Goal: Task Accomplishment & Management: Manage account settings

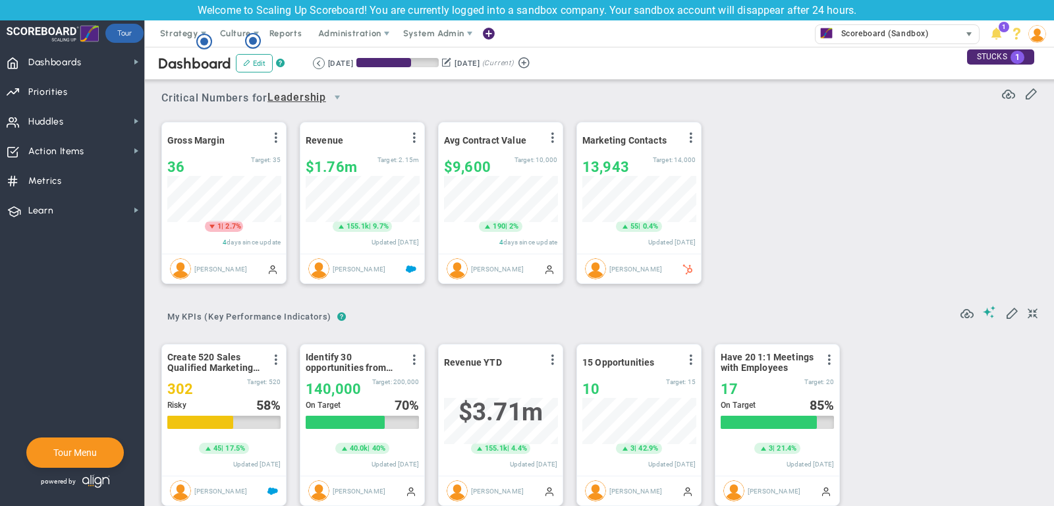
click at [864, 28] on span "Scoreboard (Sandbox)" at bounding box center [882, 33] width 94 height 17
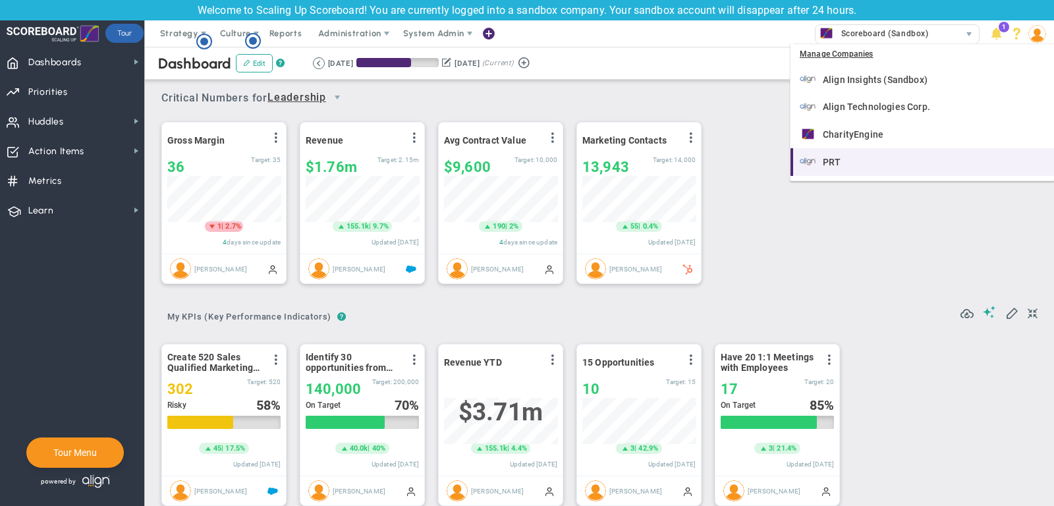
click at [879, 161] on div "PRT" at bounding box center [924, 162] width 248 height 16
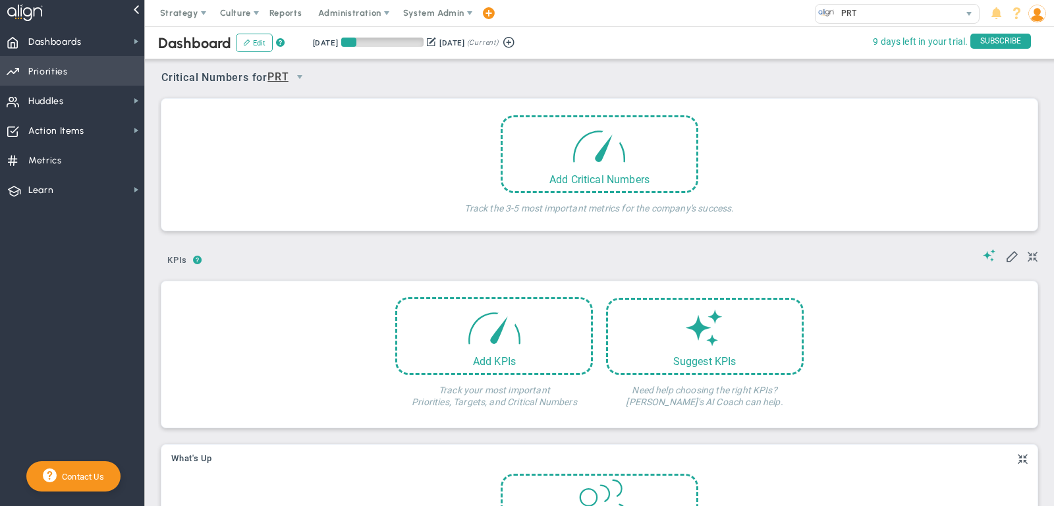
click at [95, 75] on span "Priorities Projects OKR Tree Priorities Projects OKRs" at bounding box center [72, 71] width 144 height 30
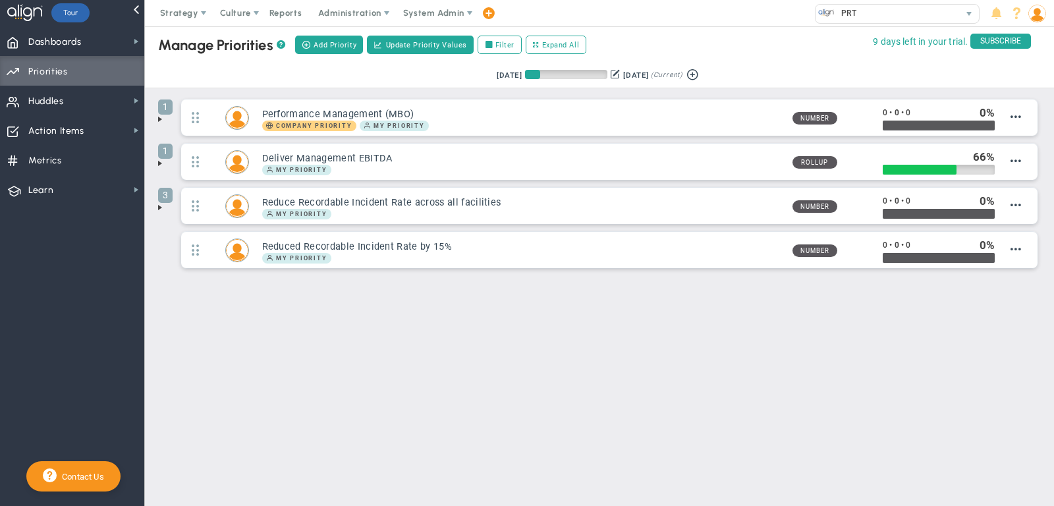
click at [157, 164] on span at bounding box center [160, 163] width 11 height 11
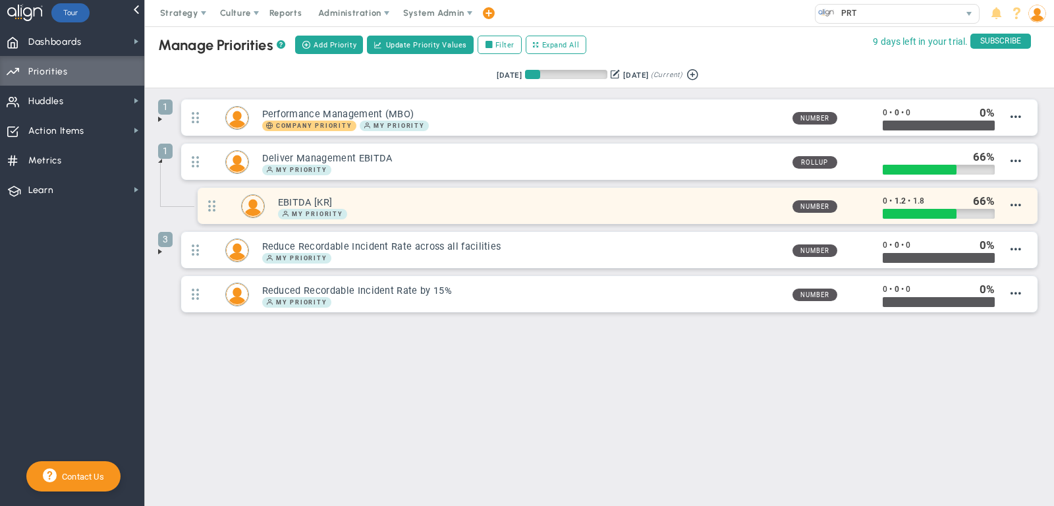
click at [432, 193] on div "EBITDA [KR] My Priority" at bounding box center [523, 206] width 517 height 26
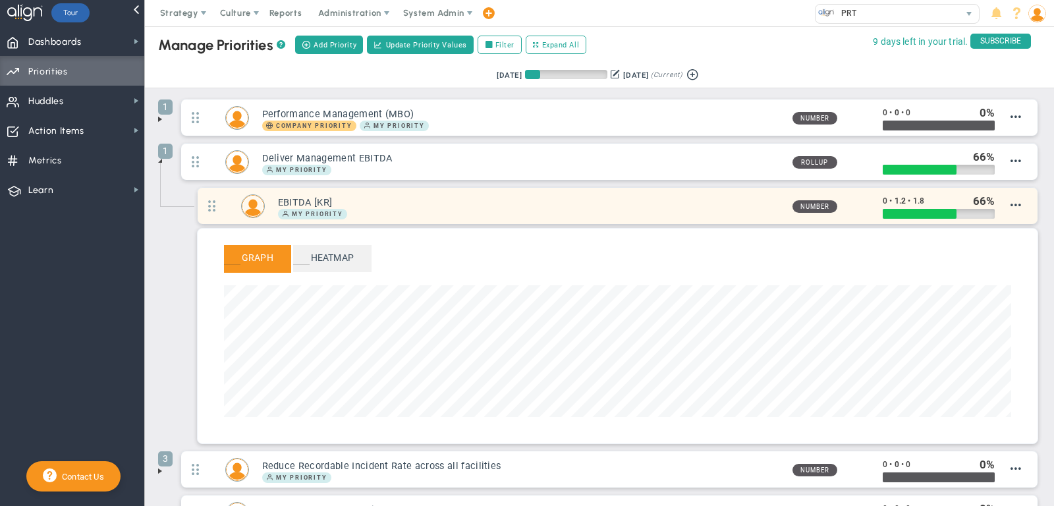
scroll to position [152, 787]
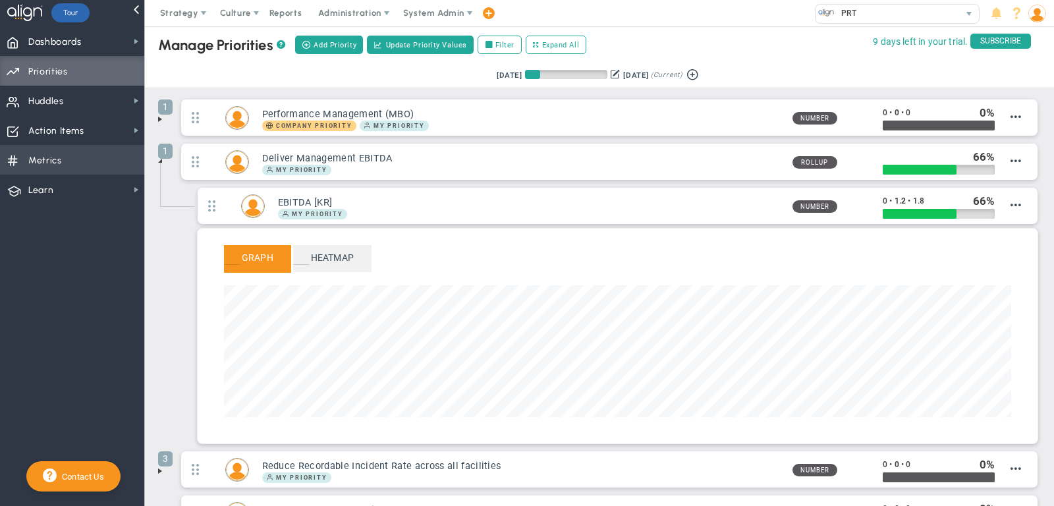
click at [32, 165] on span "Metrics" at bounding box center [45, 161] width 34 height 28
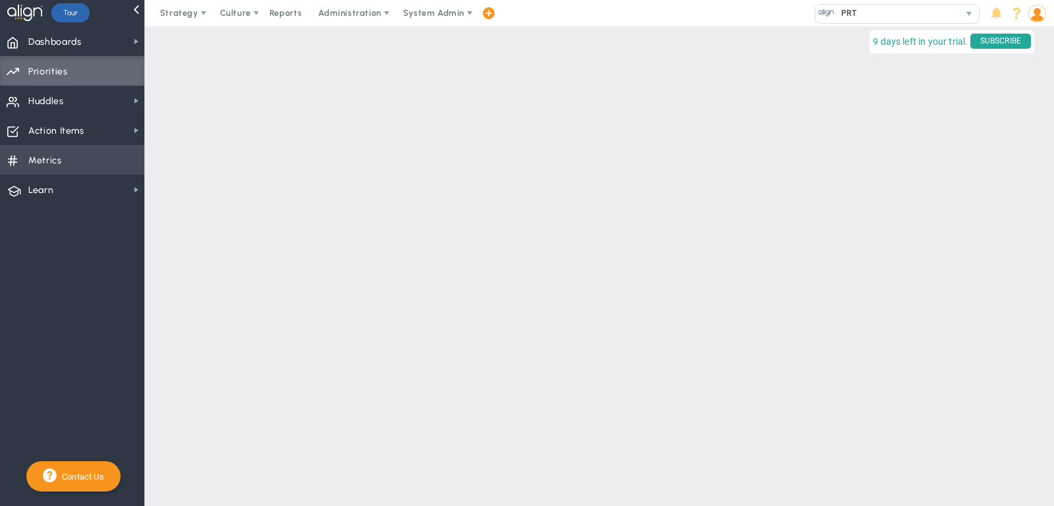
checkbox input "false"
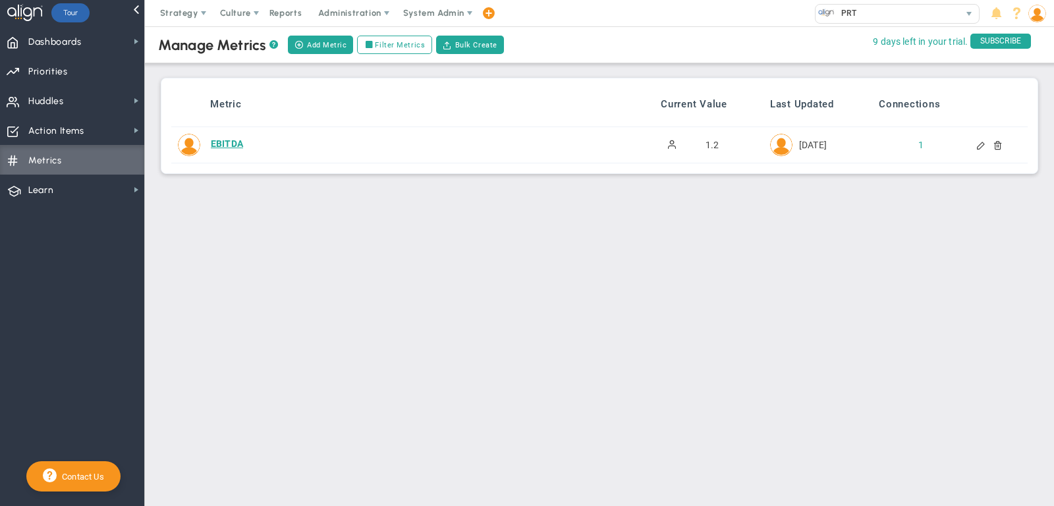
click at [233, 144] on div "EBITDA" at bounding box center [414, 143] width 407 height 13
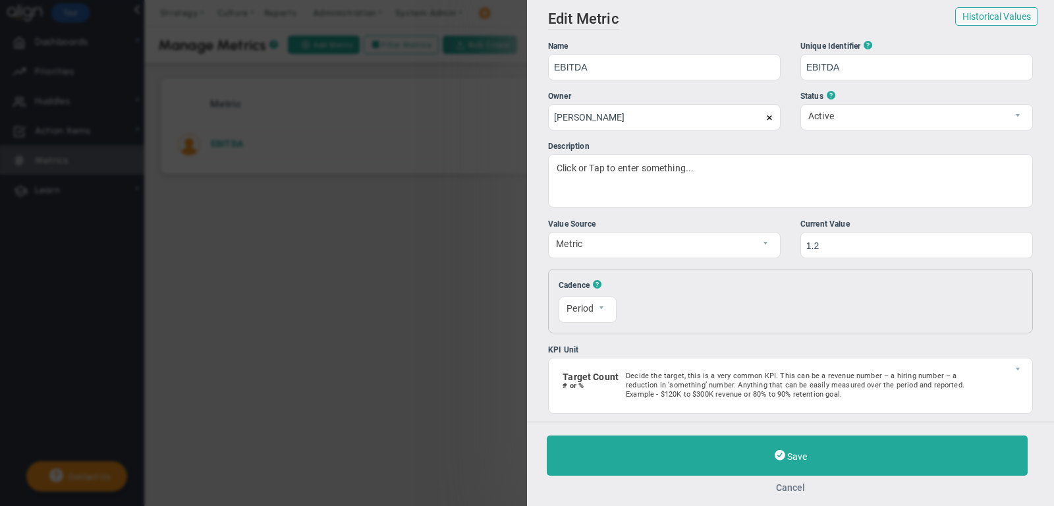
click at [782, 488] on button "Cancel" at bounding box center [791, 487] width 488 height 11
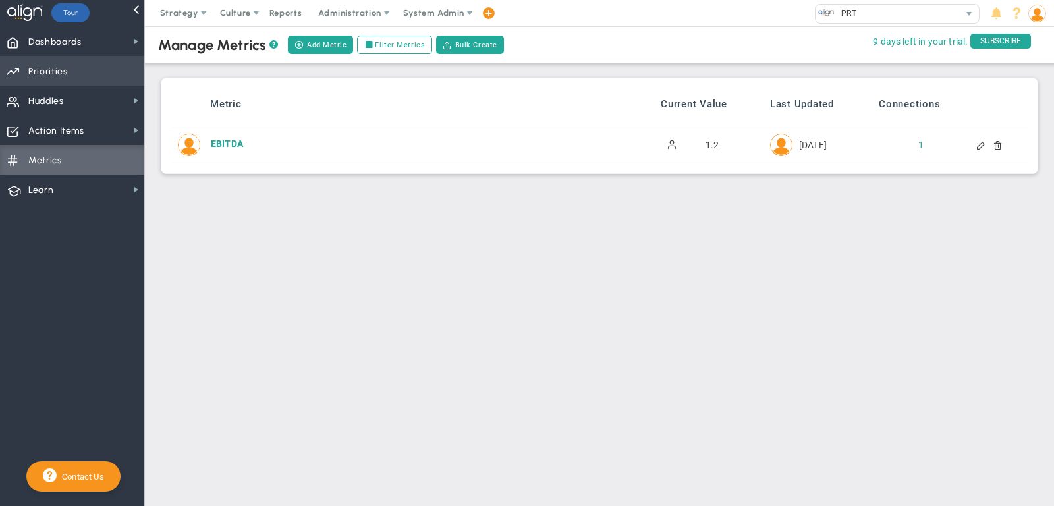
click at [108, 82] on span "Priorities Projects OKR Tree Priorities Projects OKRs" at bounding box center [72, 71] width 144 height 30
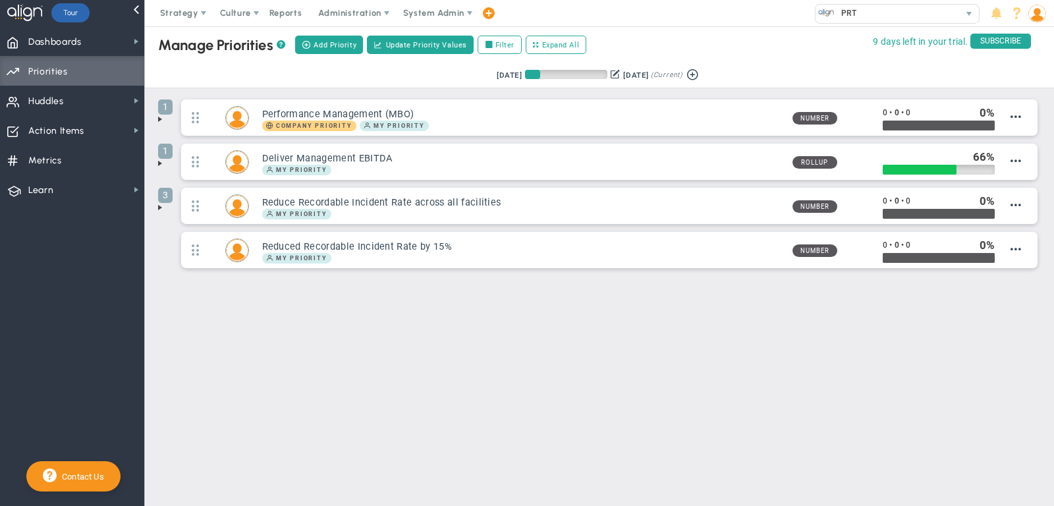
click at [161, 159] on span at bounding box center [160, 163] width 11 height 11
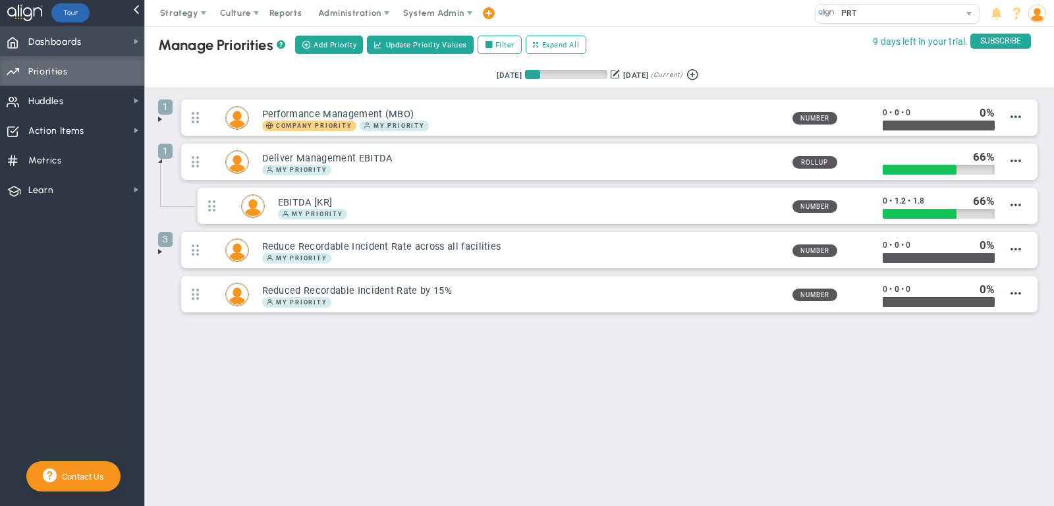
click at [101, 49] on span "Dashboards Dashboards" at bounding box center [72, 41] width 144 height 30
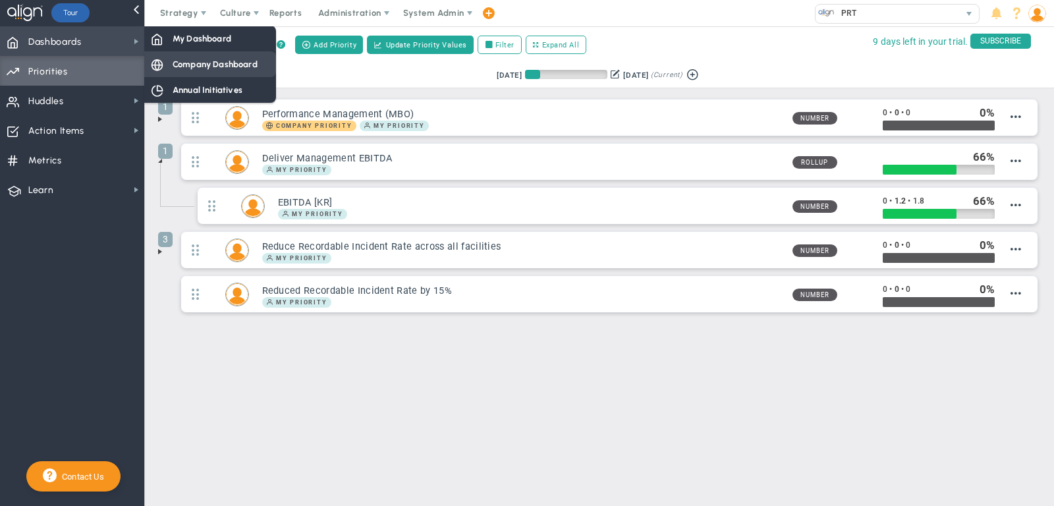
click at [189, 59] on span "Company Dashboard" at bounding box center [215, 64] width 85 height 13
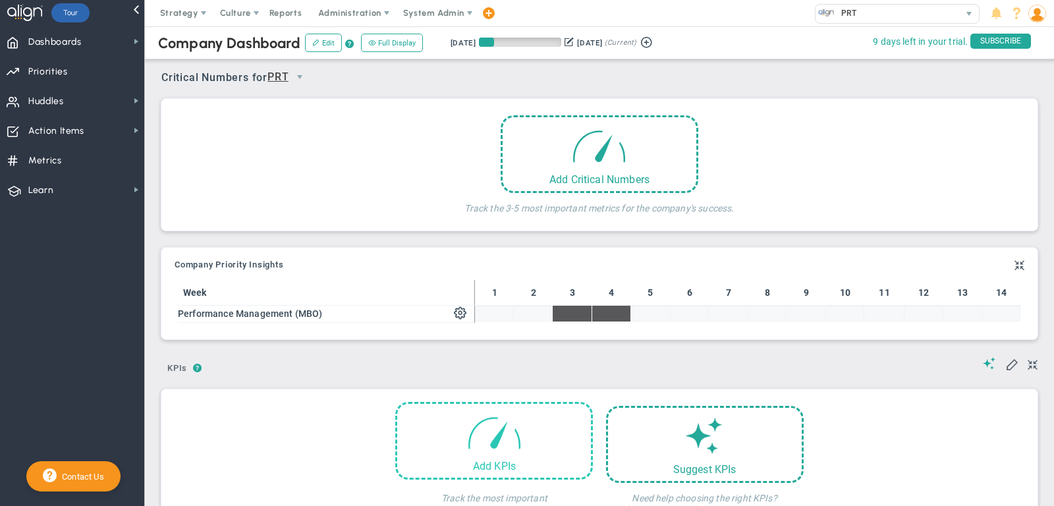
click at [538, 436] on div "Add KPIs" at bounding box center [494, 441] width 198 height 78
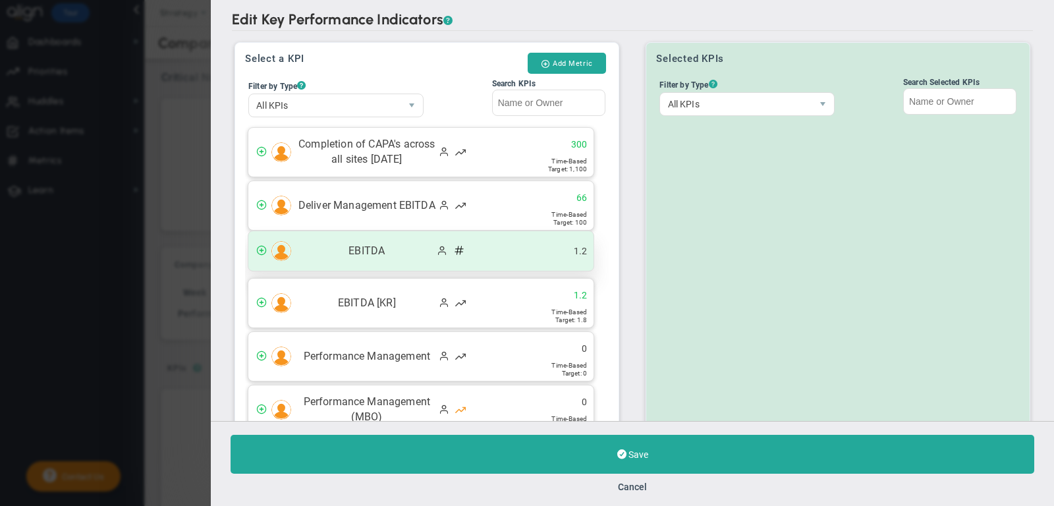
click at [360, 246] on span "EBITDA" at bounding box center [367, 251] width 138 height 15
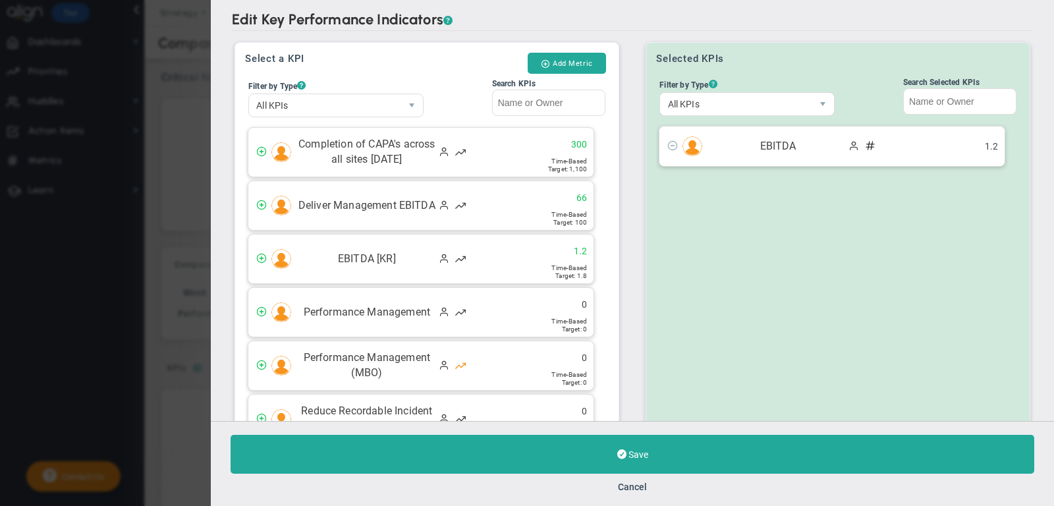
scroll to position [122, 0]
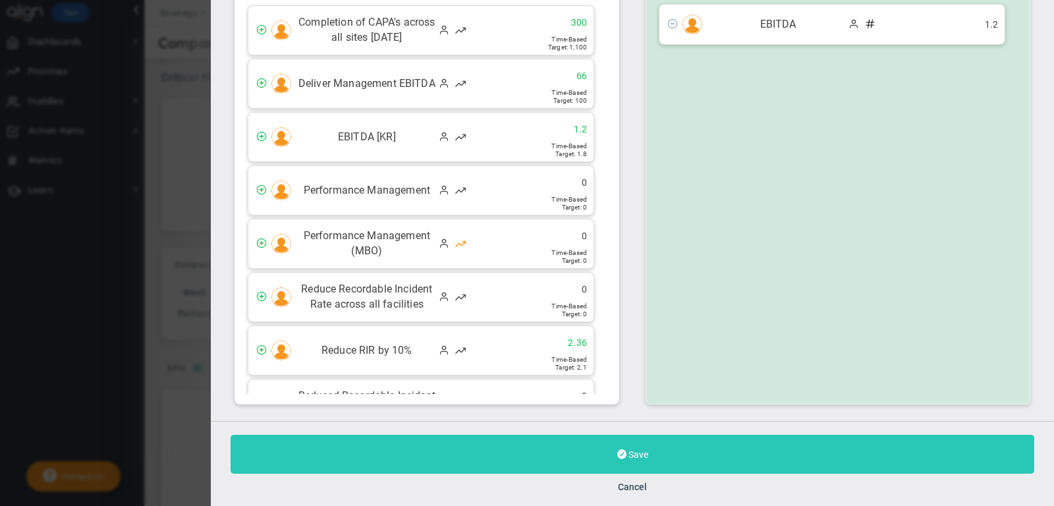
click at [705, 455] on button "Save" at bounding box center [633, 454] width 804 height 39
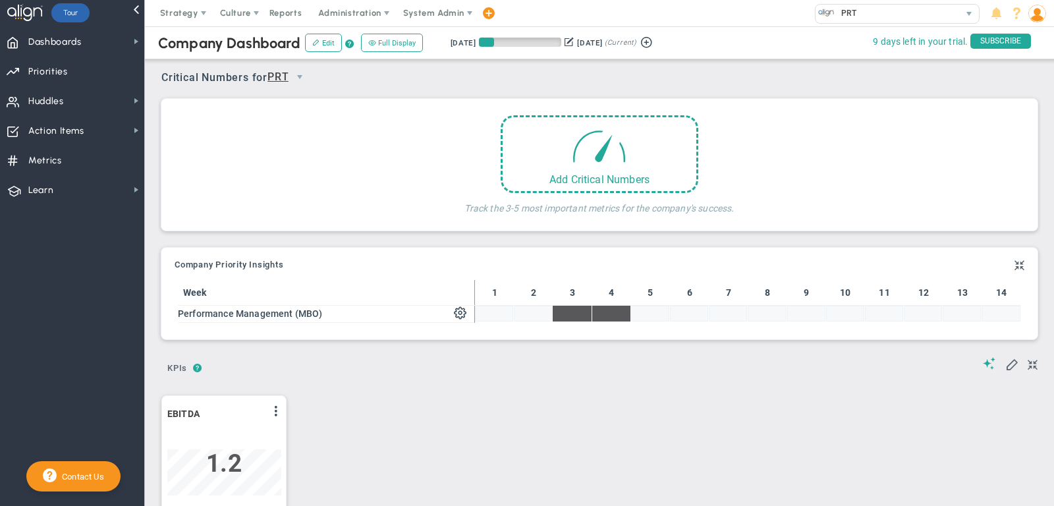
scroll to position [46, 113]
click at [276, 407] on span at bounding box center [276, 411] width 11 height 11
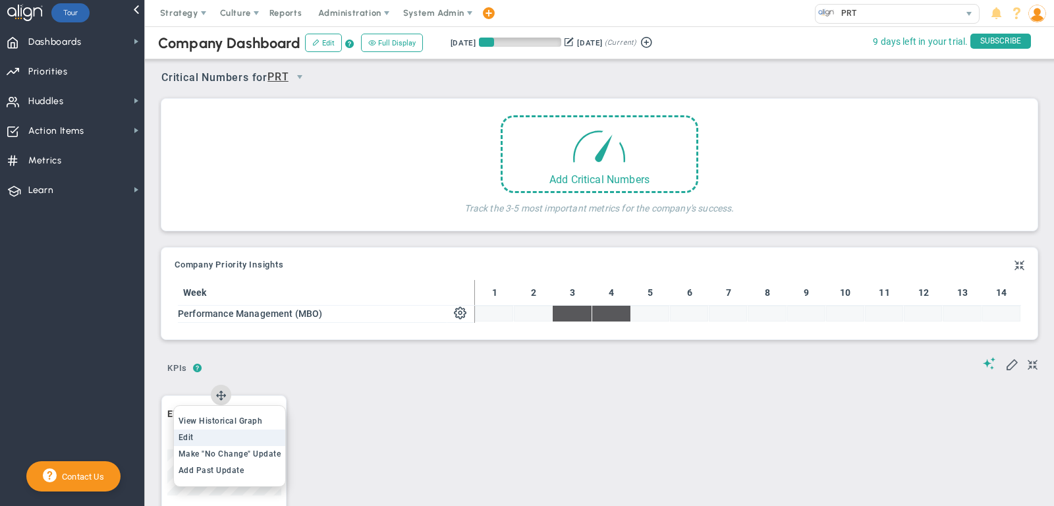
click at [240, 435] on li "Edit" at bounding box center [230, 438] width 112 height 16
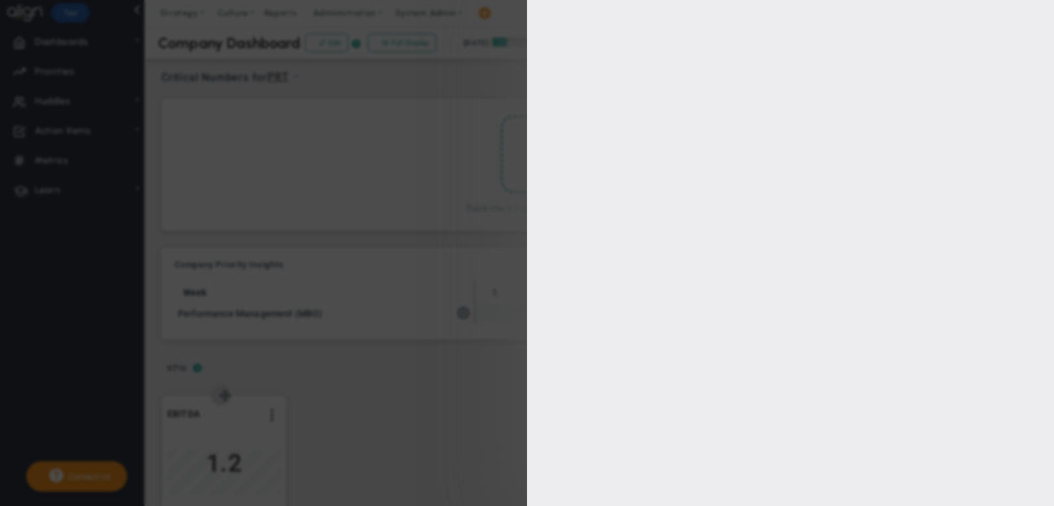
type input "[PERSON_NAME]"
checkbox input "true"
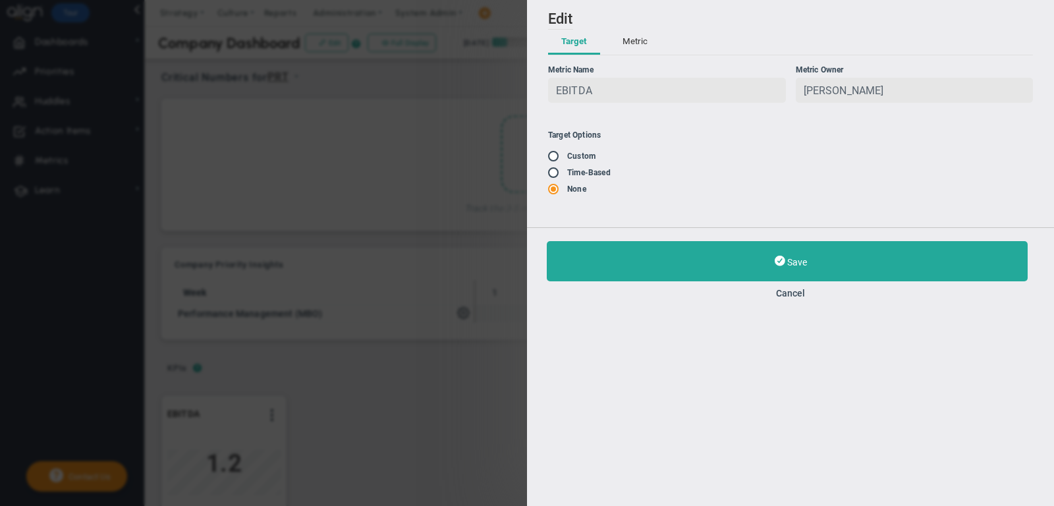
click at [563, 157] on input "radio" at bounding box center [557, 157] width 13 height 11
radio input "true"
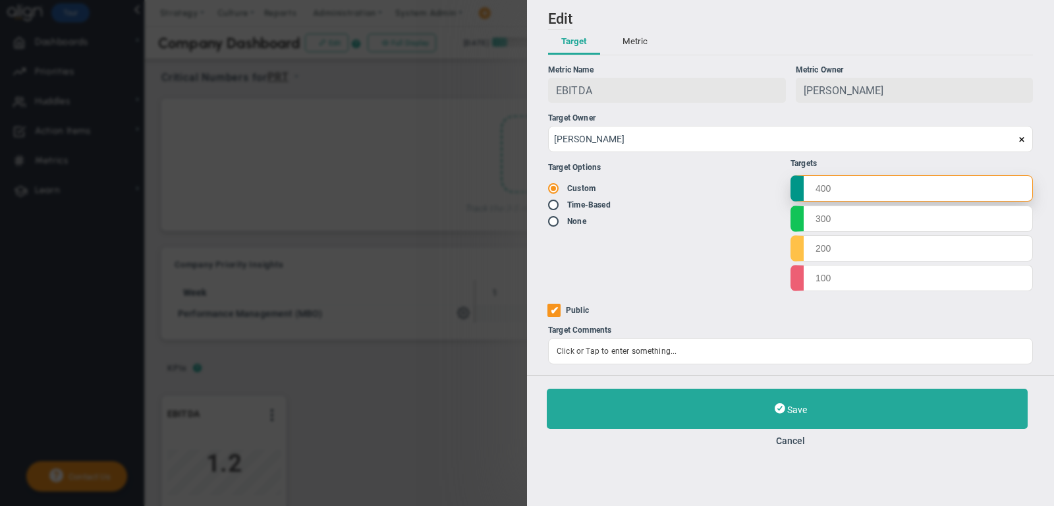
click at [839, 194] on input "text" at bounding box center [912, 188] width 242 height 26
type input "2.097"
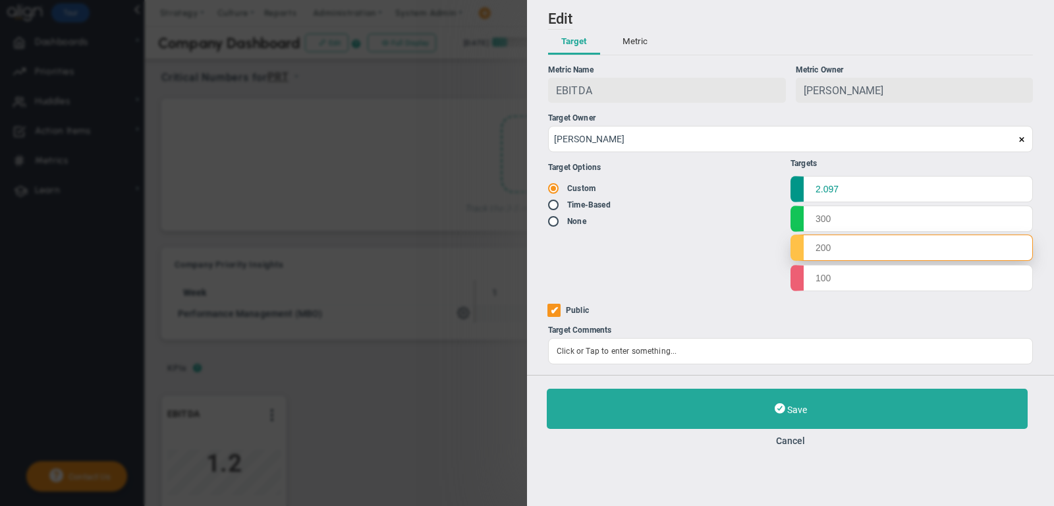
click at [835, 252] on input "text" at bounding box center [912, 248] width 242 height 26
type input "2.36"
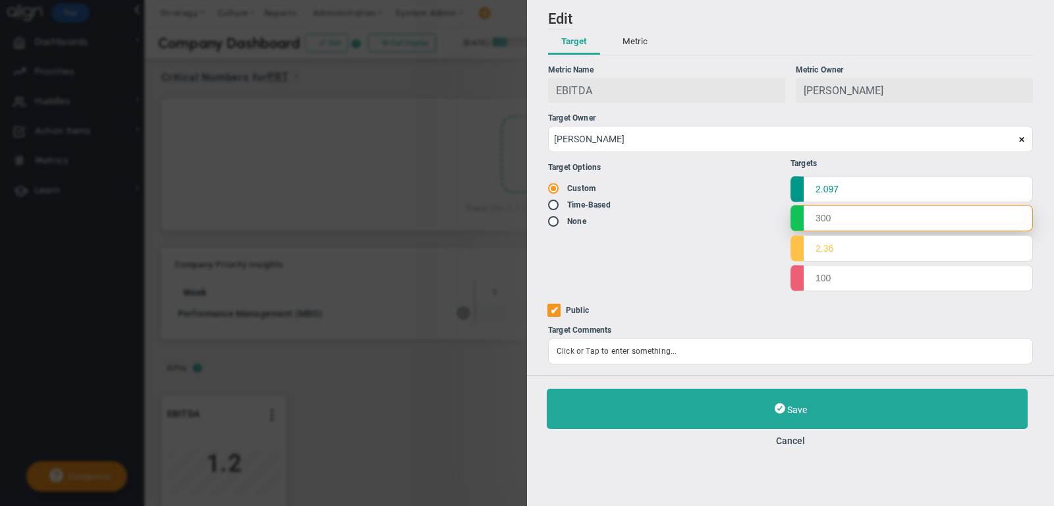
click at [841, 222] on input "text" at bounding box center [912, 218] width 242 height 26
type input "2.15"
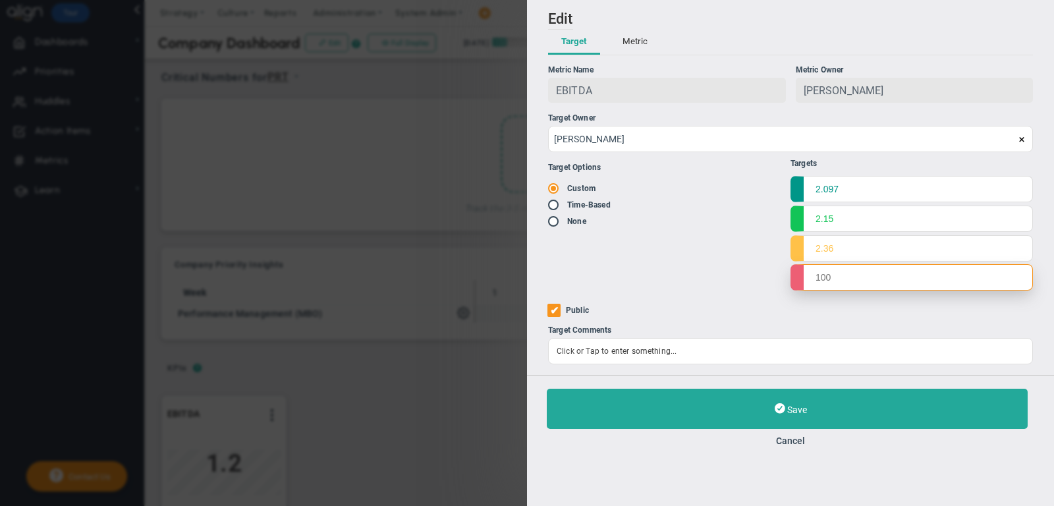
click at [866, 285] on input "text" at bounding box center [912, 277] width 242 height 26
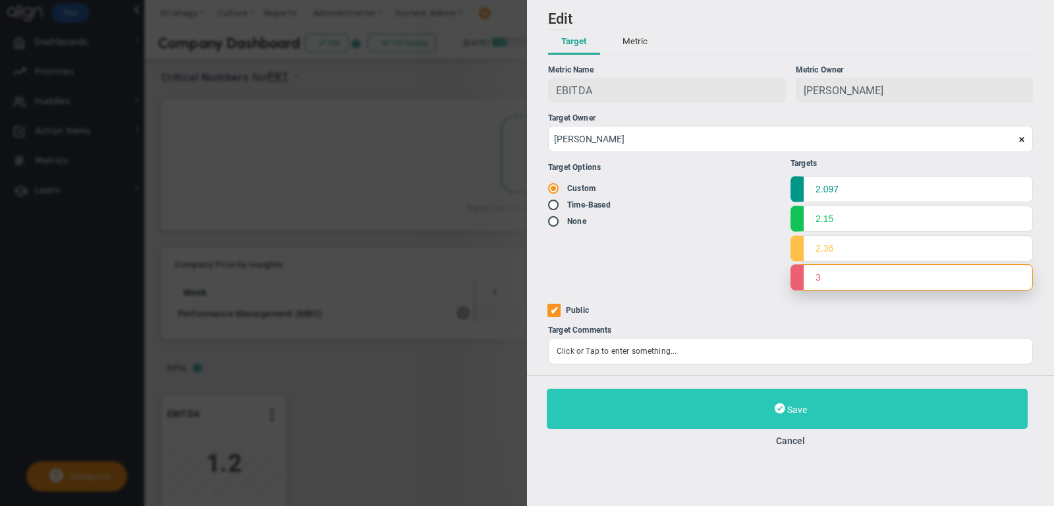
type input "3"
click at [835, 407] on button "Save" at bounding box center [787, 409] width 481 height 40
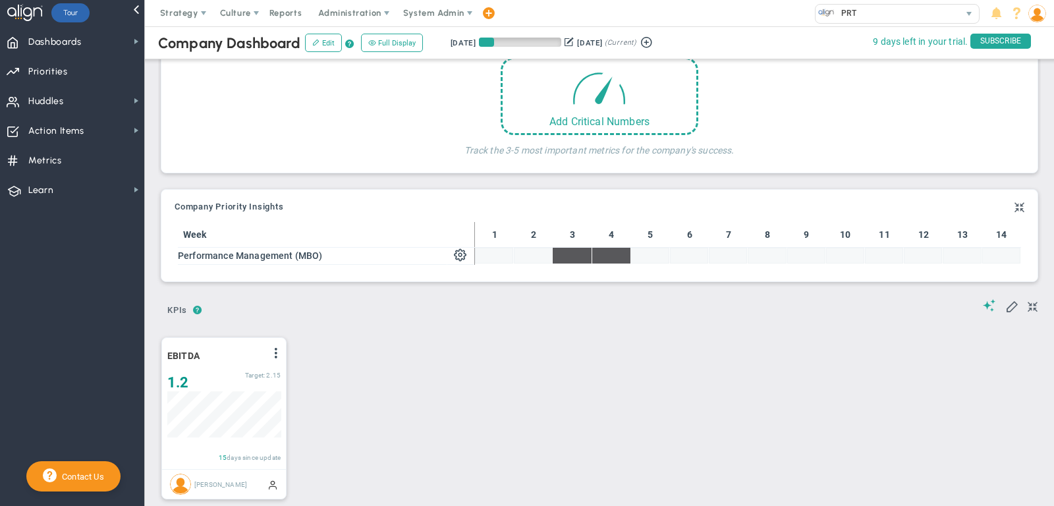
scroll to position [67, 0]
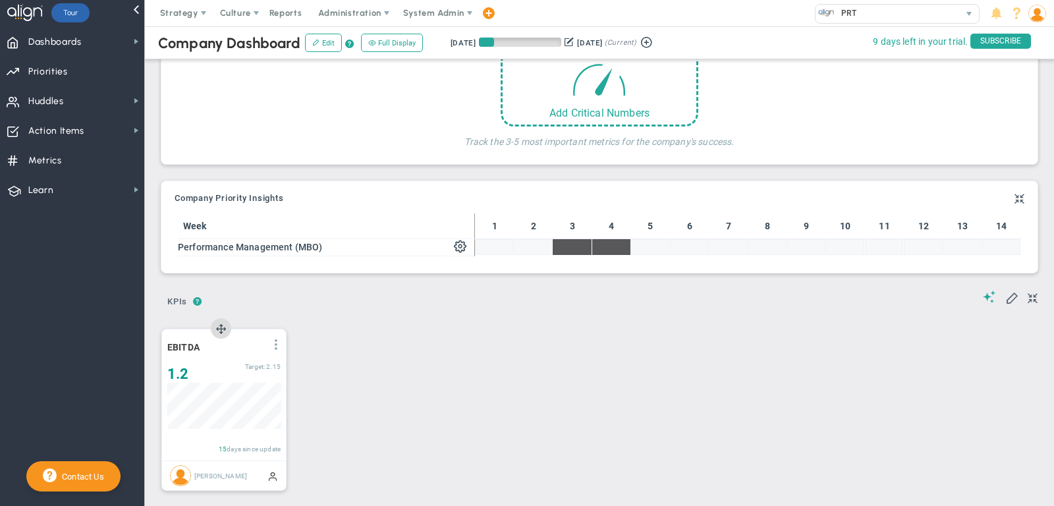
click at [274, 341] on span at bounding box center [276, 344] width 11 height 11
click at [263, 368] on li "Edit" at bounding box center [230, 371] width 112 height 16
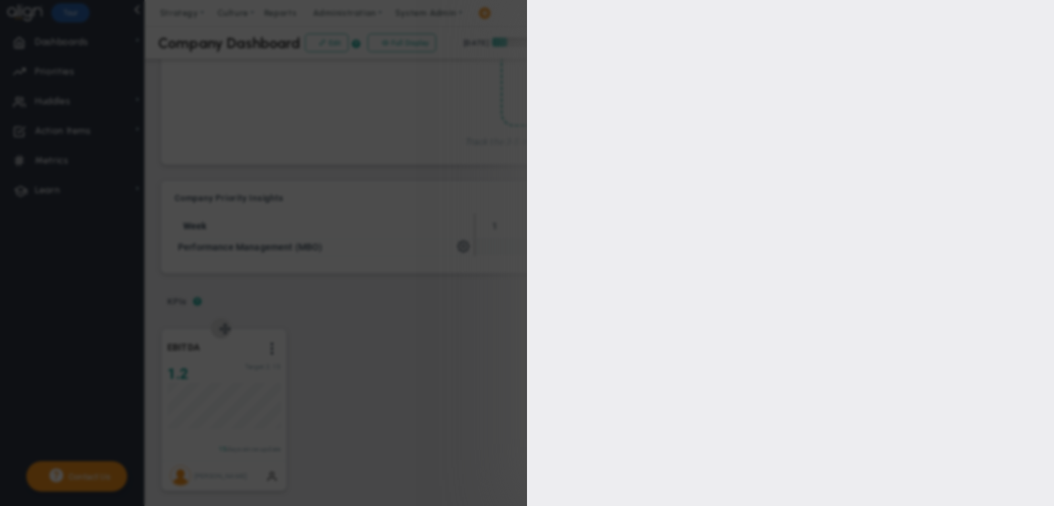
type input "[PERSON_NAME]"
radio input "true"
type input "2.097"
type input "2.15"
type input "2.36"
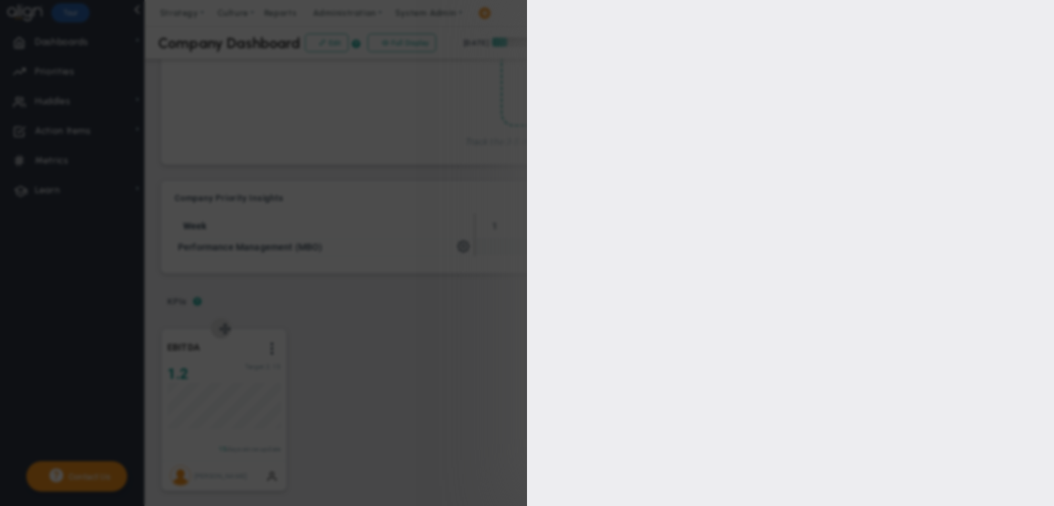
type input "3"
checkbox input "true"
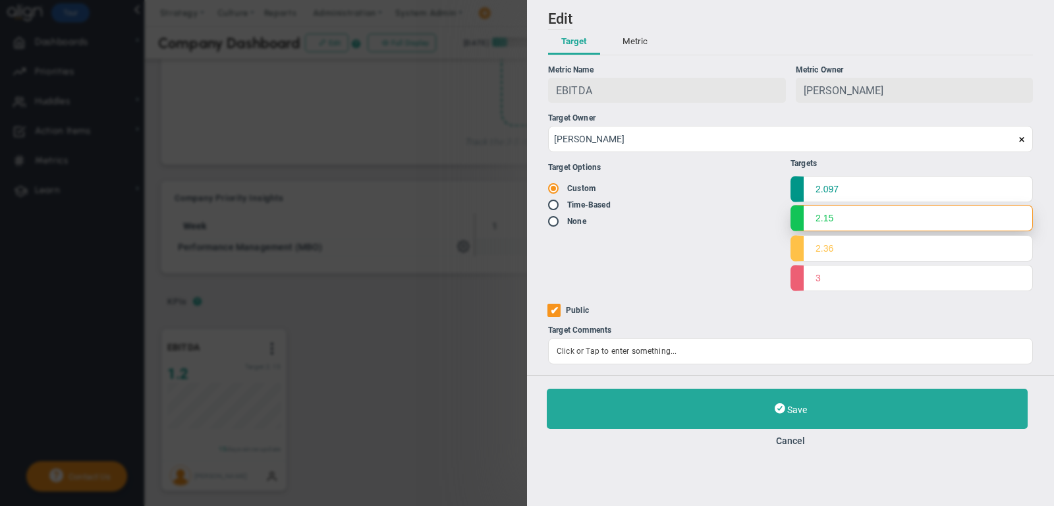
click at [857, 217] on input "2.15" at bounding box center [912, 218] width 242 height 26
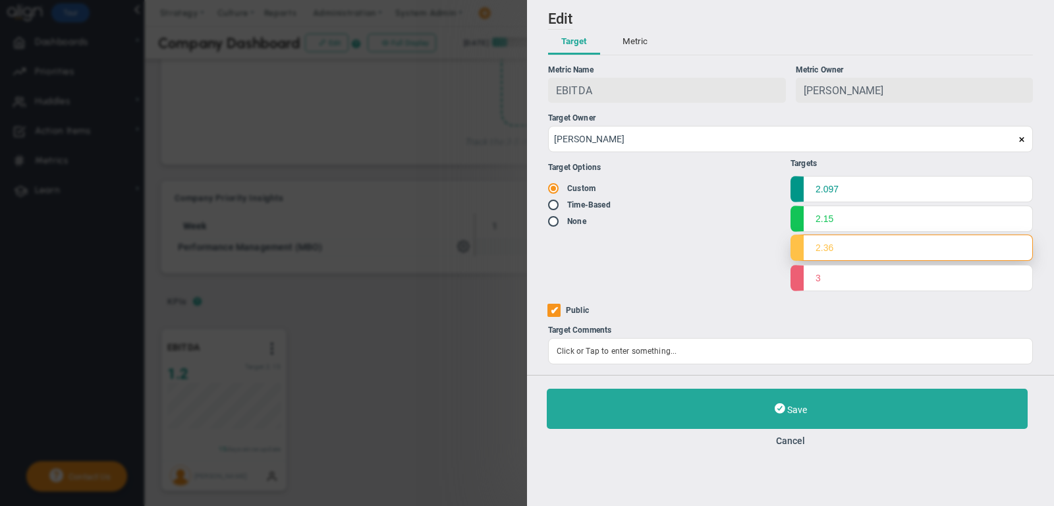
click at [851, 251] on input "2.36" at bounding box center [912, 248] width 242 height 26
type input "2.2"
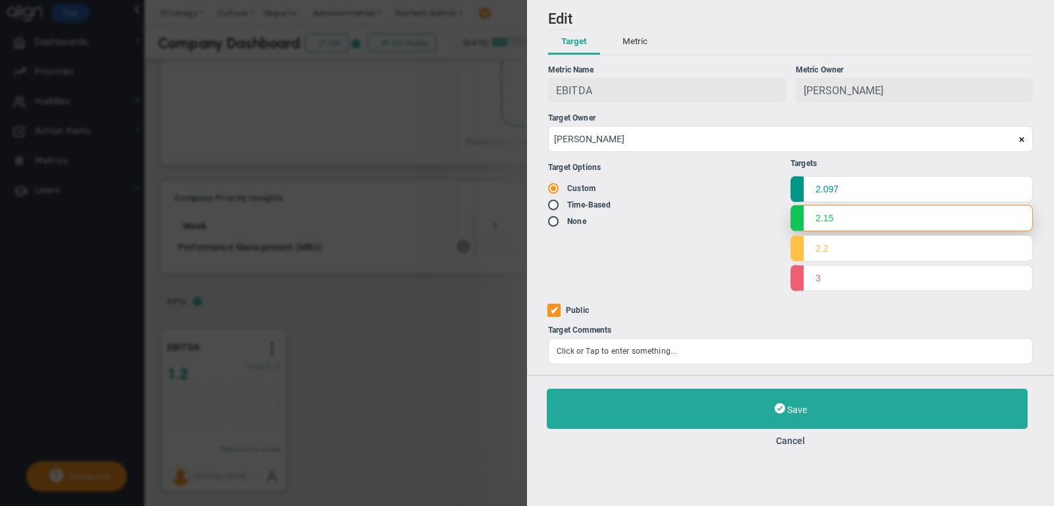
click at [866, 221] on input "2.15" at bounding box center [912, 218] width 242 height 26
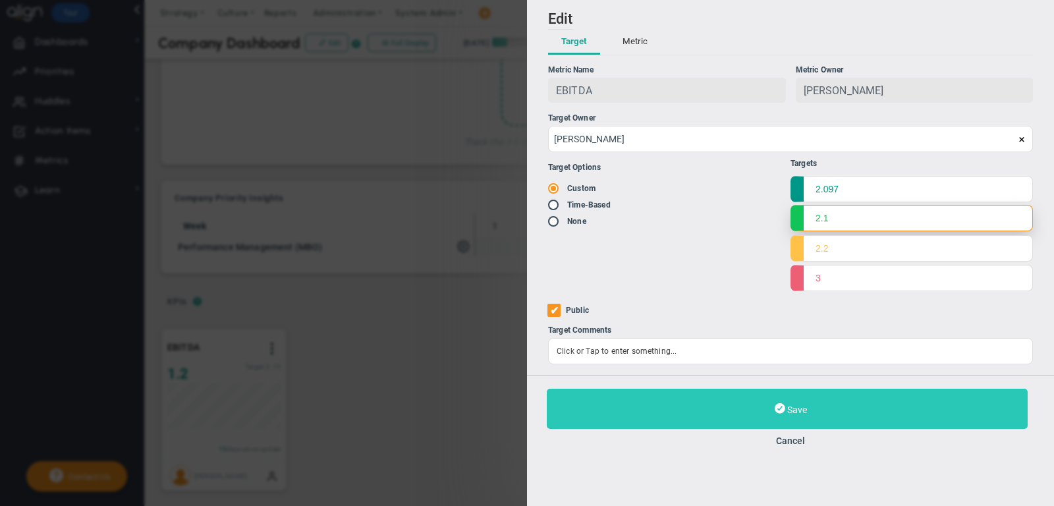
type input "2.1"
click at [833, 411] on button "Save" at bounding box center [787, 409] width 481 height 40
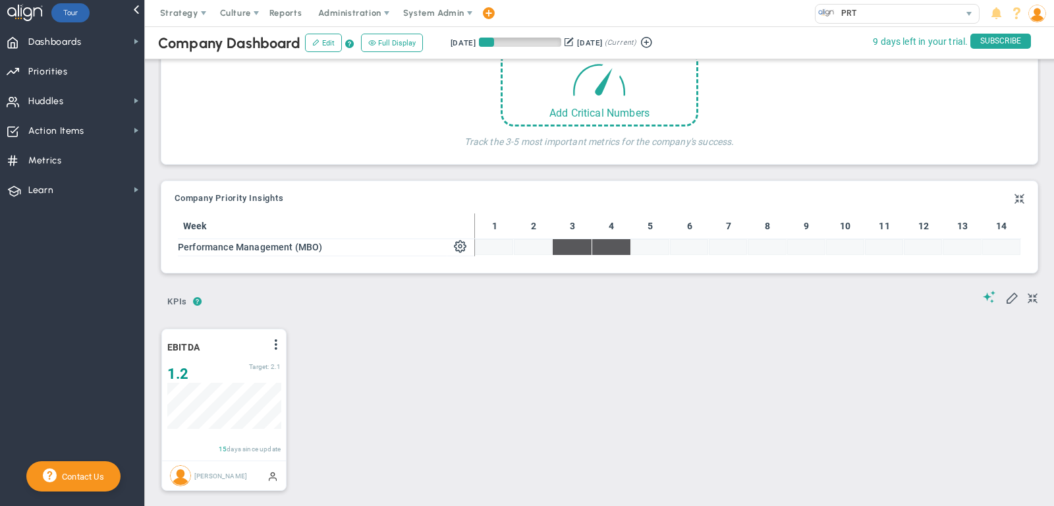
scroll to position [46, 113]
click at [275, 339] on span at bounding box center [276, 344] width 11 height 11
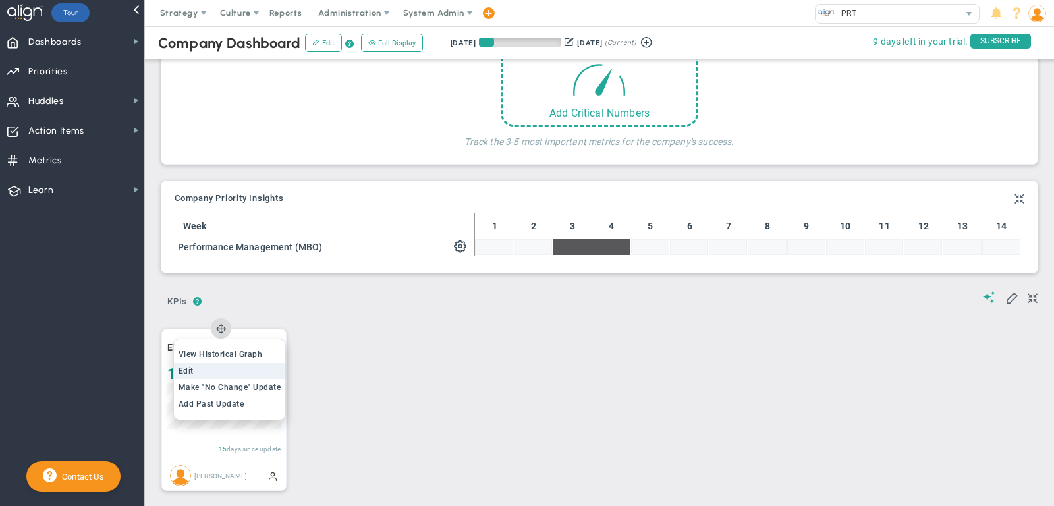
click at [262, 369] on li "Edit" at bounding box center [230, 371] width 112 height 16
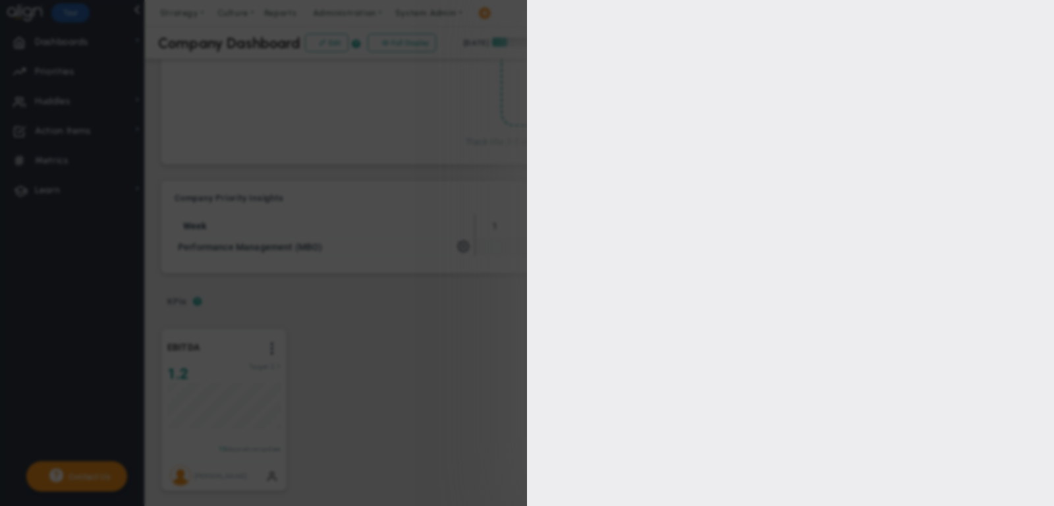
type input "[PERSON_NAME]"
radio input "true"
type input "2.097"
type input "2.1"
type input "2.2"
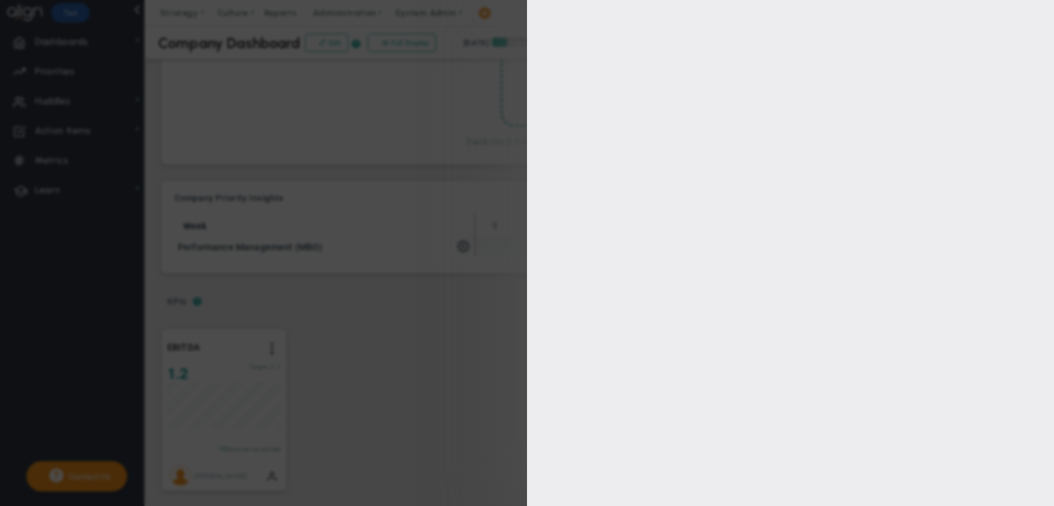
type input "3"
checkbox input "true"
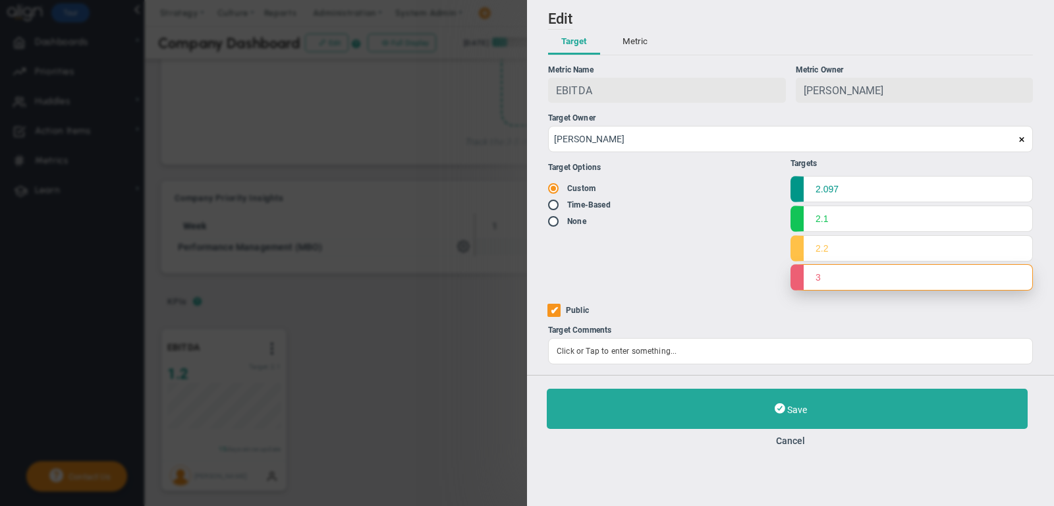
click at [852, 269] on input "3" at bounding box center [912, 277] width 242 height 26
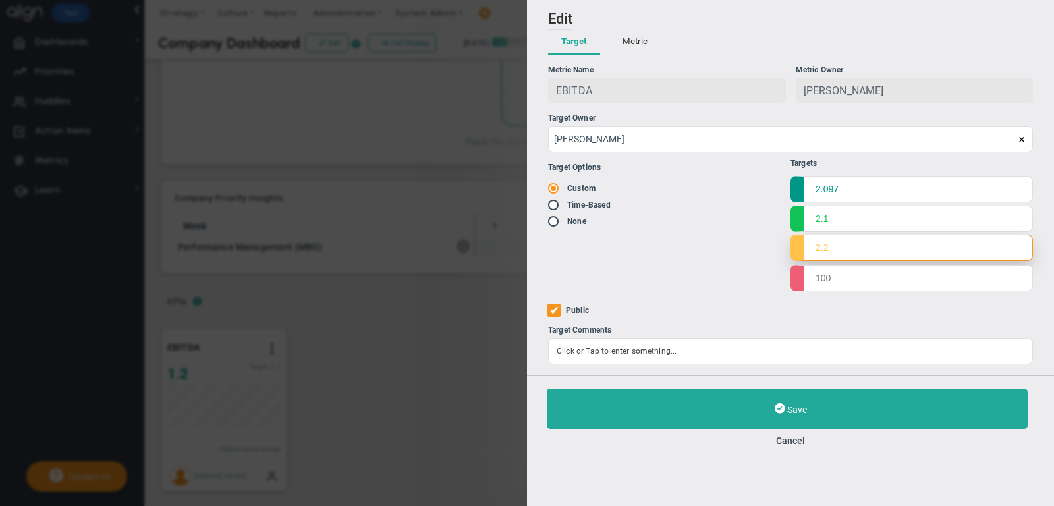
click at [847, 235] on input "2.2" at bounding box center [912, 248] width 242 height 26
click at [847, 240] on input "2.2" at bounding box center [912, 248] width 242 height 26
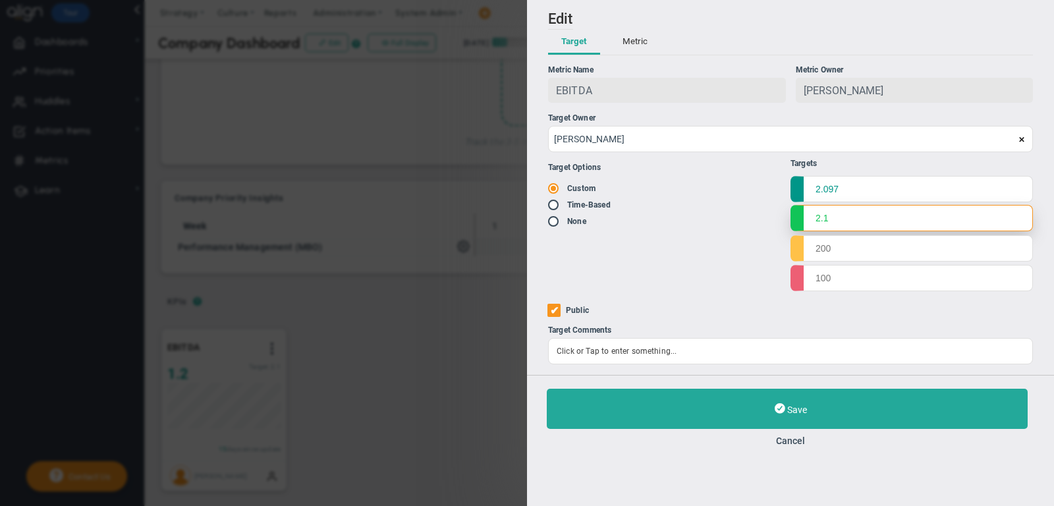
click at [840, 225] on input "2.1" at bounding box center [912, 218] width 242 height 26
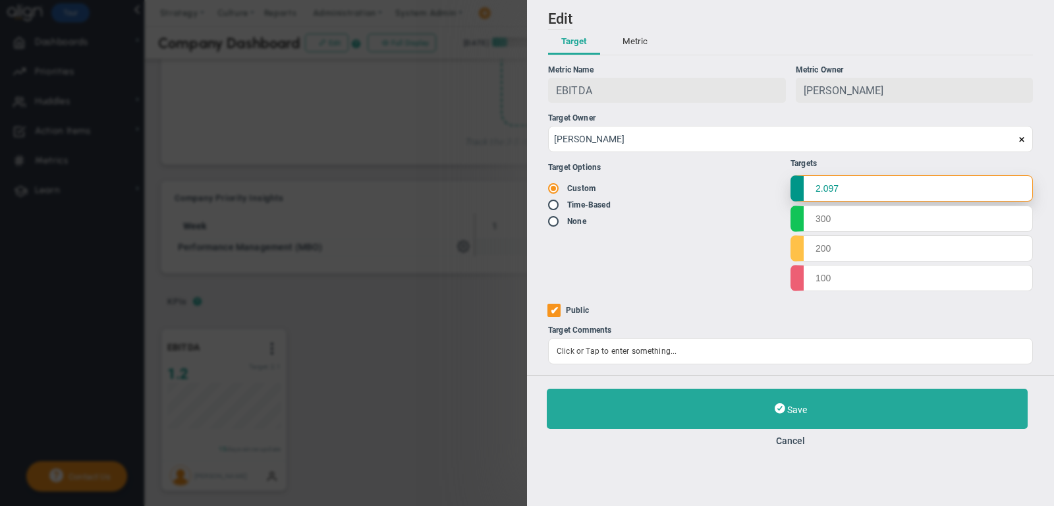
click at [840, 192] on input "2.097" at bounding box center [912, 188] width 242 height 26
type input "1.8"
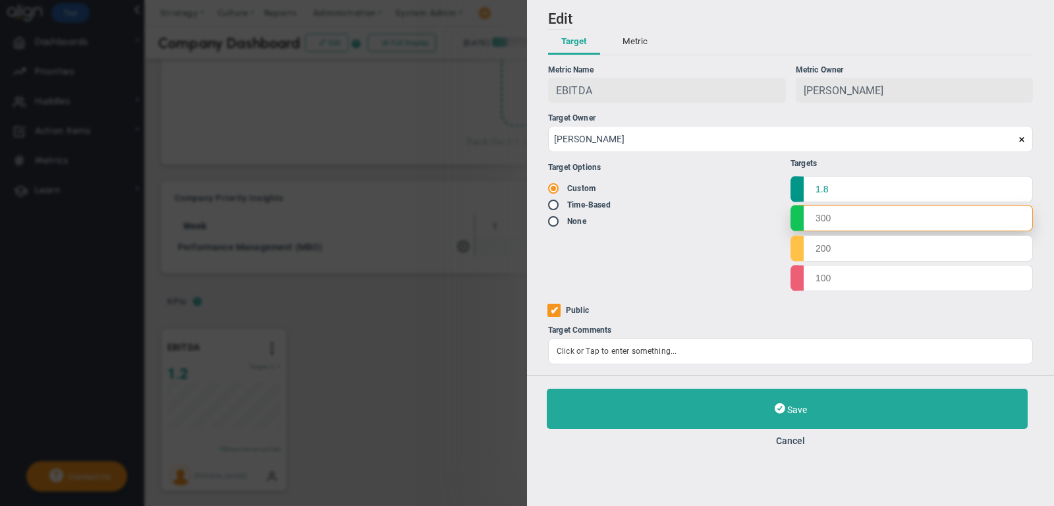
click at [870, 219] on input "text" at bounding box center [912, 218] width 242 height 26
type input "1.6"
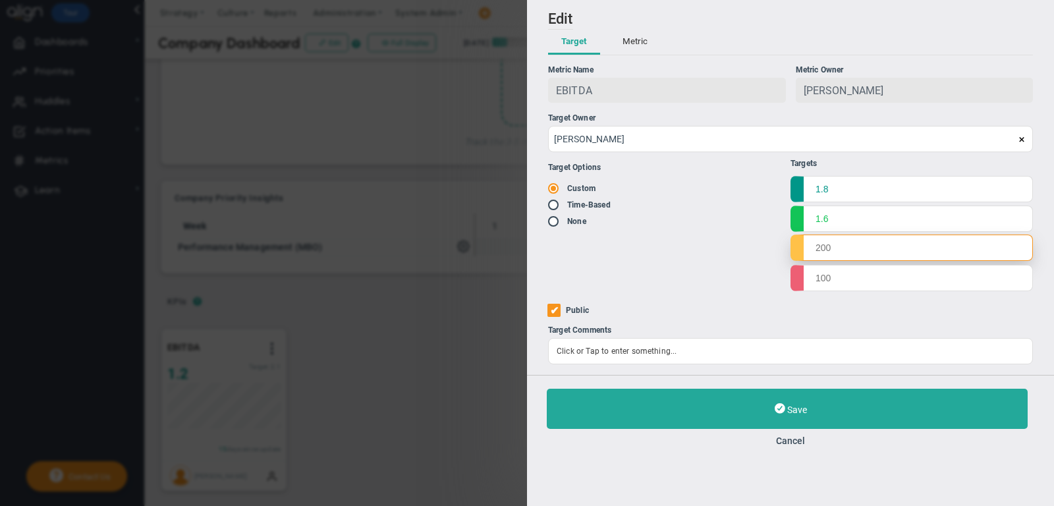
click at [870, 249] on input "text" at bounding box center [912, 248] width 242 height 26
type input "1.2"
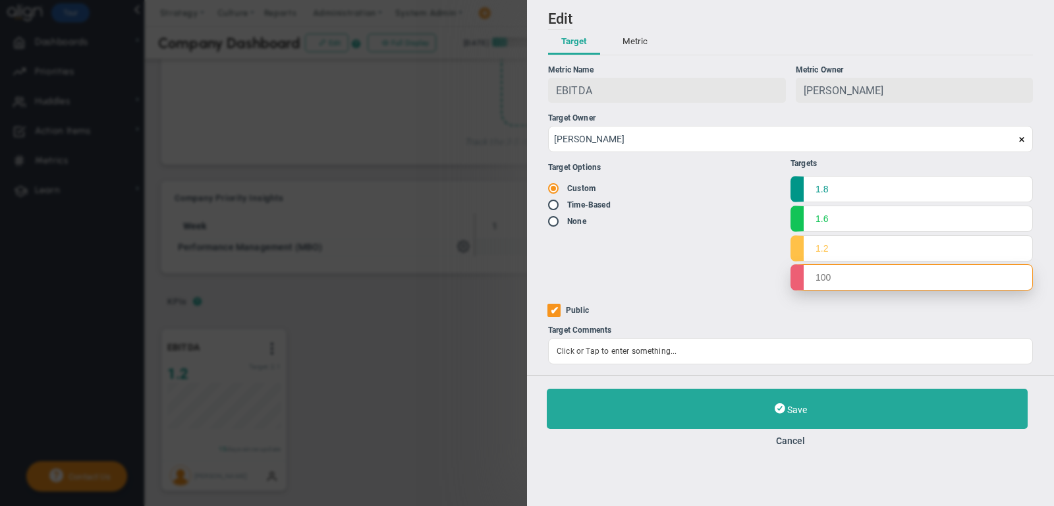
click at [854, 274] on input "text" at bounding box center [912, 277] width 242 height 26
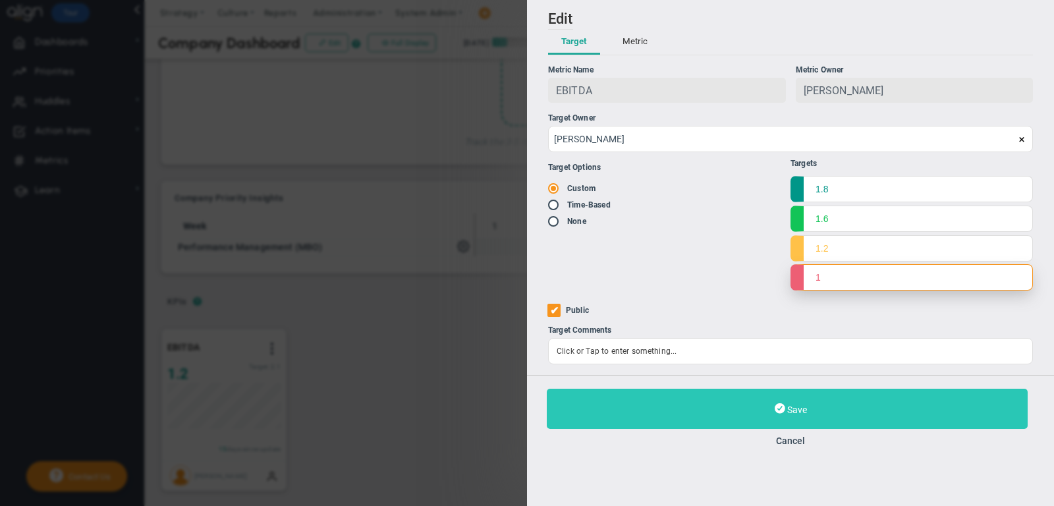
type input "1"
click at [816, 401] on button "Save" at bounding box center [787, 409] width 481 height 40
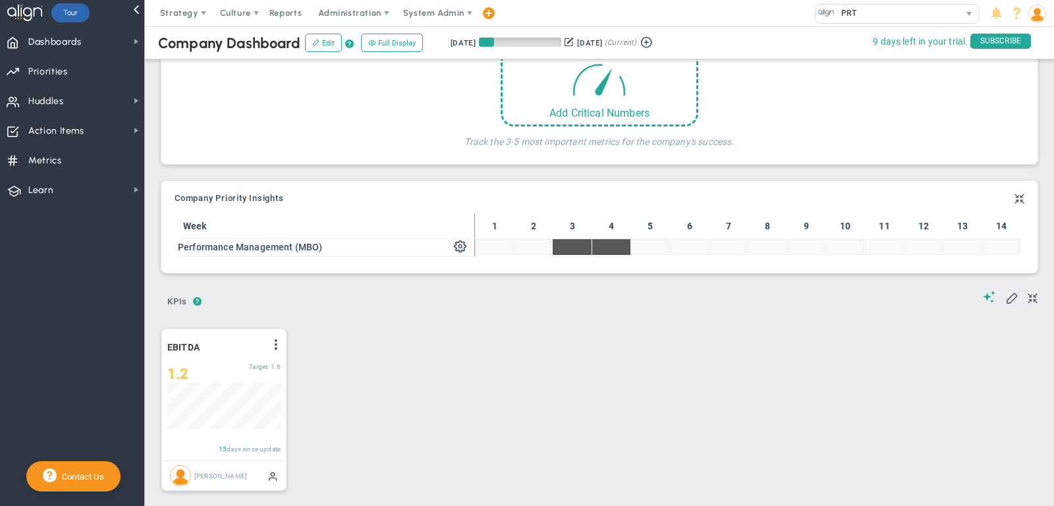
scroll to position [46, 113]
click at [280, 341] on span at bounding box center [276, 344] width 11 height 11
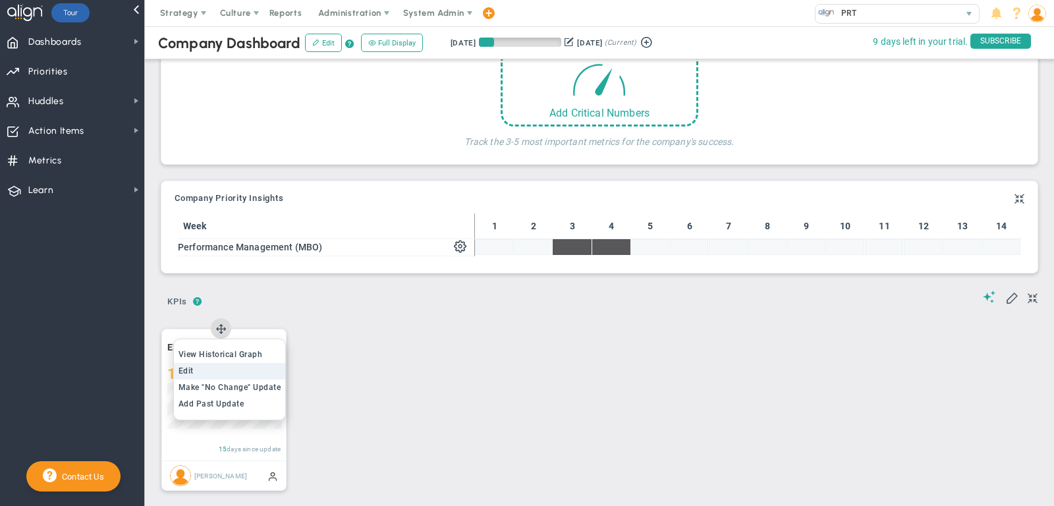
click at [265, 366] on li "Edit" at bounding box center [230, 371] width 112 height 16
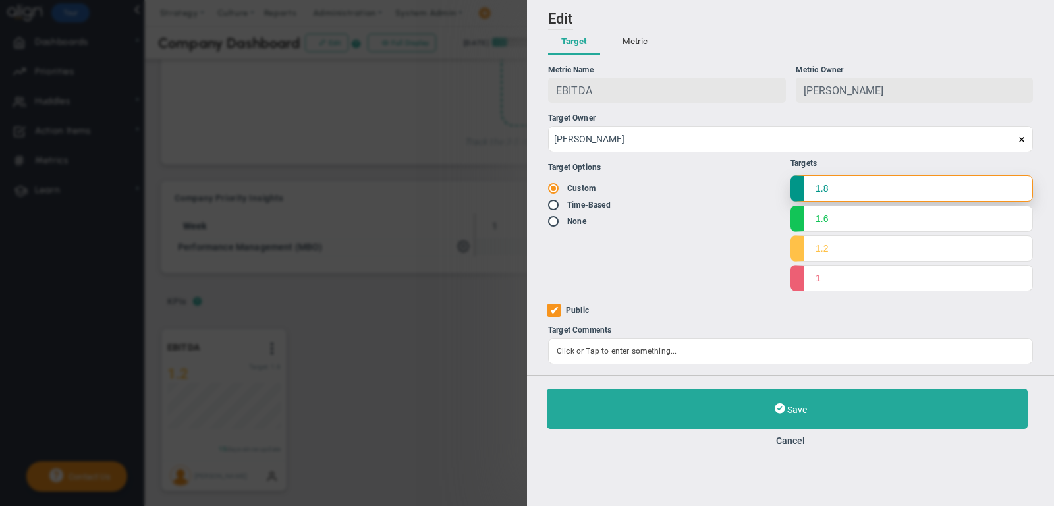
click at [890, 179] on input "1.8" at bounding box center [912, 188] width 242 height 26
click at [890, 185] on input "1.8" at bounding box center [912, 188] width 242 height 26
type input "1.8 M"
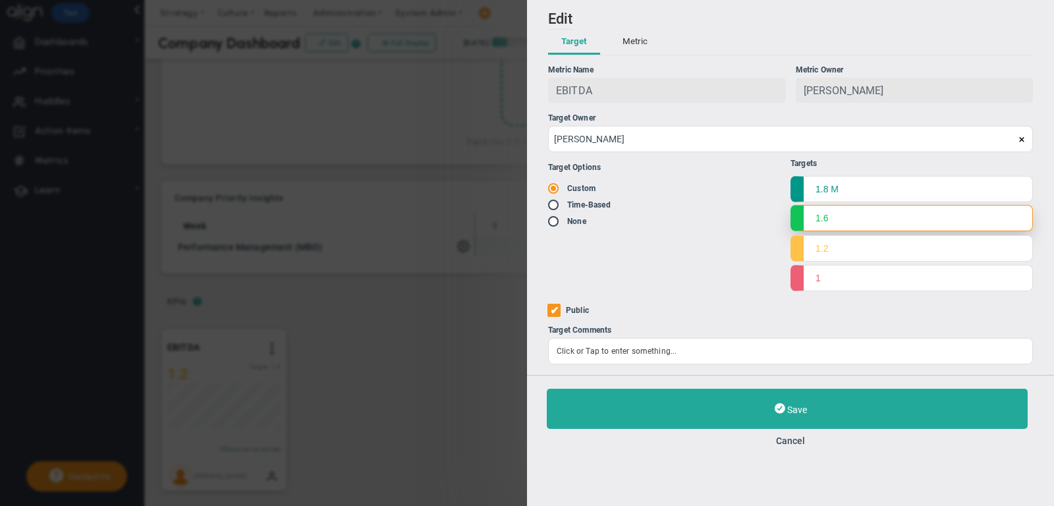
click at [874, 223] on input "1.6" at bounding box center [912, 218] width 242 height 26
type input "1.6 M"
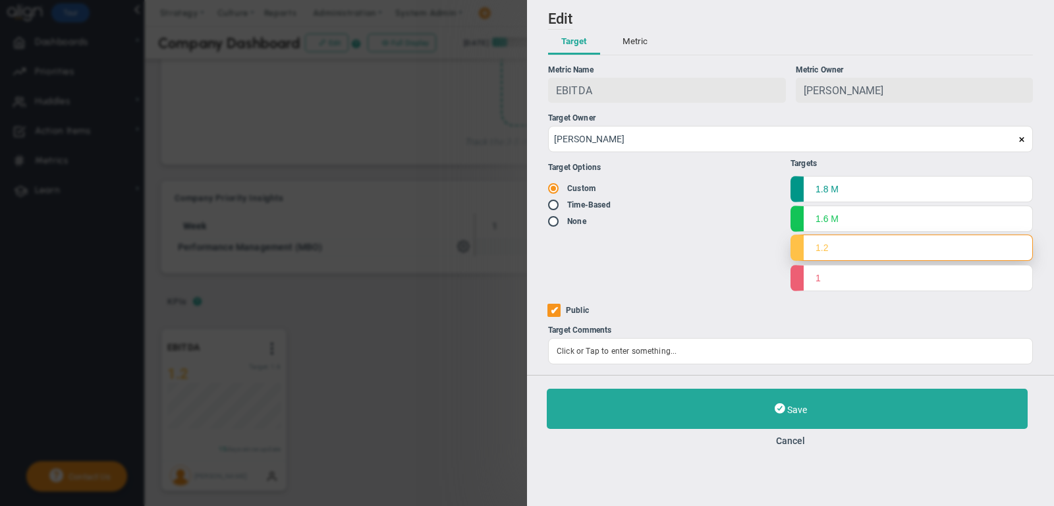
click at [871, 250] on input "1.2" at bounding box center [912, 248] width 242 height 26
type input "1.2 M"
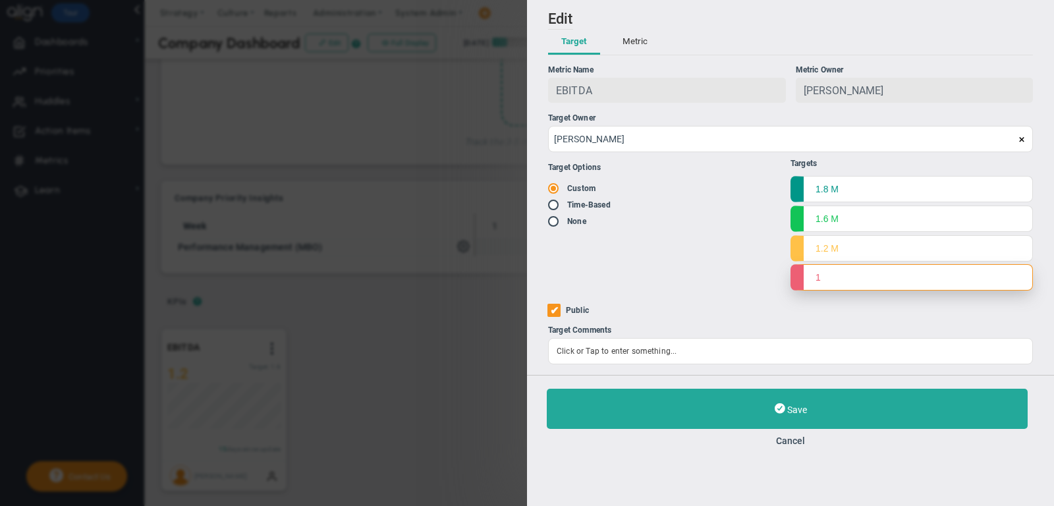
click at [878, 279] on input "1" at bounding box center [912, 277] width 242 height 26
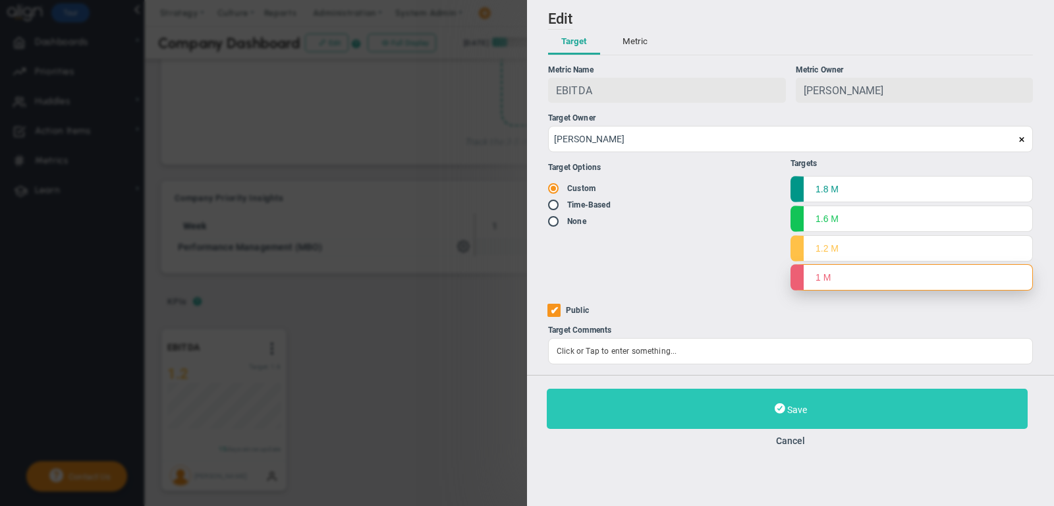
type input "1 M"
click at [849, 401] on button "Save" at bounding box center [787, 409] width 481 height 40
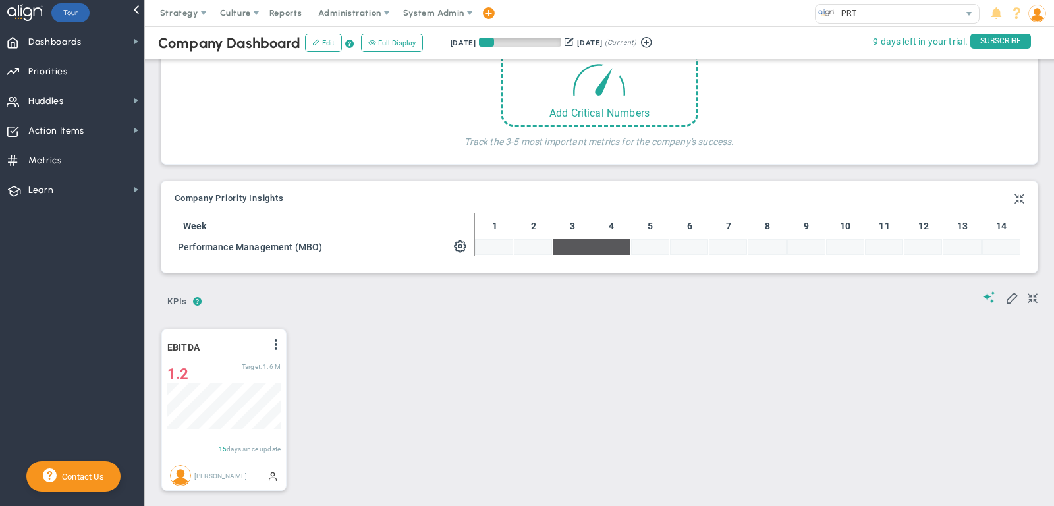
scroll to position [46, 113]
click at [266, 378] on div "EBITDA View Historical Graph Edit Make "No Change" Update Add Past Update 1.2 1…" at bounding box center [224, 394] width 124 height 131
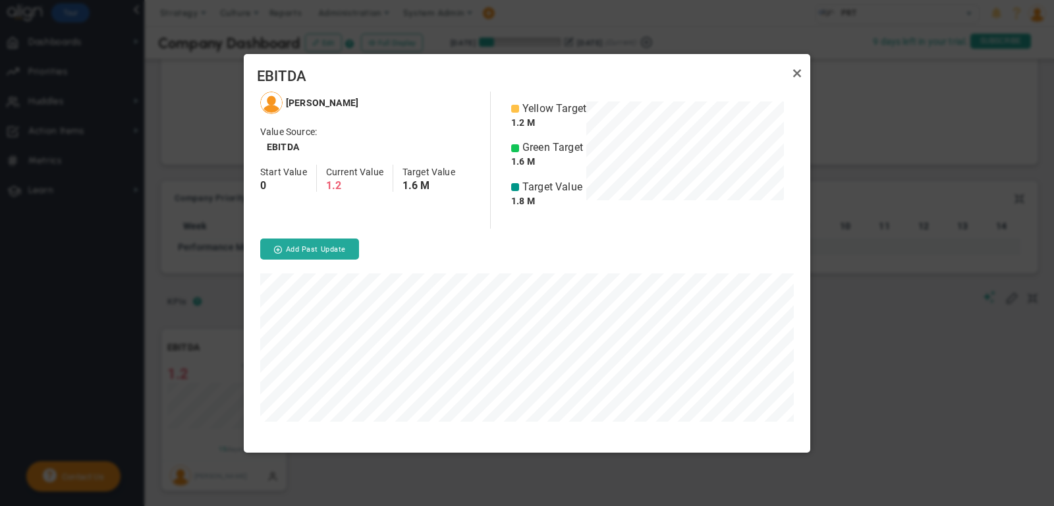
scroll to position [360, 567]
click at [797, 74] on link "Close" at bounding box center [797, 74] width 16 height 16
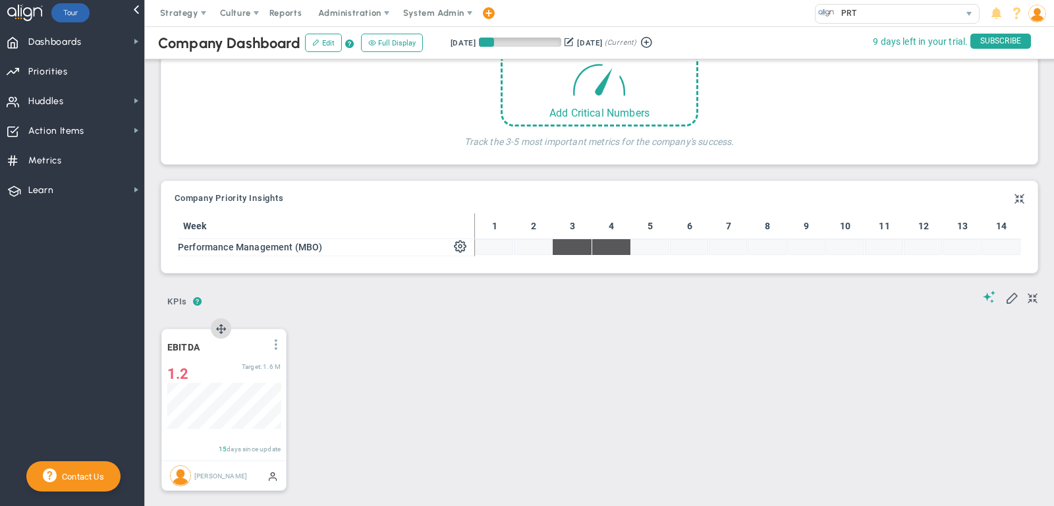
click at [273, 339] on span at bounding box center [276, 344] width 11 height 11
click at [256, 367] on li "Edit" at bounding box center [230, 371] width 112 height 16
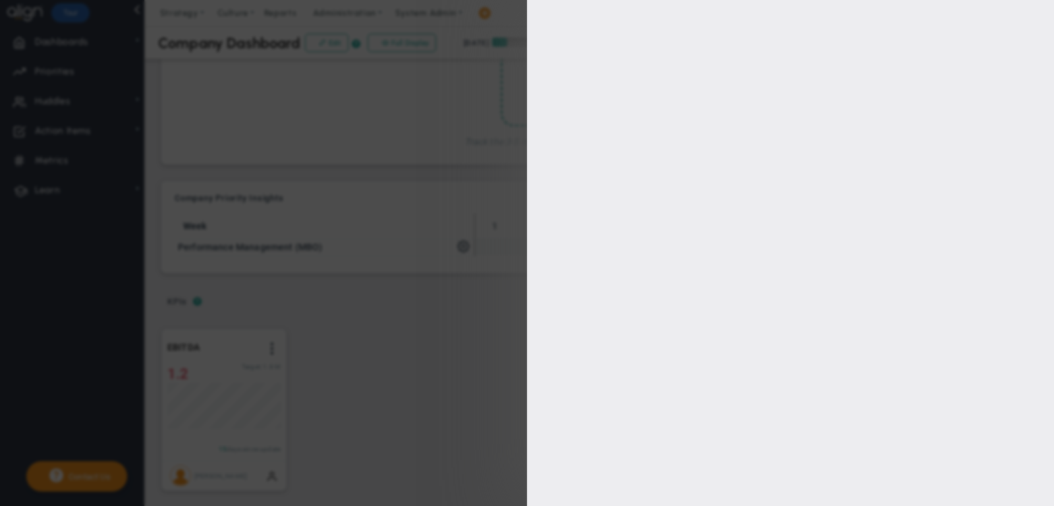
type input "[PERSON_NAME]"
radio input "true"
type input "1.8 M"
type input "1.6 M"
type input "1.2 M"
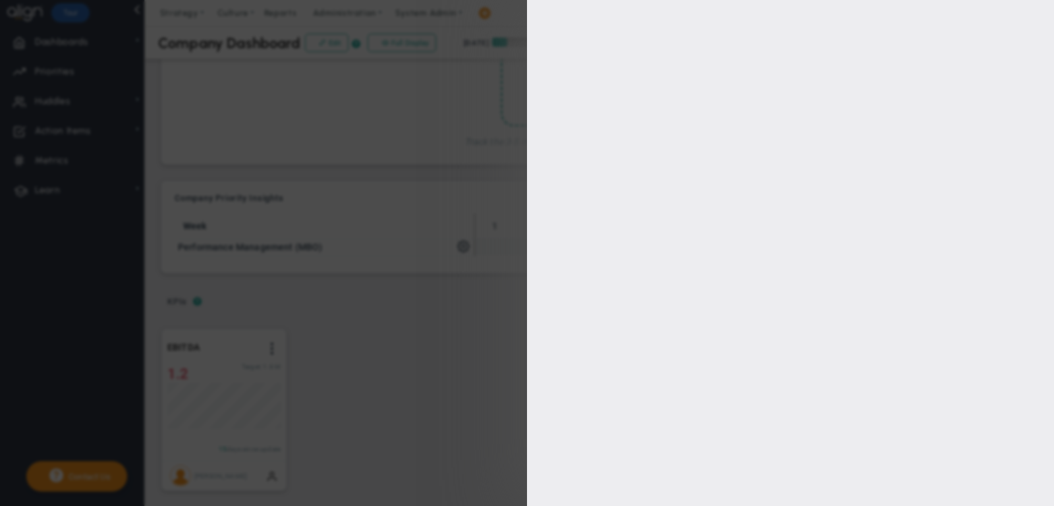
type input "1 M"
checkbox input "true"
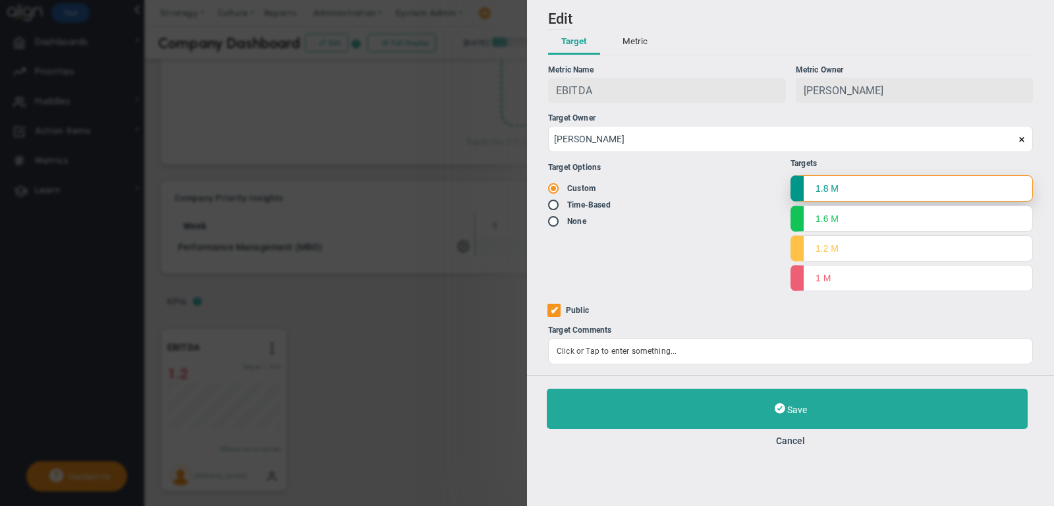
click at [882, 187] on input "1.8 M" at bounding box center [912, 188] width 242 height 26
type input "1.8"
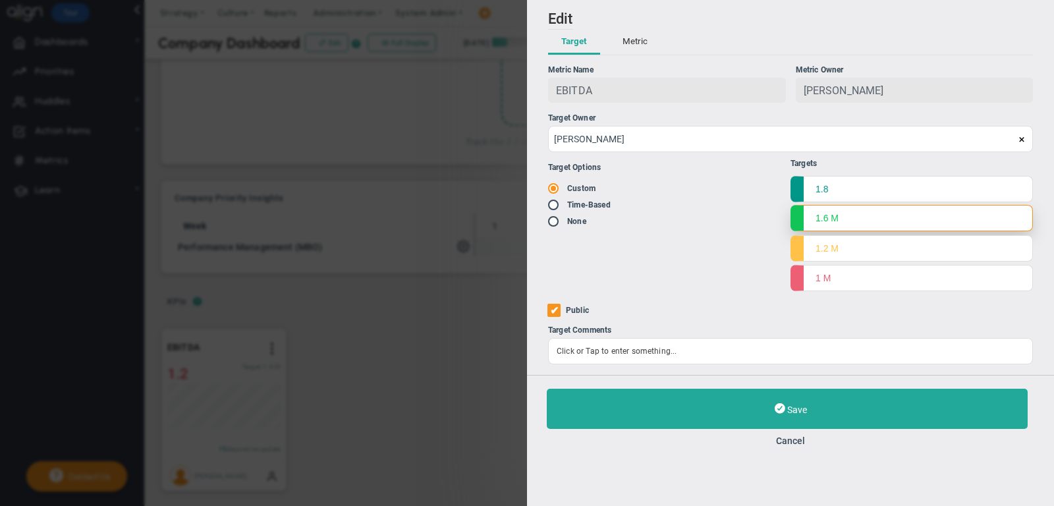
click at [872, 225] on input "1.6 M" at bounding box center [912, 218] width 242 height 26
type input "1.6"
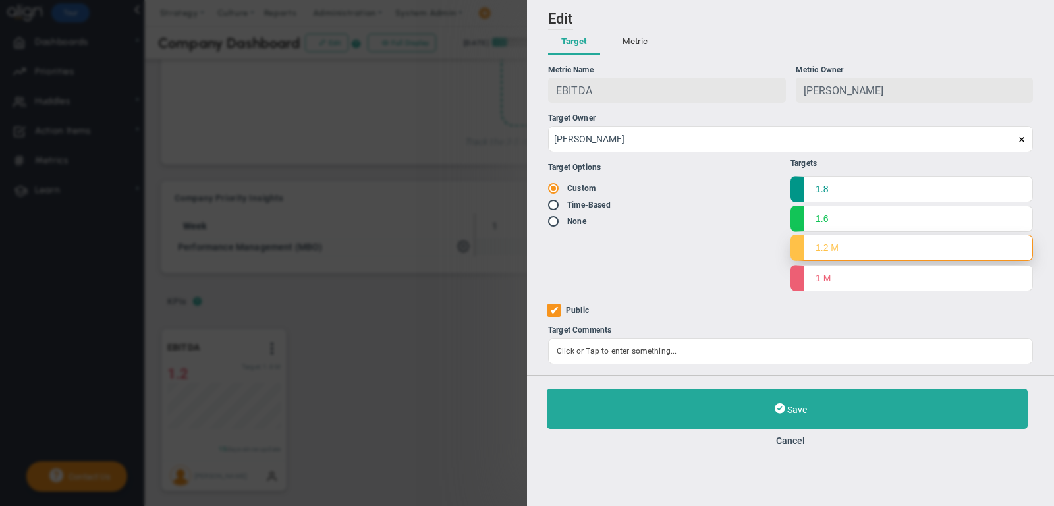
click at [878, 246] on input "1.2 M" at bounding box center [912, 248] width 242 height 26
type input "1.2"
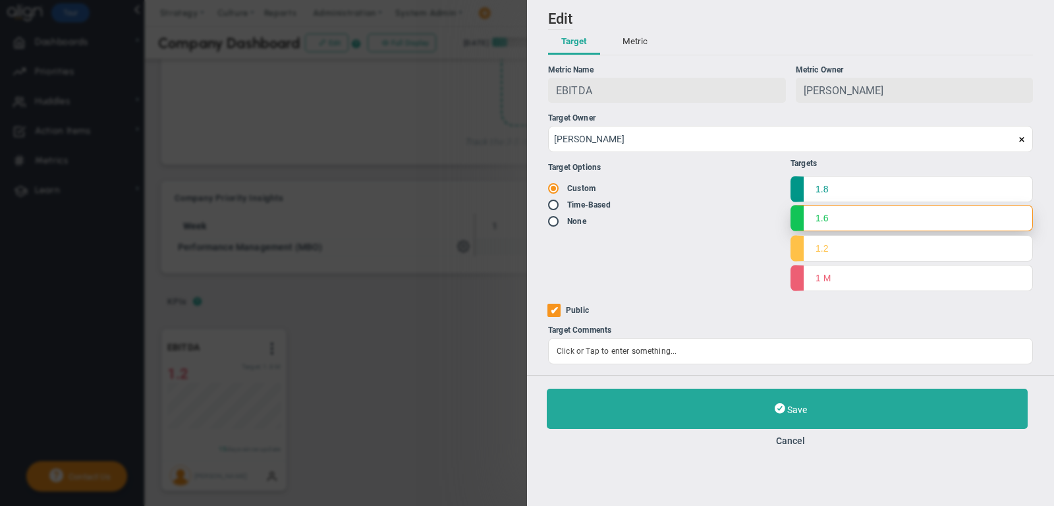
click at [864, 219] on input "1.6" at bounding box center [912, 218] width 242 height 26
type input "1.6"
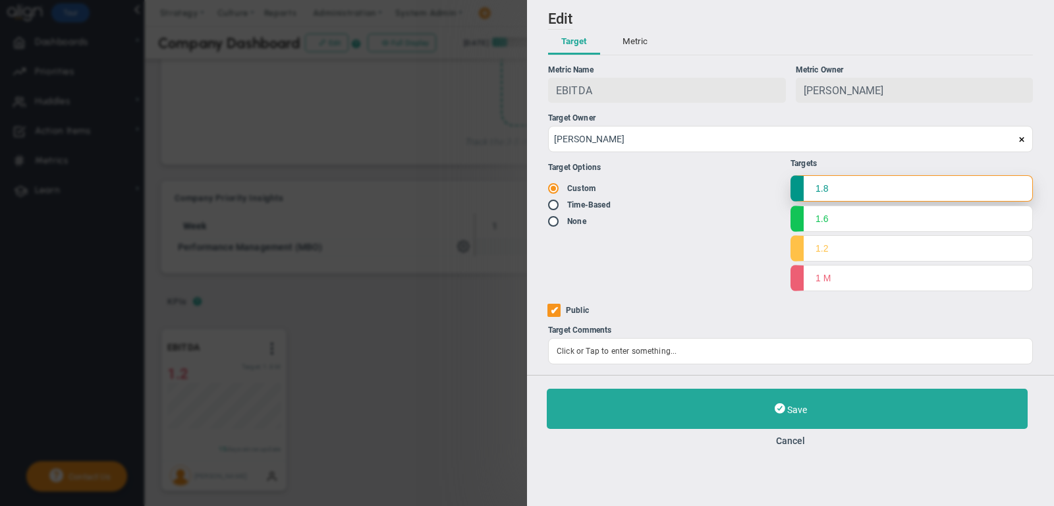
click at [855, 194] on input "1.8" at bounding box center [912, 188] width 242 height 26
type input "1.8"
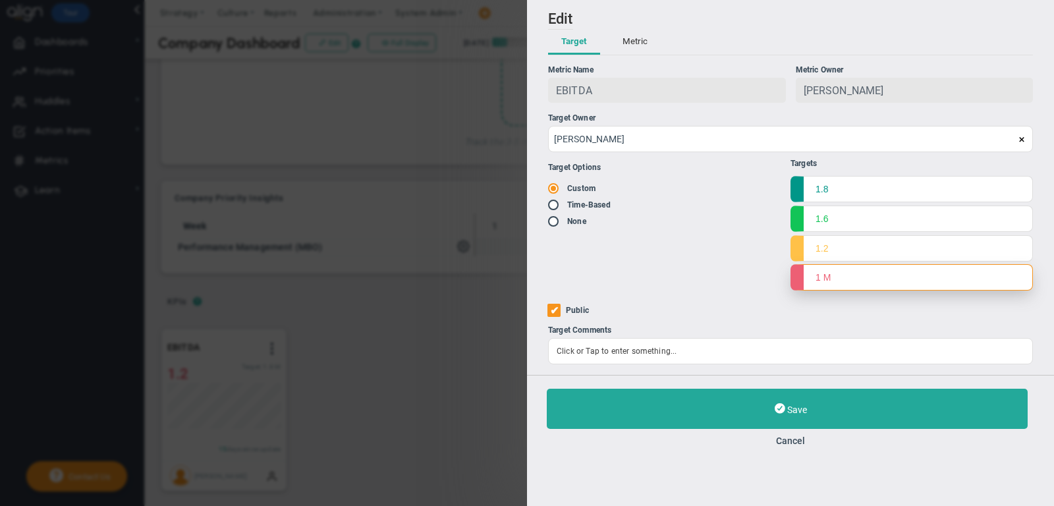
click at [861, 276] on input "1 M" at bounding box center [912, 277] width 242 height 26
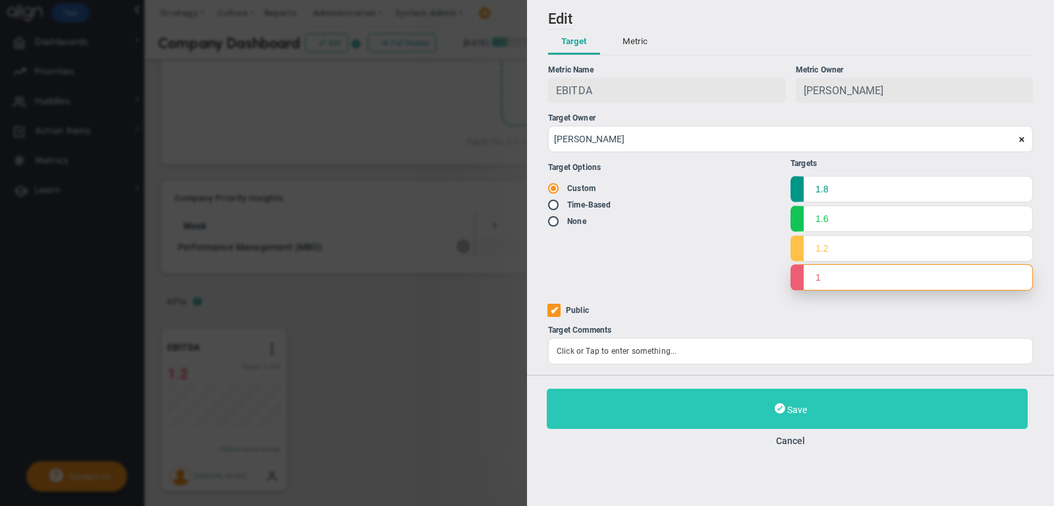
type input "1"
click at [819, 403] on button "Save" at bounding box center [787, 409] width 481 height 40
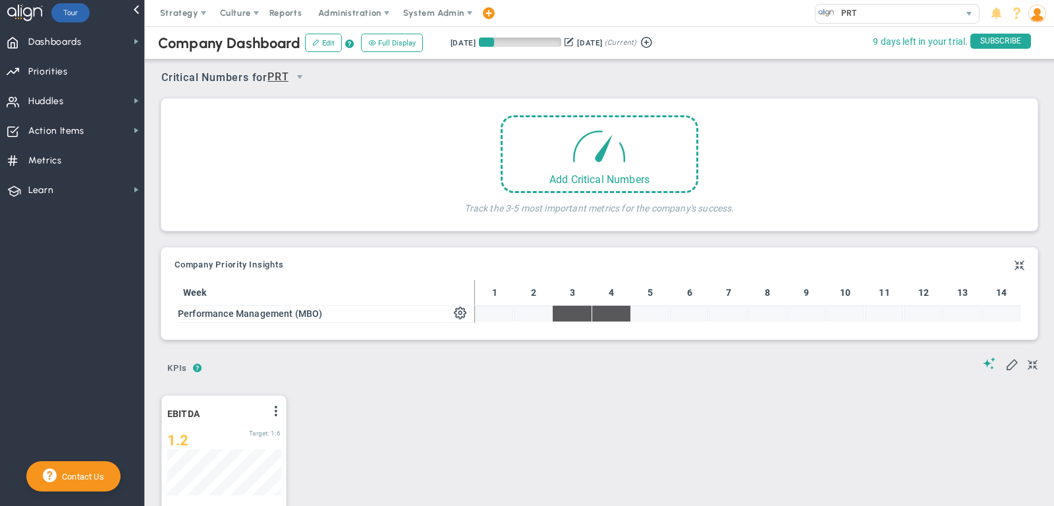
scroll to position [1, 0]
click at [324, 40] on button "Edit" at bounding box center [323, 43] width 37 height 18
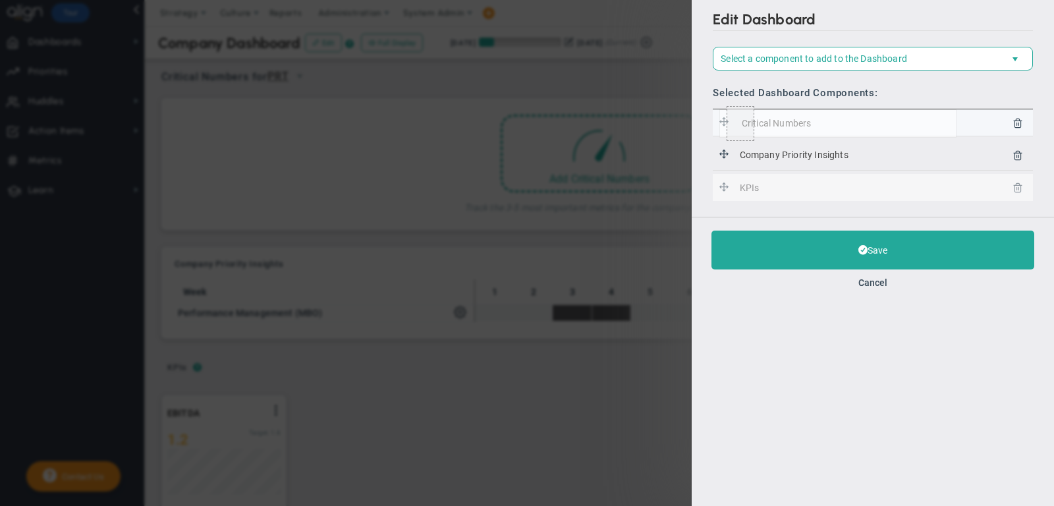
drag, startPoint x: 725, startPoint y: 182, endPoint x: 720, endPoint y: 109, distance: 72.7
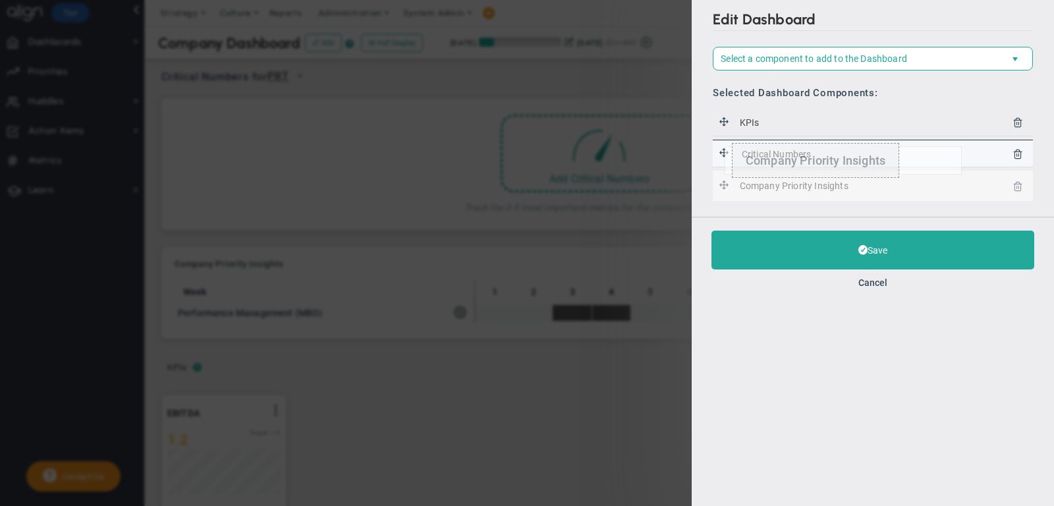
drag, startPoint x: 725, startPoint y: 182, endPoint x: 724, endPoint y: 144, distance: 37.6
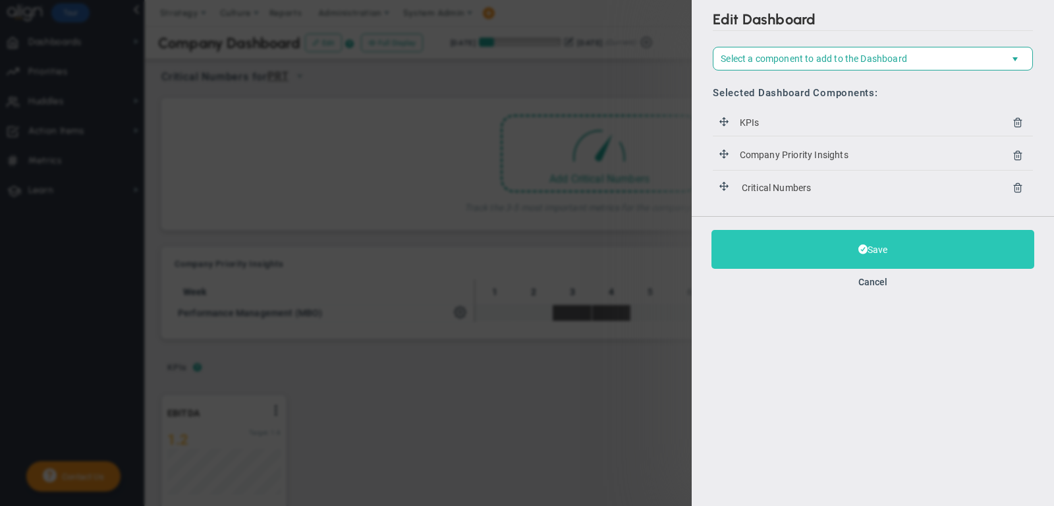
click at [890, 246] on button "Save" at bounding box center [873, 249] width 323 height 39
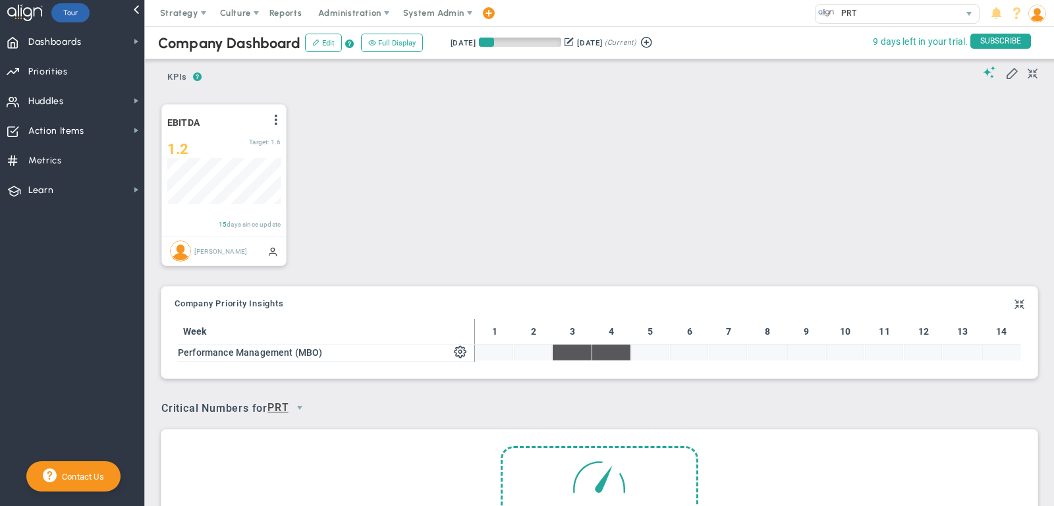
scroll to position [46, 113]
click at [76, 149] on span "Metrics Metrics" at bounding box center [72, 160] width 144 height 30
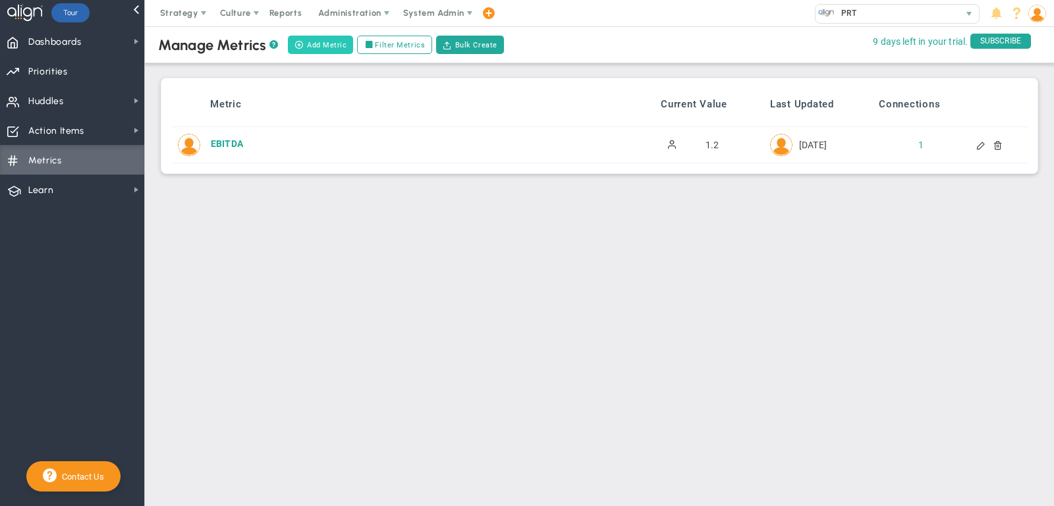
click at [329, 48] on button "Add Metric" at bounding box center [320, 45] width 65 height 18
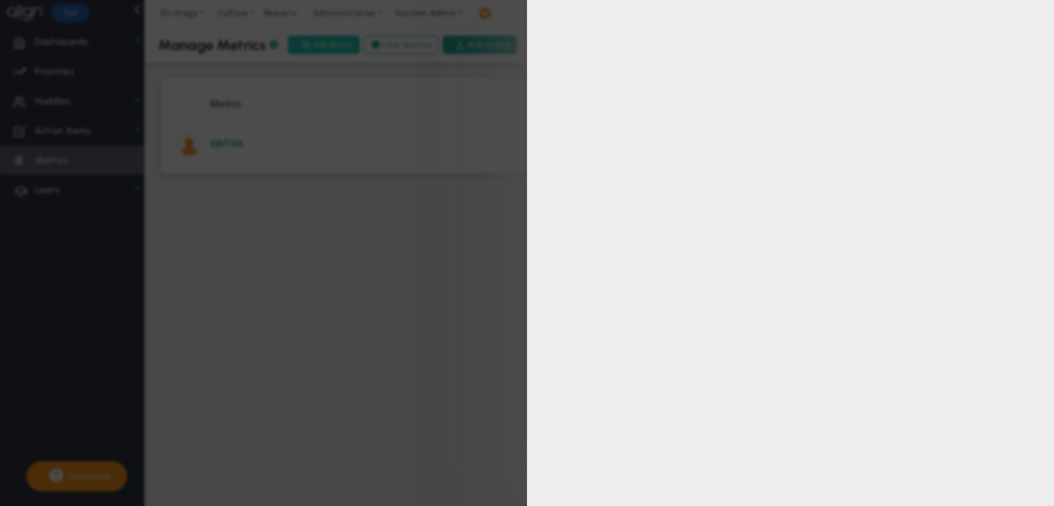
type input "[PERSON_NAME]"
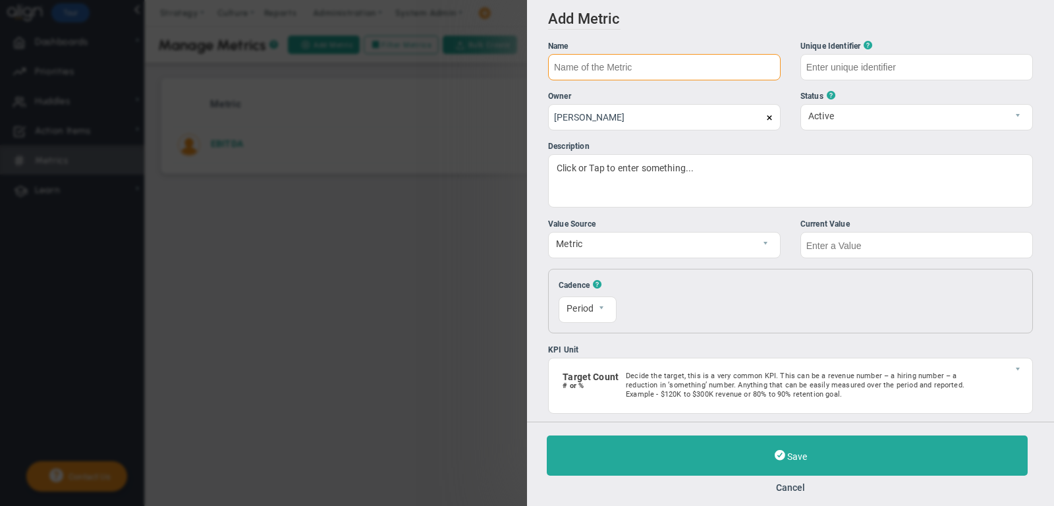
paste input "Reduce RIR by 10%."
type input "Reduce RIR by 10%"
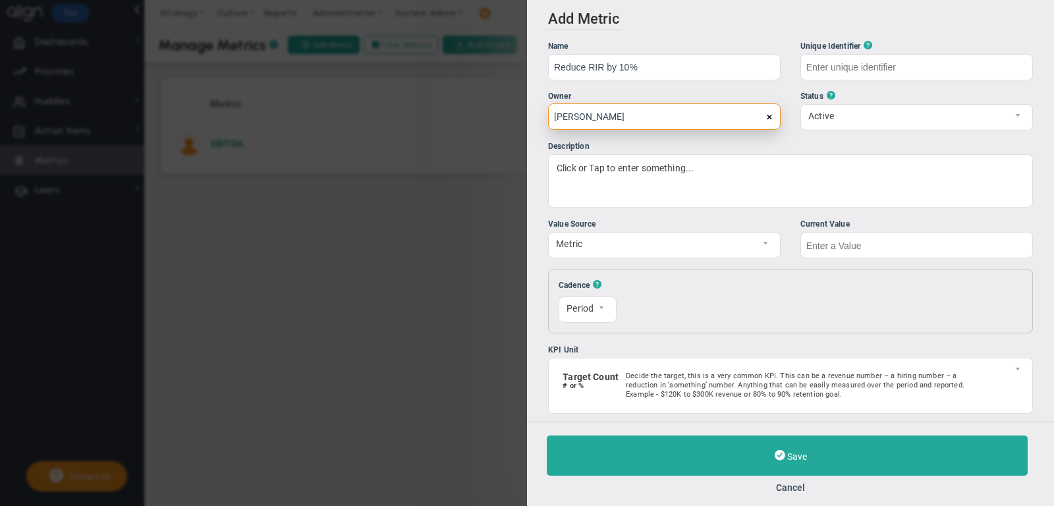
click at [677, 119] on input "[PERSON_NAME]" at bounding box center [664, 116] width 233 height 26
type input "Reduce-RIR-by-10%"
click at [677, 119] on input "[PERSON_NAME]" at bounding box center [664, 116] width 233 height 26
click at [646, 119] on input "[PERSON_NAME]" at bounding box center [664, 116] width 233 height 26
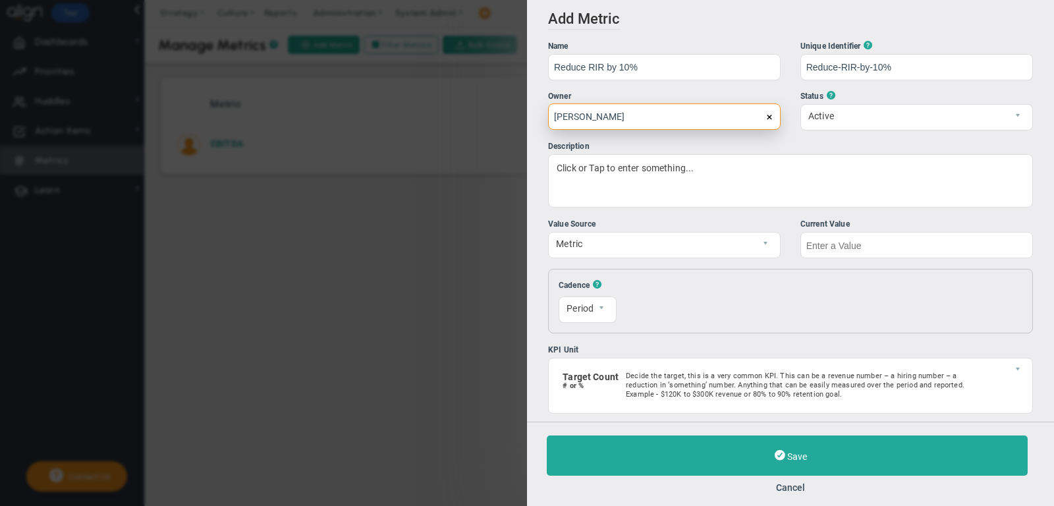
click at [648, 119] on input "[PERSON_NAME]" at bounding box center [664, 116] width 233 height 26
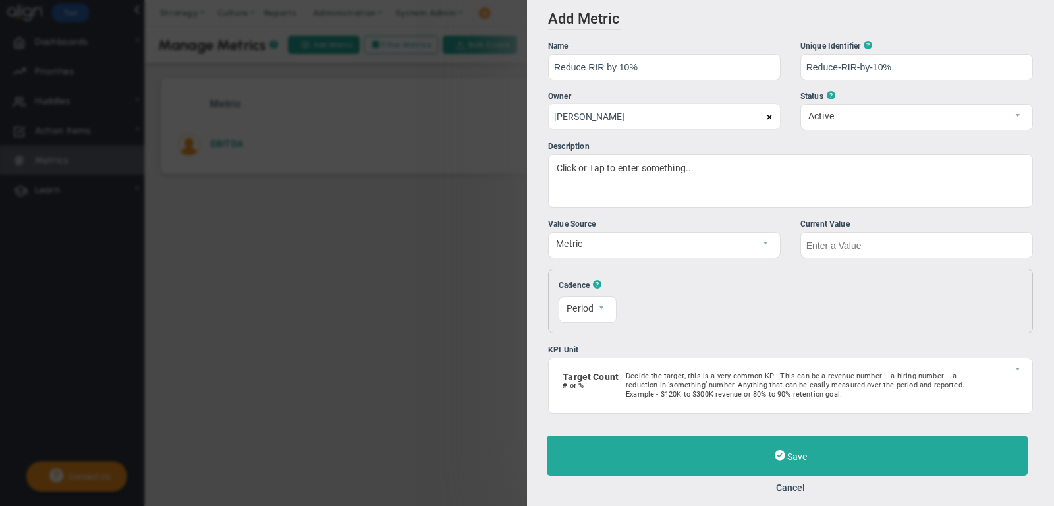
click at [770, 118] on span at bounding box center [770, 117] width 8 height 8
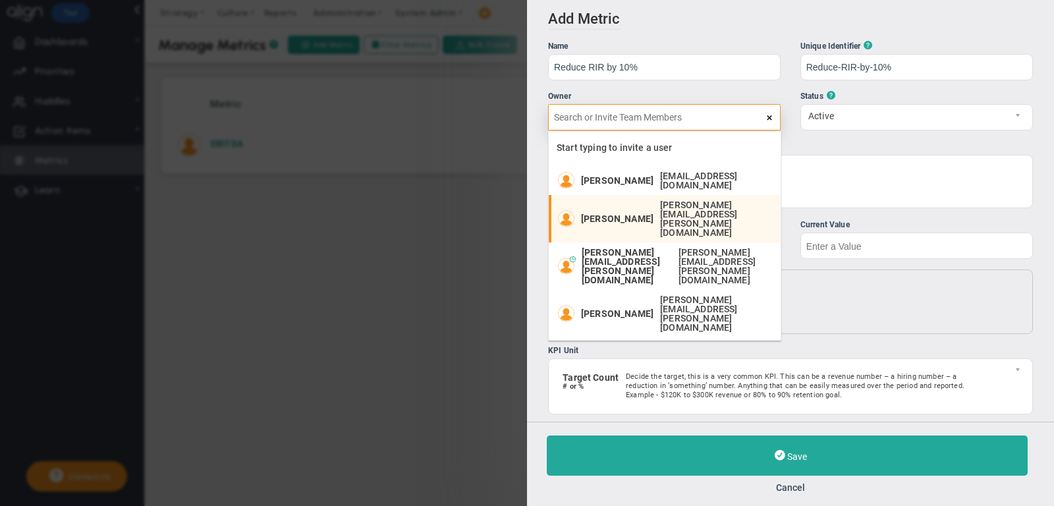
click at [702, 208] on span "craig.ogilvie@prt.com" at bounding box center [713, 218] width 107 height 37
type input "Craig Ogilvie"
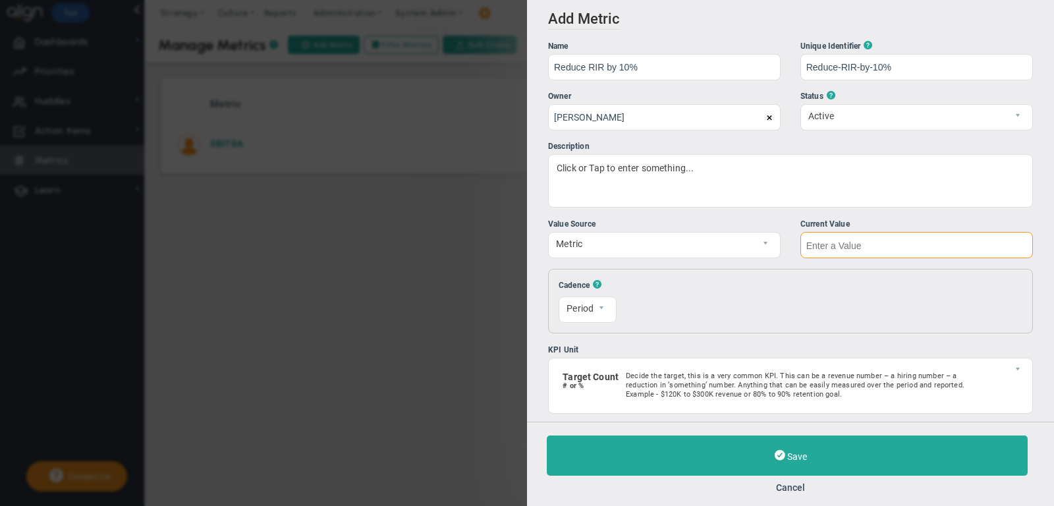
click at [890, 255] on input "text" at bounding box center [917, 245] width 233 height 26
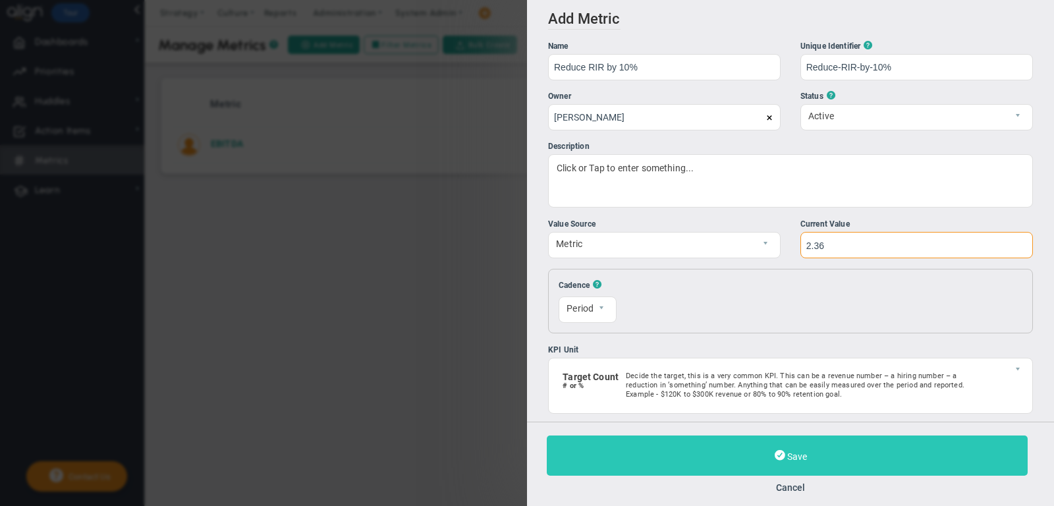
type input "2.36"
click at [838, 447] on button "Save" at bounding box center [787, 456] width 481 height 40
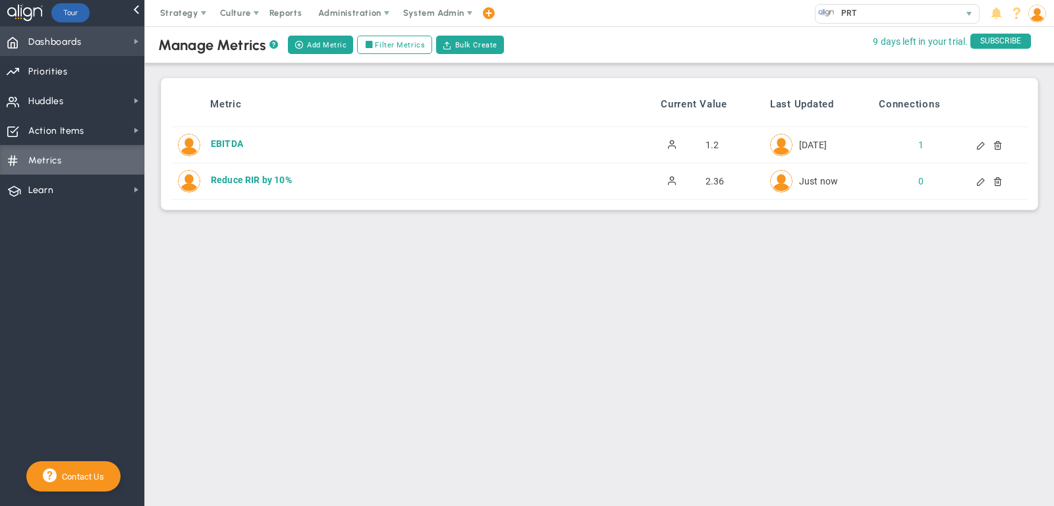
click at [80, 45] on span "Dashboards" at bounding box center [54, 42] width 53 height 28
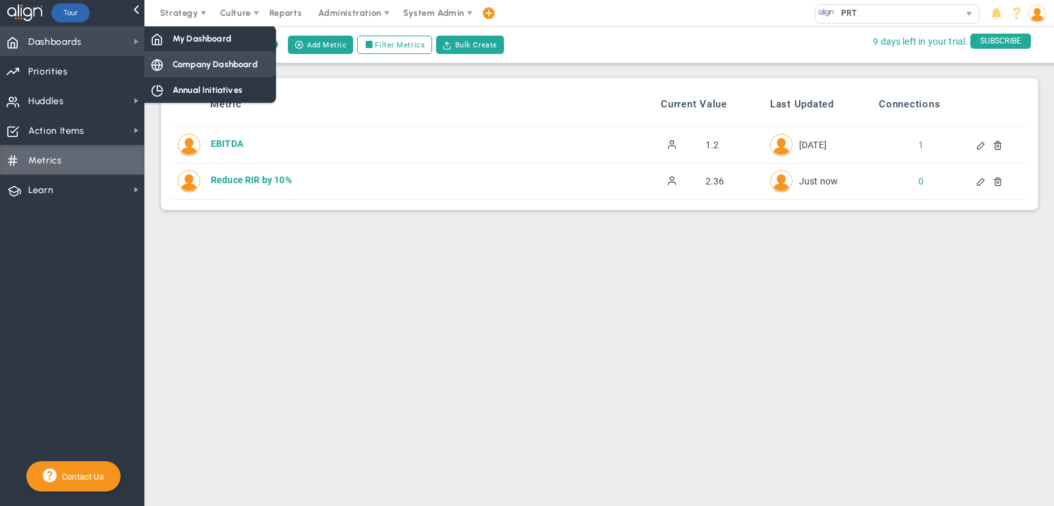
click at [184, 69] on span "Company Dashboard" at bounding box center [215, 64] width 85 height 13
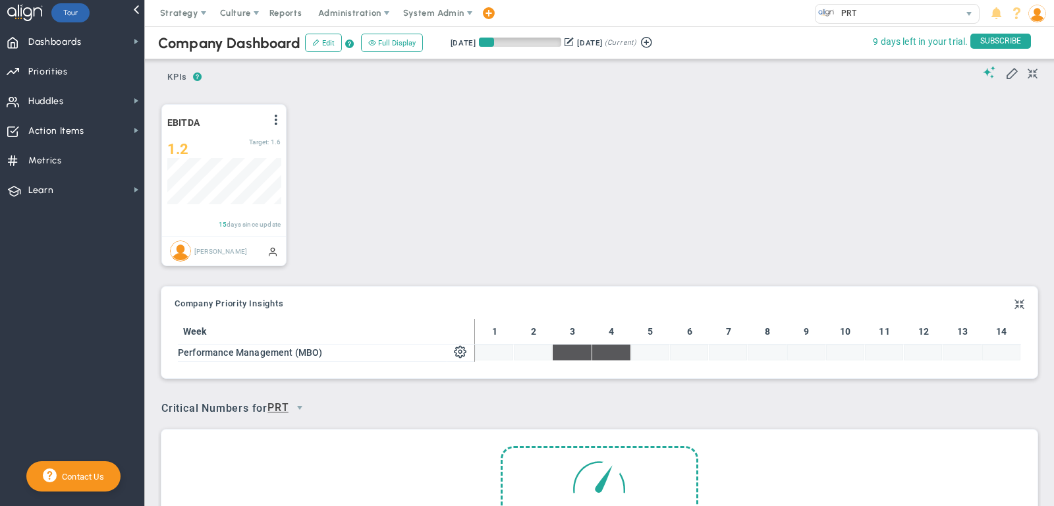
scroll to position [46, 113]
click at [1009, 73] on span at bounding box center [1011, 72] width 13 height 13
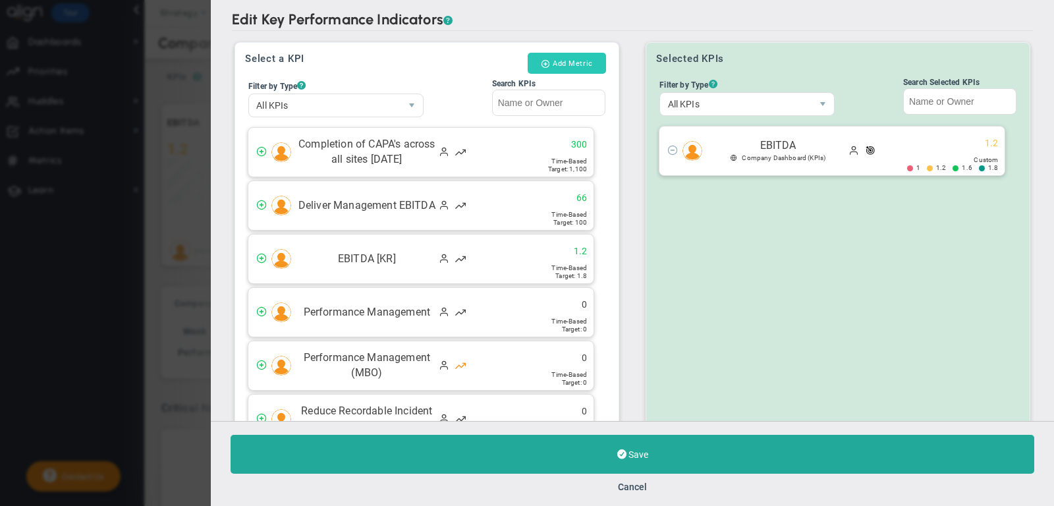
click at [588, 61] on button "Add Metric" at bounding box center [567, 63] width 78 height 21
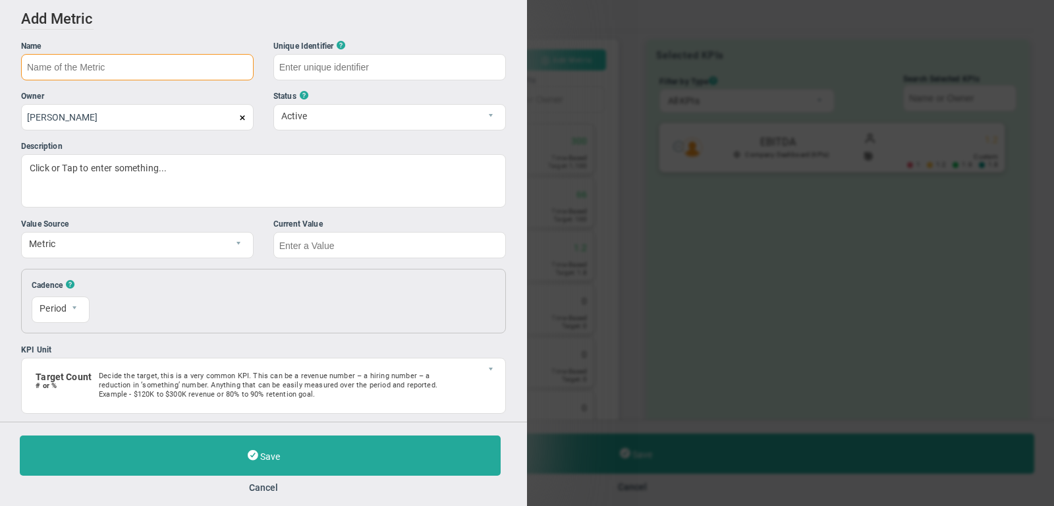
paste input "Reduce RIR by 10%."
type input "Reduce RIR by 10%"
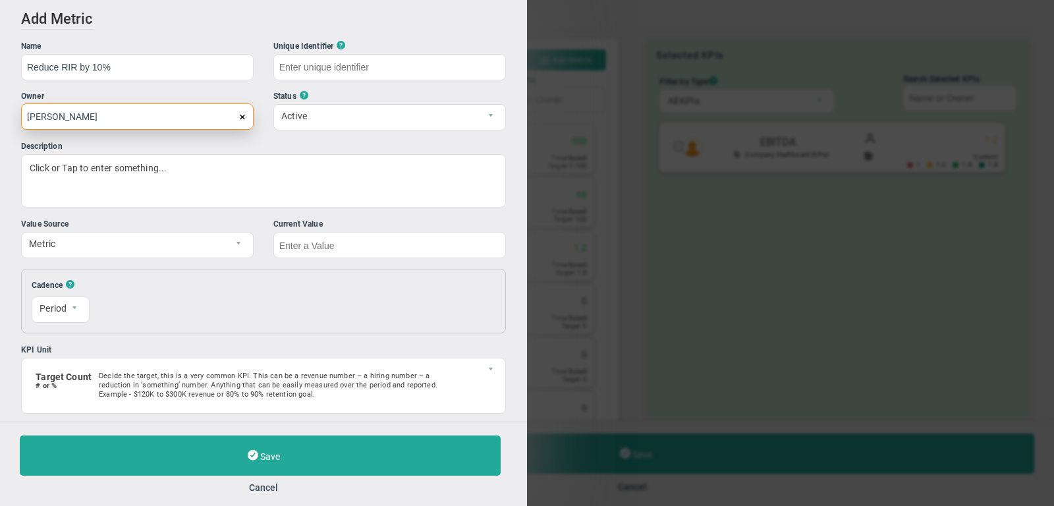
click at [206, 121] on input "[PERSON_NAME]" at bounding box center [137, 116] width 233 height 26
type input "Reduce-RIR-by-10%.2"
click at [206, 121] on input "[PERSON_NAME]" at bounding box center [137, 116] width 233 height 26
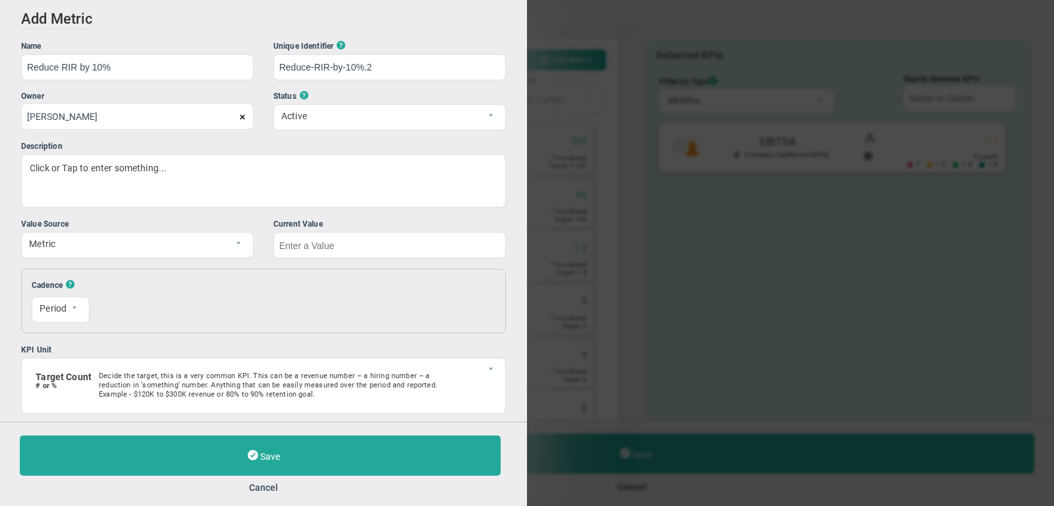
click at [242, 117] on span at bounding box center [243, 117] width 8 height 8
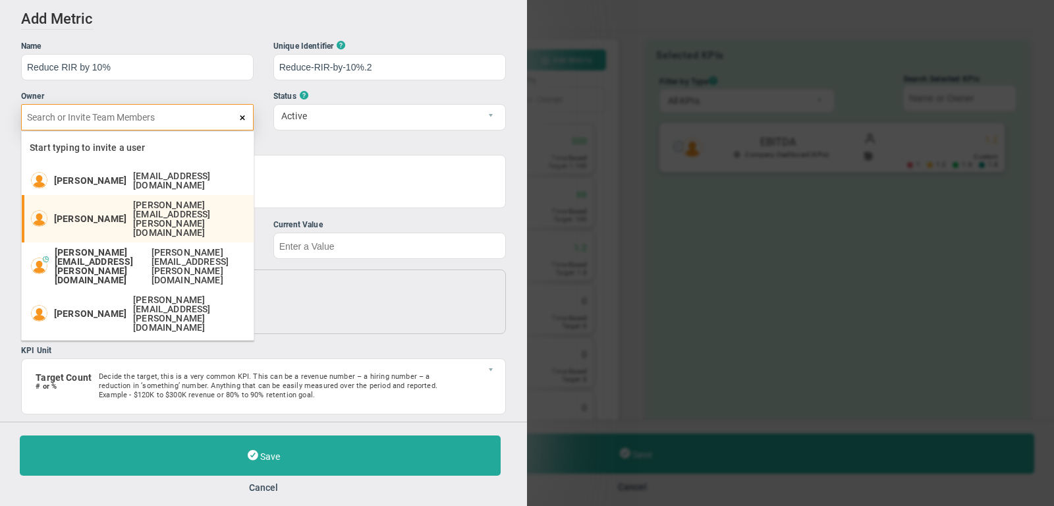
click at [134, 206] on span "craig.ogilvie@prt.com" at bounding box center [186, 218] width 107 height 37
type input "Craig Ogilvie"
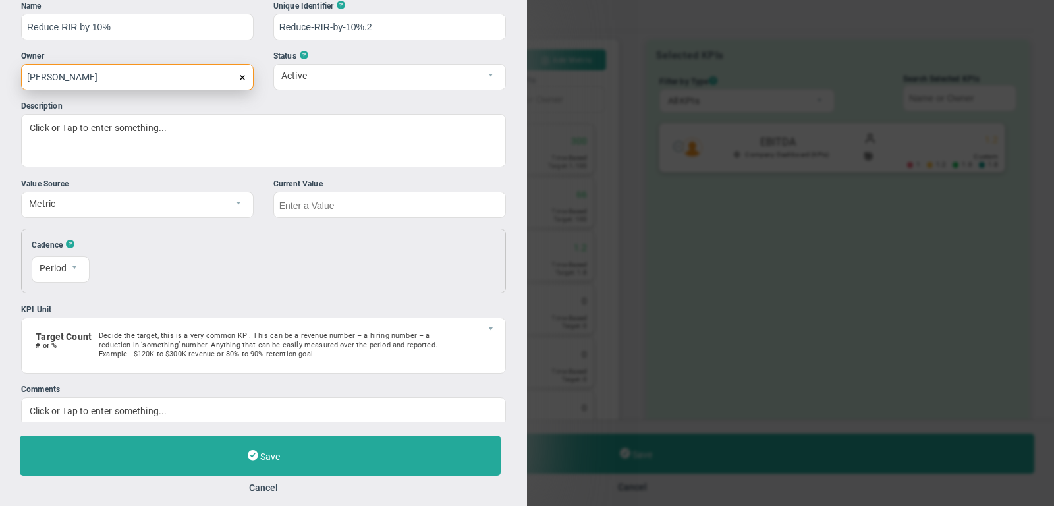
scroll to position [56, 0]
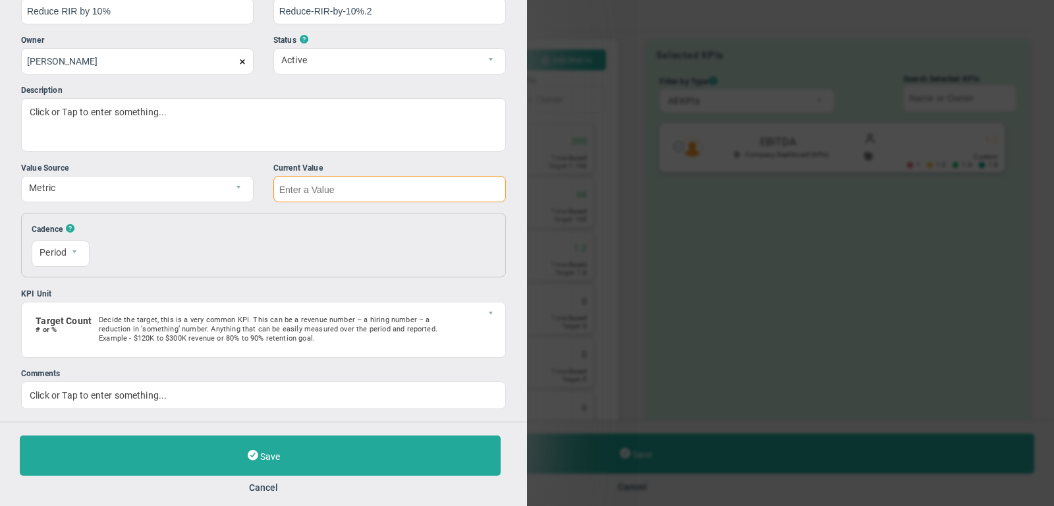
click at [305, 198] on input "text" at bounding box center [389, 189] width 233 height 26
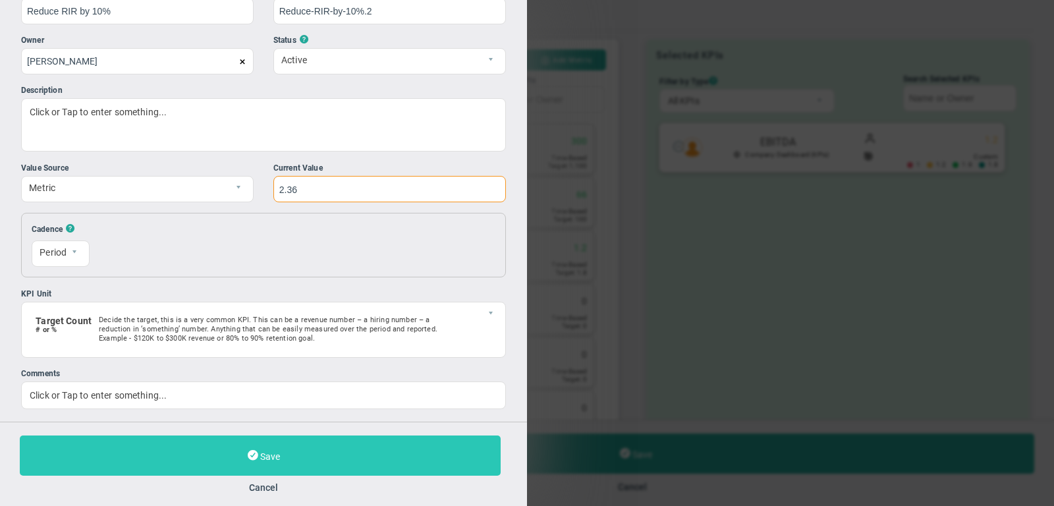
type input "2.36"
click at [331, 454] on button "Save" at bounding box center [260, 456] width 481 height 40
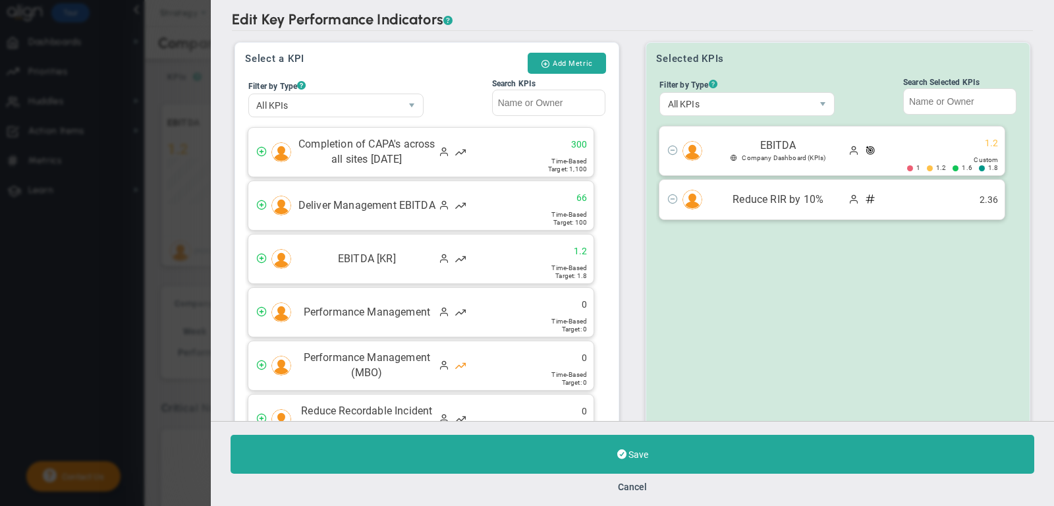
scroll to position [122, 0]
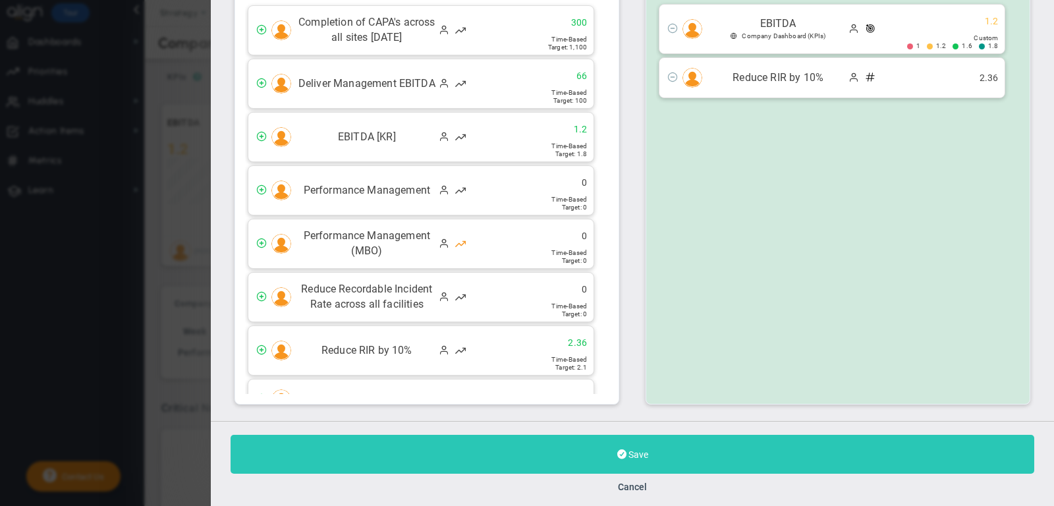
click at [666, 449] on button "Save" at bounding box center [633, 454] width 804 height 39
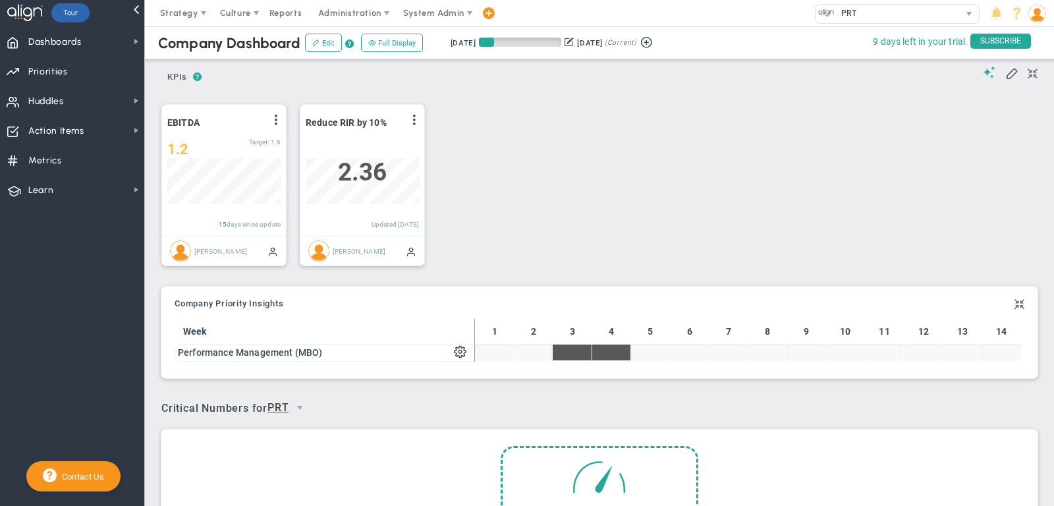
scroll to position [46, 113]
click at [413, 115] on span at bounding box center [414, 120] width 11 height 11
click at [402, 141] on li "Edit" at bounding box center [378, 146] width 94 height 16
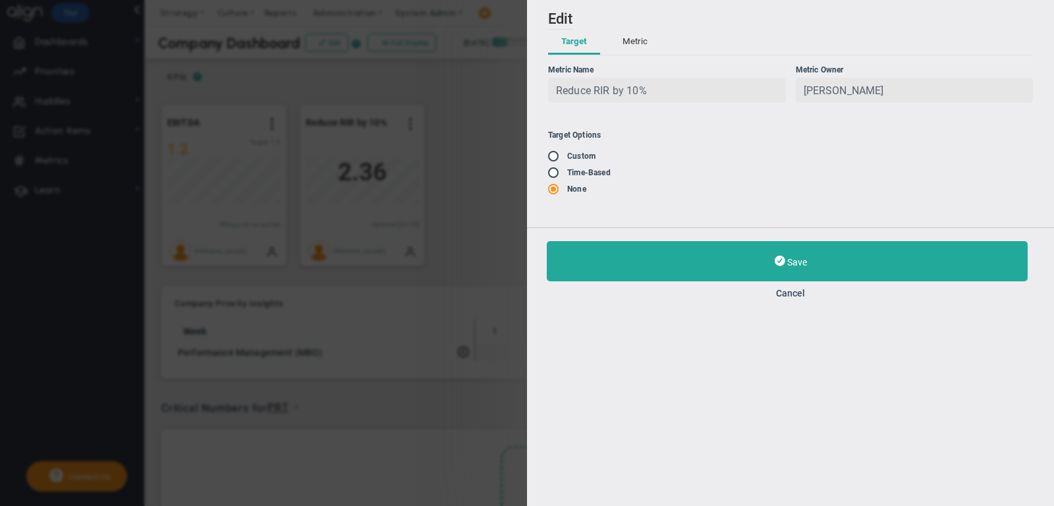
click at [555, 157] on input "radio" at bounding box center [557, 157] width 13 height 11
radio input "true"
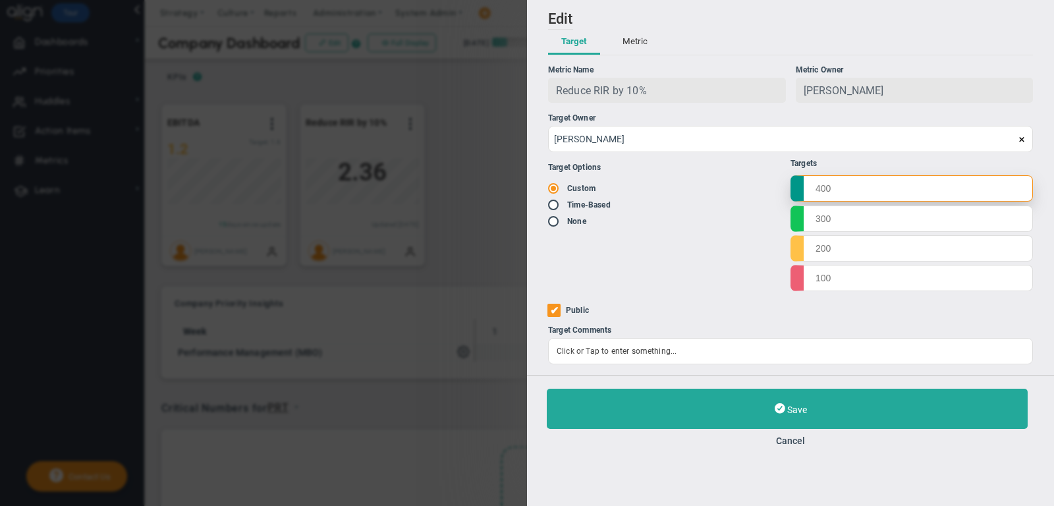
click at [846, 190] on input "text" at bounding box center [912, 188] width 242 height 26
type input "2.097"
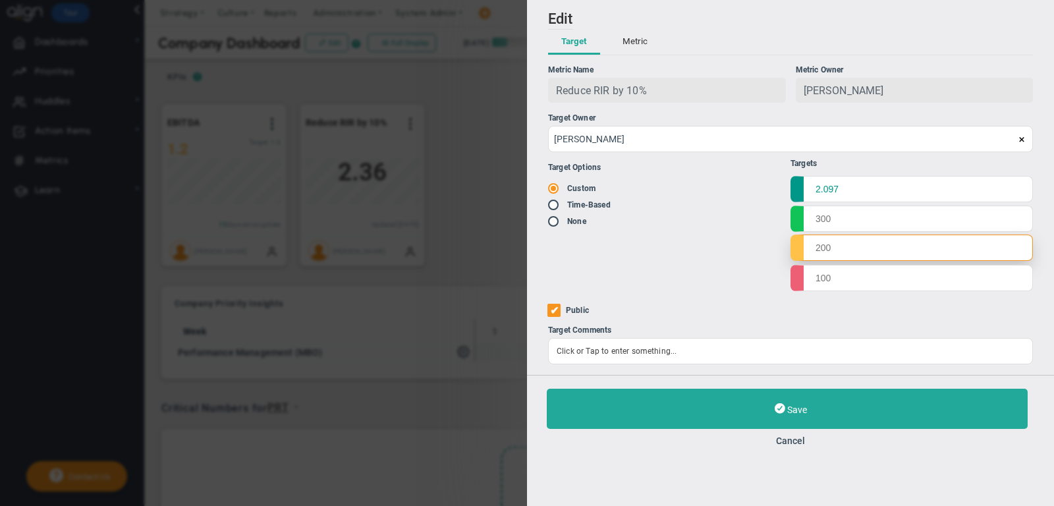
click at [835, 242] on input "text" at bounding box center [912, 248] width 242 height 26
type input "2.36"
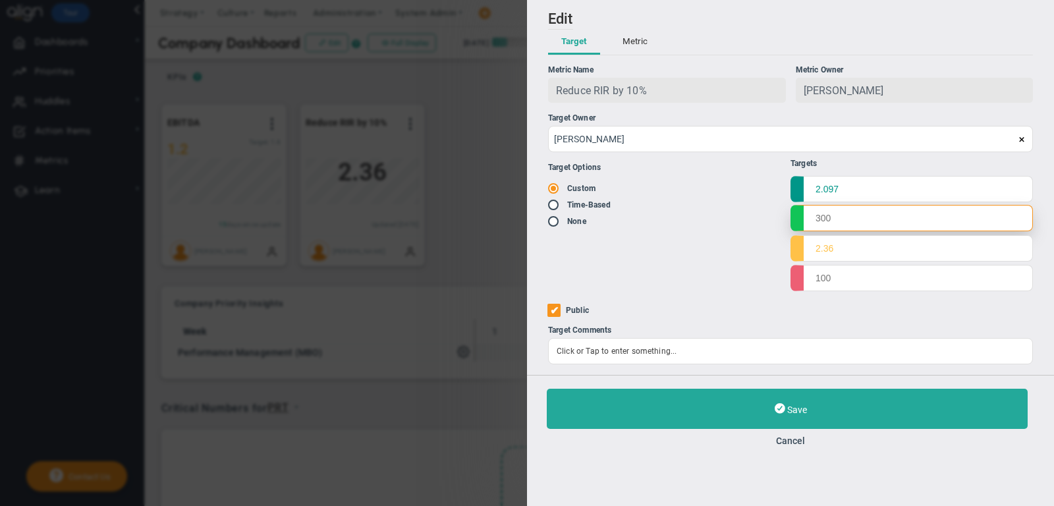
click at [832, 221] on input "text" at bounding box center [912, 218] width 242 height 26
type input "2.15"
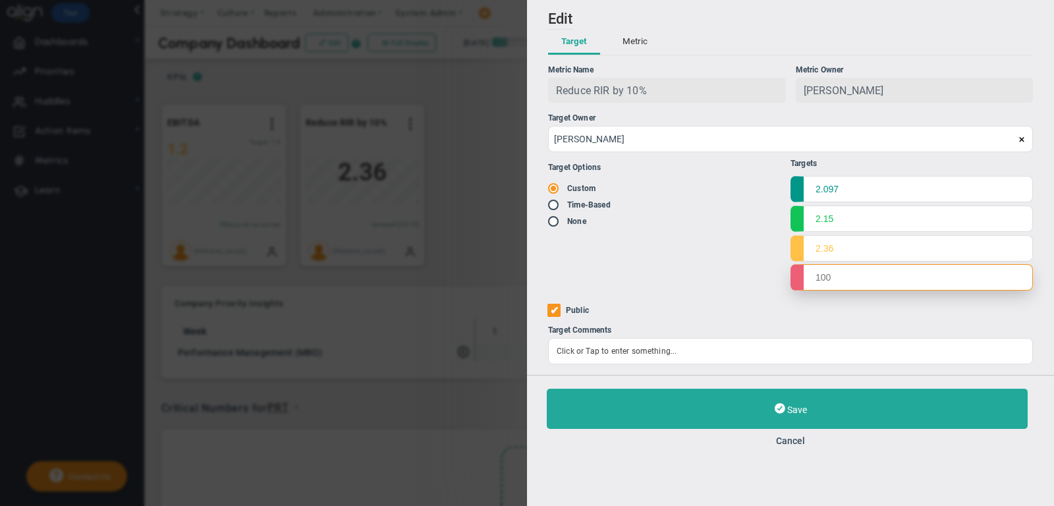
click at [832, 284] on input "text" at bounding box center [912, 277] width 242 height 26
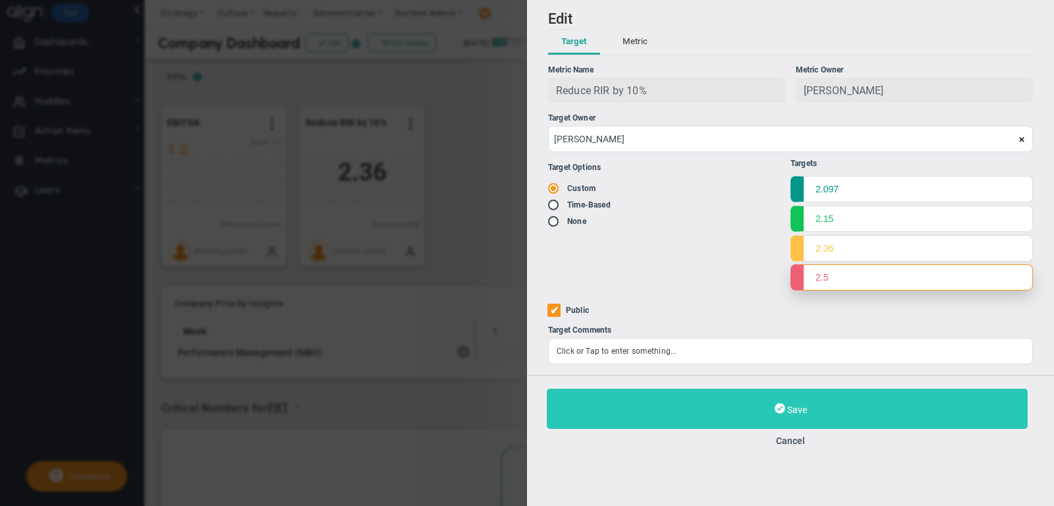
type input "2.5"
click at [835, 405] on button "Save" at bounding box center [787, 409] width 481 height 40
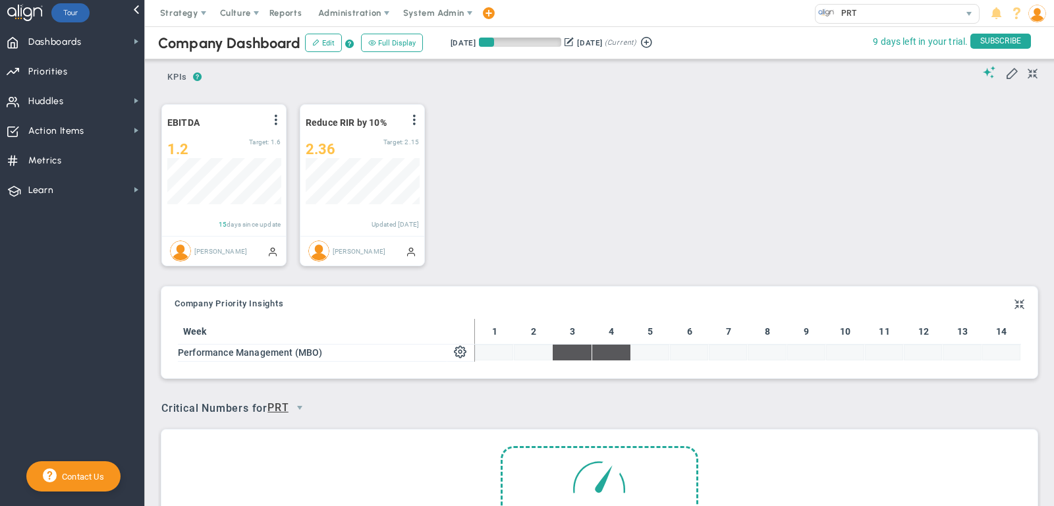
scroll to position [46, 113]
click at [113, 65] on span "Priorities Projects OKR Tree Priorities Projects OKRs" at bounding box center [72, 71] width 144 height 30
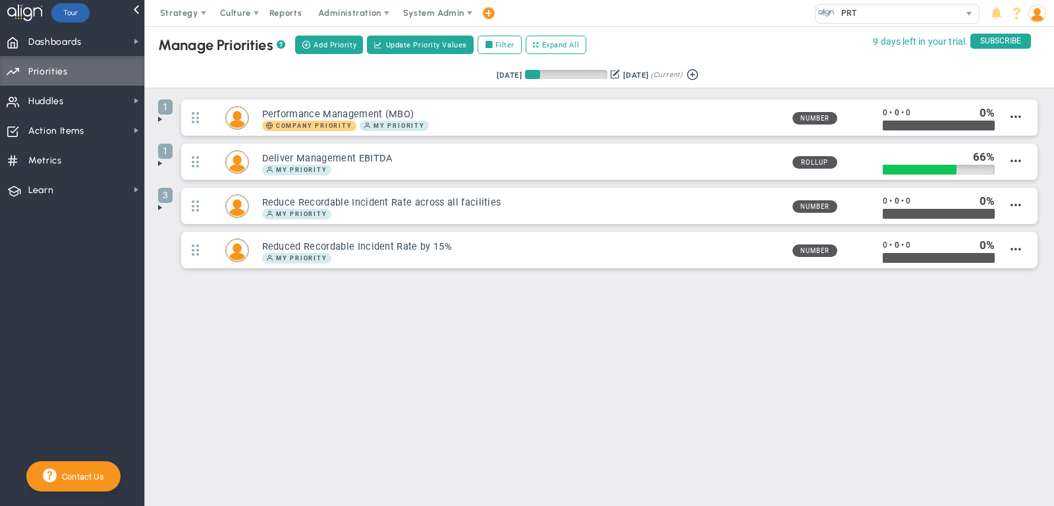
click at [157, 163] on span at bounding box center [160, 163] width 11 height 11
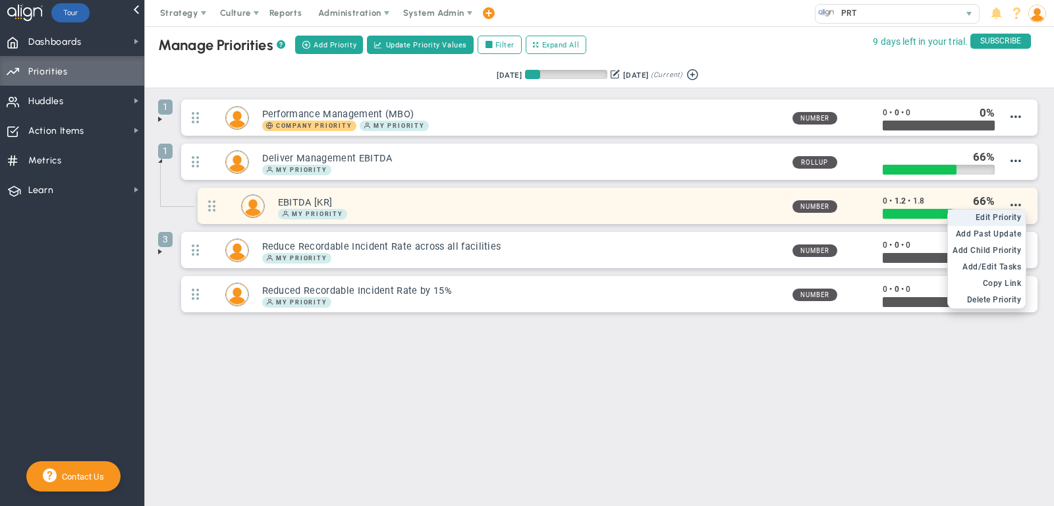
click at [1007, 213] on span "Edit Priority" at bounding box center [999, 217] width 46 height 9
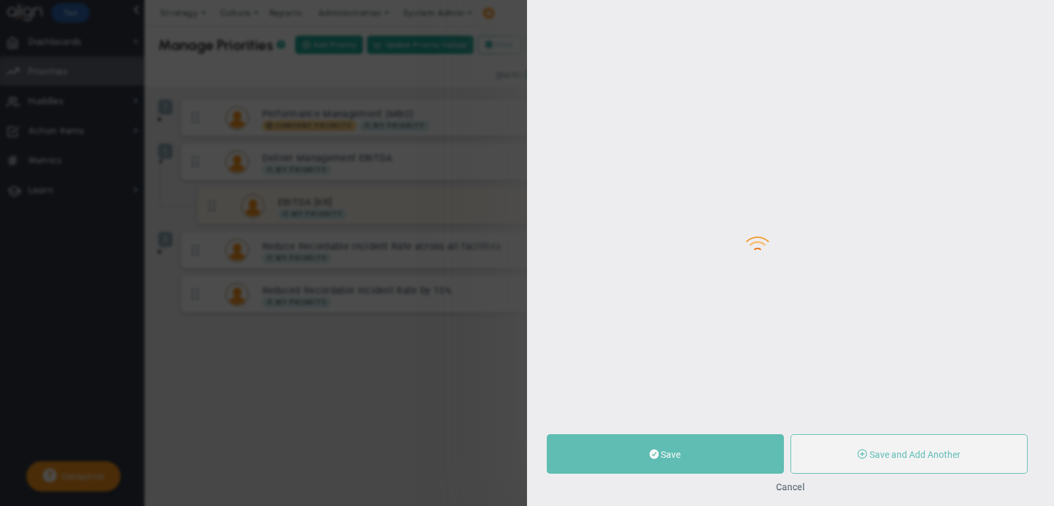
type input "EBITDA [KR]"
type input "0"
type input "1.2"
type input "1.8"
radio input "true"
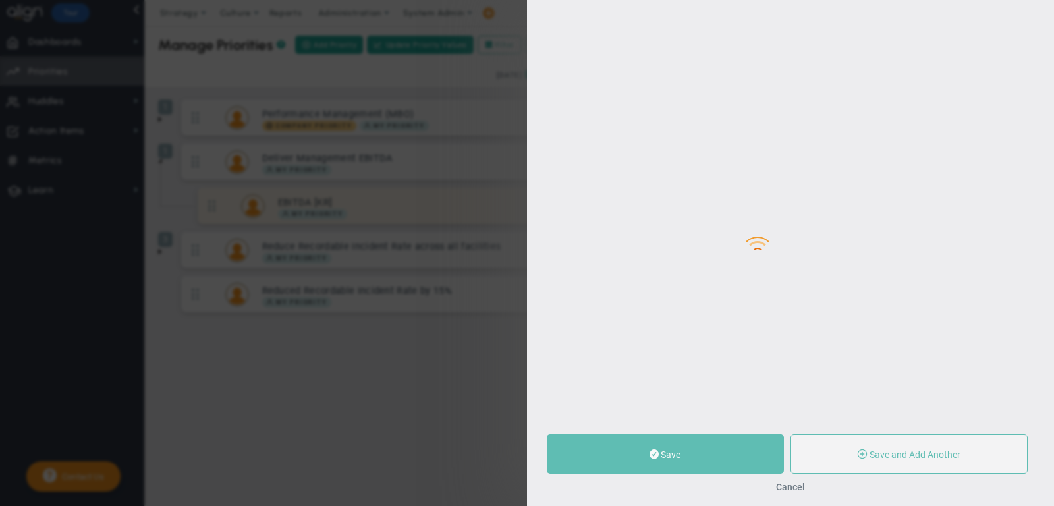
type input "[PERSON_NAME]"
type input "0"
type input "1.2"
type input "1.8"
radio input "true"
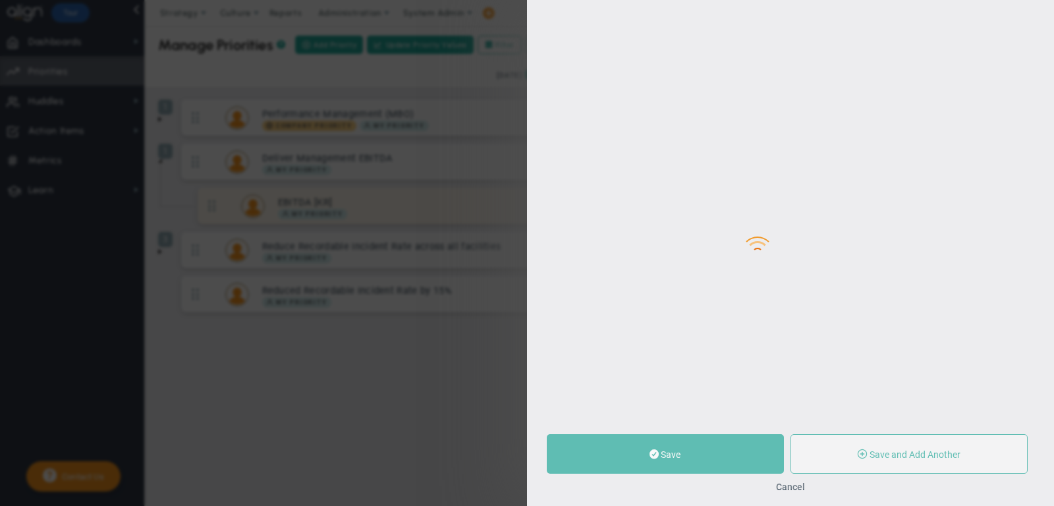
type input "EBITDA"
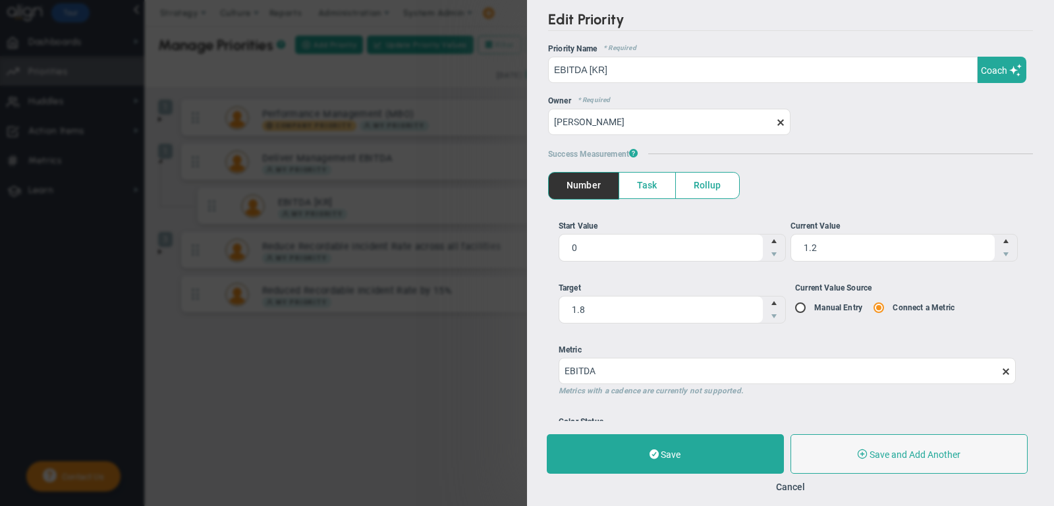
scroll to position [61, 0]
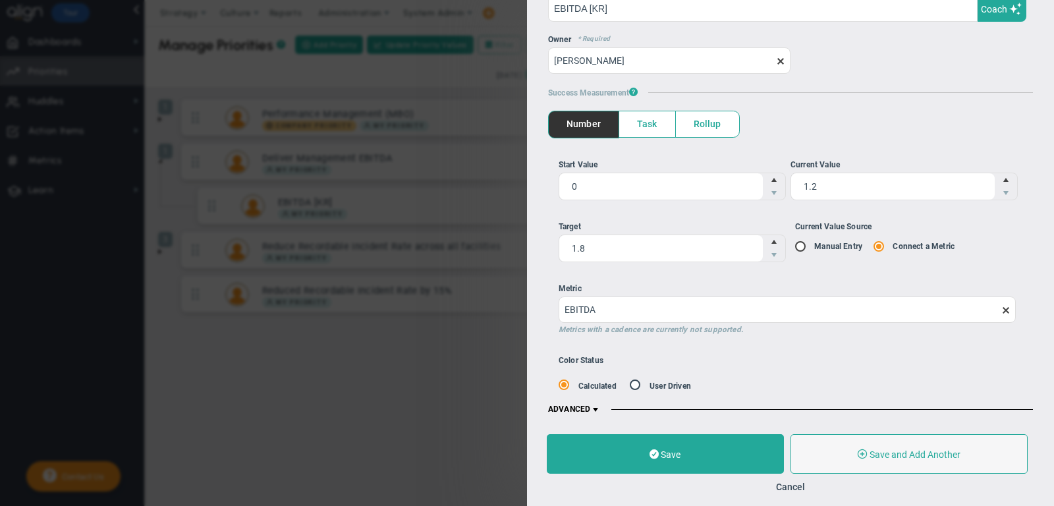
click at [729, 319] on label "Metric EBITDA Metrics with a cadence are currently not supported." at bounding box center [787, 308] width 457 height 51
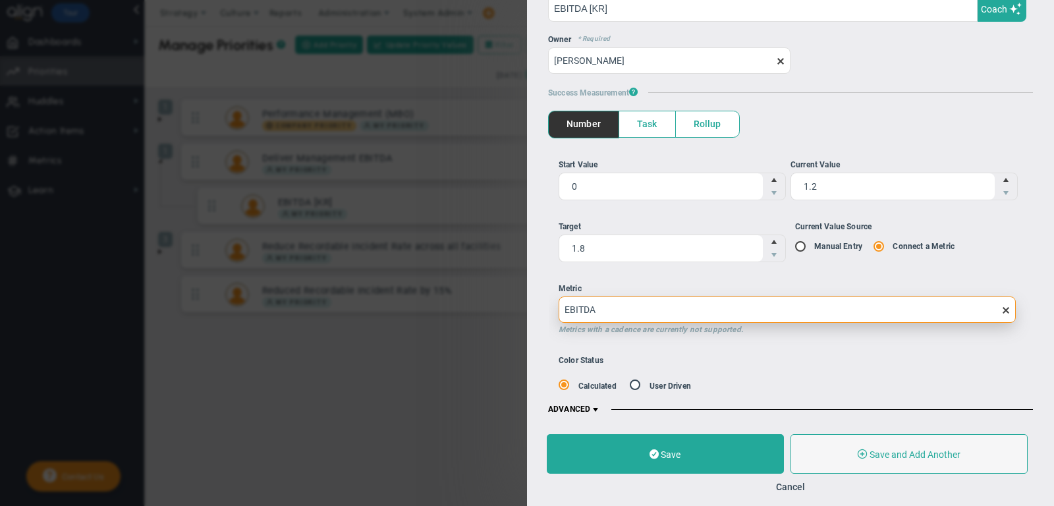
click at [729, 319] on input "EBITDA" at bounding box center [787, 310] width 457 height 26
click at [722, 312] on input "EBITDA" at bounding box center [787, 309] width 457 height 26
click at [712, 302] on input "EBITDA" at bounding box center [787, 309] width 457 height 26
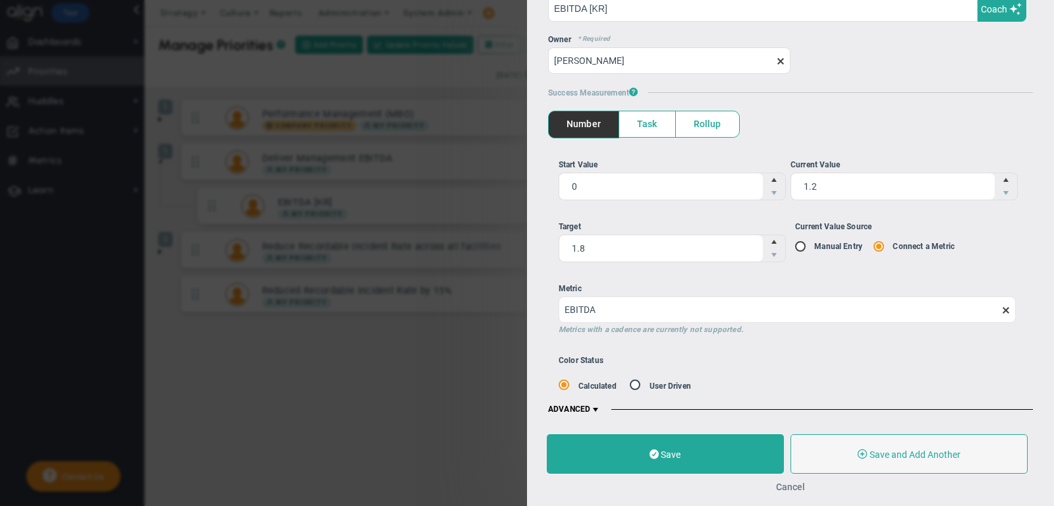
click at [790, 486] on button "Cancel" at bounding box center [790, 487] width 29 height 11
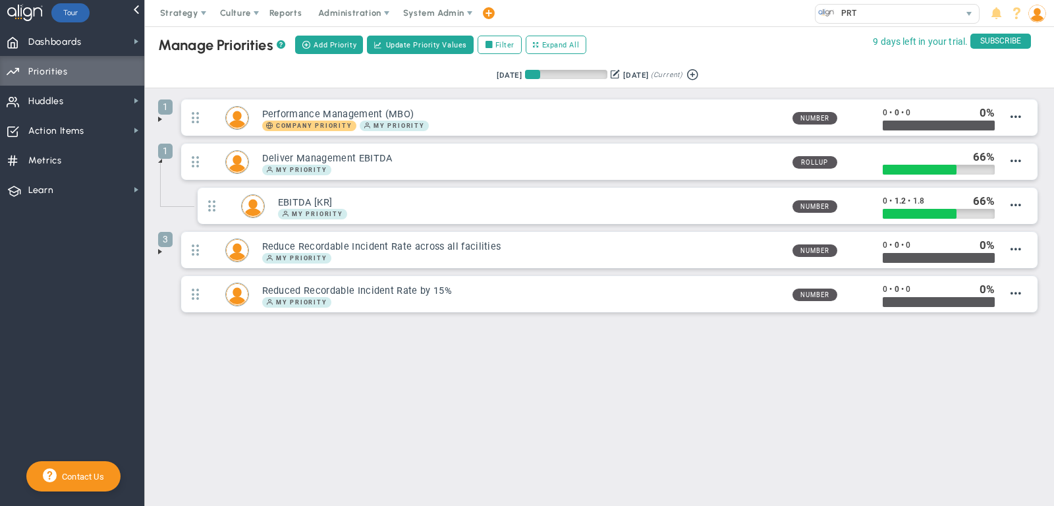
click at [165, 250] on li "3 Reduce Recordable Incident Rate across all facilities My Priority 0 0" at bounding box center [599, 253] width 883 height 44
click at [159, 248] on span at bounding box center [160, 251] width 11 height 11
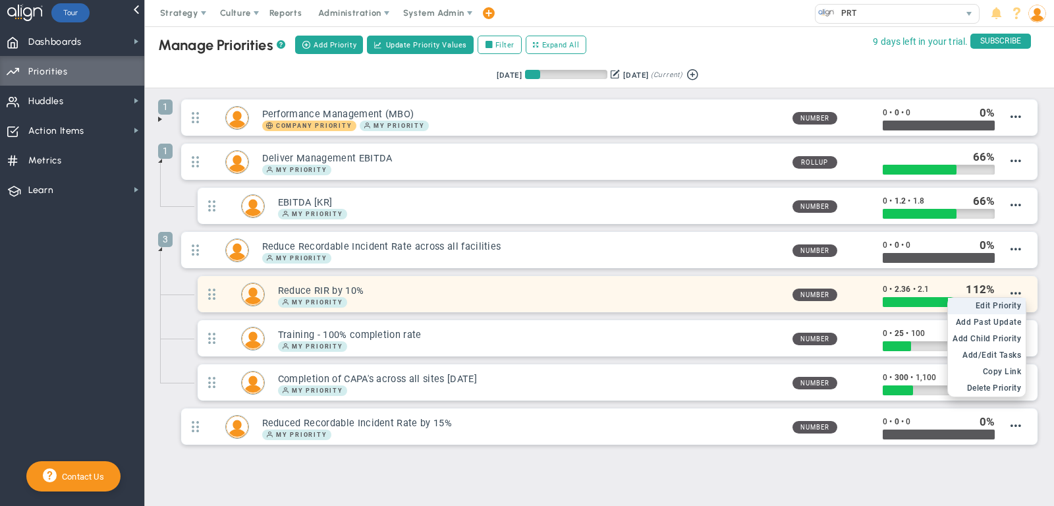
click at [1010, 301] on span "Edit Priority" at bounding box center [999, 305] width 46 height 9
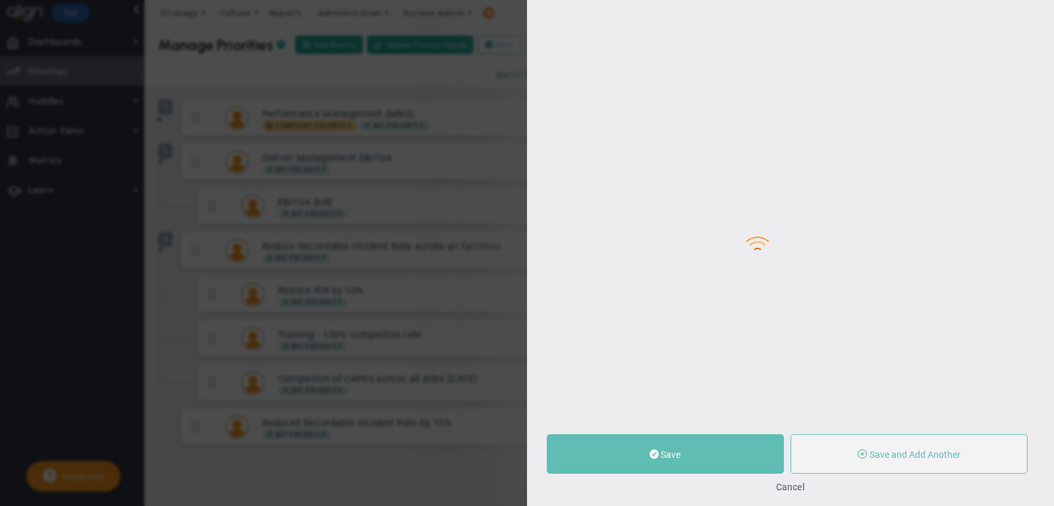
type input "Reduce RIR by 10%"
type input "0"
type input "2.36"
type input "2.1"
radio input "true"
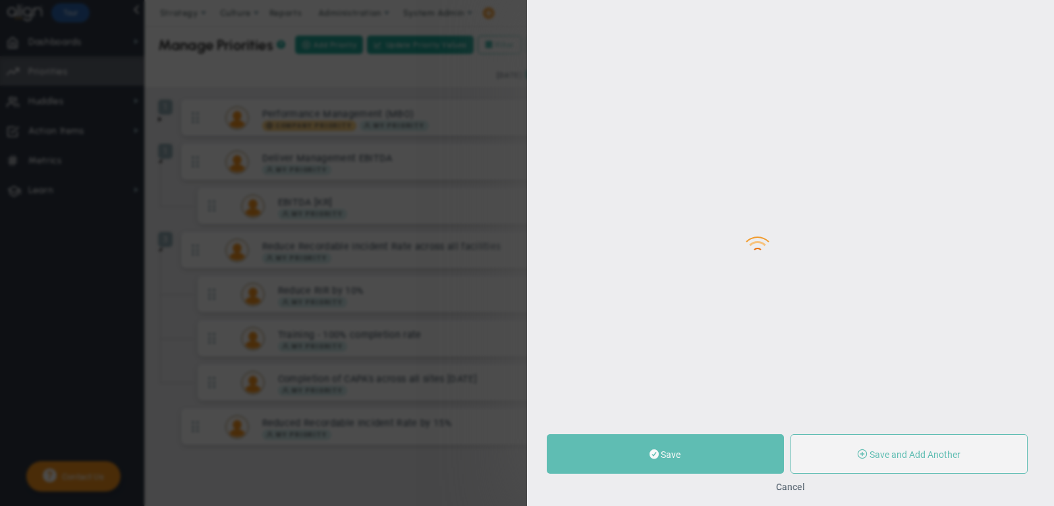
type input "[PERSON_NAME]"
type input "0"
type input "2.36"
type input "2.1"
radio input "true"
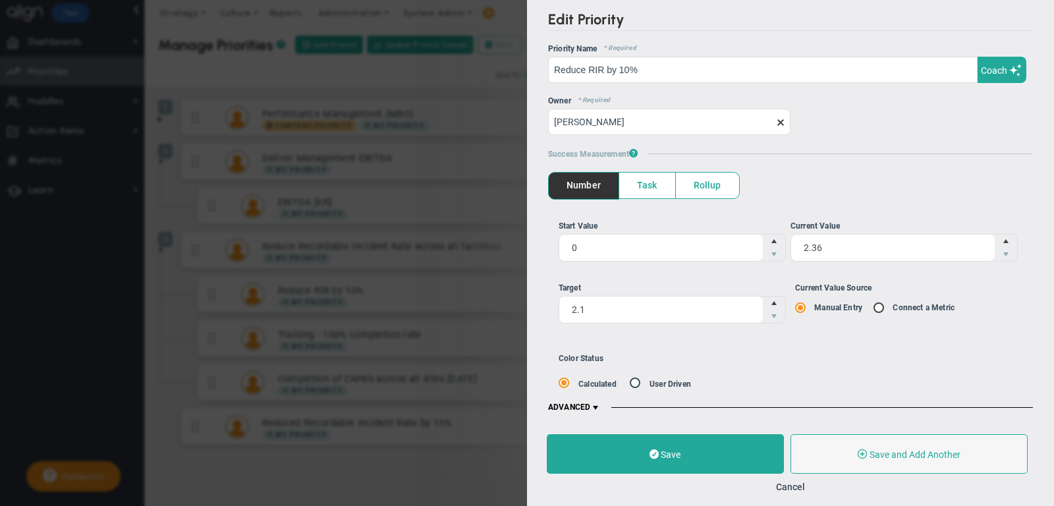
click at [880, 304] on input "Current Value Source Manual Entry Connect a Metric" at bounding box center [883, 308] width 13 height 11
radio input "true"
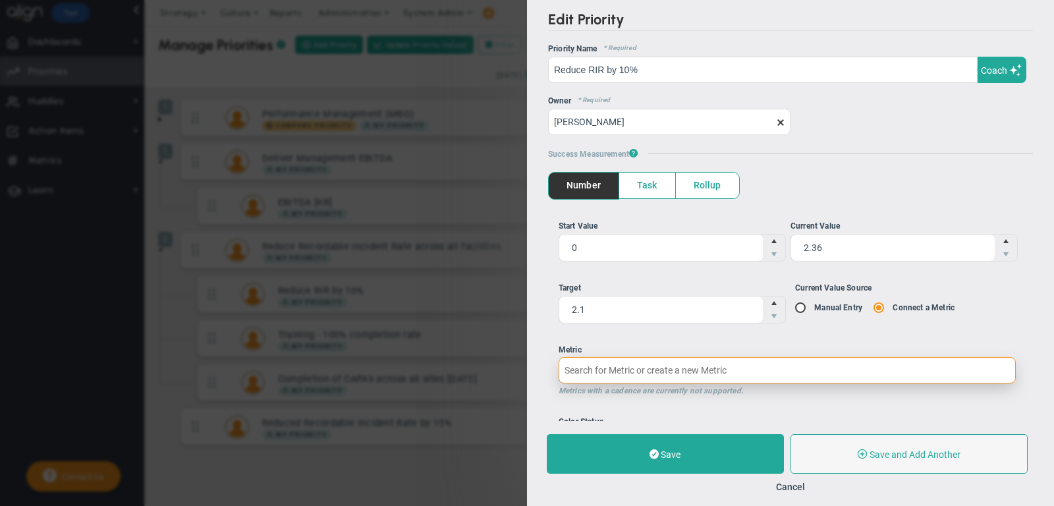
click at [749, 364] on input "Metric Metrics with a cadence are currently not supported." at bounding box center [787, 370] width 457 height 26
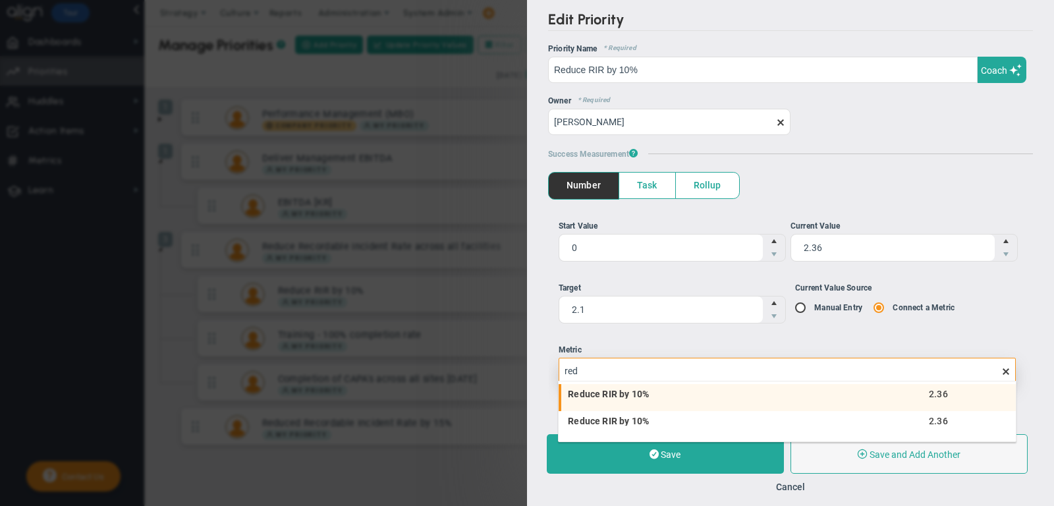
click at [677, 389] on span "Reduce RIR by 10%" at bounding box center [700, 393] width 265 height 9
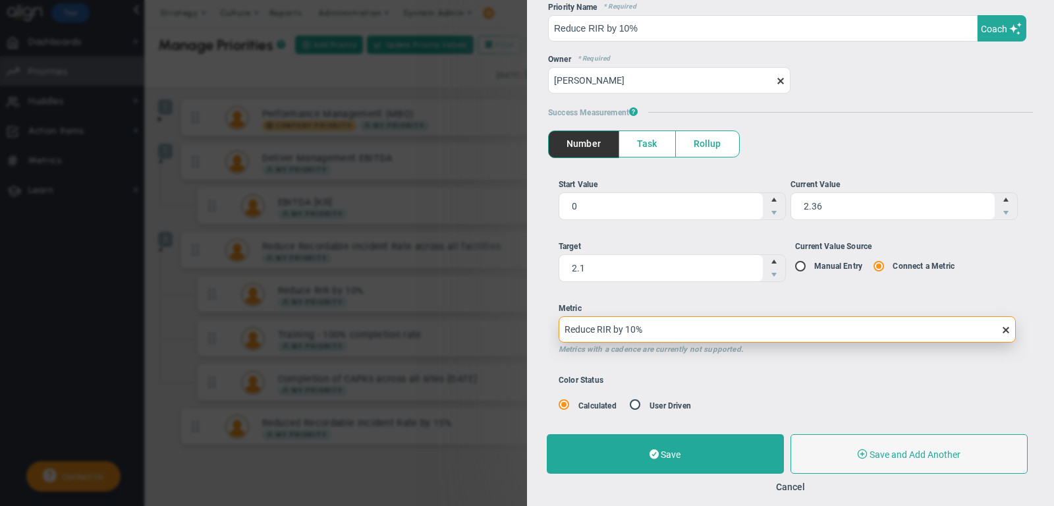
scroll to position [61, 0]
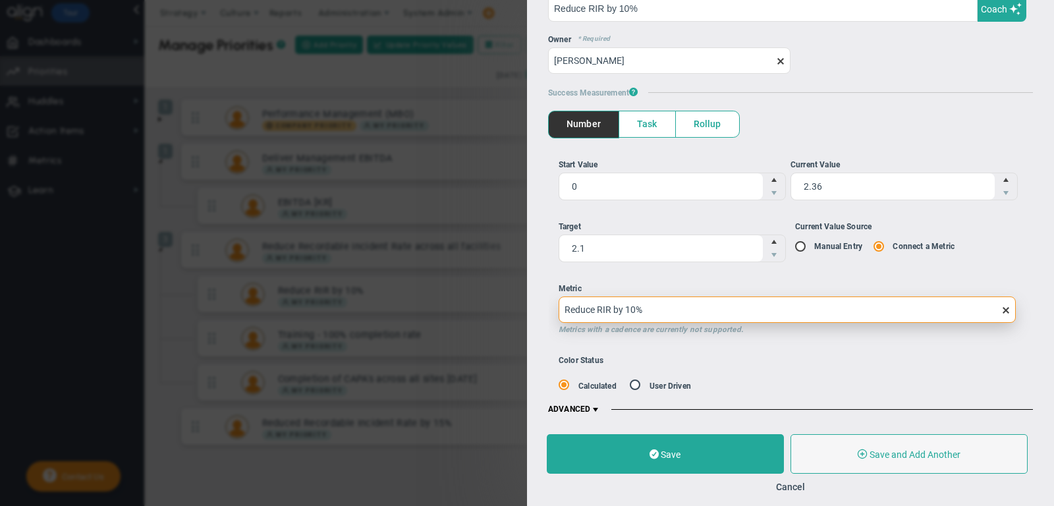
type input "Reduce RIR by 10%"
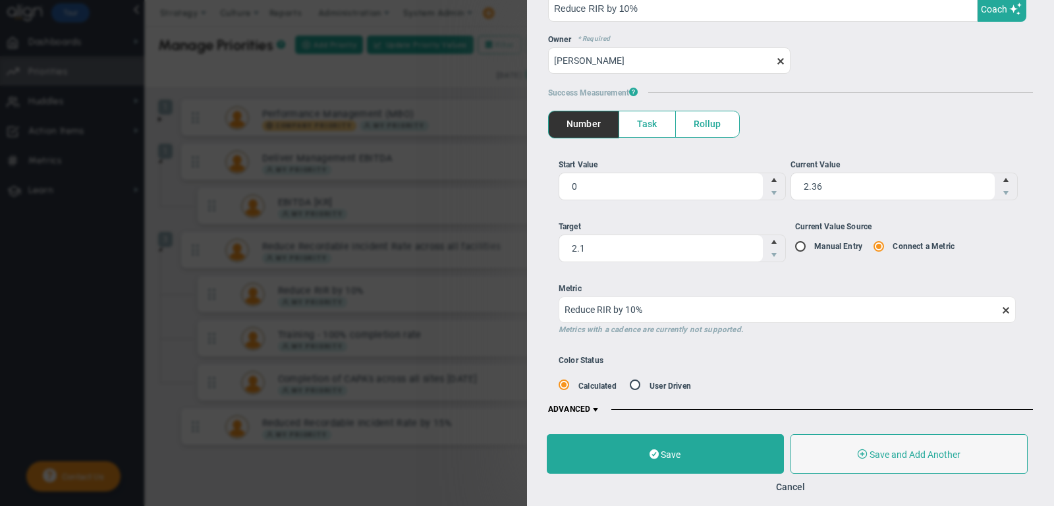
click at [588, 405] on span "ADVANCED" at bounding box center [574, 410] width 53 height 11
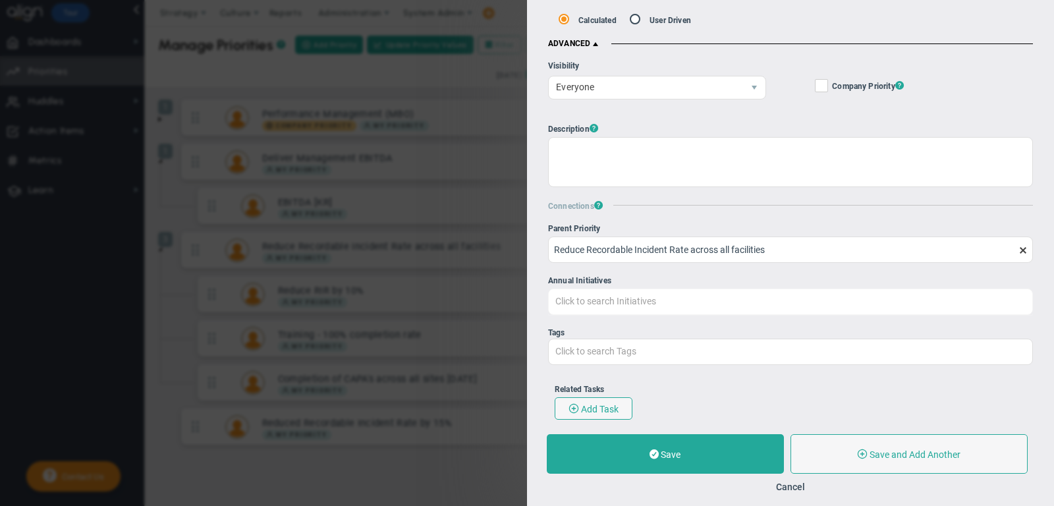
scroll to position [439, 0]
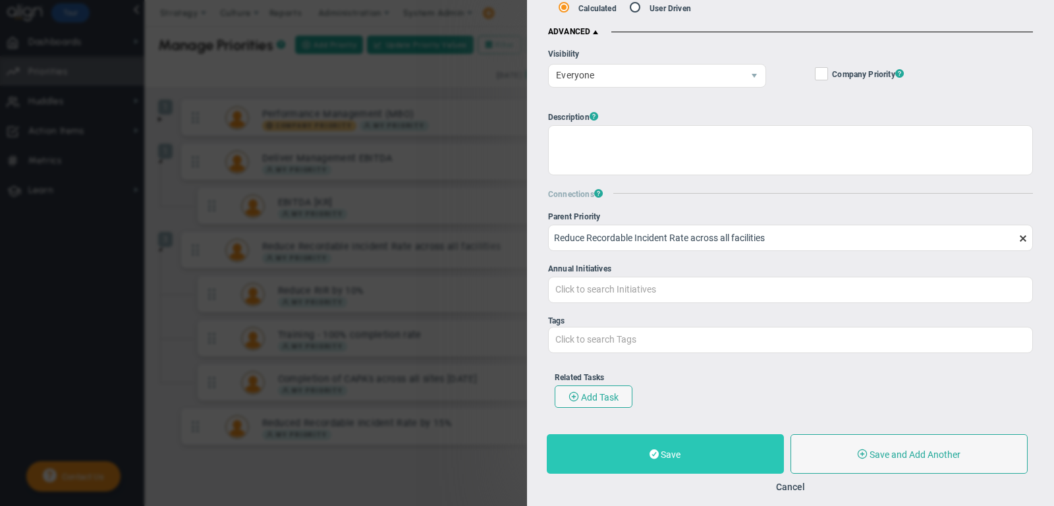
click at [617, 462] on button "Save" at bounding box center [665, 454] width 237 height 40
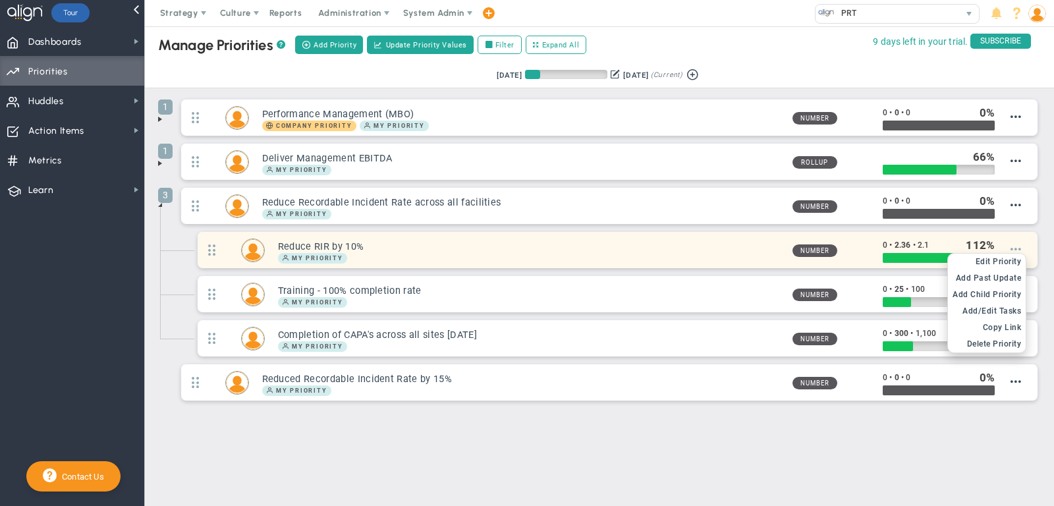
click at [1019, 244] on span at bounding box center [1016, 249] width 11 height 11
click at [1003, 260] on span "Edit Priority" at bounding box center [999, 261] width 46 height 9
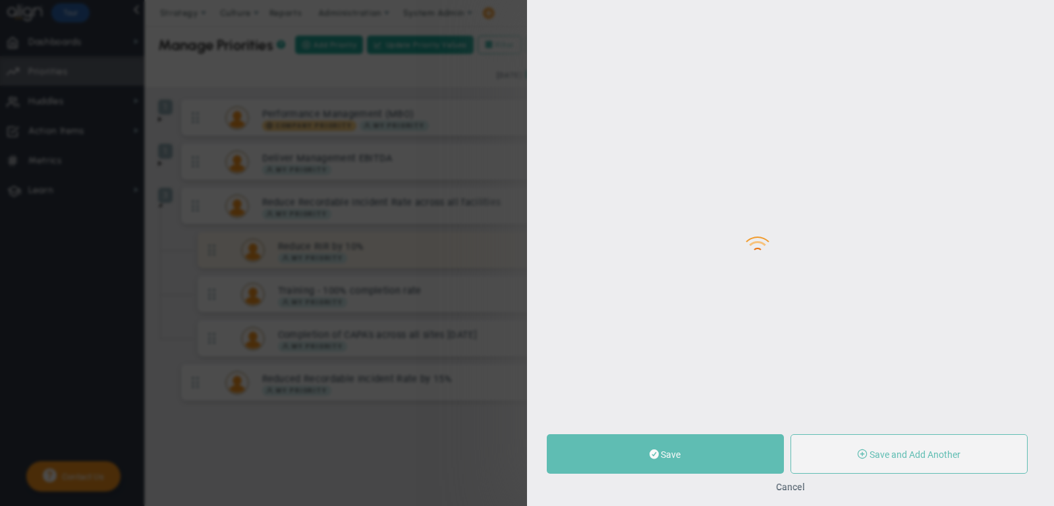
type input "Reduce RIR by 10%"
type input "0"
type input "2.36"
type input "2.1"
radio input "true"
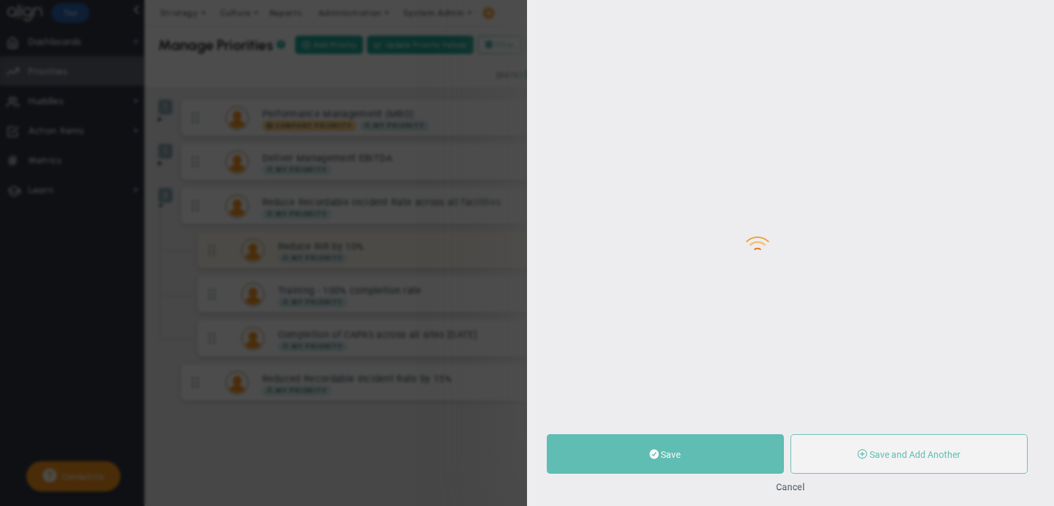
type input "[PERSON_NAME]"
type input "0"
type input "2.36"
type input "2.1"
radio input "true"
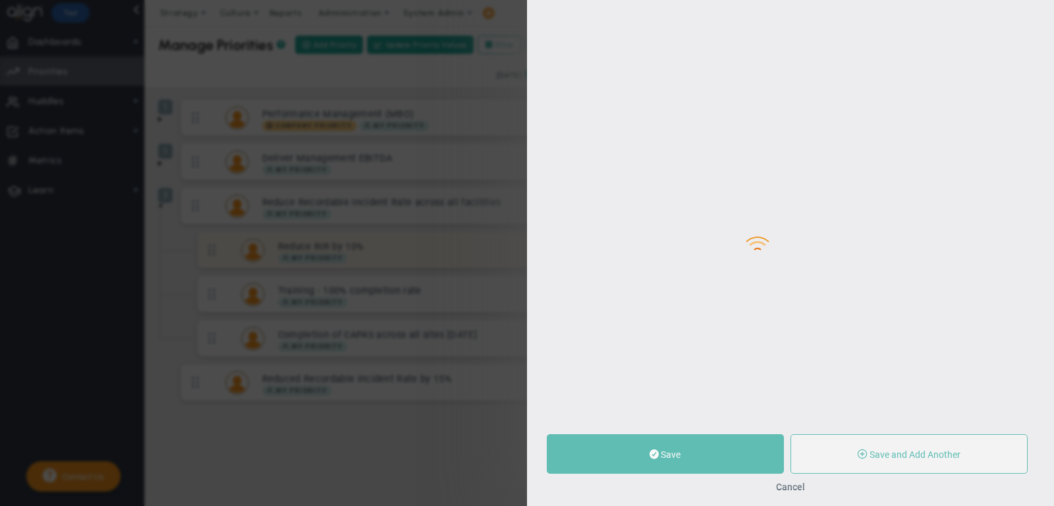
type input "Reduce RIR by 10%"
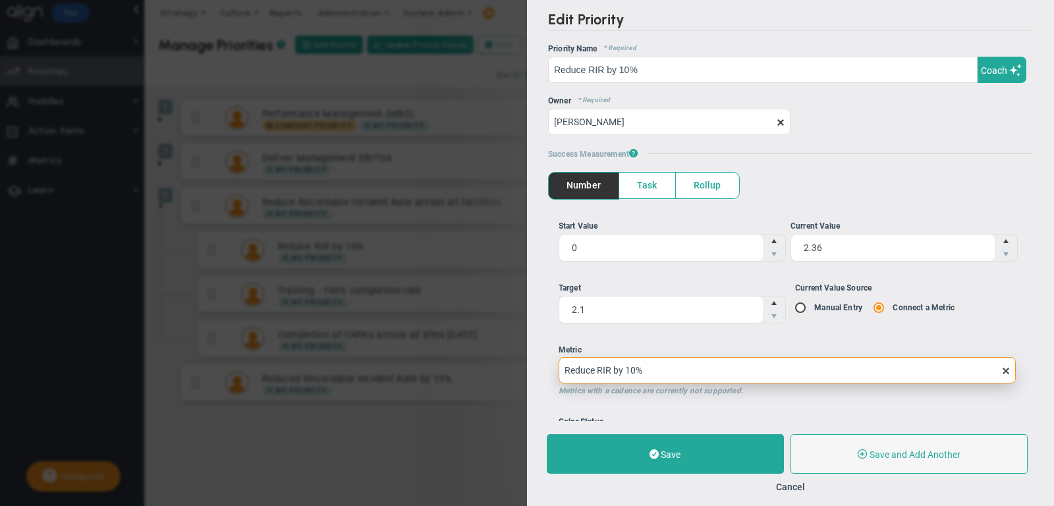
click at [747, 357] on input "Reduce RIR by 10%" at bounding box center [787, 370] width 457 height 26
click at [742, 365] on input "Reduce RIR by 10%" at bounding box center [787, 370] width 457 height 26
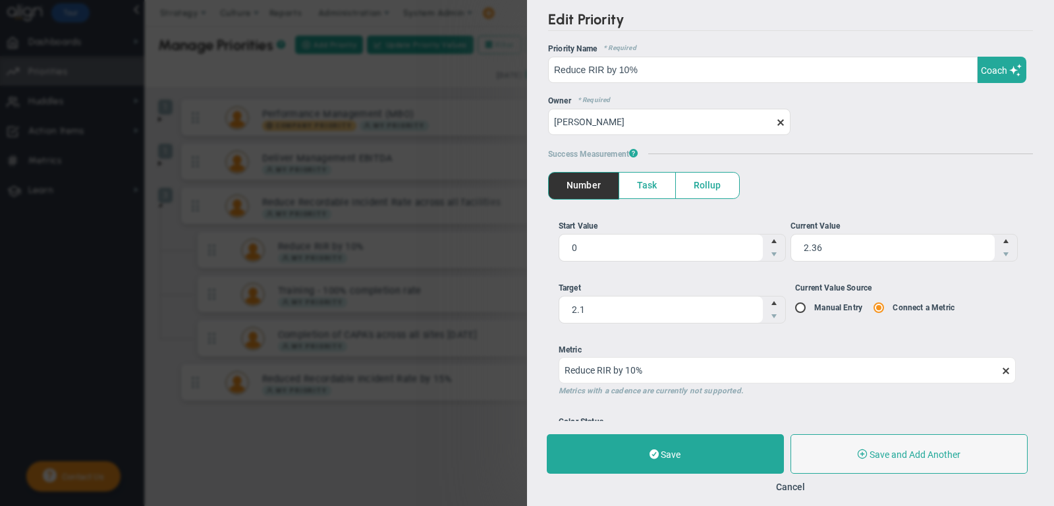
click at [1009, 366] on span at bounding box center [1006, 371] width 11 height 11
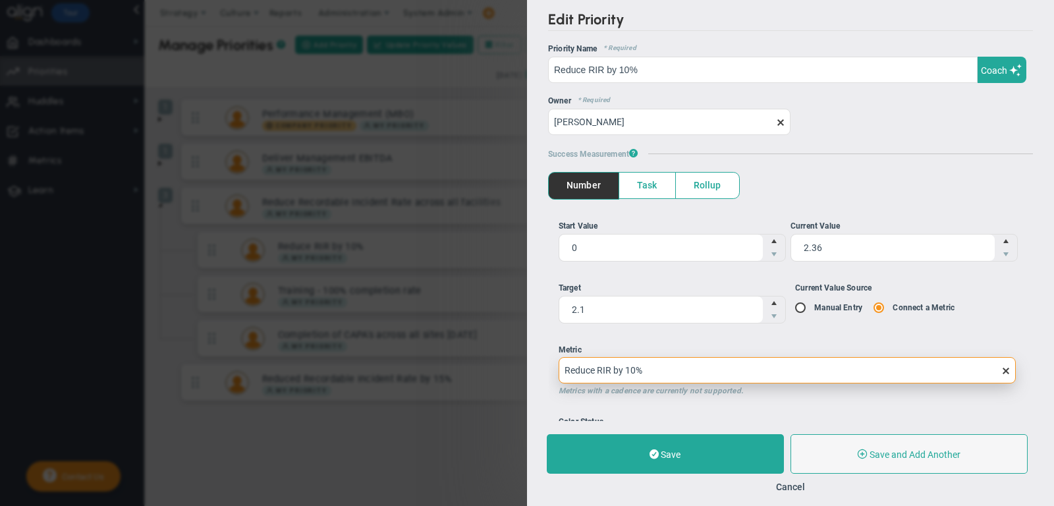
click at [1009, 366] on input "Reduce RIR by 10%" at bounding box center [787, 370] width 457 height 26
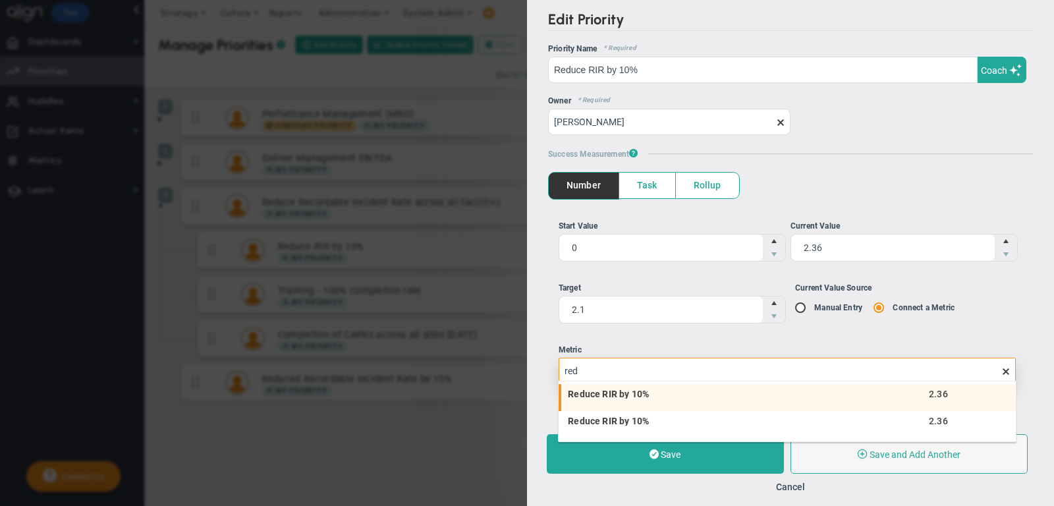
click at [818, 399] on li "Reduce RIR by 10% 2.36" at bounding box center [787, 398] width 457 height 28
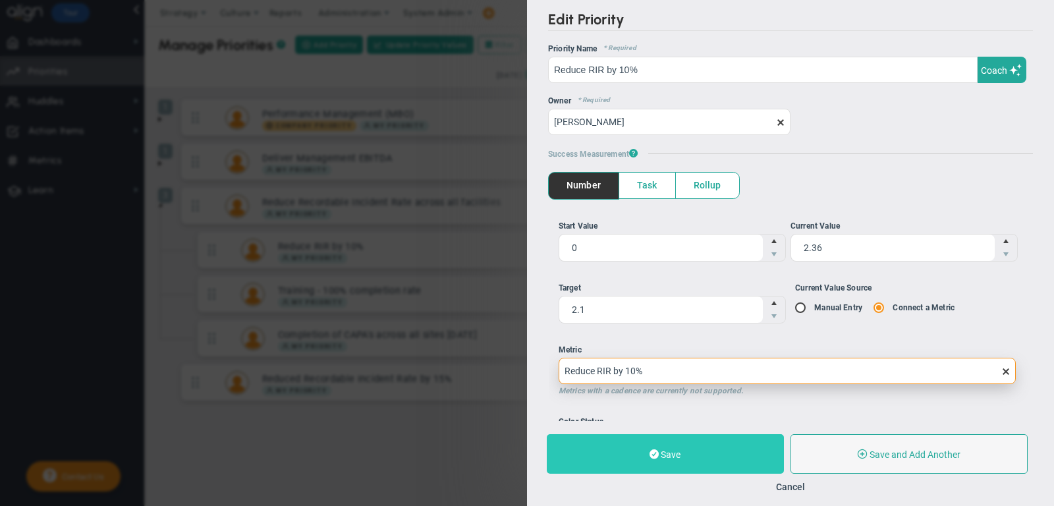
type input "Reduce RIR by 10%"
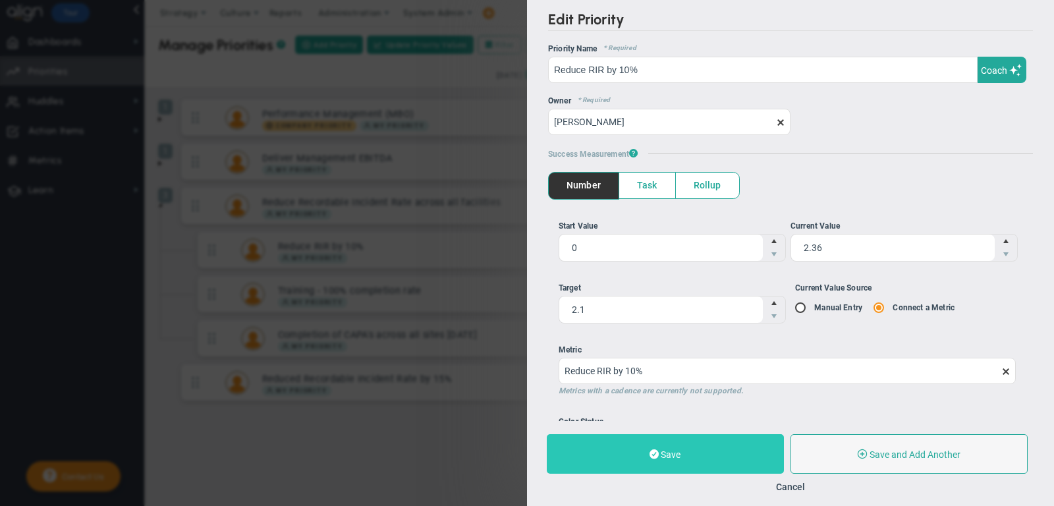
click at [715, 439] on button "Save" at bounding box center [665, 454] width 237 height 40
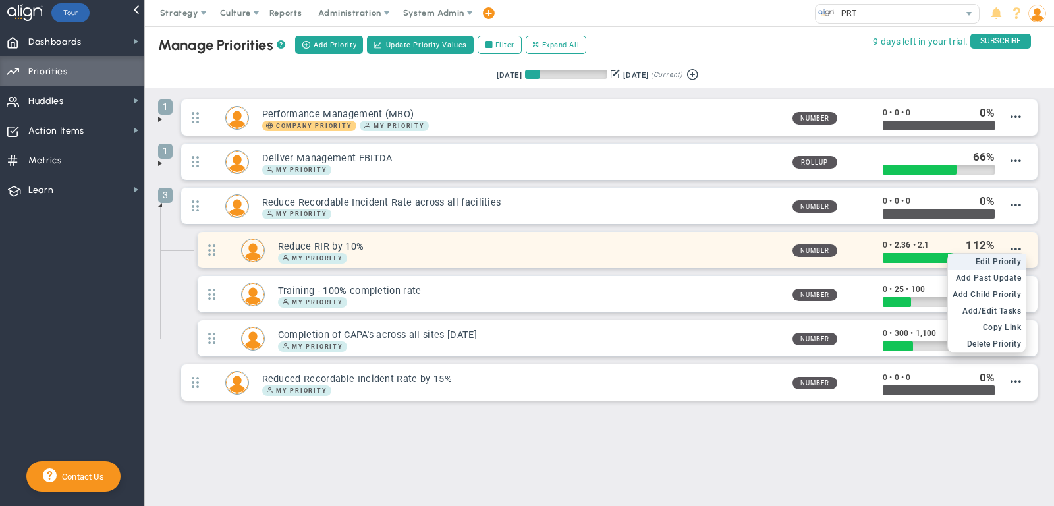
click at [995, 259] on span "Edit Priority" at bounding box center [999, 261] width 46 height 9
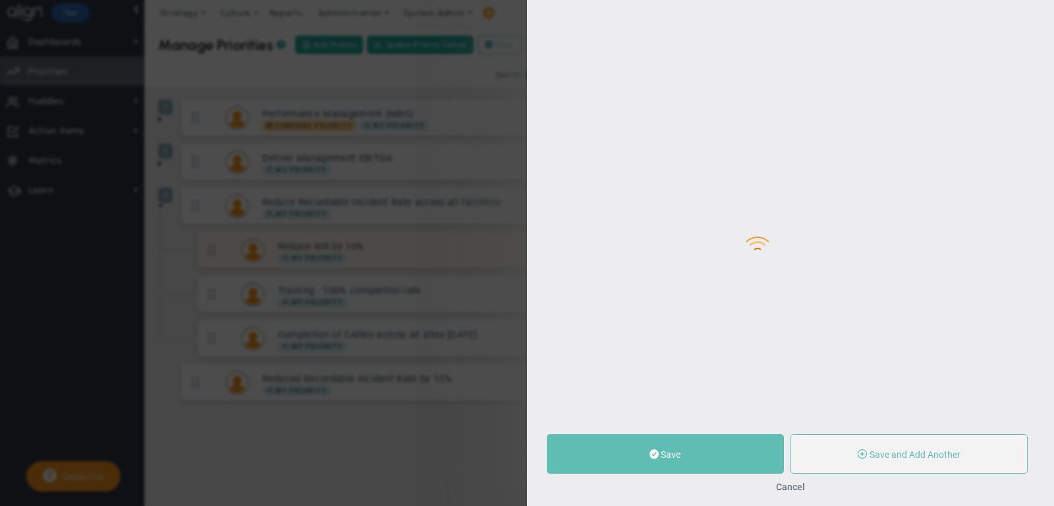
type input "Reduce RIR by 10%"
type input "0"
type input "2.36"
type input "2.1"
radio input "true"
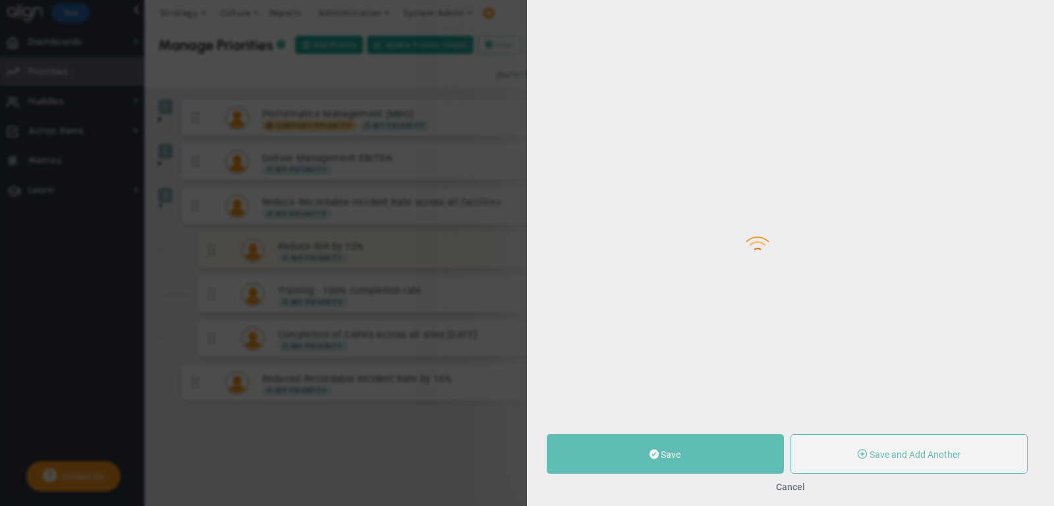
type input "[PERSON_NAME]"
type input "0"
type input "2.36"
type input "2.1"
radio input "true"
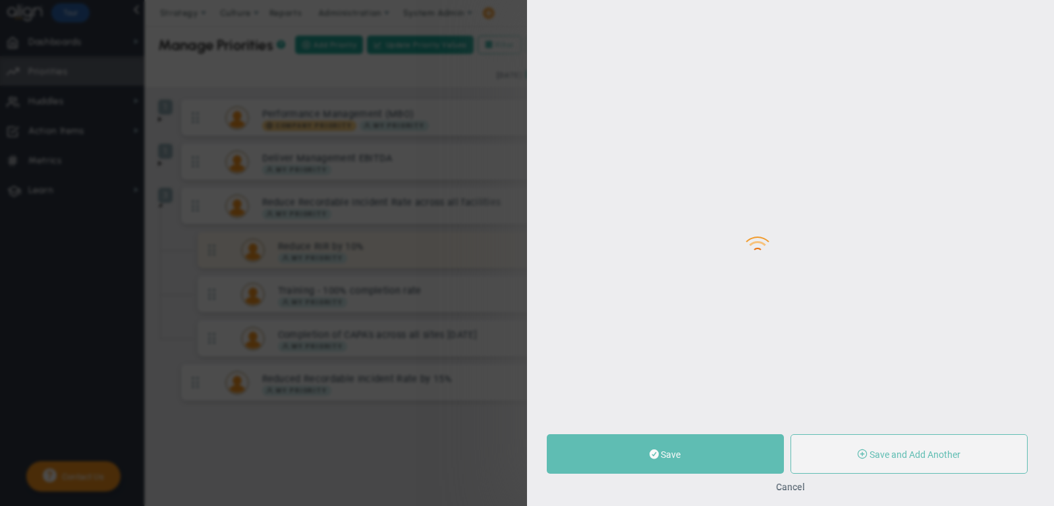
type input "Reduce RIR by 10%"
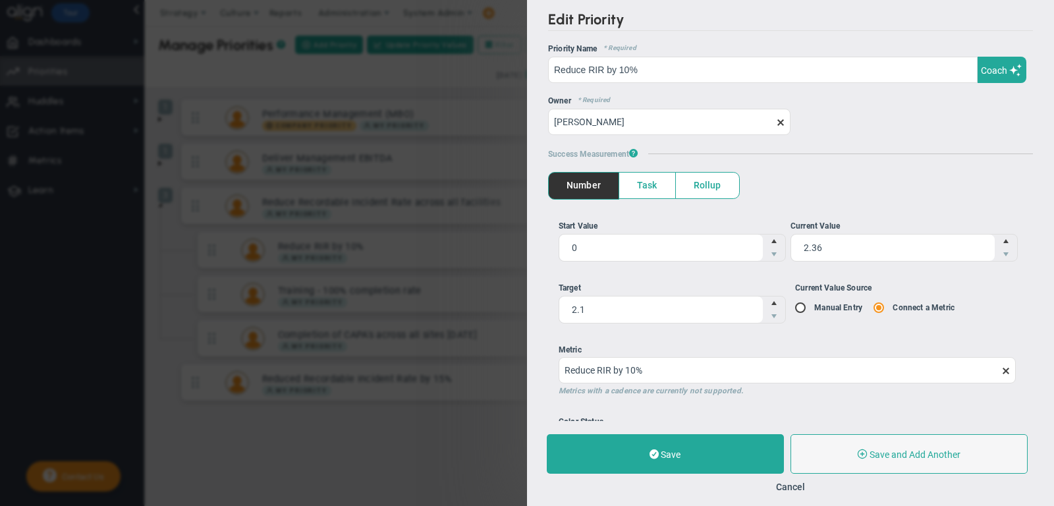
click at [1008, 366] on span at bounding box center [1006, 371] width 11 height 11
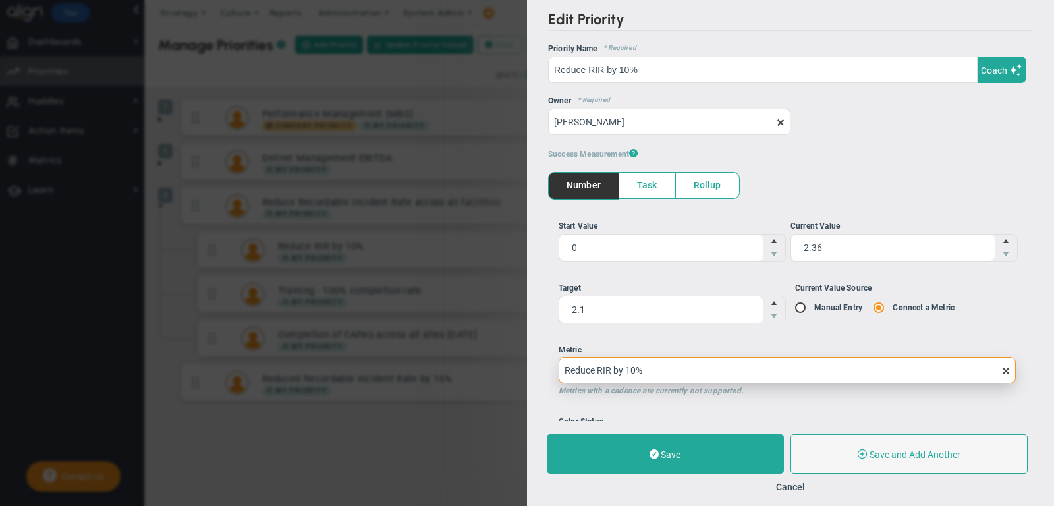
click at [1008, 366] on input "Reduce RIR by 10%" at bounding box center [787, 370] width 457 height 26
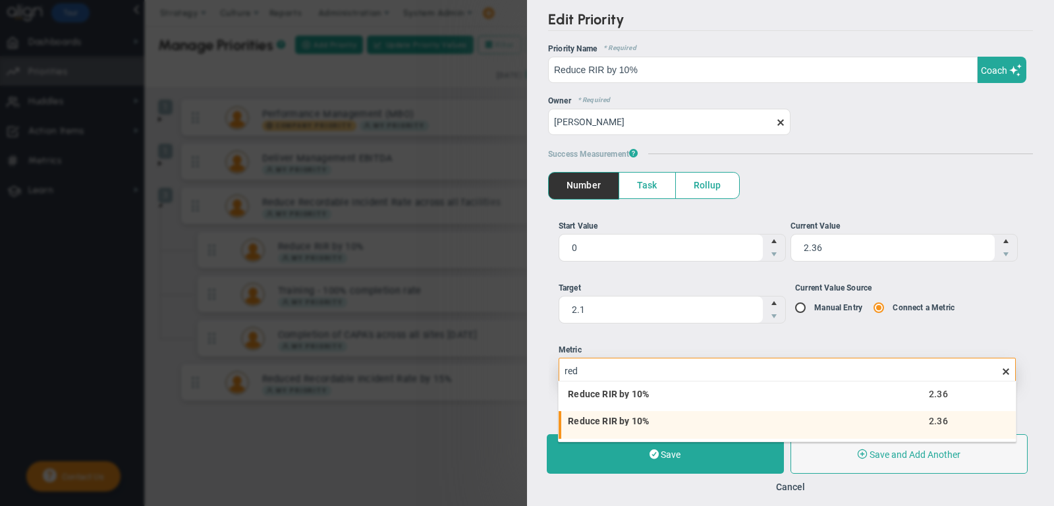
click at [799, 414] on li "Reduce RIR by 10% 2.36" at bounding box center [787, 425] width 457 height 28
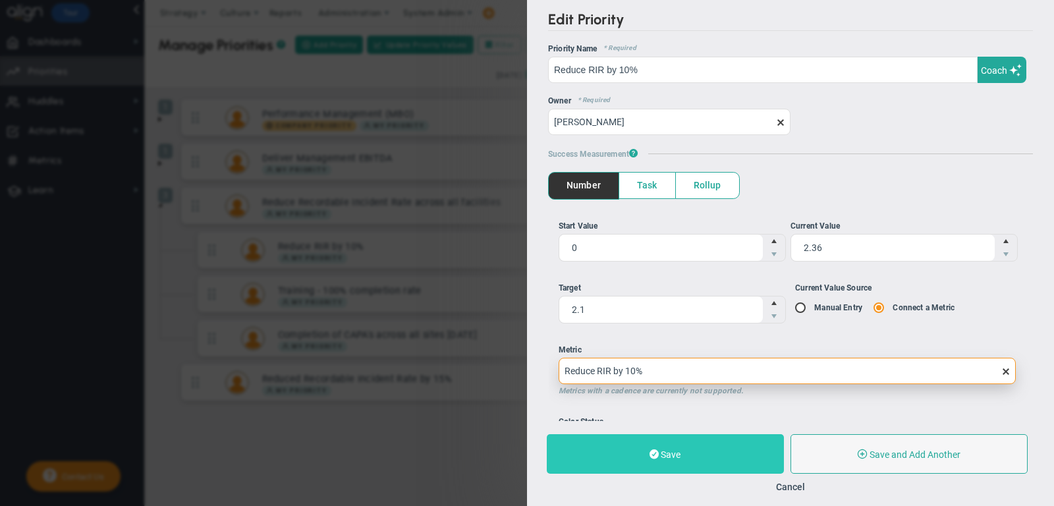
type input "Reduce RIR by 10%"
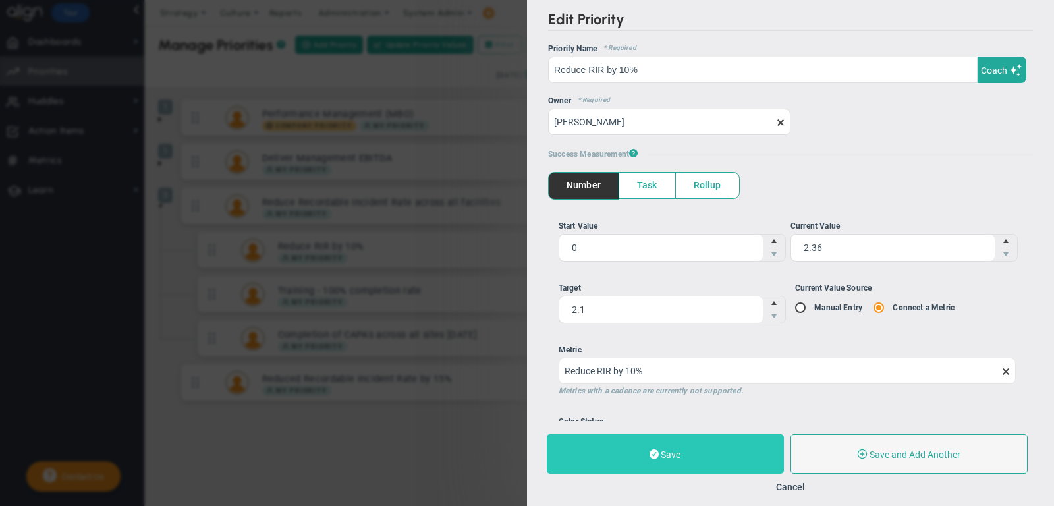
click at [738, 445] on button "Save" at bounding box center [665, 454] width 237 height 40
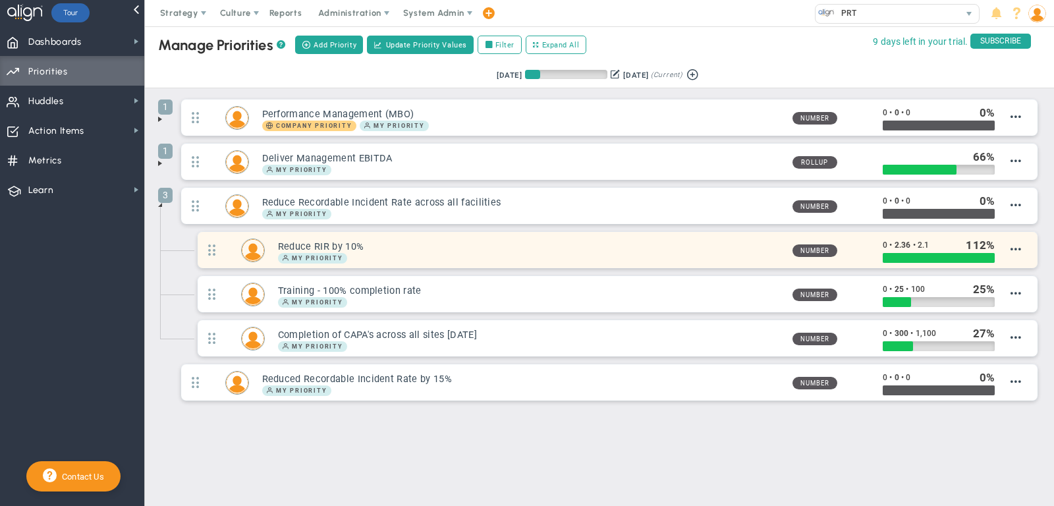
drag, startPoint x: 373, startPoint y: 242, endPoint x: 275, endPoint y: 242, distance: 97.5
click at [275, 242] on div "Reduce RIR by 10% My Priority" at bounding box center [523, 250] width 517 height 26
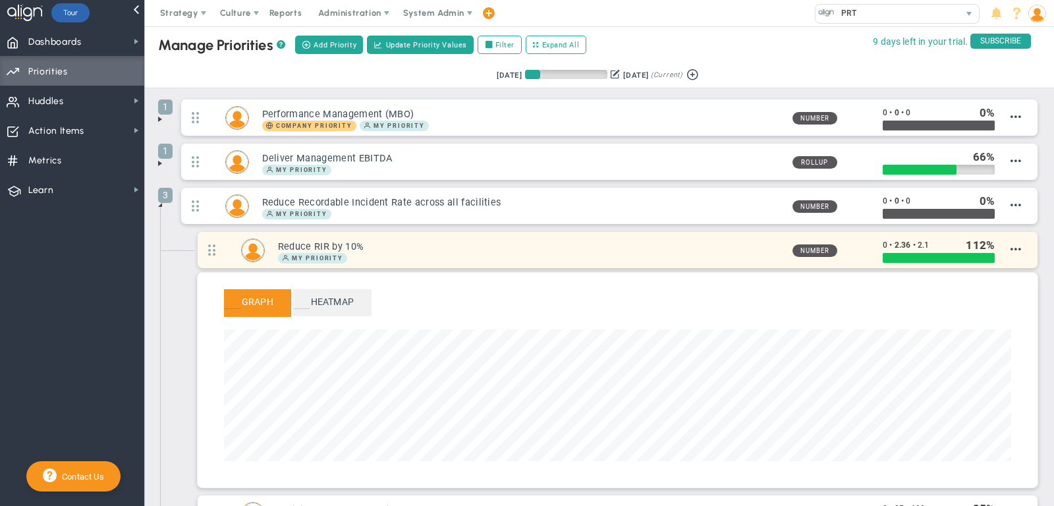
scroll to position [152, 787]
copy h3 "Reduce RIR by 10%"
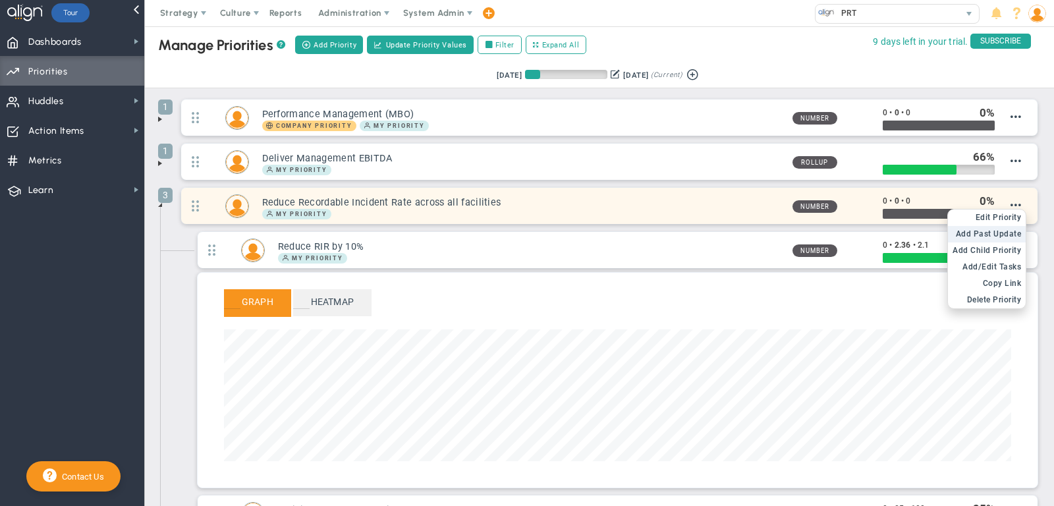
click at [1005, 234] on span "Add Past Update" at bounding box center [989, 233] width 66 height 9
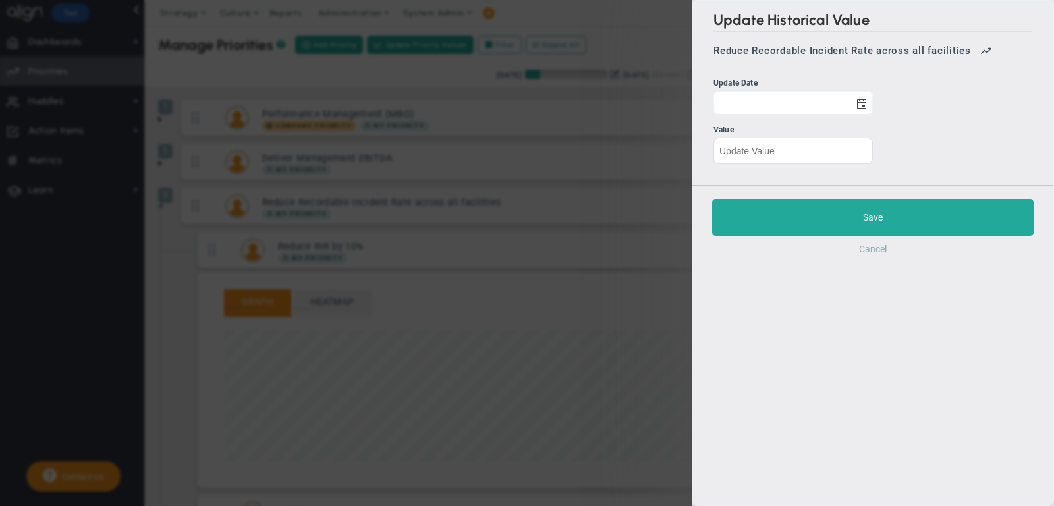
click at [874, 250] on button "Cancel" at bounding box center [873, 249] width 28 height 11
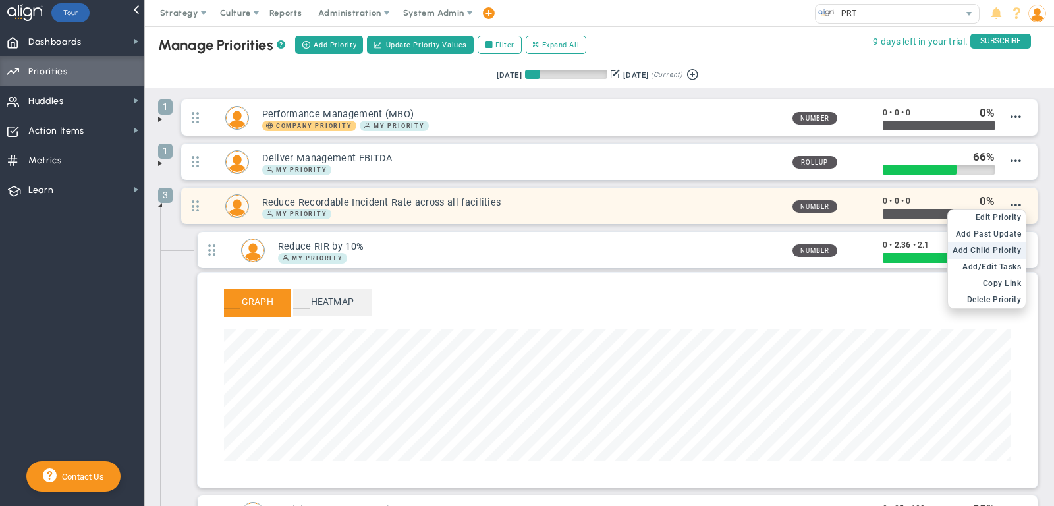
click at [1002, 242] on li "Add Child OKR Add Child Priority" at bounding box center [987, 250] width 78 height 16
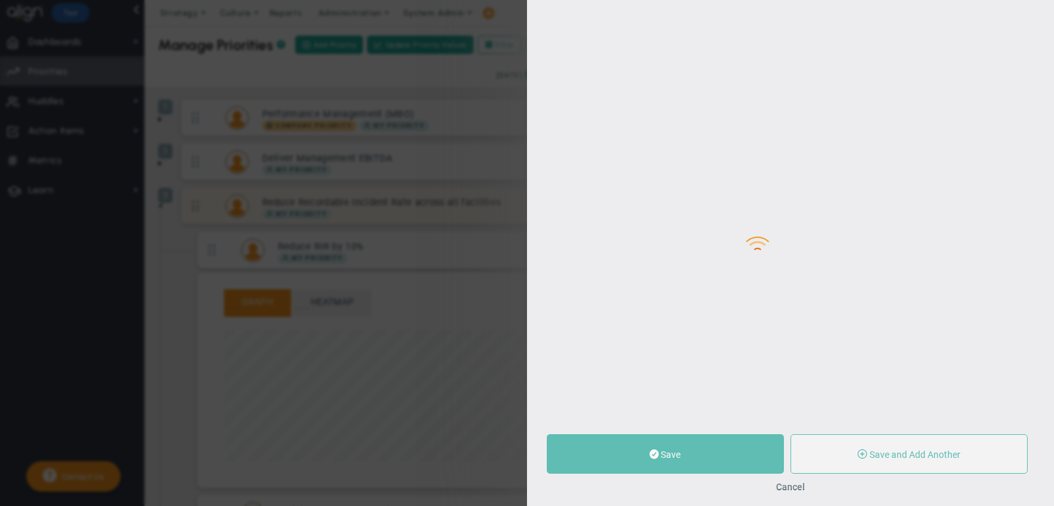
type input "0"
radio input "true"
type input "[PERSON_NAME]"
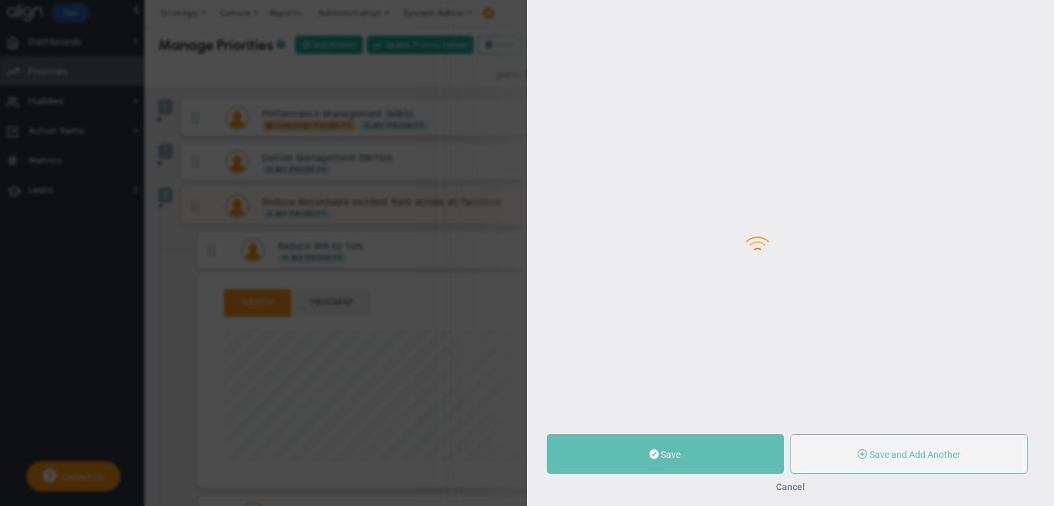
type input "0"
radio input "true"
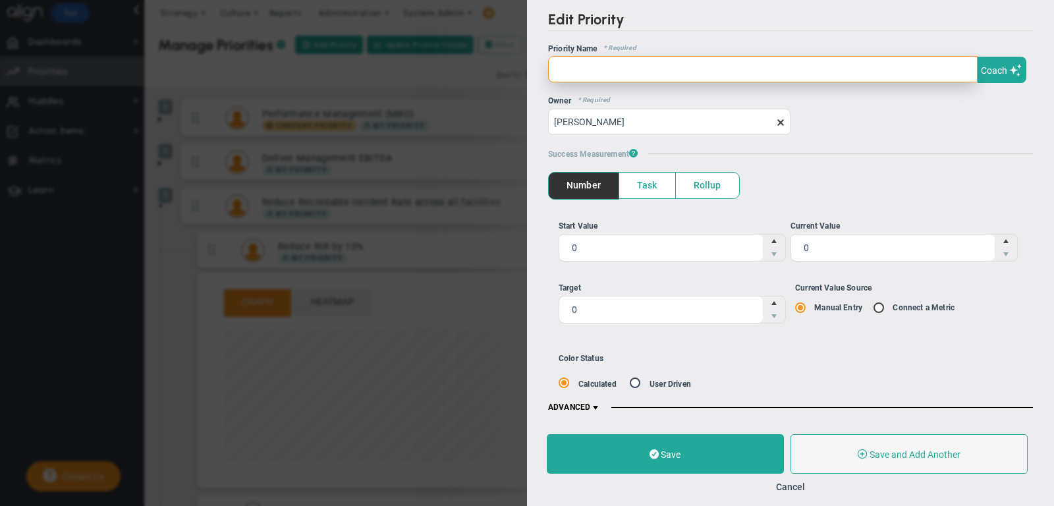
click at [784, 82] on div "OKR Name * Required Priority Name * Required Coach Coach Owner * Required Hanna…" at bounding box center [790, 89] width 485 height 91
paste input "Reduce RIR by 10%"
type input "Reduce RIR by 10%"
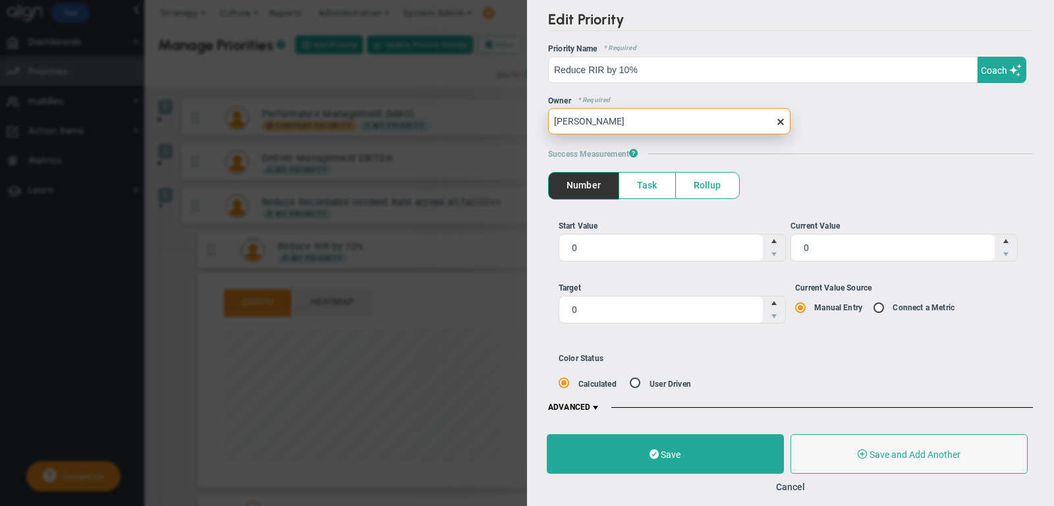
click at [675, 119] on input "[PERSON_NAME]" at bounding box center [669, 121] width 242 height 26
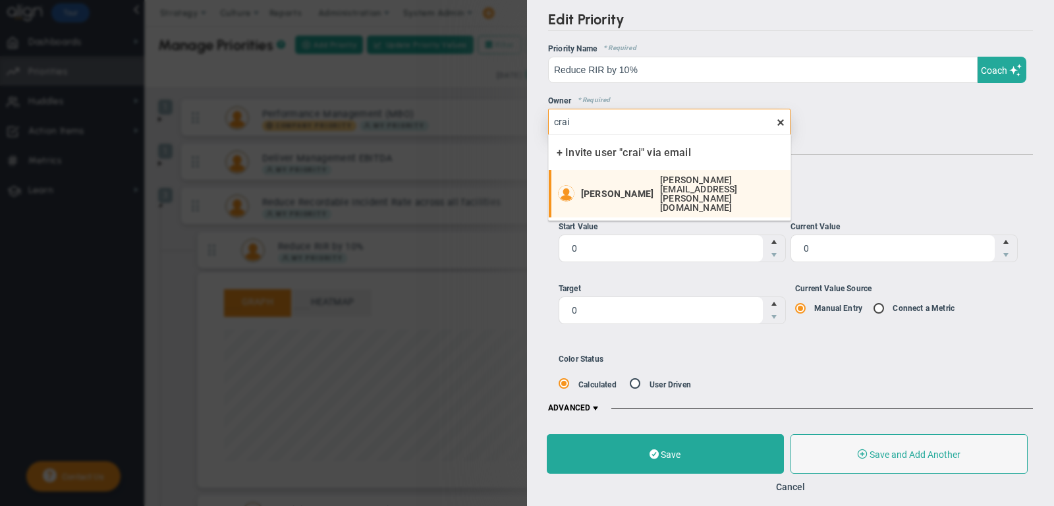
click at [654, 175] on div "Craig Ogilvie craig.ogilvie@prt.com" at bounding box center [682, 193] width 203 height 37
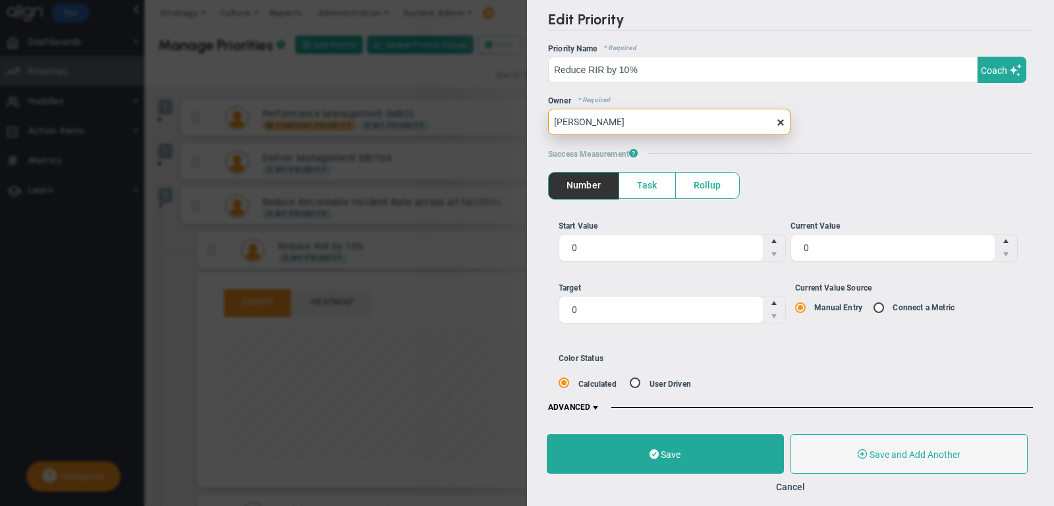
type input "Craig Ogilvie"
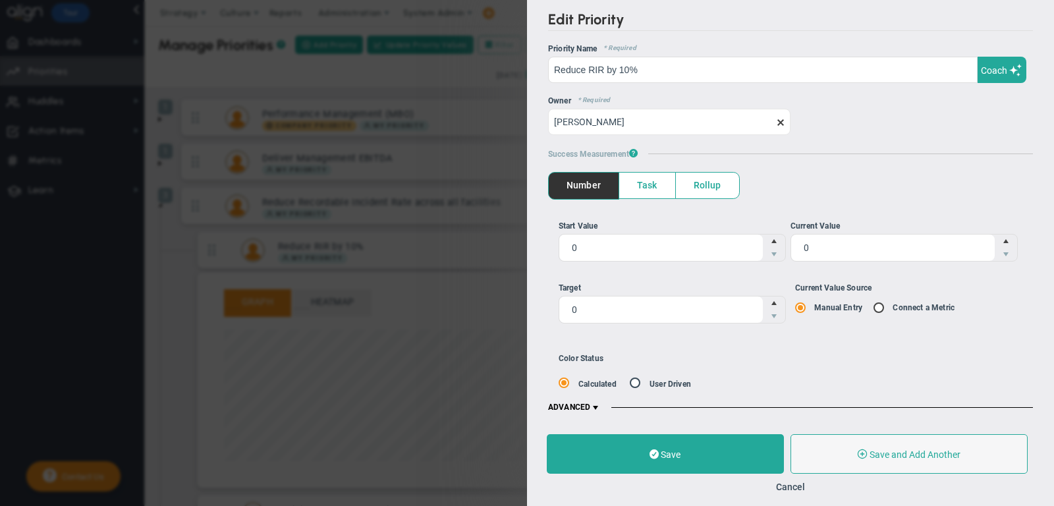
click at [882, 303] on input "Current Value Source Manual Entry Connect a Metric" at bounding box center [883, 308] width 13 height 11
radio input "true"
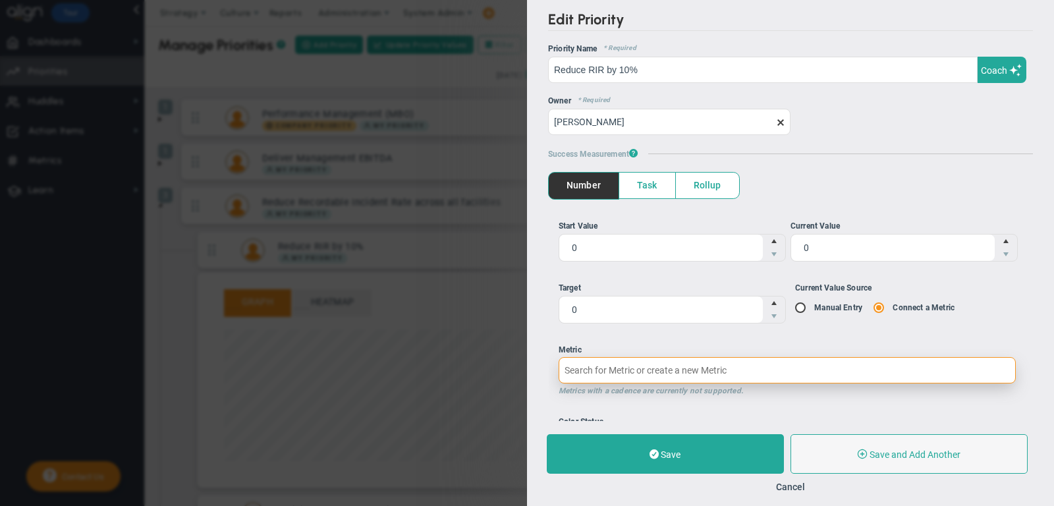
click at [820, 357] on input "Metric Metrics with a cadence are currently not supported." at bounding box center [787, 370] width 457 height 26
type input "red"
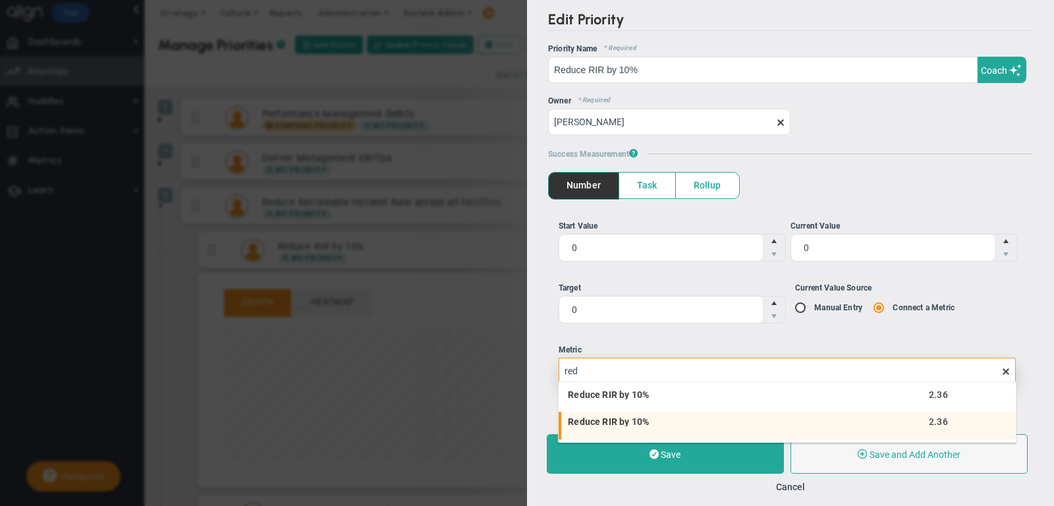
click at [803, 416] on li "Reduce RIR by 10% 2.36" at bounding box center [787, 426] width 457 height 28
type input "2.36"
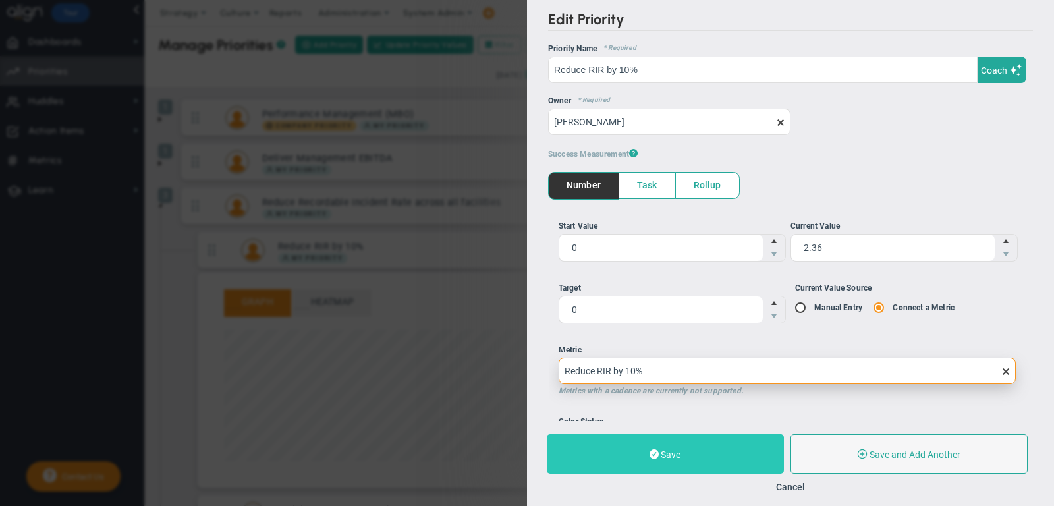
type input "Reduce RIR by 10%"
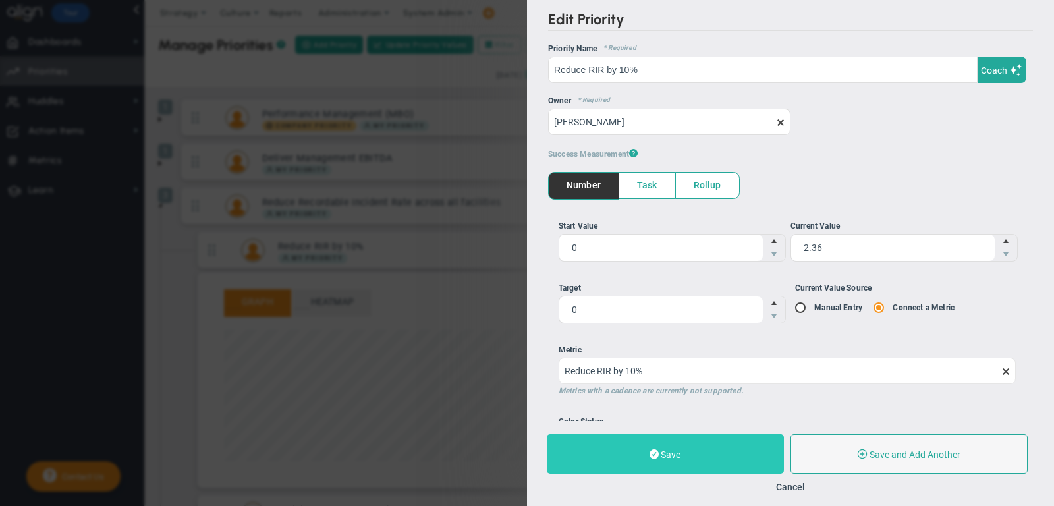
click at [737, 449] on button "Save" at bounding box center [665, 454] width 237 height 40
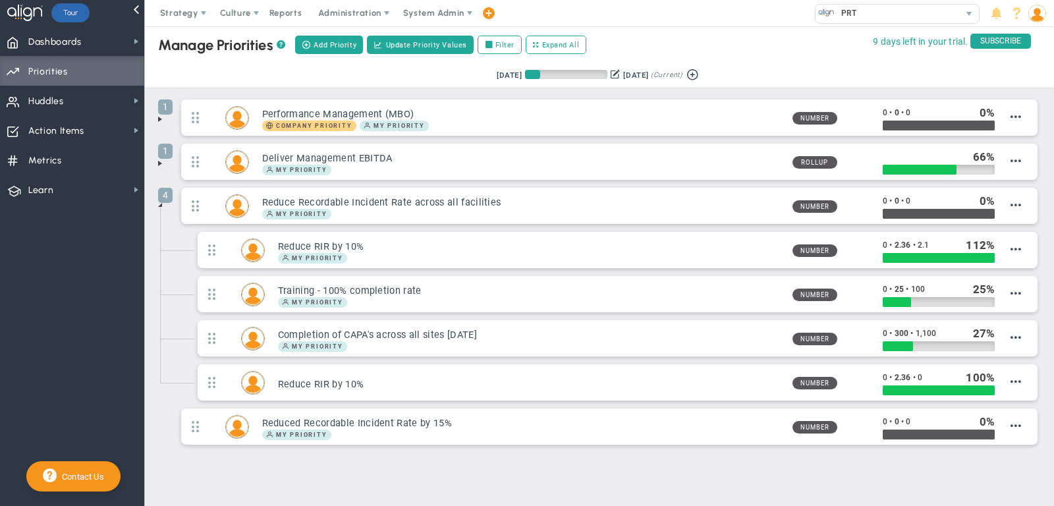
scroll to position [16, 0]
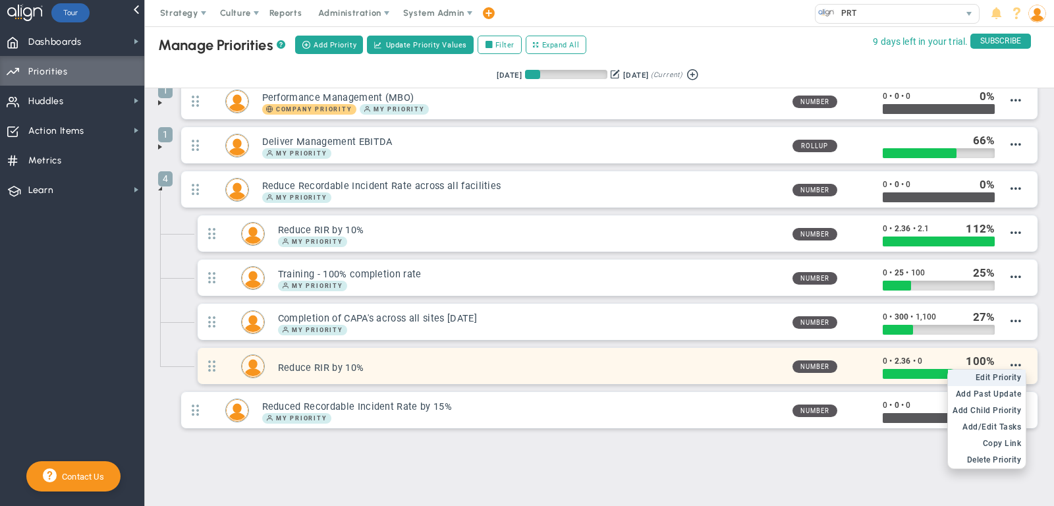
click at [1011, 374] on span "Edit Priority" at bounding box center [999, 377] width 46 height 9
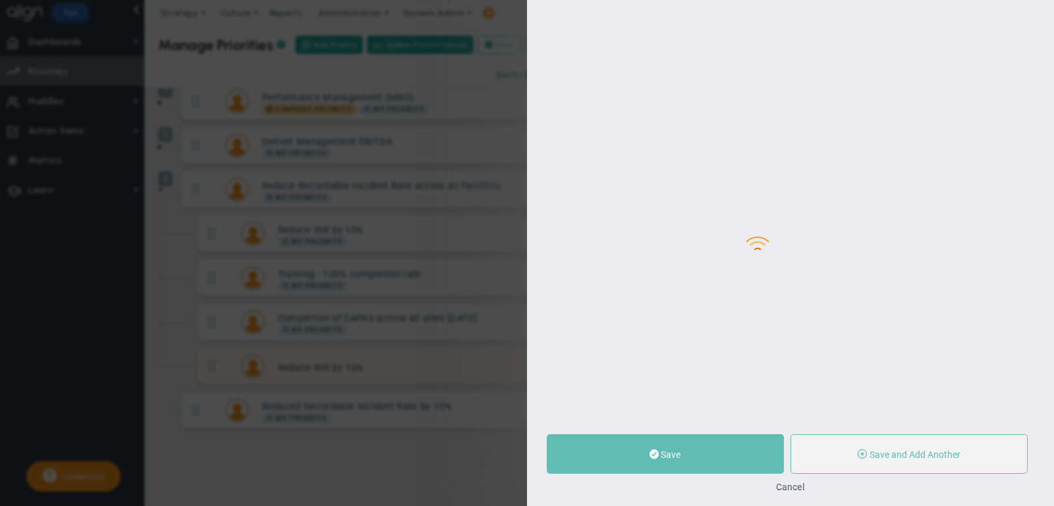
type input "Reduce RIR by 10%"
type input "0"
type input "2.36"
type input "0"
radio input "true"
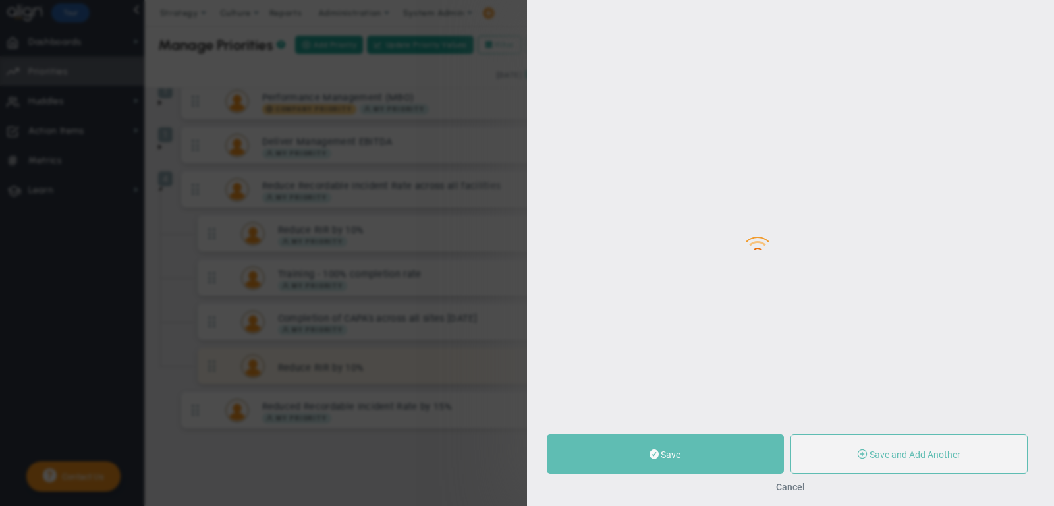
type input "Craig Ogilvie"
type input "0"
type input "2.36"
type input "0"
radio input "true"
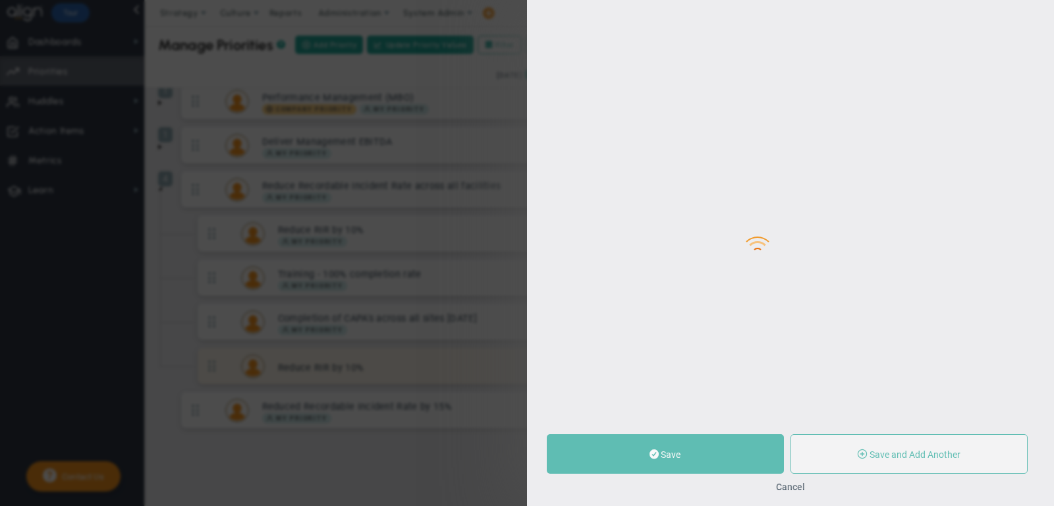
type input "Reduce RIR by 10%"
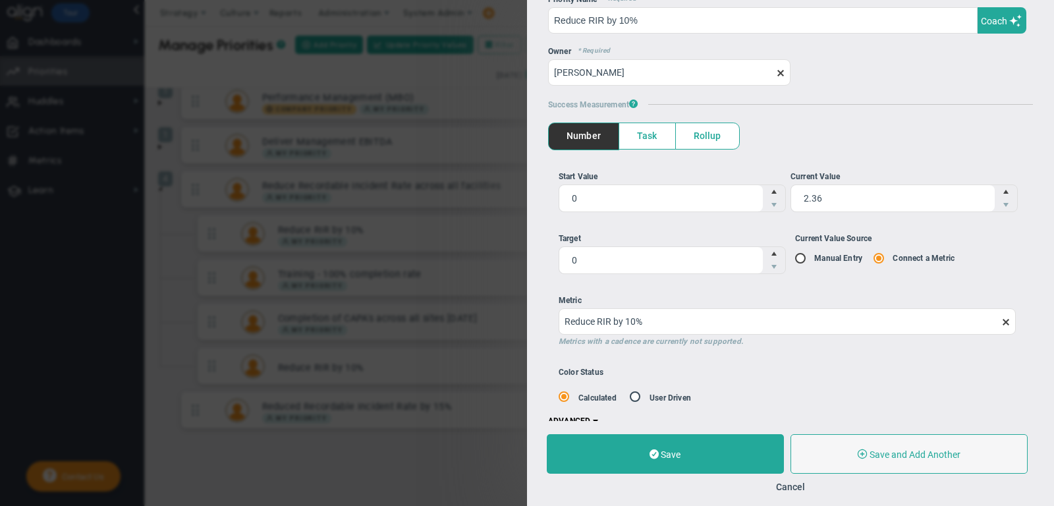
scroll to position [61, 0]
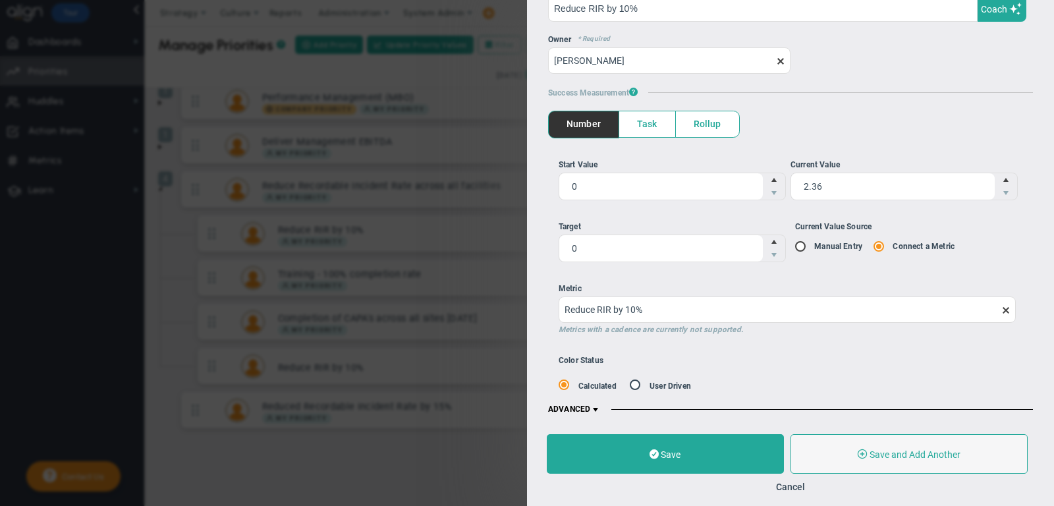
click at [592, 398] on div "OKR Name * Required Priority Name * Required Reduce RIR by 10% Reduce RIR by 10…" at bounding box center [790, 199] width 485 height 432
click at [594, 406] on span at bounding box center [595, 410] width 11 height 11
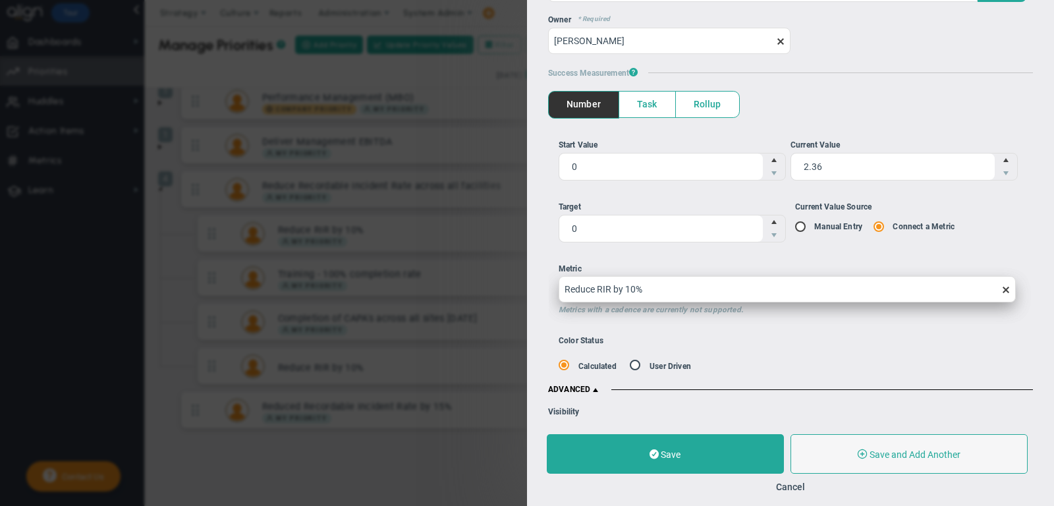
scroll to position [56, 0]
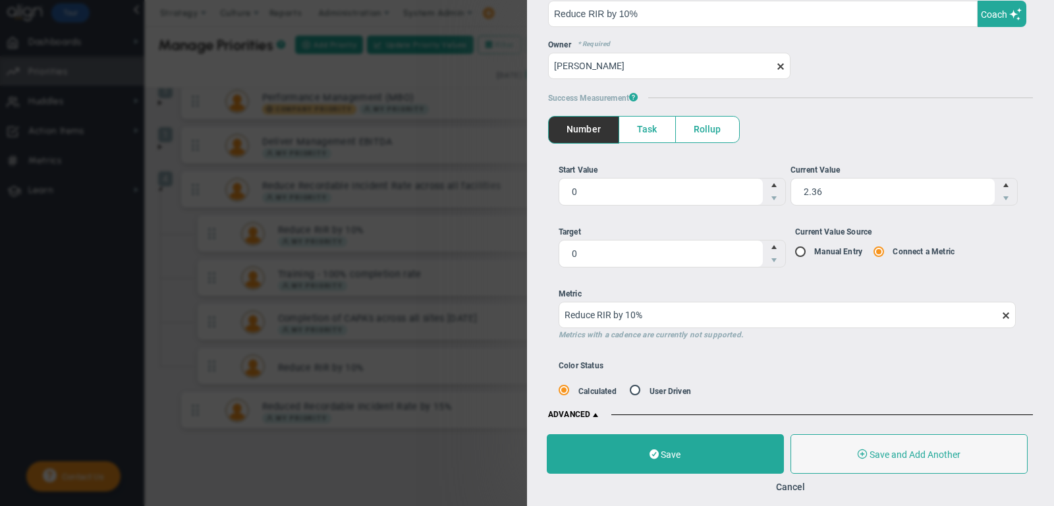
click at [825, 247] on label "Manual Entry" at bounding box center [838, 251] width 48 height 9
click at [797, 248] on span at bounding box center [801, 251] width 13 height 11
click at [799, 248] on input "Current Value Source Manual Entry Connect a Metric" at bounding box center [805, 252] width 13 height 11
radio input "true"
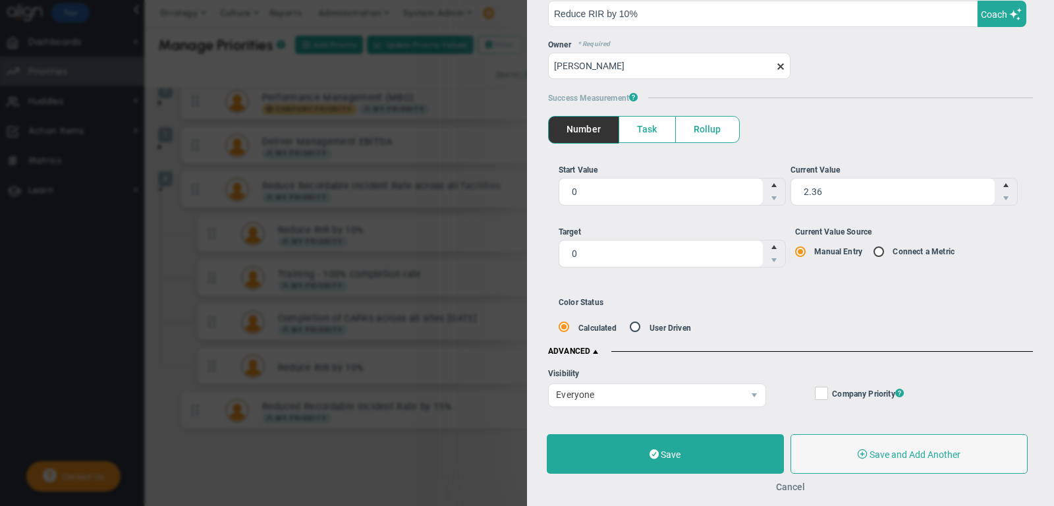
click at [797, 484] on button "Cancel" at bounding box center [790, 487] width 29 height 11
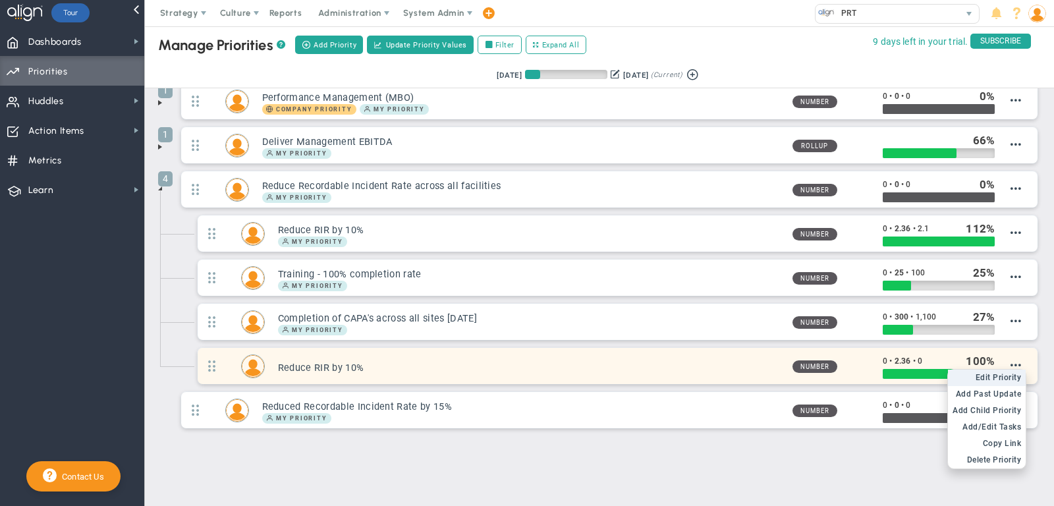
click at [1011, 373] on span "Edit Priority" at bounding box center [999, 377] width 46 height 9
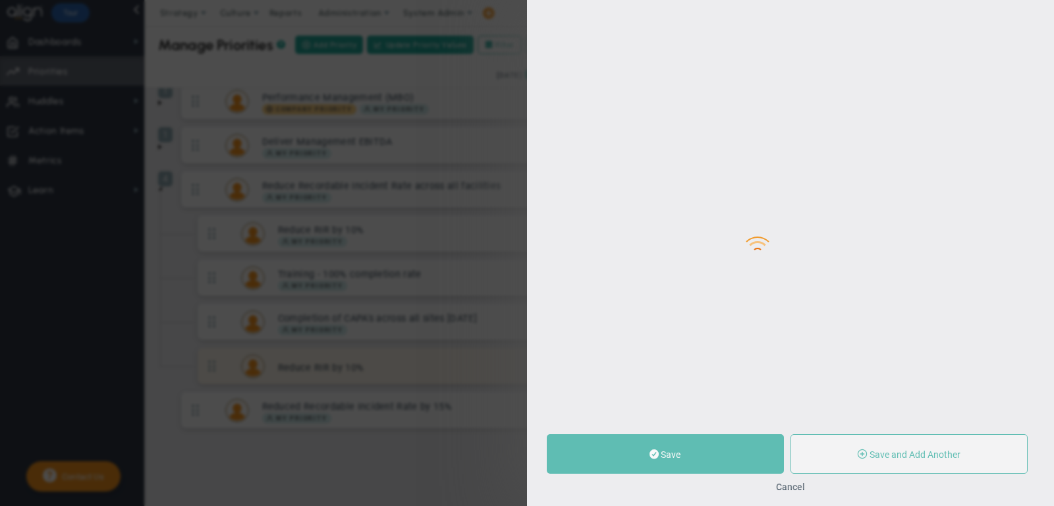
type input "Reduce RIR by 10%"
type input "0"
type input "2.36"
type input "0"
radio input "true"
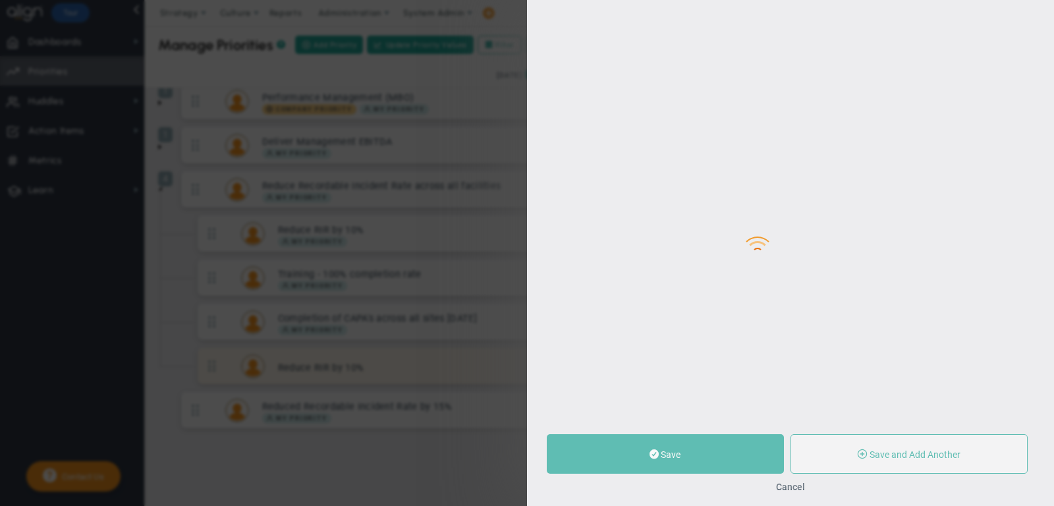
type input "Craig Ogilvie"
type input "0"
type input "2.36"
type input "0"
radio input "true"
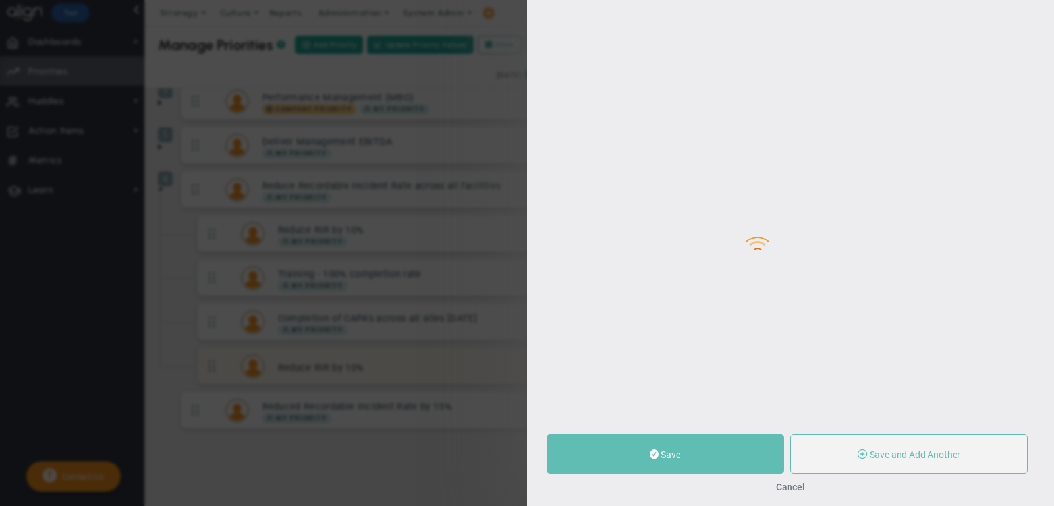
type input "Reduce RIR by 10%"
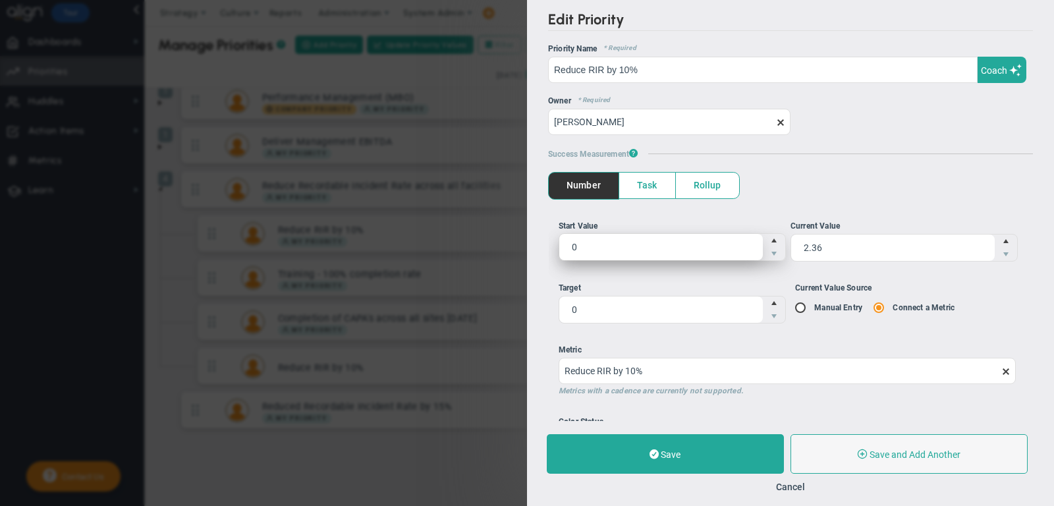
click at [727, 255] on span "0 0" at bounding box center [672, 247] width 227 height 28
click at [727, 255] on input "0" at bounding box center [661, 247] width 204 height 26
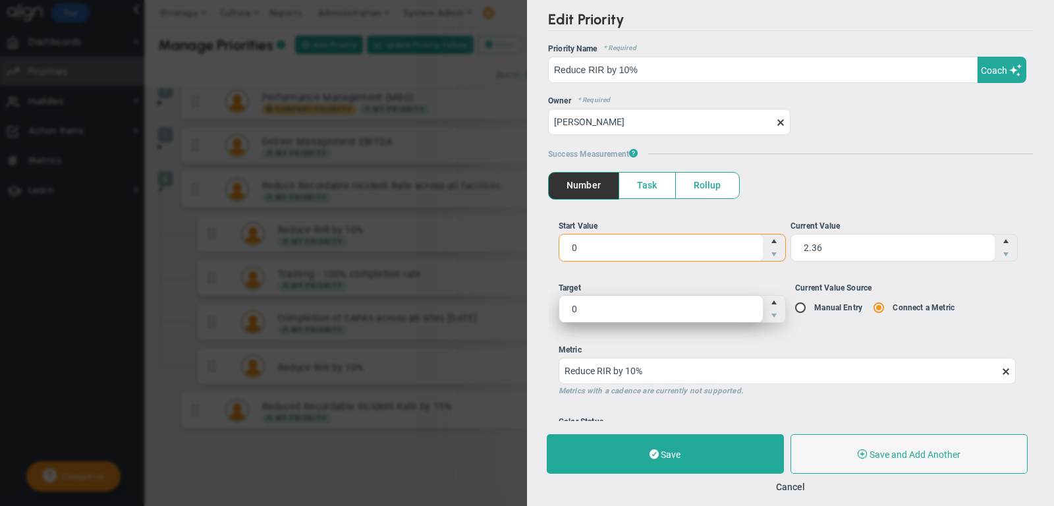
click at [659, 308] on span "0 0" at bounding box center [672, 309] width 227 height 28
click at [659, 308] on input "0" at bounding box center [661, 309] width 204 height 26
type input "2."
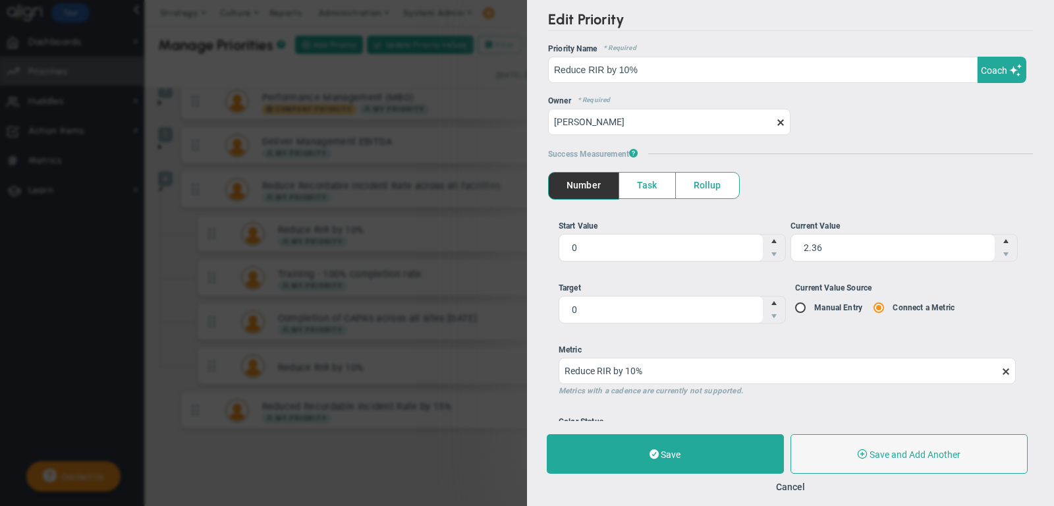
type input "2"
click at [784, 485] on button "Cancel" at bounding box center [790, 487] width 29 height 11
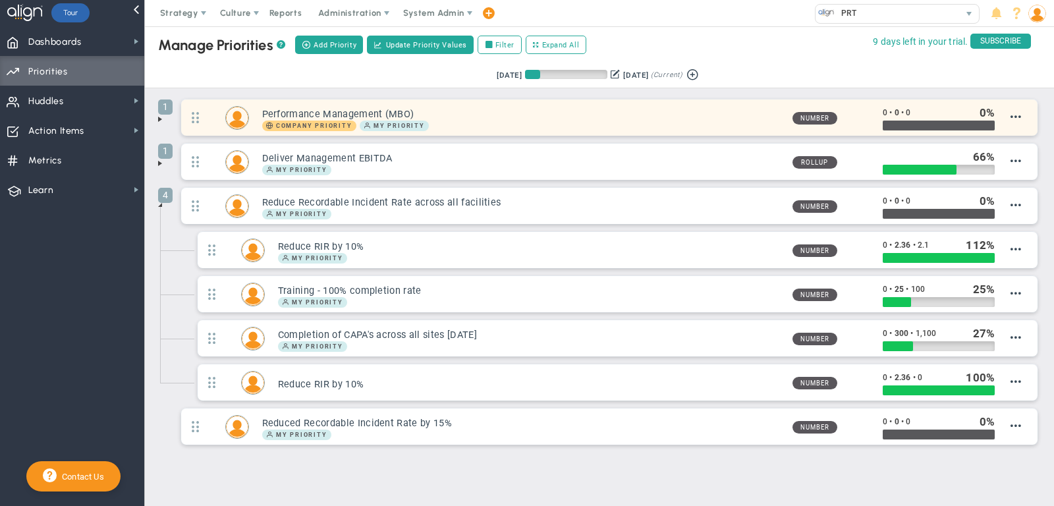
click at [460, 111] on h3 "Performance Management (MBO)" at bounding box center [522, 114] width 520 height 13
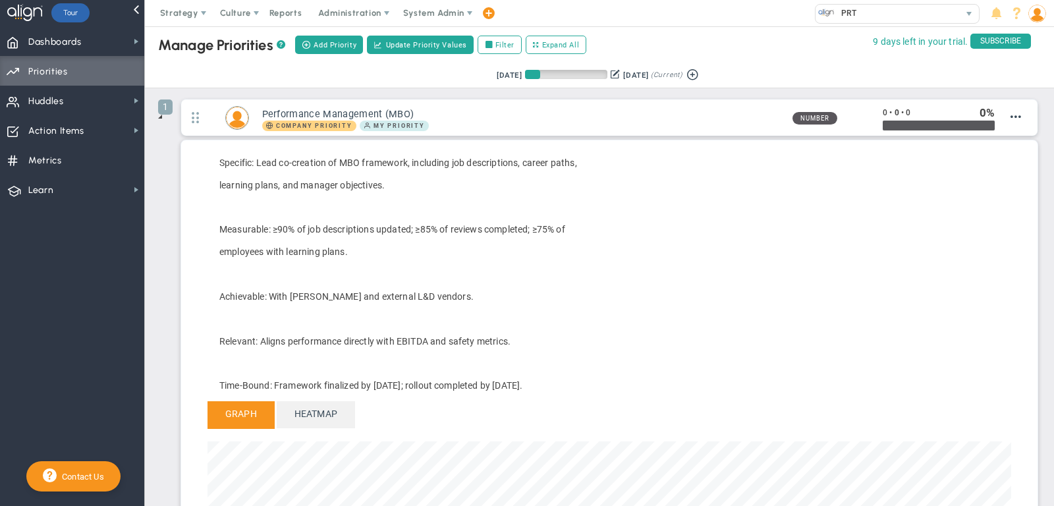
click at [159, 115] on span at bounding box center [160, 116] width 11 height 11
click at [160, 120] on span at bounding box center [160, 119] width 11 height 11
click at [157, 115] on span at bounding box center [160, 116] width 11 height 11
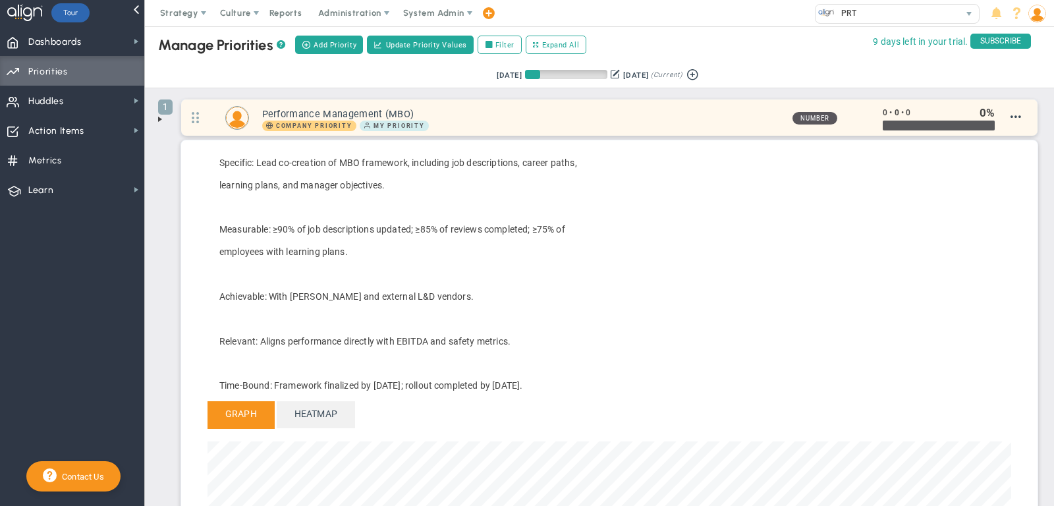
click at [441, 115] on h3 "Performance Management (MBO)" at bounding box center [522, 114] width 520 height 13
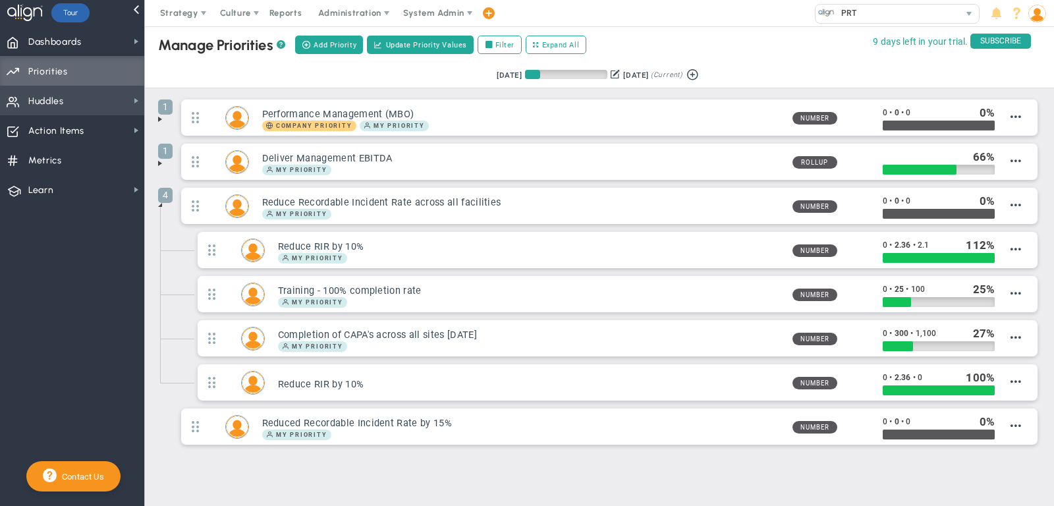
click at [64, 101] on span "Huddles Huddles" at bounding box center [72, 101] width 144 height 30
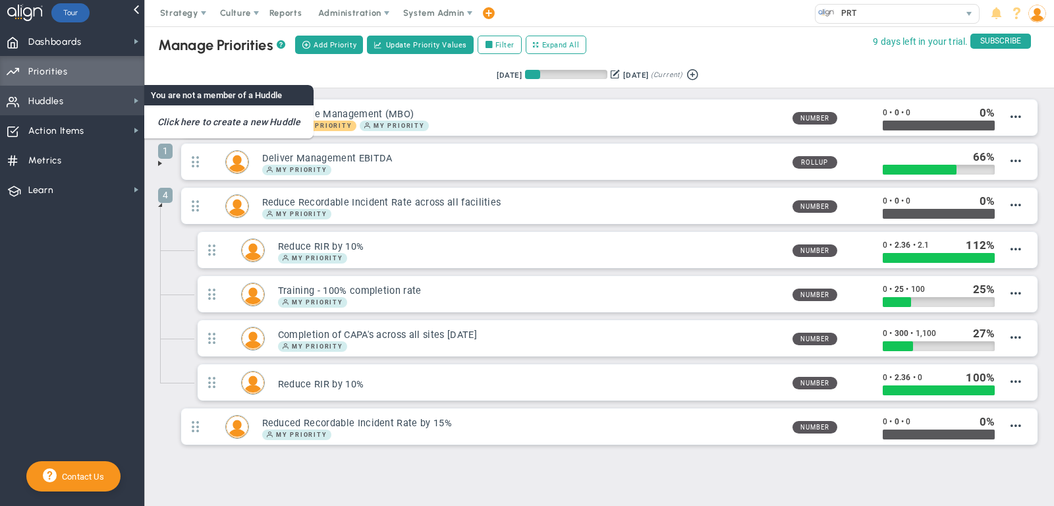
click at [218, 107] on div "Click here to create a new Huddle" at bounding box center [228, 121] width 169 height 33
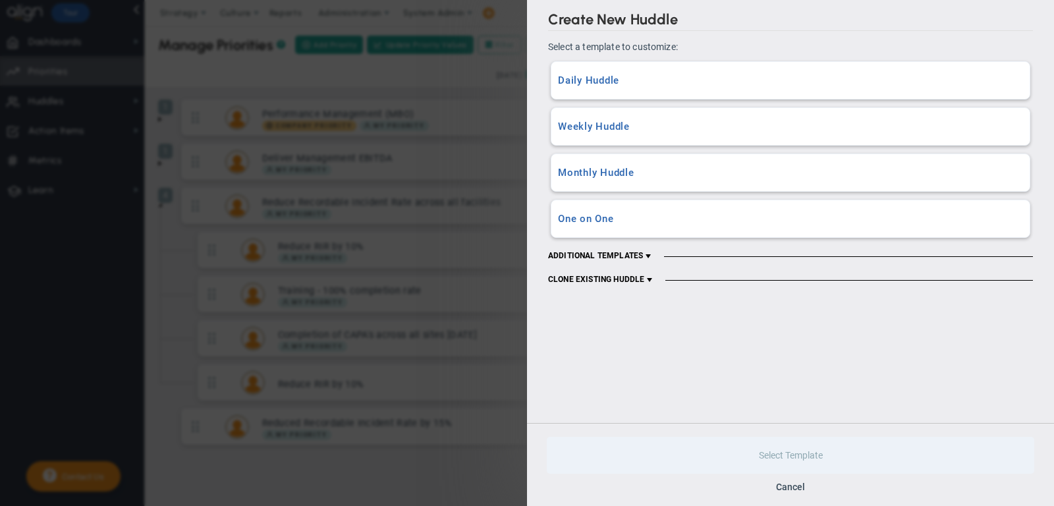
click at [613, 113] on div "Weekly Huddle A Weekly Huddle with all content and data sections included." at bounding box center [790, 126] width 478 height 37
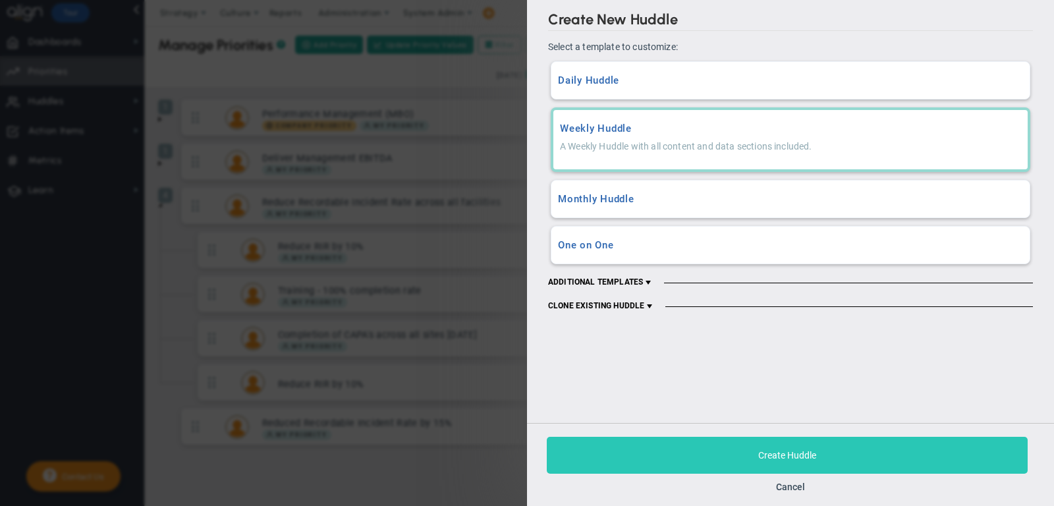
click at [701, 457] on button "Create Huddle" at bounding box center [787, 455] width 481 height 37
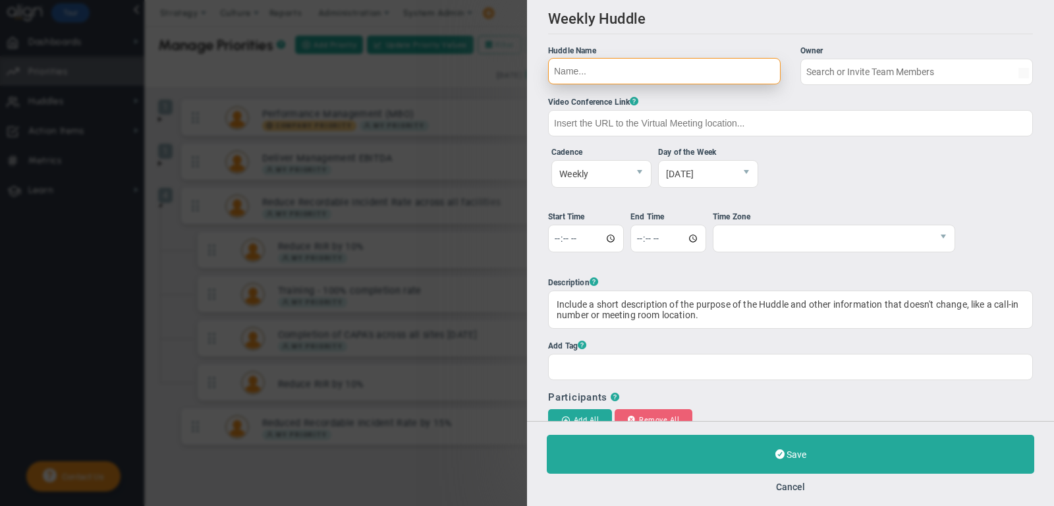
type input "[PERSON_NAME]"
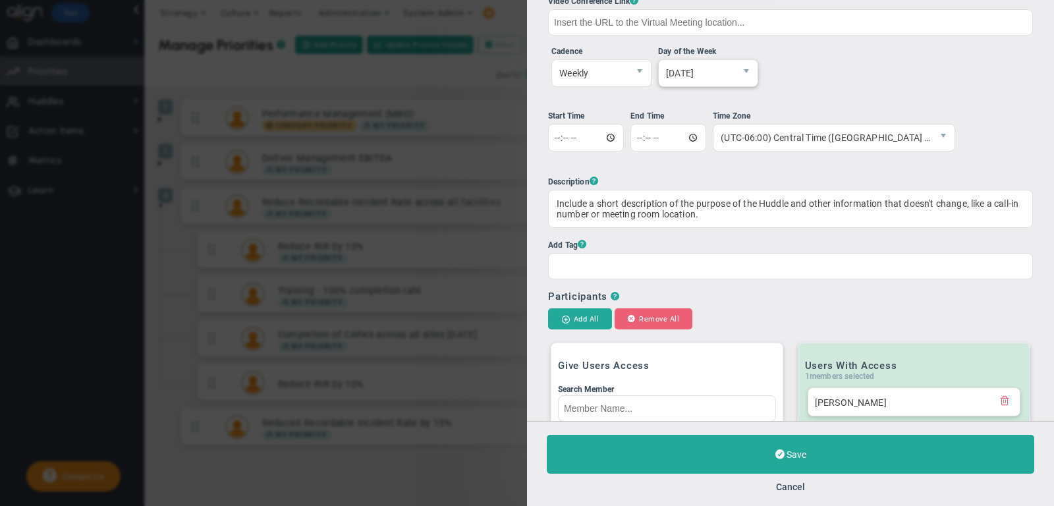
scroll to position [109, 0]
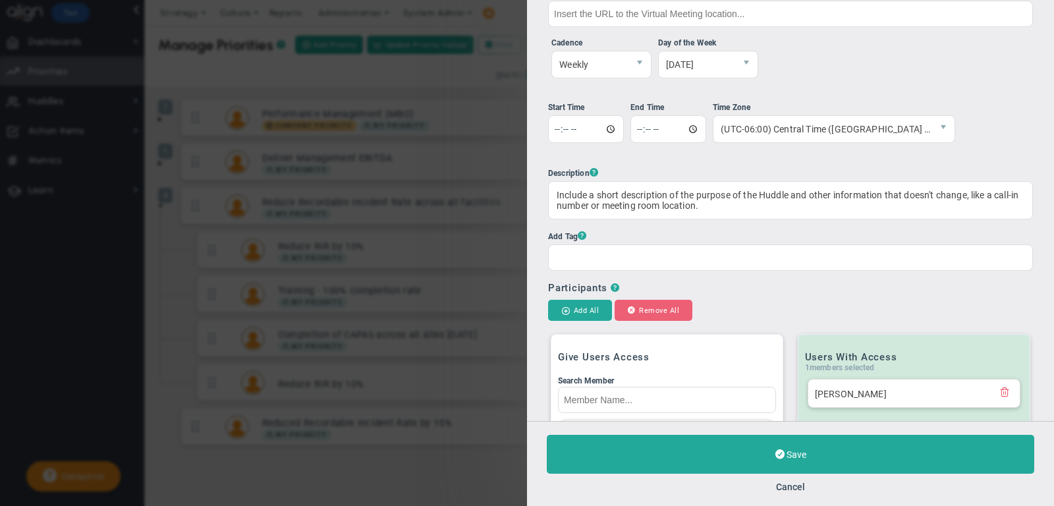
type input "Leadership"
click at [733, 241] on label "Add Tag ?" at bounding box center [790, 250] width 485 height 42
click at [579, 245] on input "Add Tag ?" at bounding box center [564, 257] width 30 height 24
click at [733, 258] on div at bounding box center [790, 257] width 485 height 26
click at [579, 258] on input "Add Tag ?" at bounding box center [564, 257] width 30 height 24
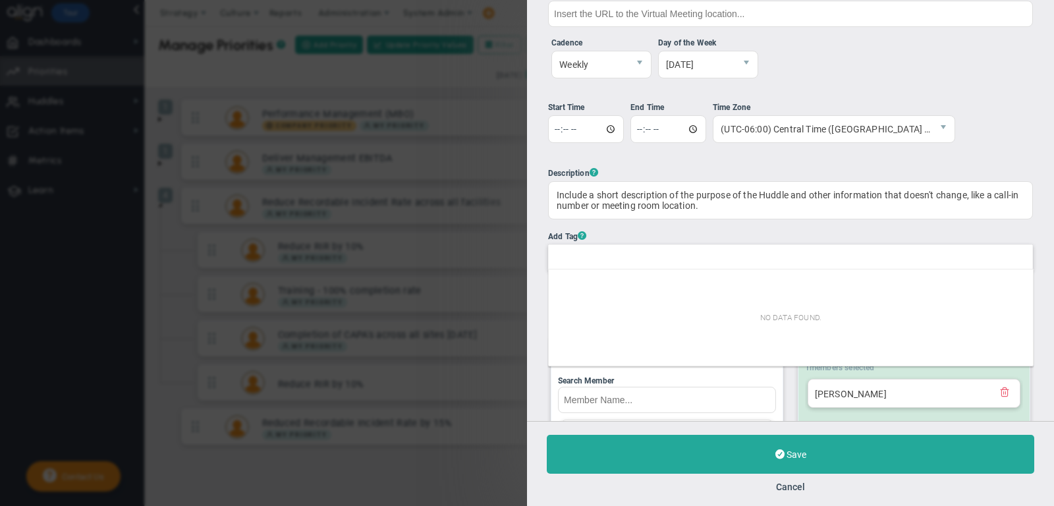
click at [725, 222] on ul "Huddle Name Leadership Owner Hannah Dogru The Huddle Owner must be a member of …" at bounding box center [790, 102] width 485 height 335
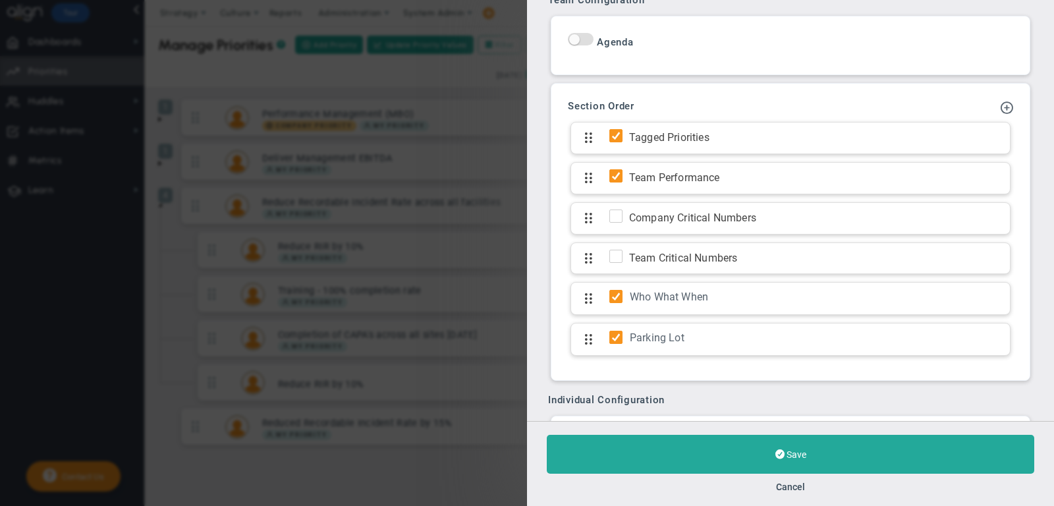
scroll to position [672, 0]
click at [783, 482] on button "Cancel" at bounding box center [790, 487] width 29 height 11
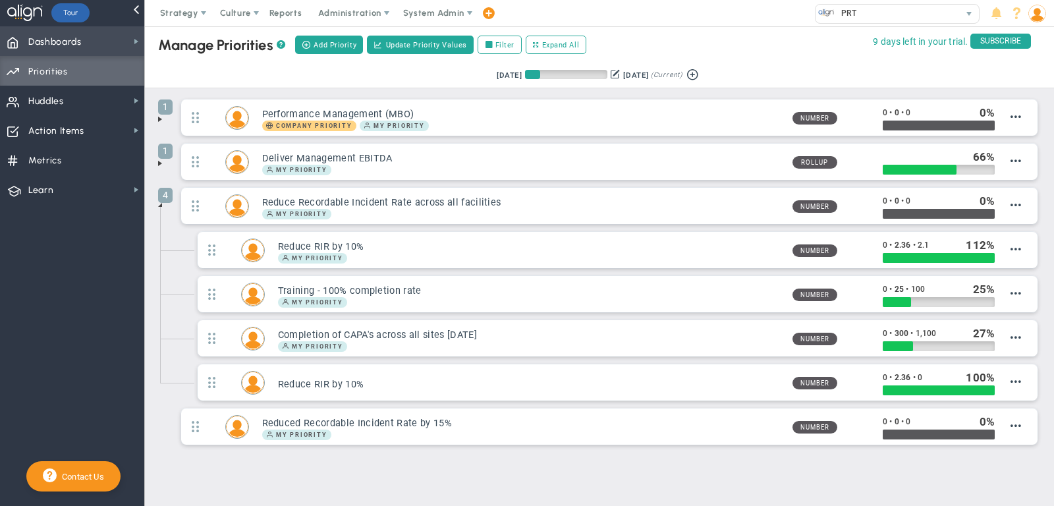
click at [97, 40] on span "Dashboards Dashboards" at bounding box center [72, 41] width 144 height 30
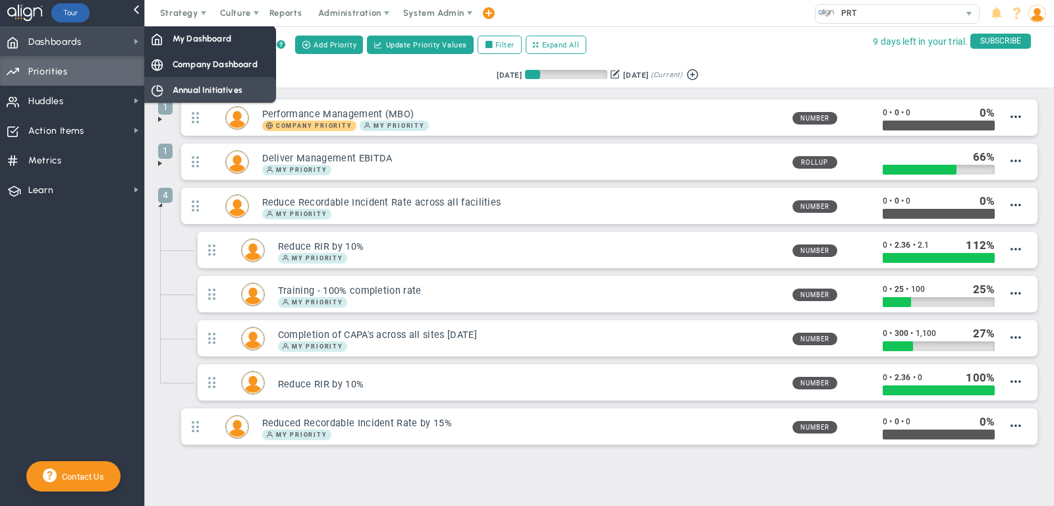
click at [221, 77] on div "Annual Initiatives" at bounding box center [210, 90] width 132 height 26
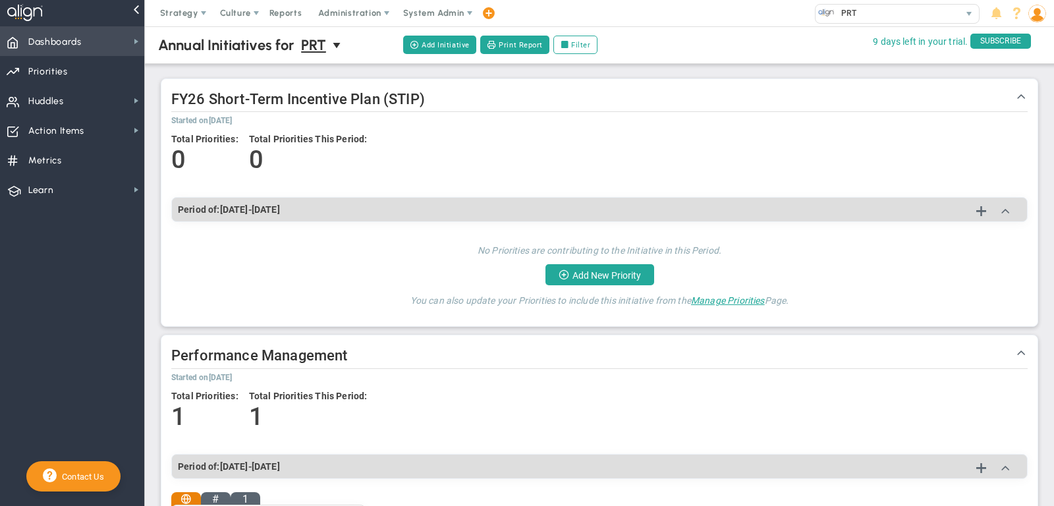
click at [82, 27] on span "Dashboards Dashboards" at bounding box center [72, 41] width 144 height 30
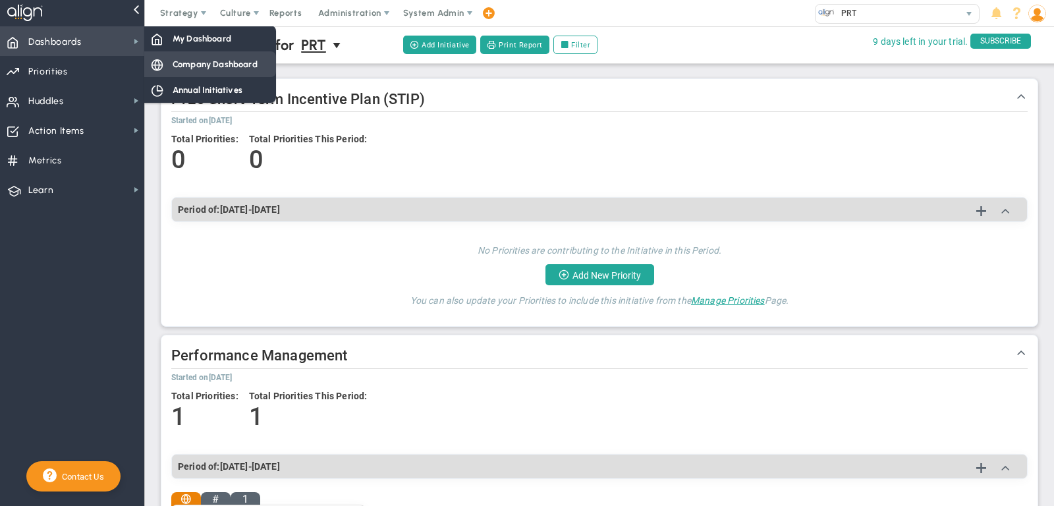
click at [210, 64] on span "Company Dashboard" at bounding box center [215, 64] width 85 height 13
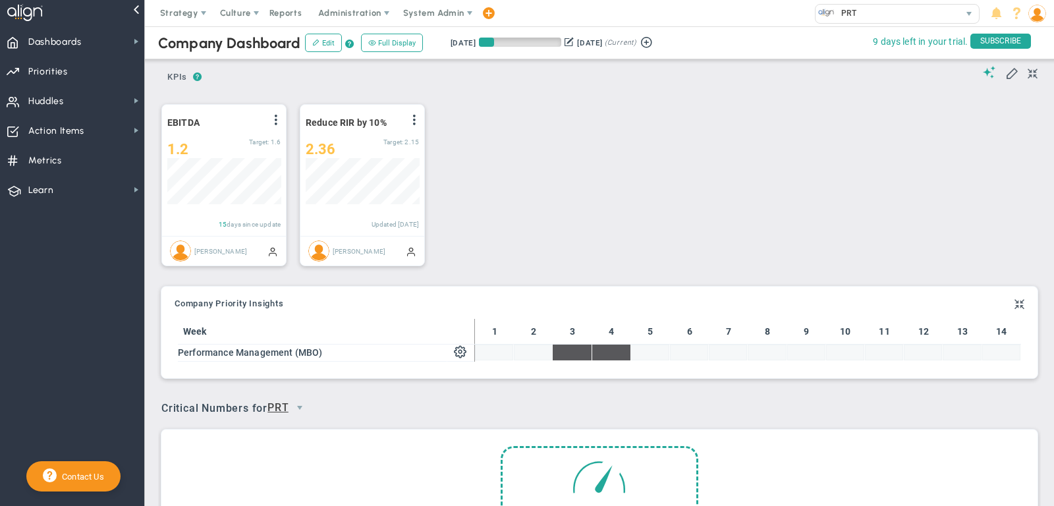
scroll to position [46, 113]
click at [118, 65] on span "Priorities Projects OKR Tree Priorities Projects OKRs" at bounding box center [72, 71] width 144 height 30
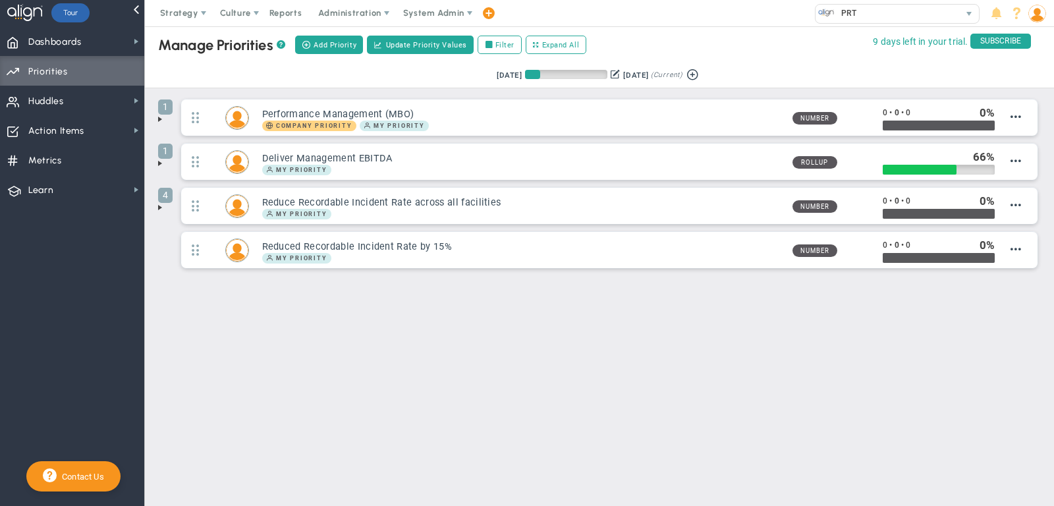
click at [166, 163] on li "1 Deliver Management EBITDA My Priority Rollup 66 0" at bounding box center [599, 165] width 883 height 44
click at [157, 206] on span at bounding box center [160, 207] width 11 height 11
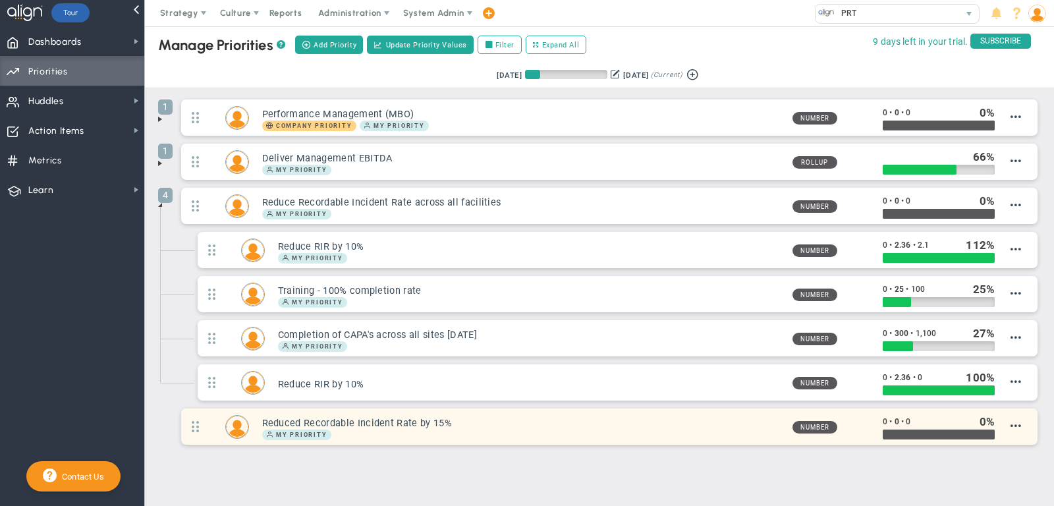
click at [526, 417] on h3 "Reduced Recordable Incident Rate by 15%" at bounding box center [522, 423] width 520 height 13
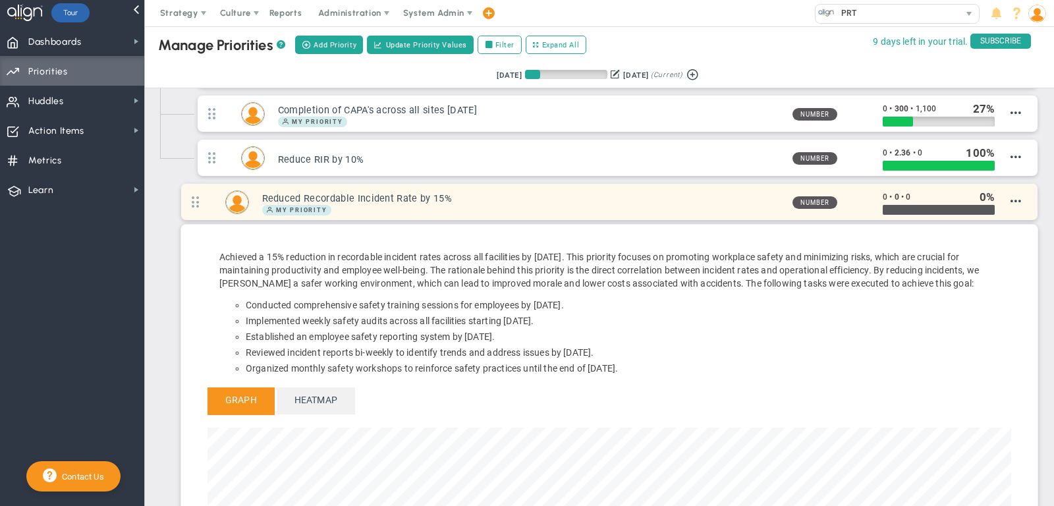
scroll to position [225, 0]
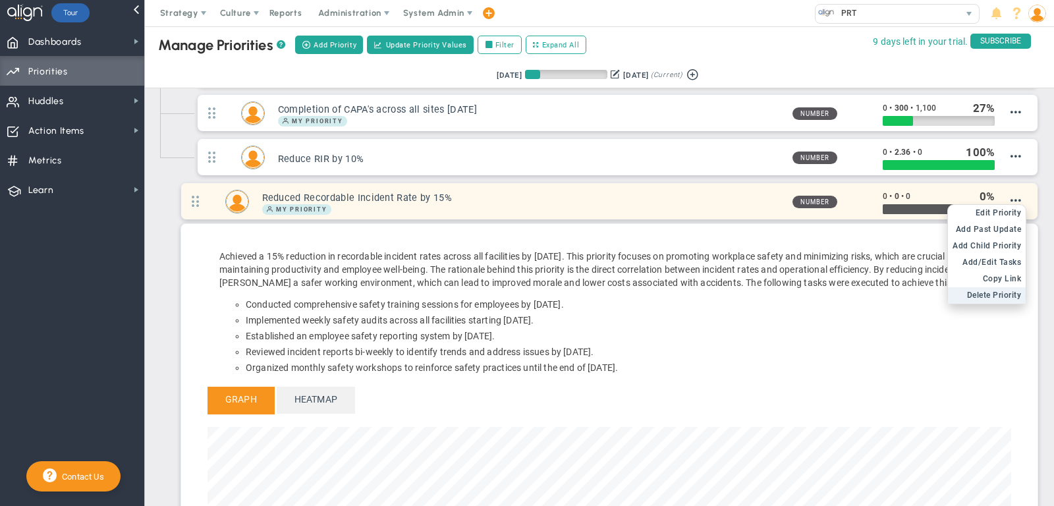
click at [996, 291] on span "Delete Priority" at bounding box center [994, 295] width 55 height 9
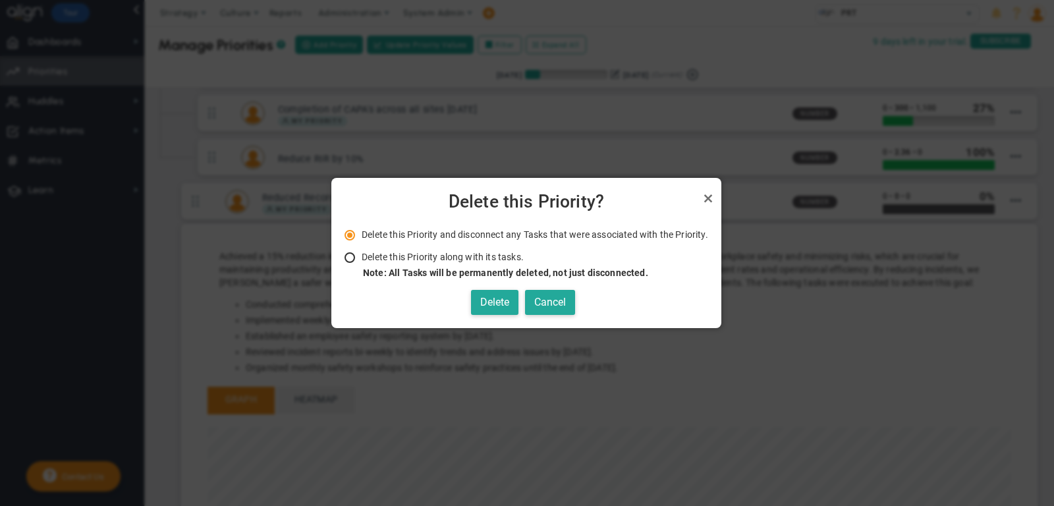
click at [465, 254] on span "Delete this Priority along with its tasks." at bounding box center [443, 257] width 162 height 11
click at [361, 254] on input "Delete this Priority along with its tasks. Note: All Tasks will be permanently …" at bounding box center [354, 258] width 13 height 11
radio input "true"
radio input "false"
click at [482, 296] on button "Delete" at bounding box center [494, 303] width 47 height 26
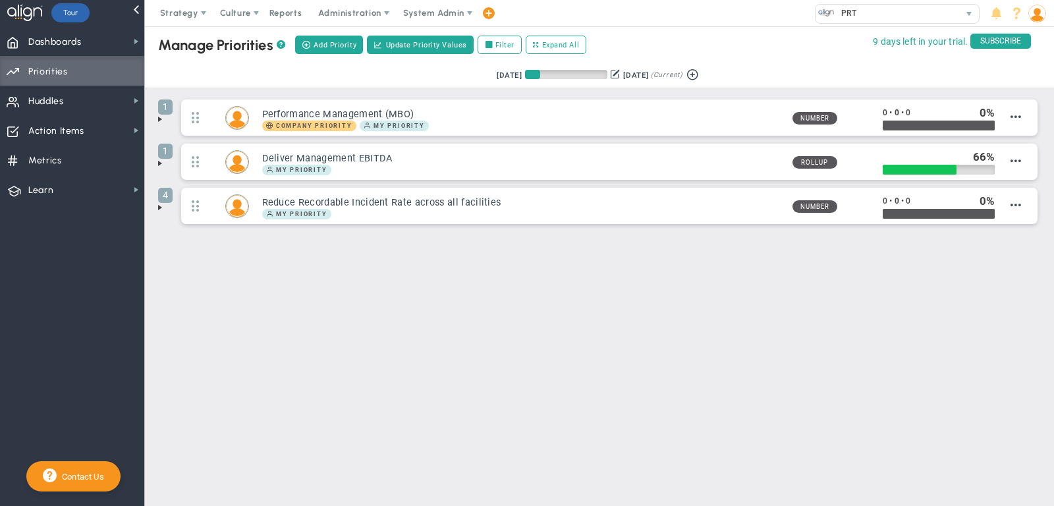
scroll to position [0, 0]
click at [330, 40] on span "Add Priority" at bounding box center [335, 45] width 43 height 11
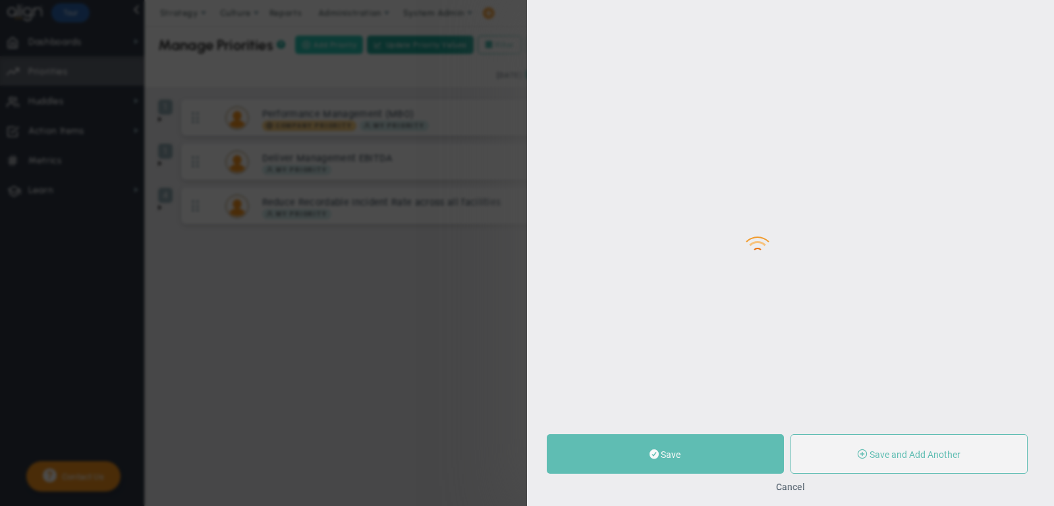
type input "0"
radio input "true"
type input "[PERSON_NAME]"
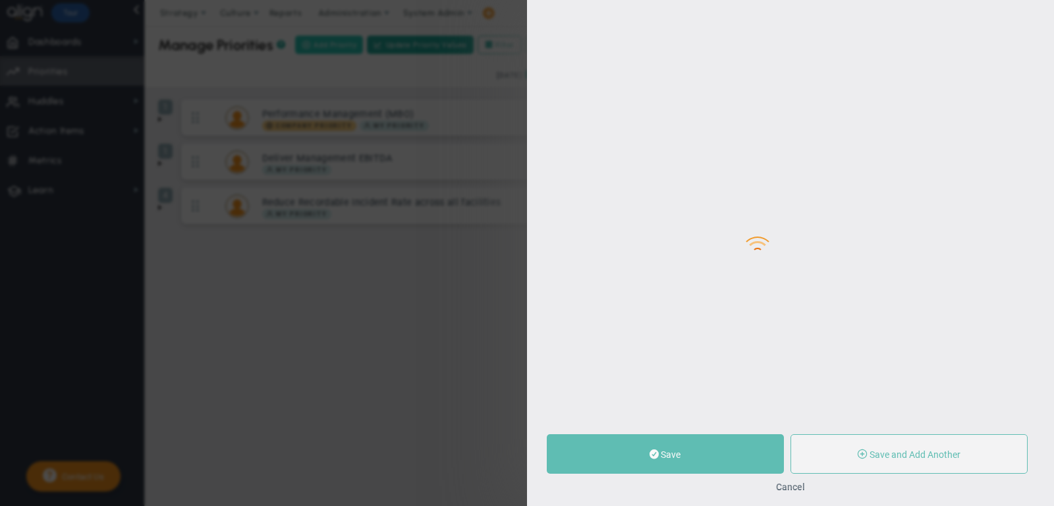
type input "0"
radio input "true"
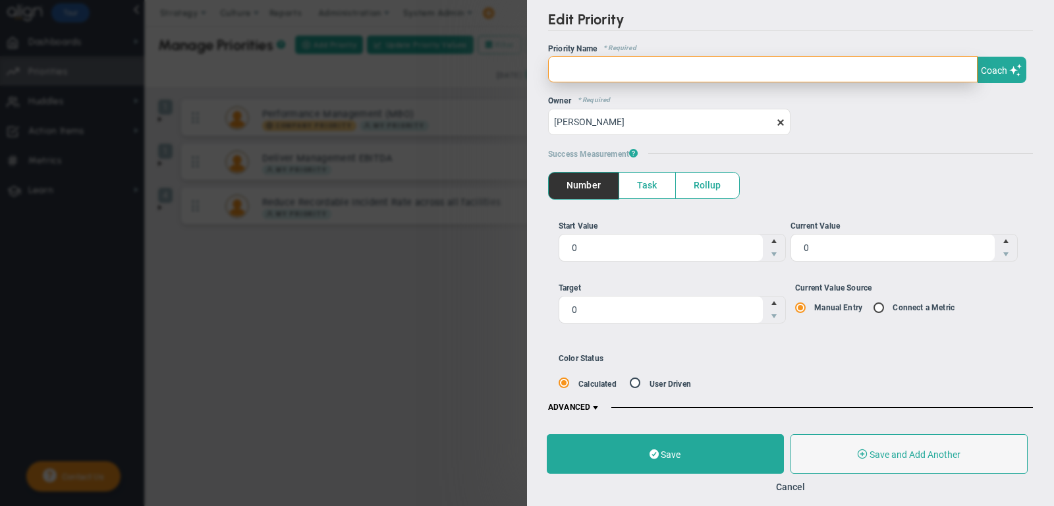
click at [586, 69] on input "text" at bounding box center [763, 69] width 430 height 26
click at [687, 68] on input "Deliver Exceptional Customer Service" at bounding box center [763, 69] width 430 height 26
type input "Deliver Exceptional Customer Experience"
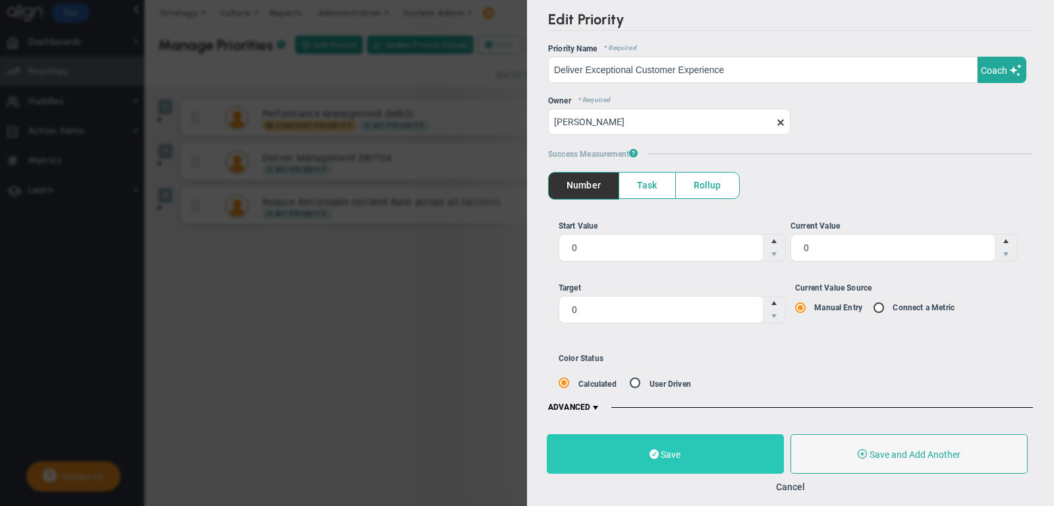
click at [720, 453] on button "Save" at bounding box center [665, 454] width 237 height 40
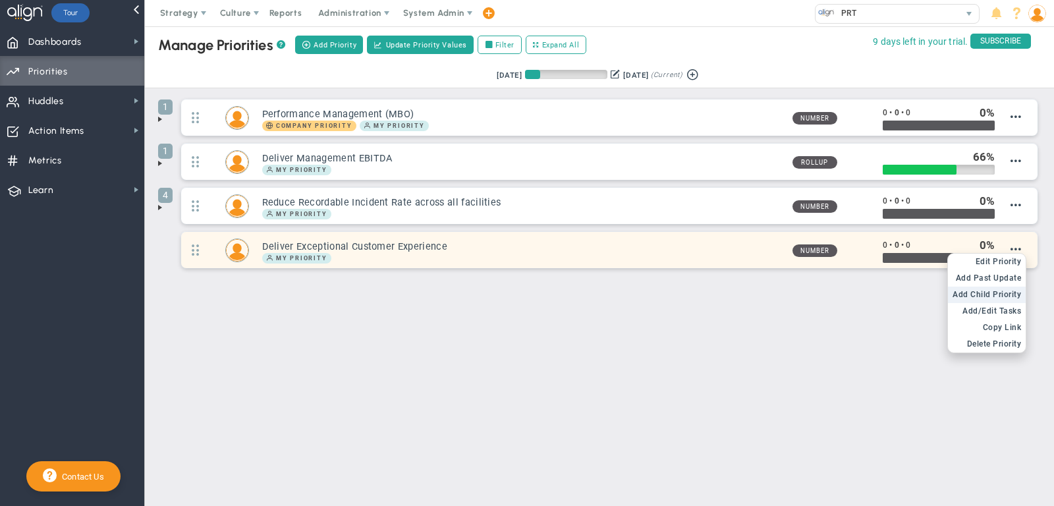
click at [997, 290] on span "Add Child Priority" at bounding box center [987, 294] width 69 height 9
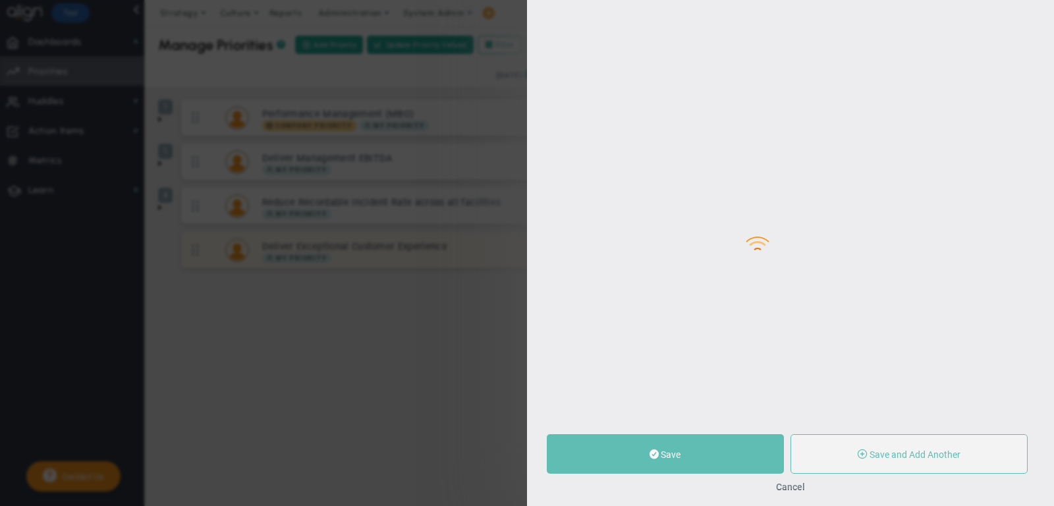
type input "0"
radio input "true"
type input "[PERSON_NAME]"
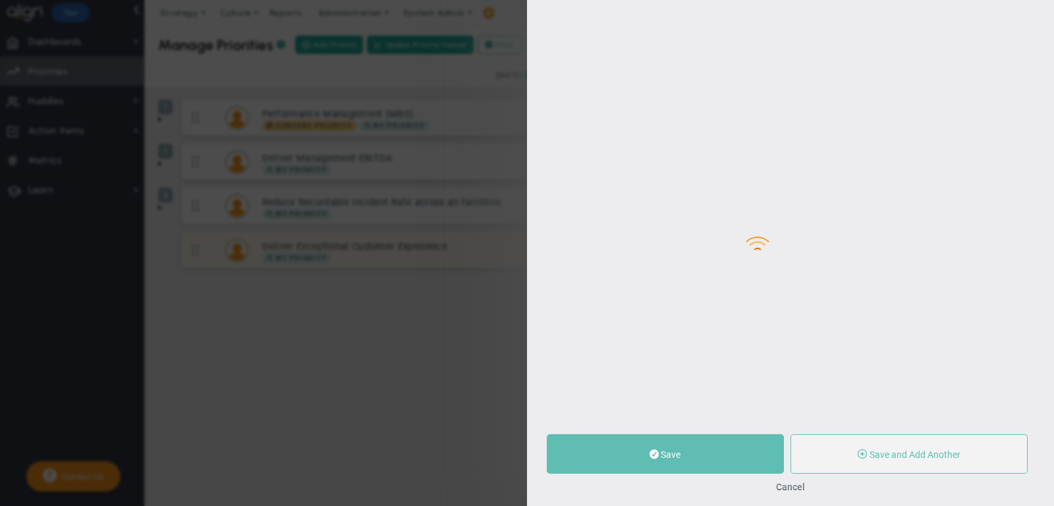
type input "0"
radio input "true"
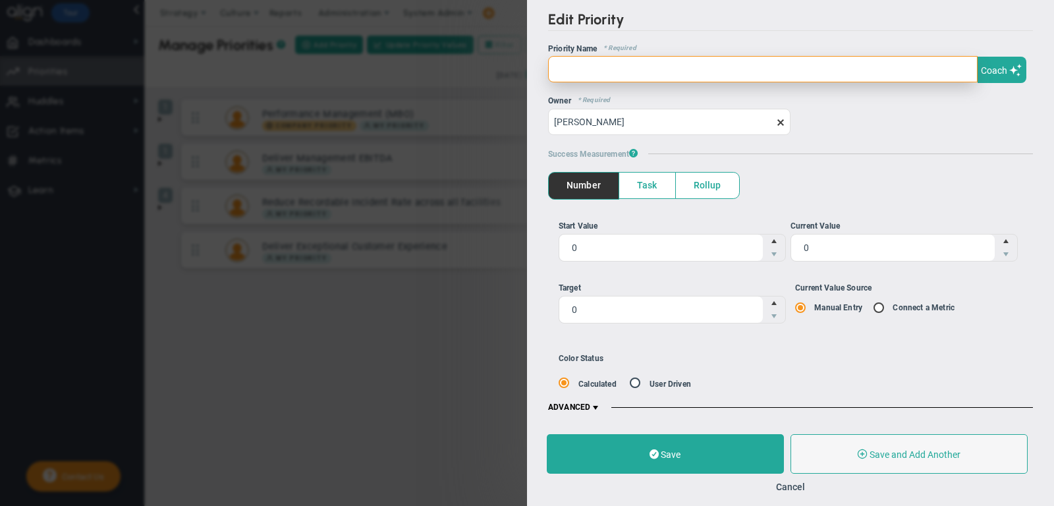
click at [683, 57] on input "text" at bounding box center [763, 69] width 430 height 26
click at [642, 64] on input "Reliability - Quality of Trees" at bounding box center [763, 69] width 430 height 26
type input "Reliability - Quality of Our Trees"
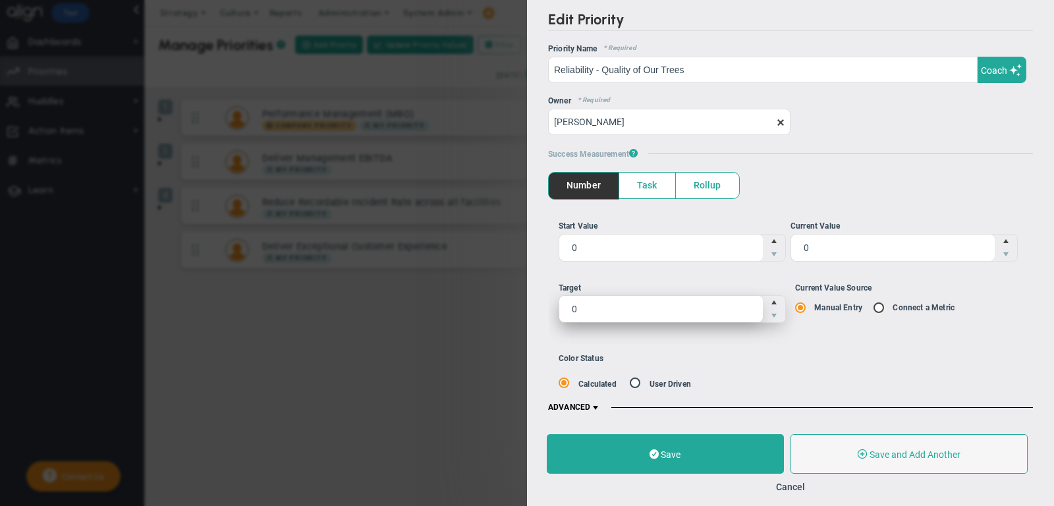
click at [663, 304] on span "0 0" at bounding box center [672, 309] width 227 height 28
click at [663, 304] on input "0" at bounding box center [661, 309] width 204 height 26
type input "99"
click at [617, 315] on span "99 99" at bounding box center [672, 309] width 227 height 28
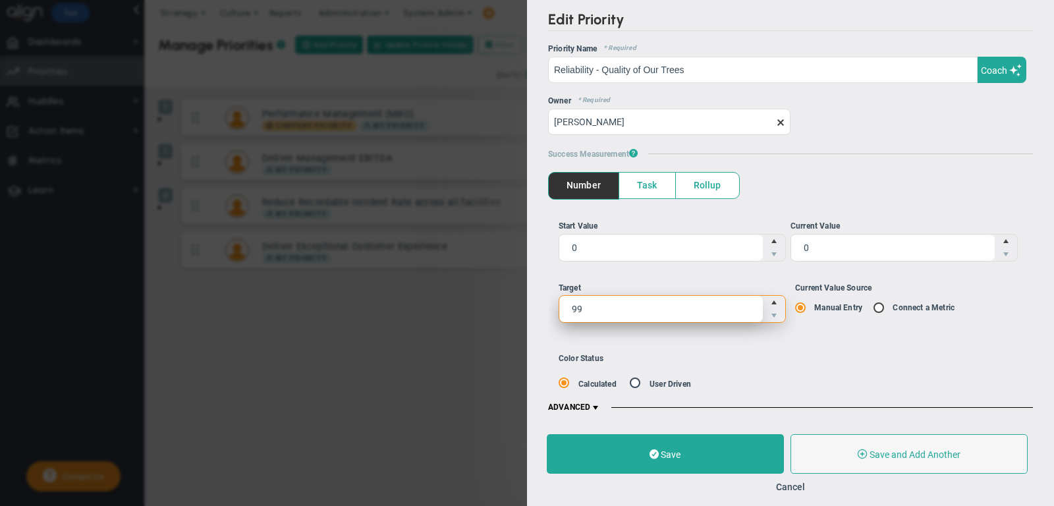
click at [0, 0] on input "99" at bounding box center [0, 0] width 0 height 0
type input "98"
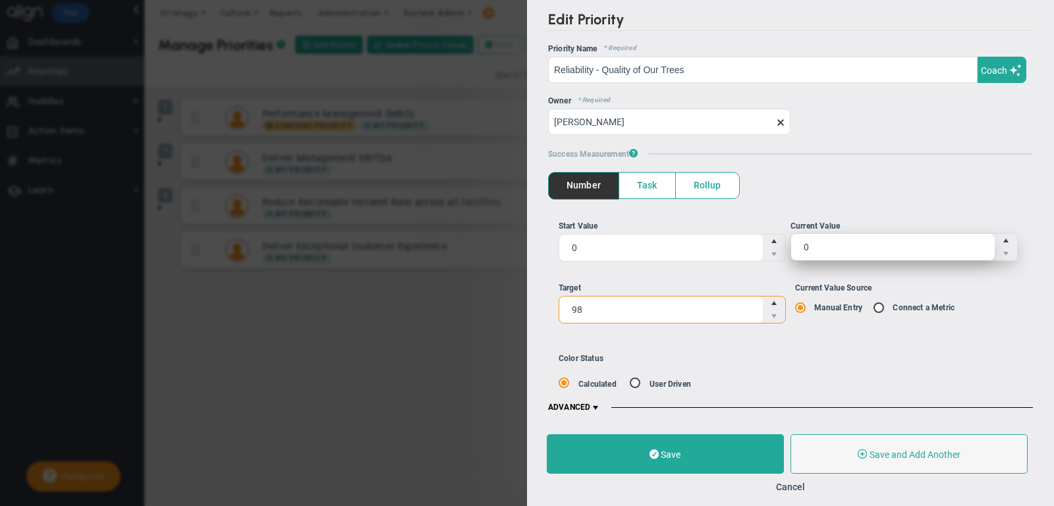
type input "98"
click at [850, 247] on span "0 0" at bounding box center [904, 247] width 227 height 28
click at [850, 247] on input "0" at bounding box center [893, 247] width 204 height 26
type input "99.2"
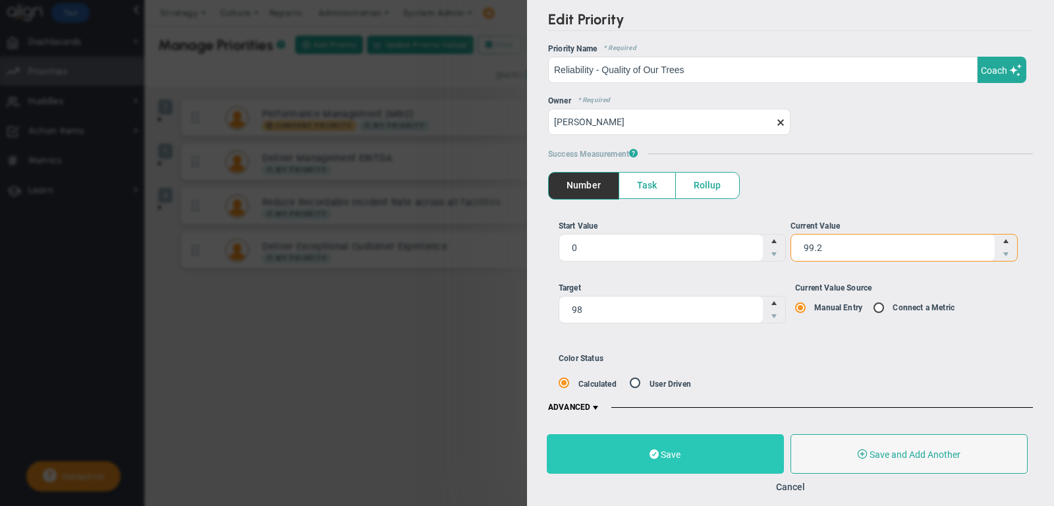
type input "99.2"
click at [708, 447] on button "Save" at bounding box center [665, 454] width 237 height 40
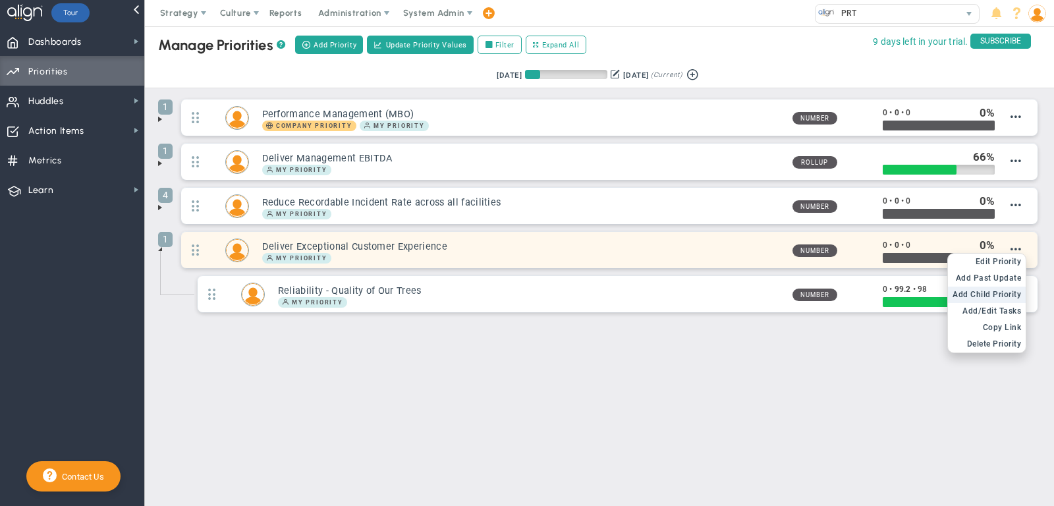
click at [998, 290] on span "Add Child Priority" at bounding box center [987, 294] width 69 height 9
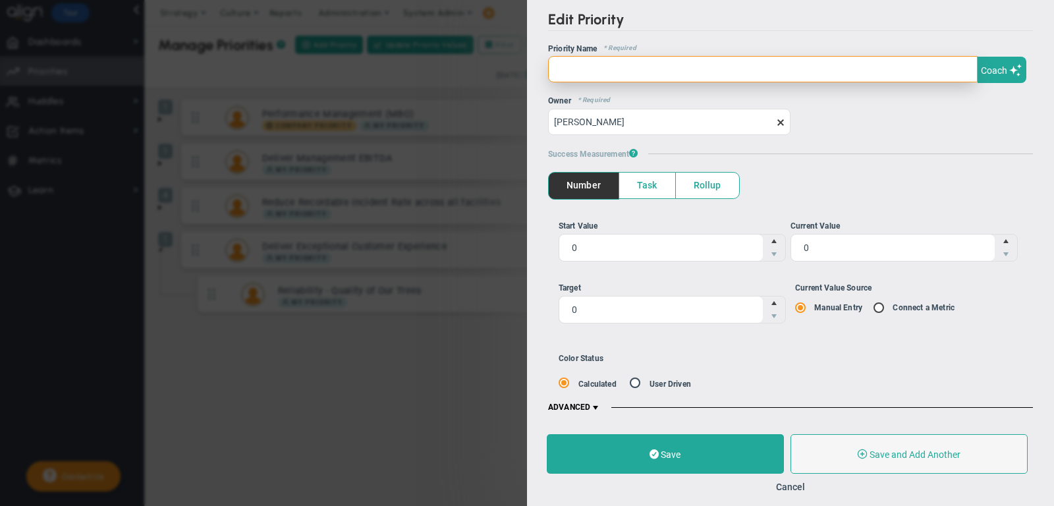
click at [618, 79] on input "text" at bounding box center [763, 69] width 430 height 26
type input "Customer Satisfaction"
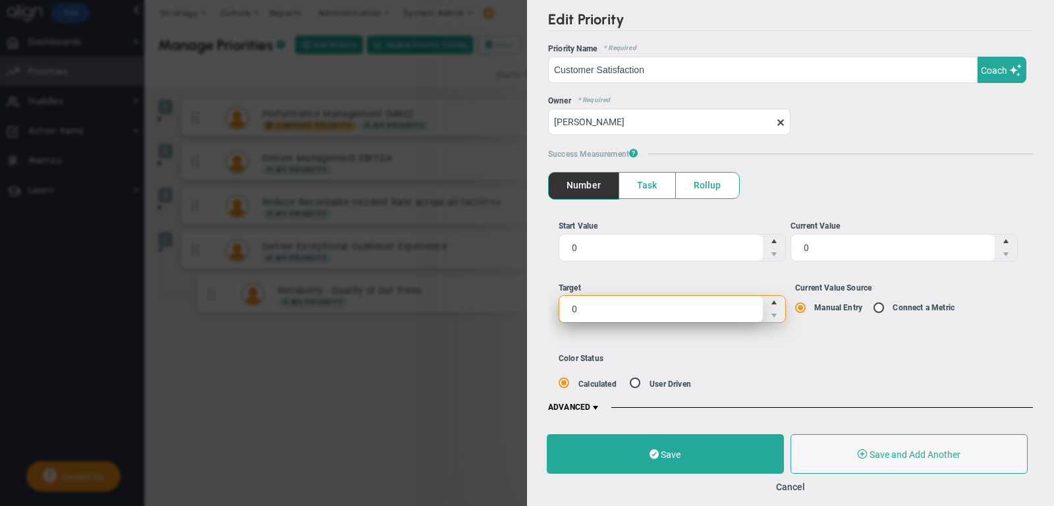
click at [595, 301] on span "0 0" at bounding box center [672, 309] width 227 height 28
click at [0, 0] on input "0" at bounding box center [0, 0] width 0 height 0
type input "80"
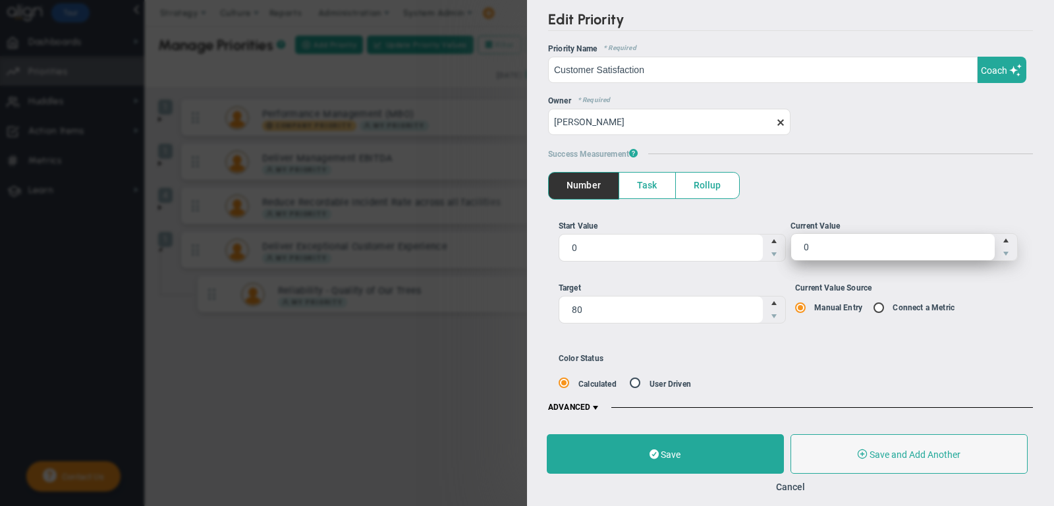
click at [849, 256] on span "0 0" at bounding box center [904, 247] width 227 height 28
click at [849, 256] on input "0" at bounding box center [893, 247] width 204 height 26
type input "47"
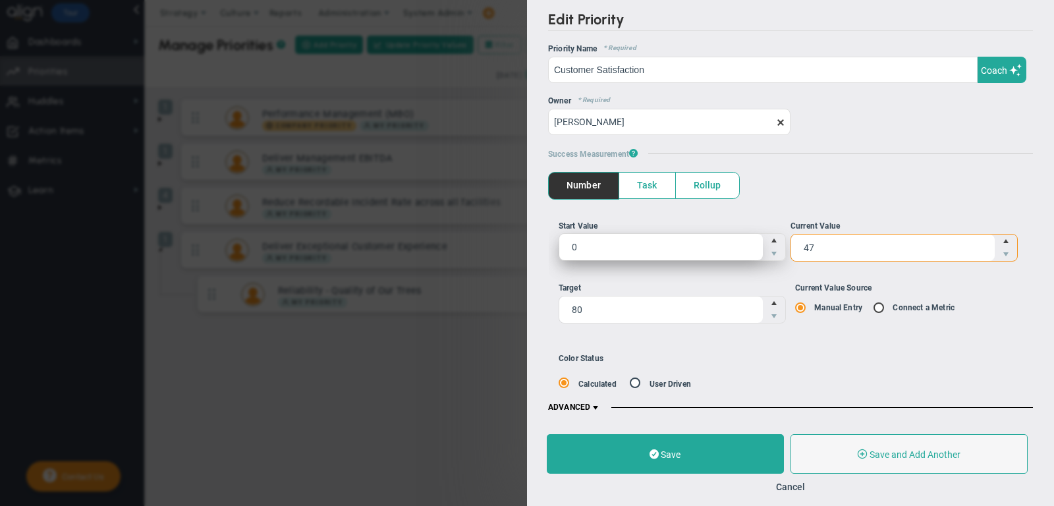
type input "47"
click at [683, 248] on span "0 0" at bounding box center [672, 247] width 227 height 28
click at [683, 248] on input "0" at bounding box center [661, 247] width 204 height 26
type input "4"
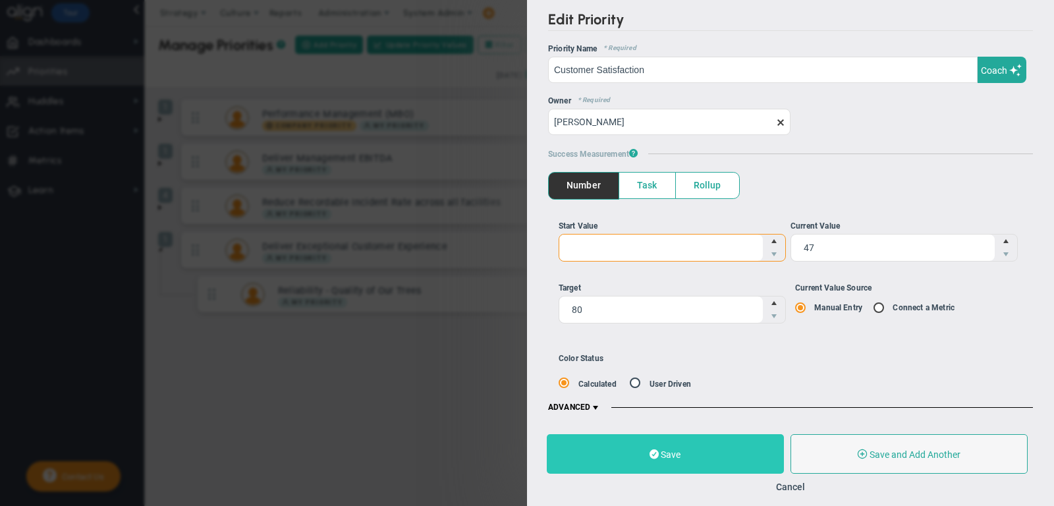
click at [708, 442] on button "Save" at bounding box center [665, 454] width 237 height 40
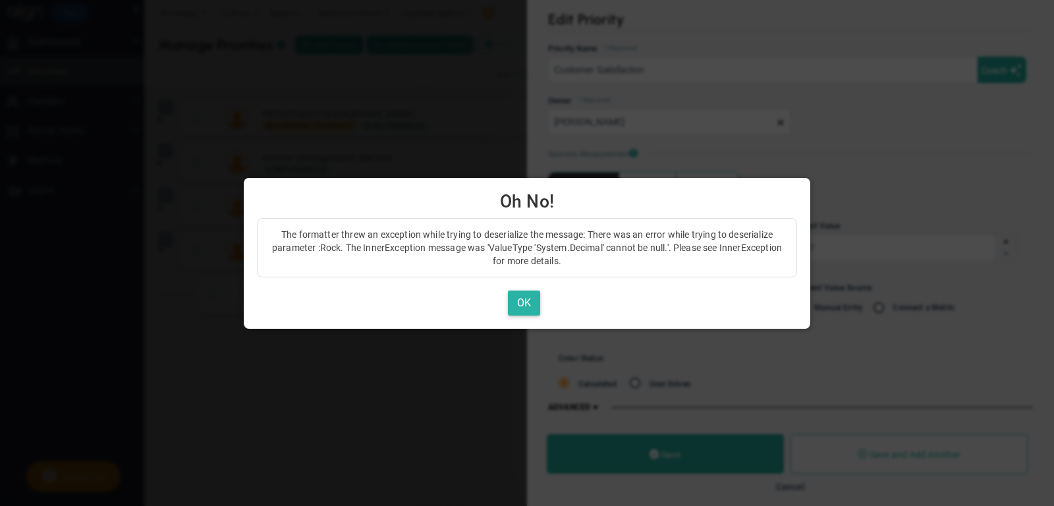
click at [528, 310] on button "OK" at bounding box center [524, 304] width 32 height 26
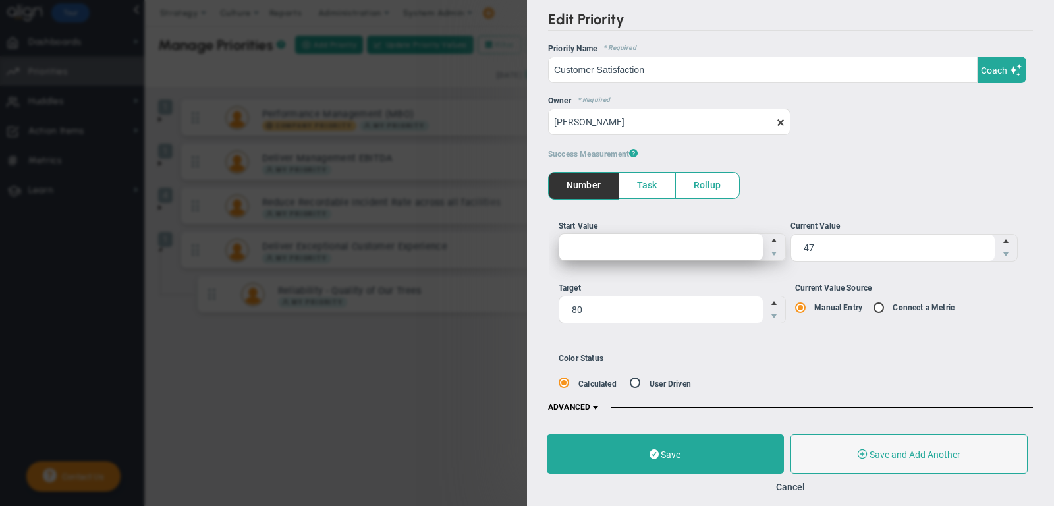
click at [712, 252] on span at bounding box center [672, 247] width 227 height 28
click at [712, 252] on input "Start Value" at bounding box center [661, 247] width 204 height 26
click at [741, 368] on div "Color Status Calculated User Driven" at bounding box center [701, 371] width 285 height 35
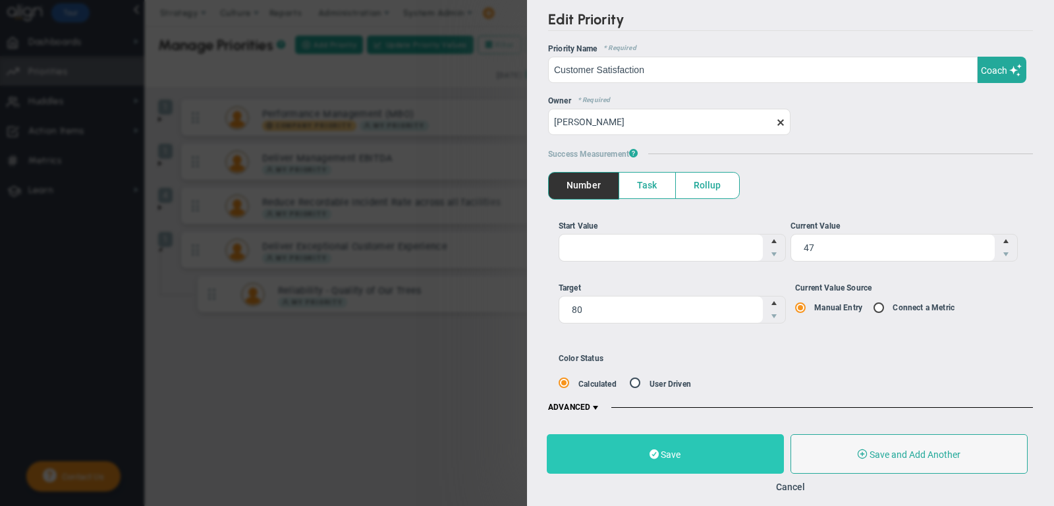
click at [704, 442] on button "Save" at bounding box center [665, 454] width 237 height 40
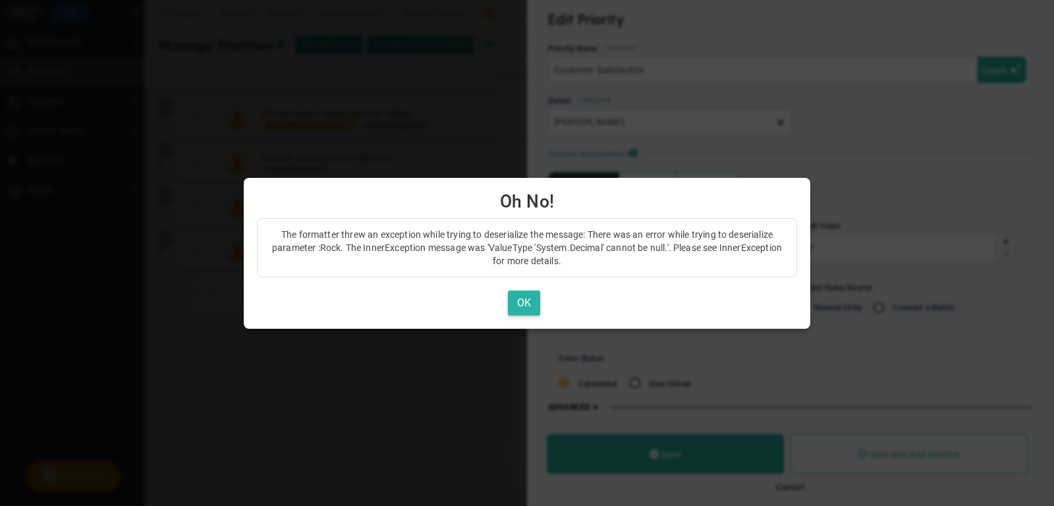
click at [530, 305] on button "OK" at bounding box center [524, 304] width 32 height 26
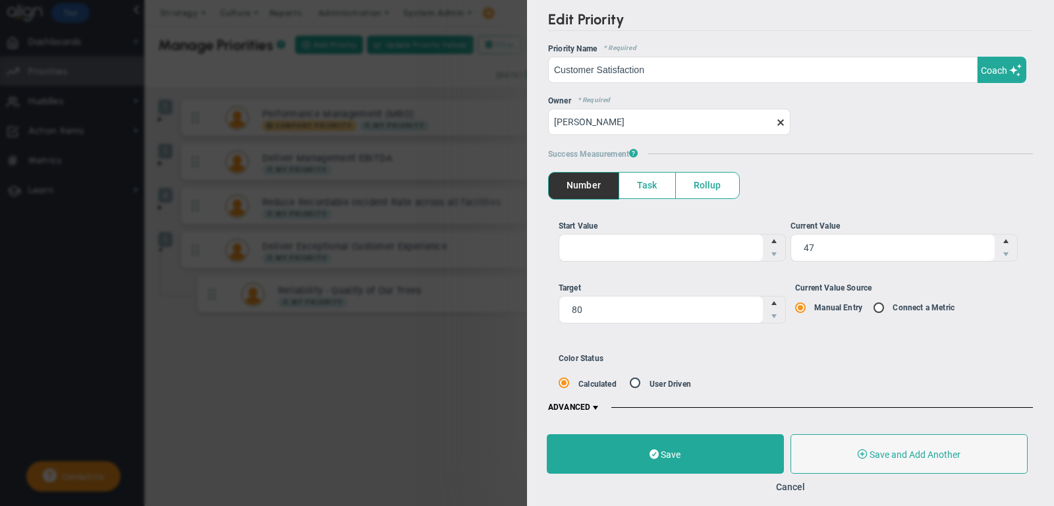
click at [896, 303] on label "Connect a Metric" at bounding box center [924, 307] width 62 height 9
click at [877, 303] on span at bounding box center [880, 307] width 13 height 11
click at [812, 303] on input "Current Value Source Manual Entry Connect a Metric" at bounding box center [805, 308] width 13 height 11
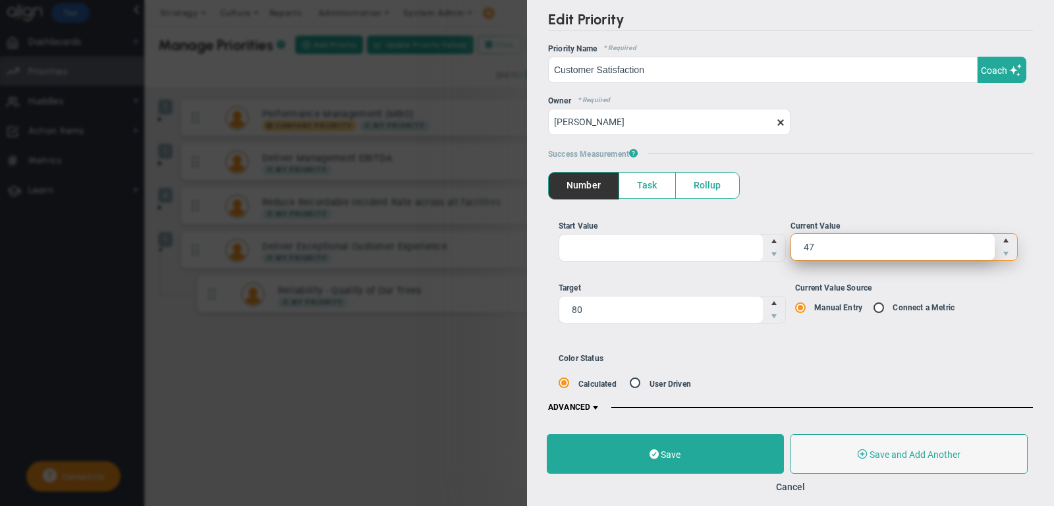
click at [822, 247] on span "47 47" at bounding box center [904, 247] width 227 height 28
click at [0, 0] on input "47" at bounding box center [0, 0] width 0 height 0
click at [822, 247] on input "47" at bounding box center [893, 247] width 204 height 26
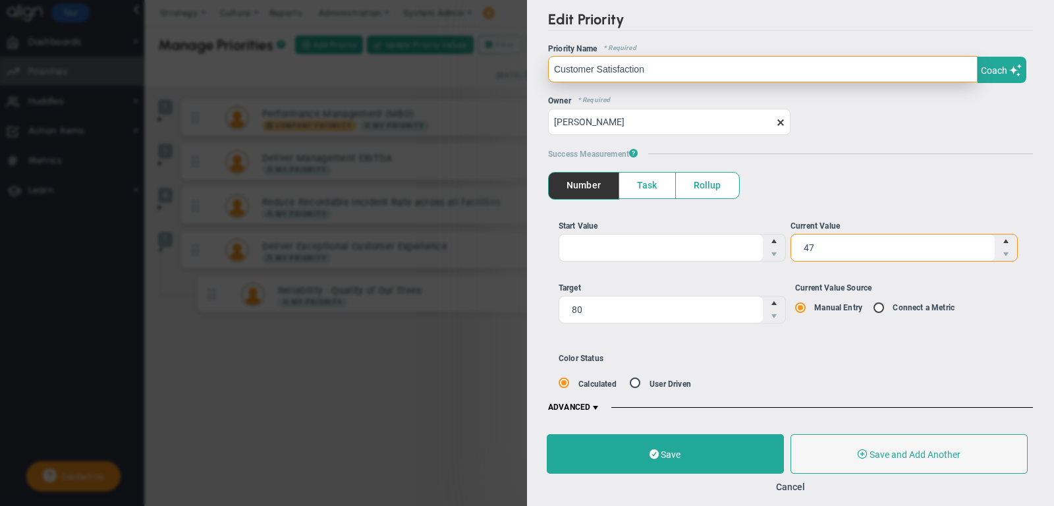
click at [706, 63] on input "Customer Satisfaction" at bounding box center [763, 69] width 430 height 26
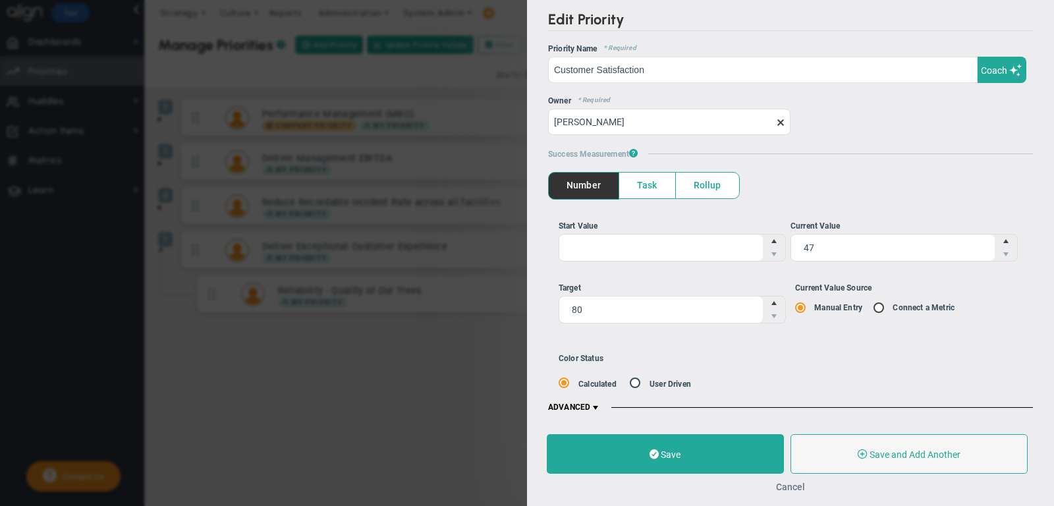
click at [792, 488] on button "Cancel" at bounding box center [790, 487] width 29 height 11
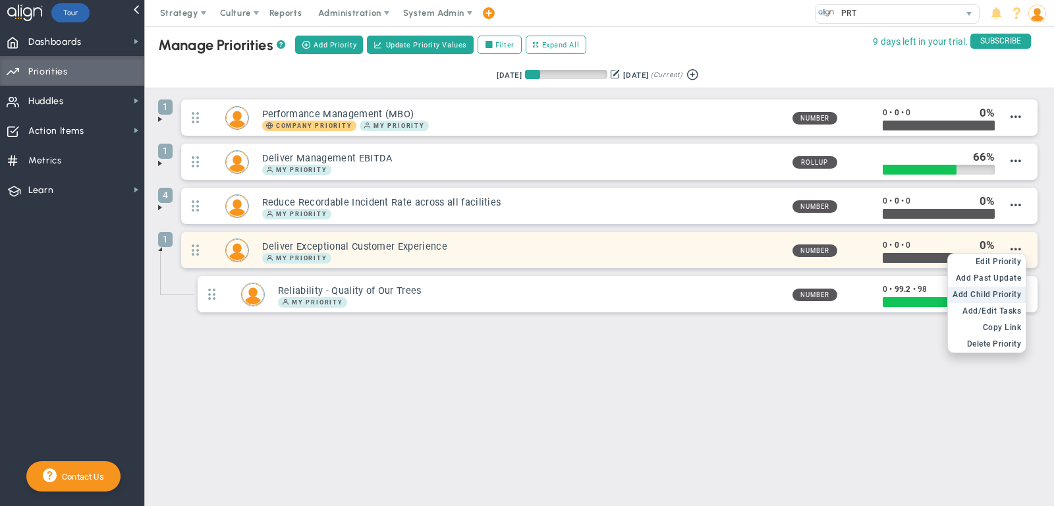
click at [1004, 293] on span "Add Child Priority" at bounding box center [987, 294] width 69 height 9
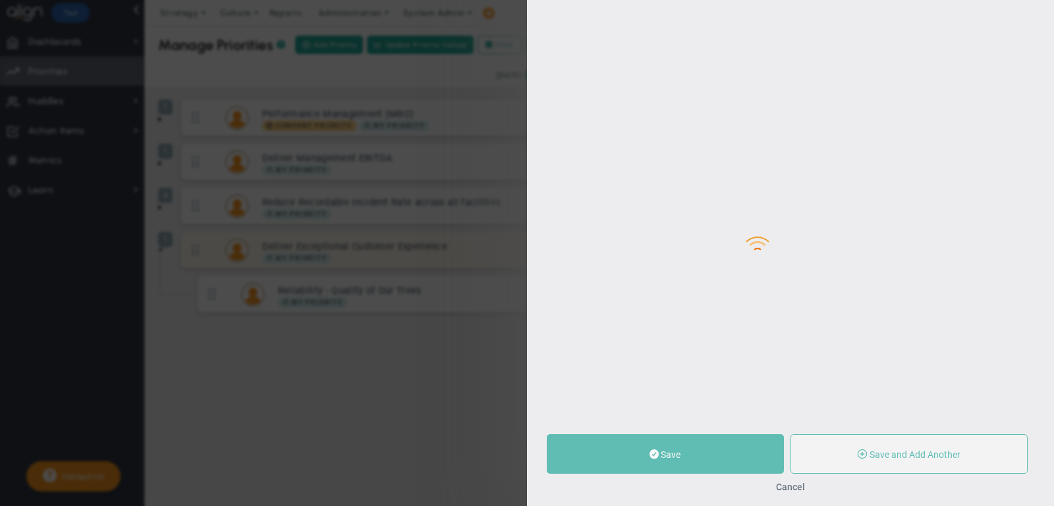
type input "0"
radio input "true"
type input "[PERSON_NAME]"
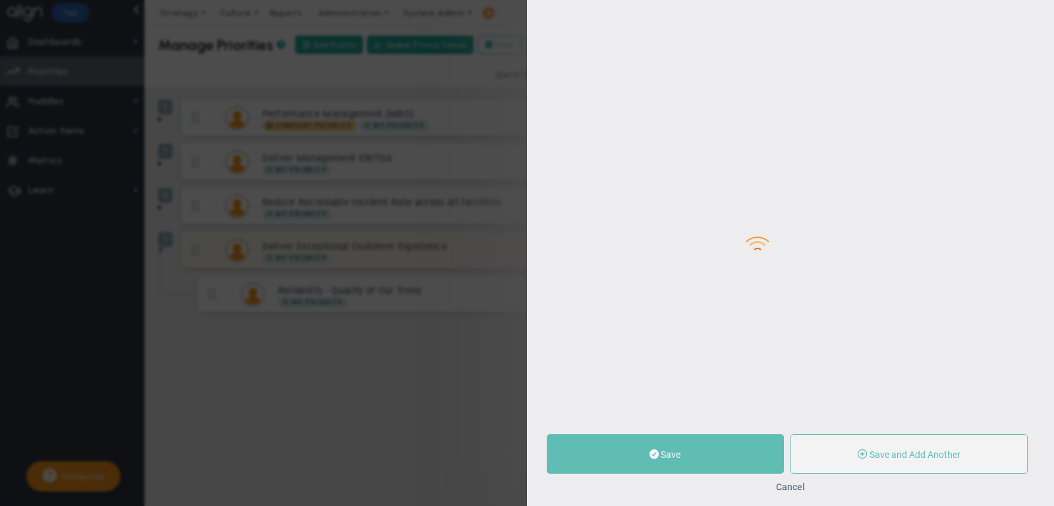
type input "0"
radio input "true"
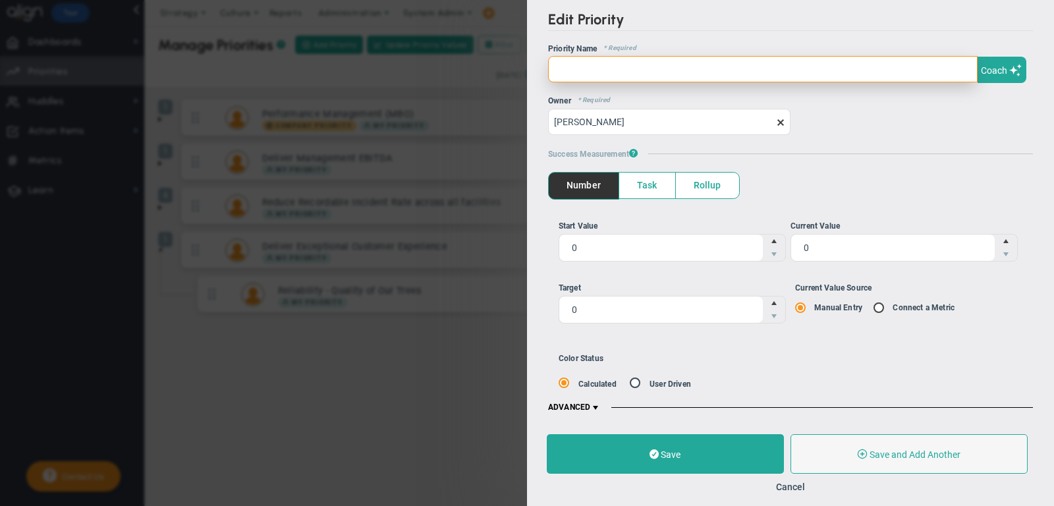
click at [799, 75] on input "text" at bounding box center [763, 69] width 430 height 26
paste input "Customer Satisfaction"
type input "Customer Satisfaction"
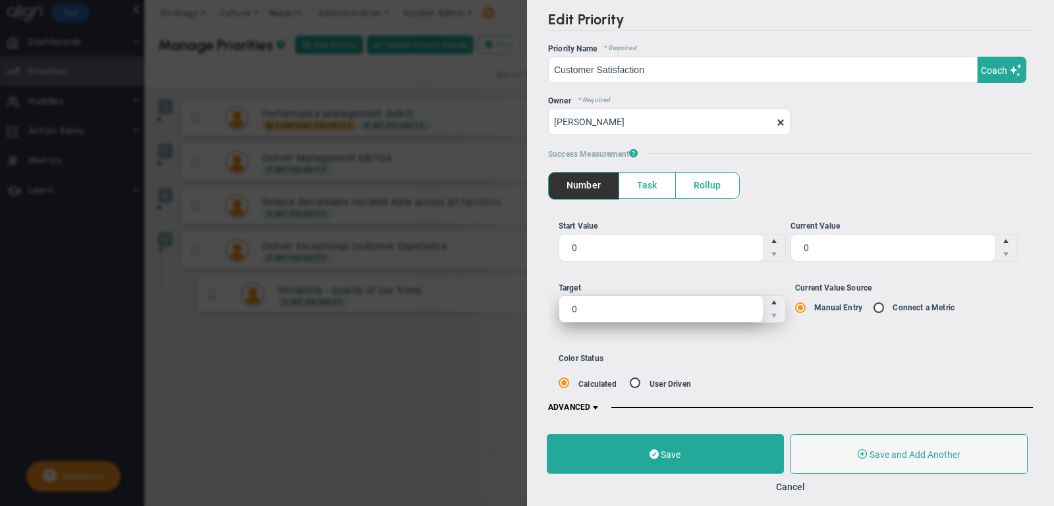
click at [651, 298] on span "0 0" at bounding box center [672, 309] width 227 height 28
click at [651, 298] on input "0" at bounding box center [661, 309] width 204 height 26
click at [652, 298] on input "0" at bounding box center [661, 309] width 204 height 26
type input "80"
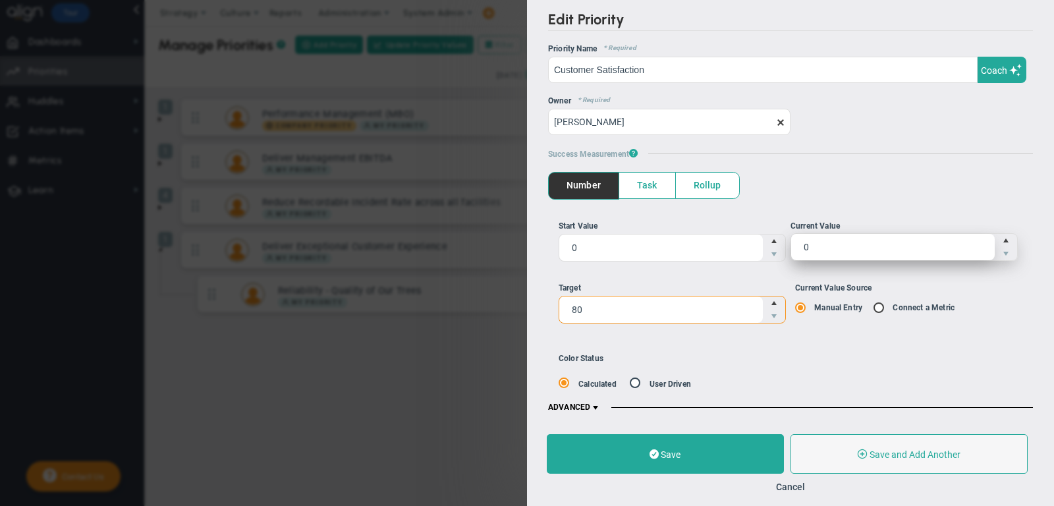
type input "80"
click at [841, 248] on span "0 0" at bounding box center [904, 247] width 227 height 28
click at [841, 248] on input "0" at bounding box center [893, 247] width 204 height 26
type input "47"
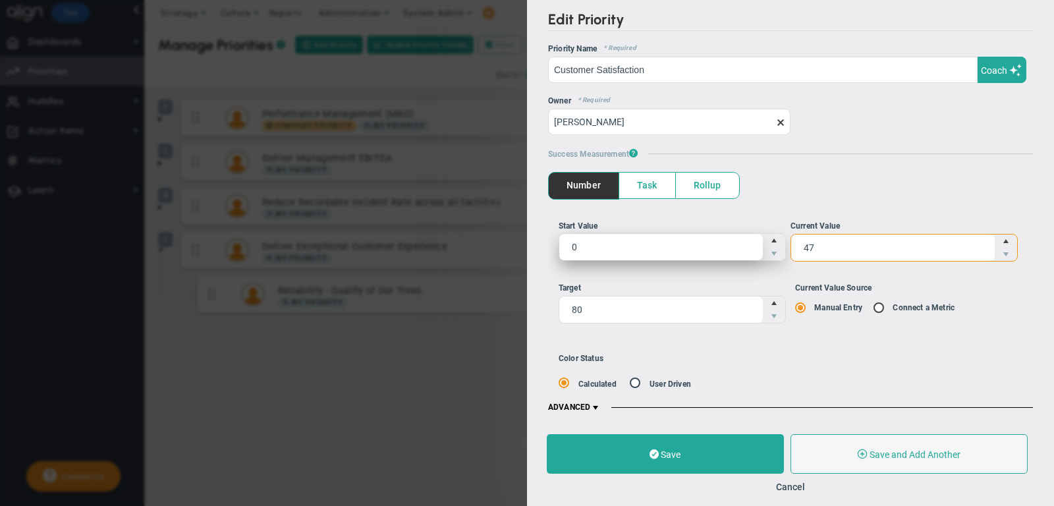
type input "47"
click at [646, 249] on span "0 0" at bounding box center [672, 247] width 227 height 28
click at [0, 0] on input "0" at bounding box center [0, 0] width 0 height 0
type input "40"
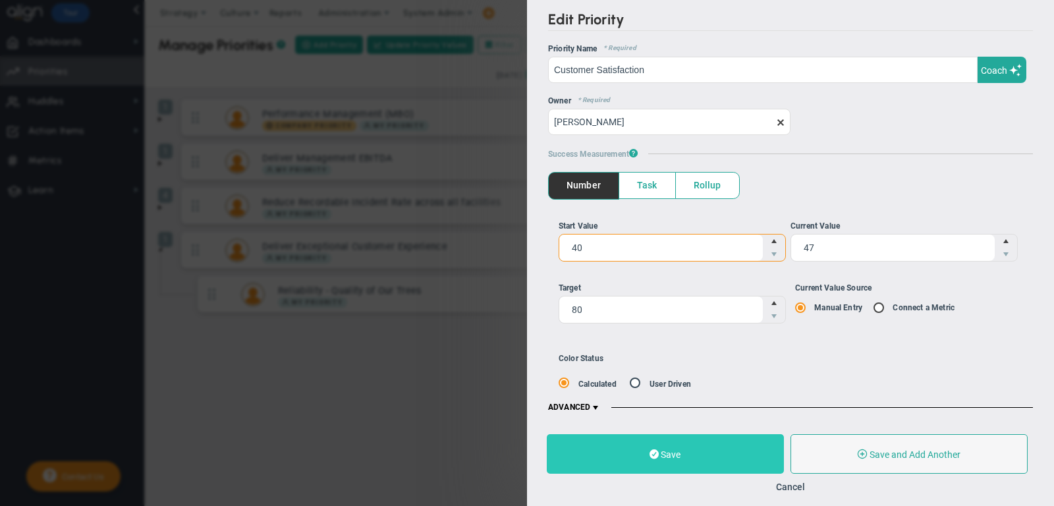
type input "40"
click at [663, 455] on span "Save" at bounding box center [671, 454] width 20 height 11
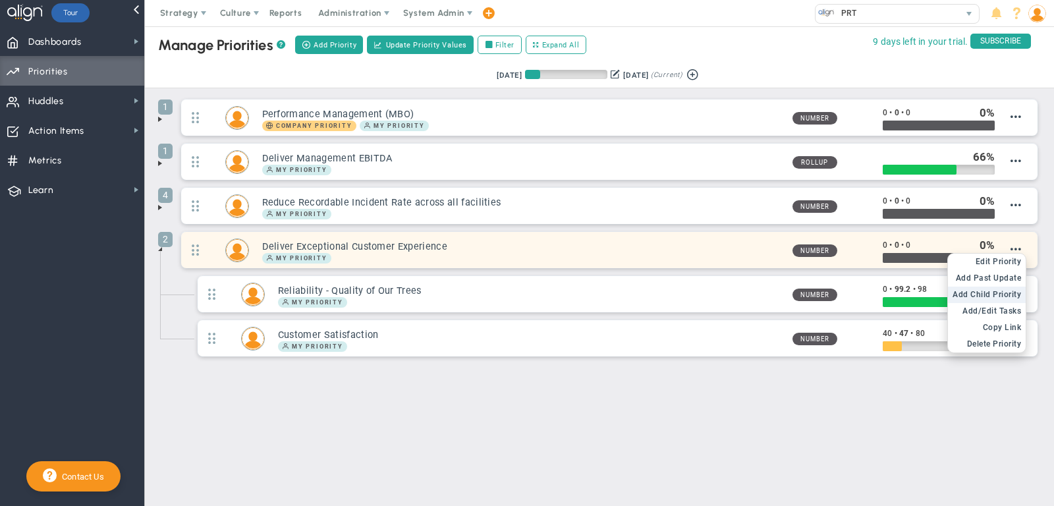
click at [1000, 292] on span "Add Child Priority" at bounding box center [987, 294] width 69 height 9
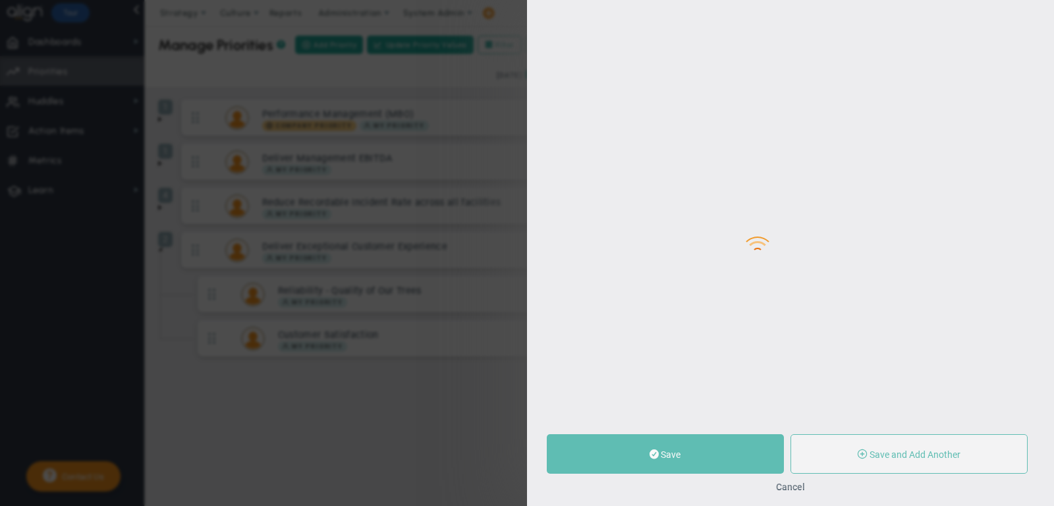
type input "0"
radio input "true"
type input "[PERSON_NAME]"
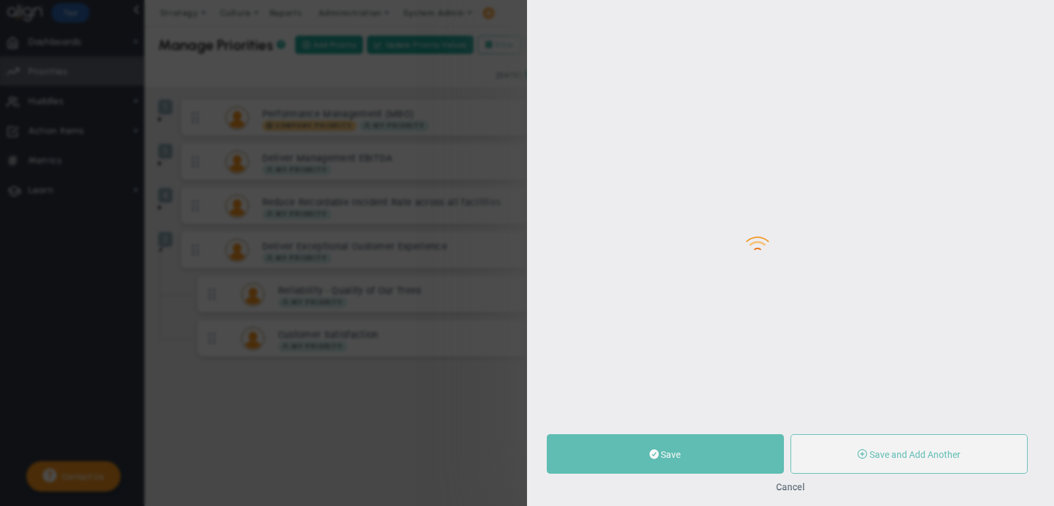
type input "0"
radio input "true"
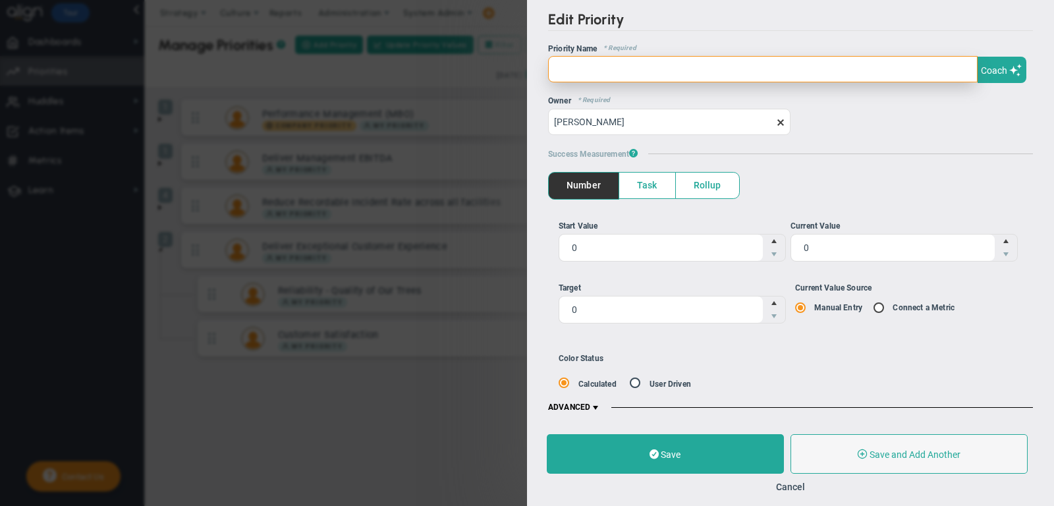
click at [798, 63] on input "text" at bounding box center [763, 69] width 430 height 26
paste input "Tree % Container Quality Seedling Yield"
type input "Tree % Container Quality Seedling Yield"
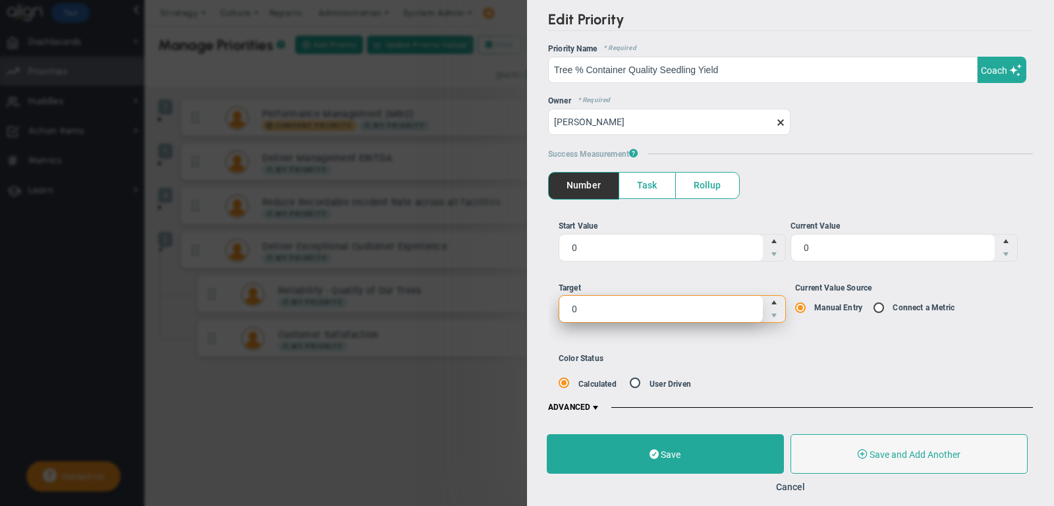
click at [599, 300] on span "0 0" at bounding box center [672, 309] width 227 height 28
click at [0, 0] on input "0" at bounding box center [0, 0] width 0 height 0
click at [599, 300] on input "0" at bounding box center [661, 309] width 204 height 26
type input "88"
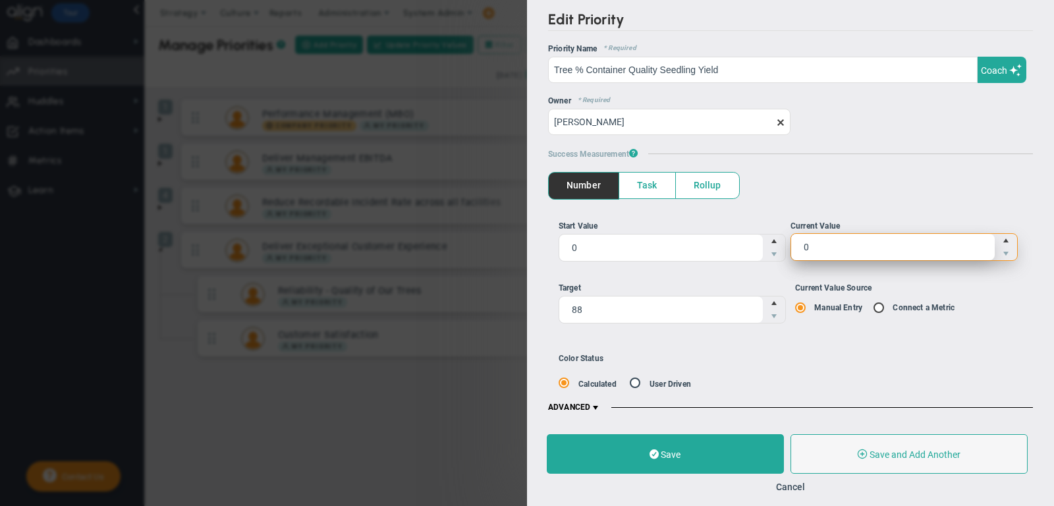
click at [833, 244] on span "0 0" at bounding box center [904, 247] width 227 height 28
click at [0, 0] on input "0" at bounding box center [0, 0] width 0 height 0
type input "87"
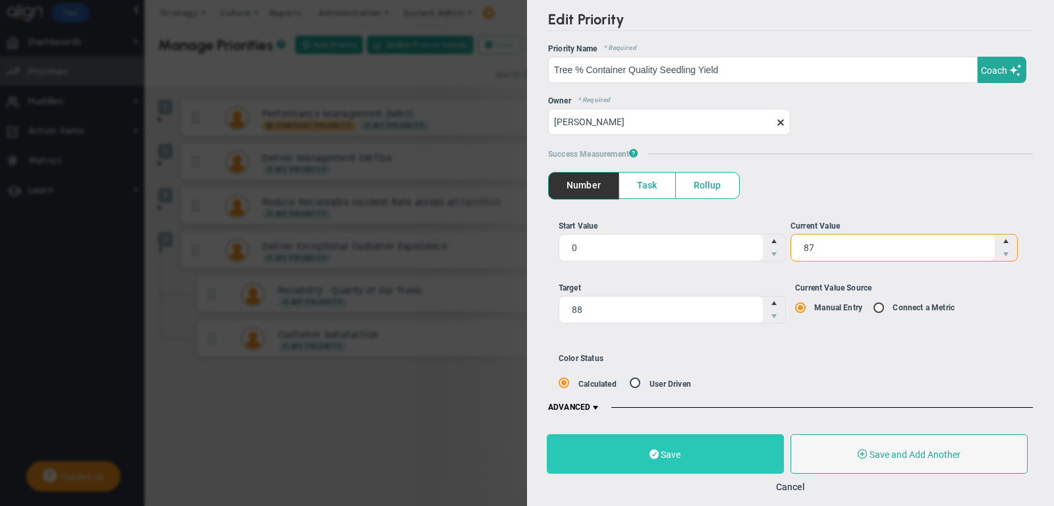
type input "87"
click at [710, 457] on button "Save" at bounding box center [665, 454] width 237 height 40
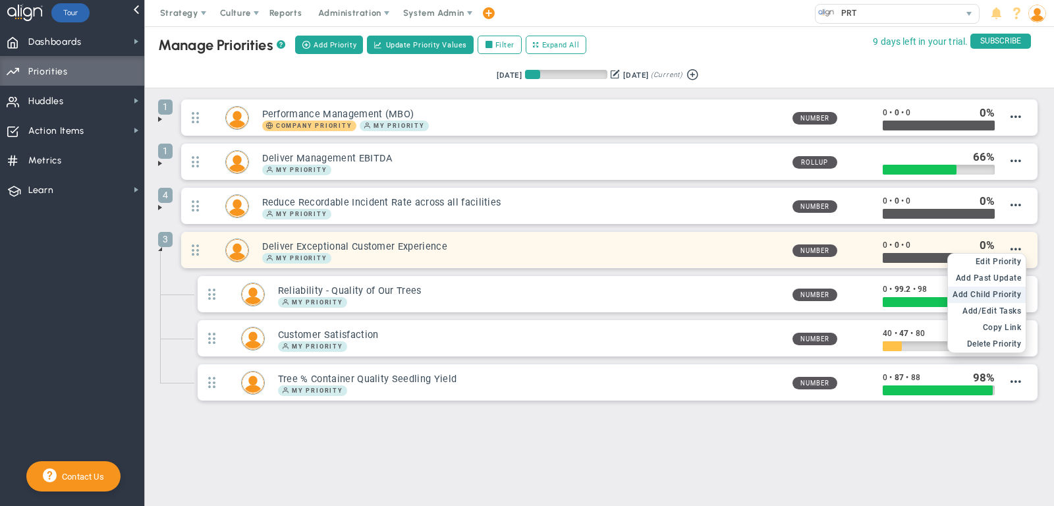
click at [1000, 290] on span "Add Child Priority" at bounding box center [987, 294] width 69 height 9
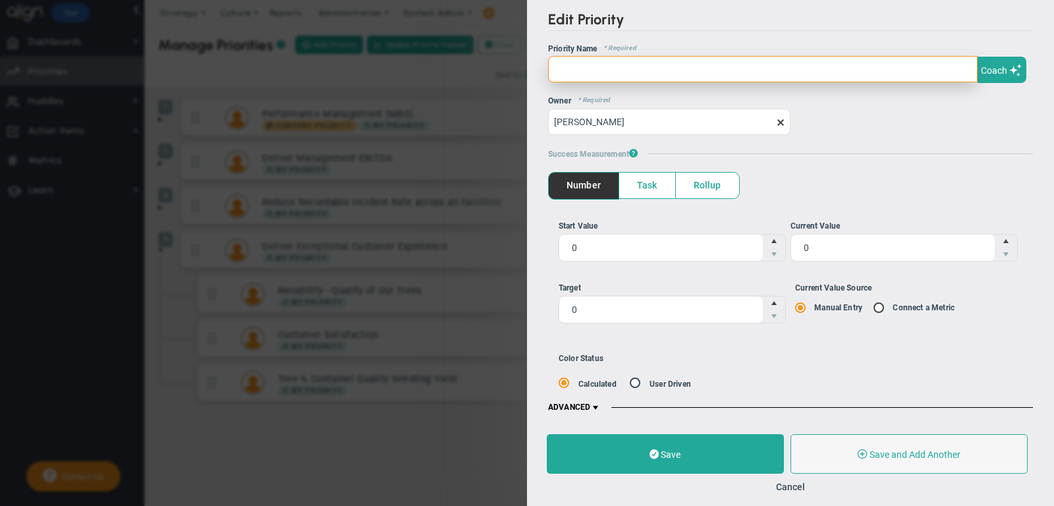
click at [844, 70] on input "text" at bounding box center [763, 69] width 430 height 26
paste input "Tree % Bareroot Quality Seedling Yield"
type input "Tree % Bareroot Quality Seedling Yield"
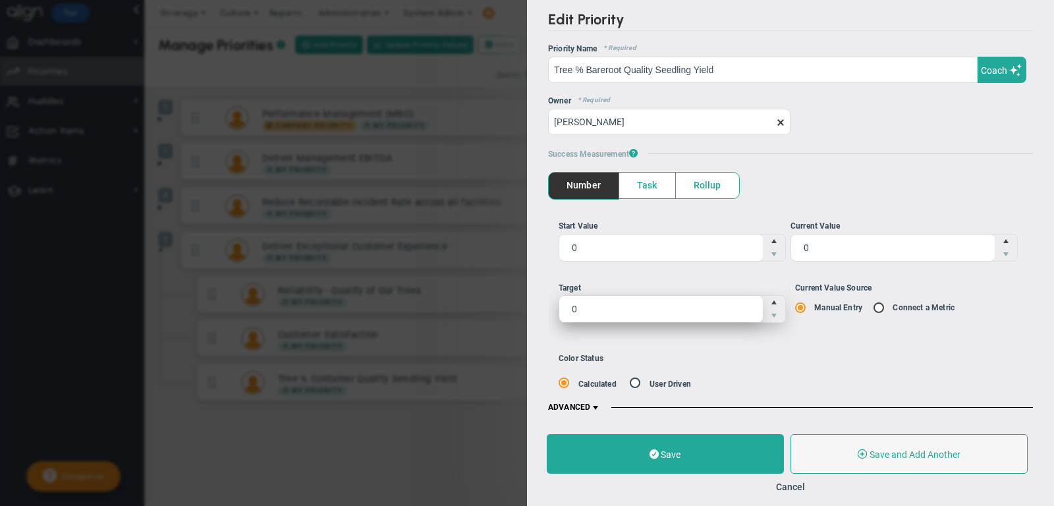
click at [630, 298] on span "0 0" at bounding box center [672, 309] width 227 height 28
click at [630, 298] on input "0" at bounding box center [661, 309] width 204 height 26
type input "82"
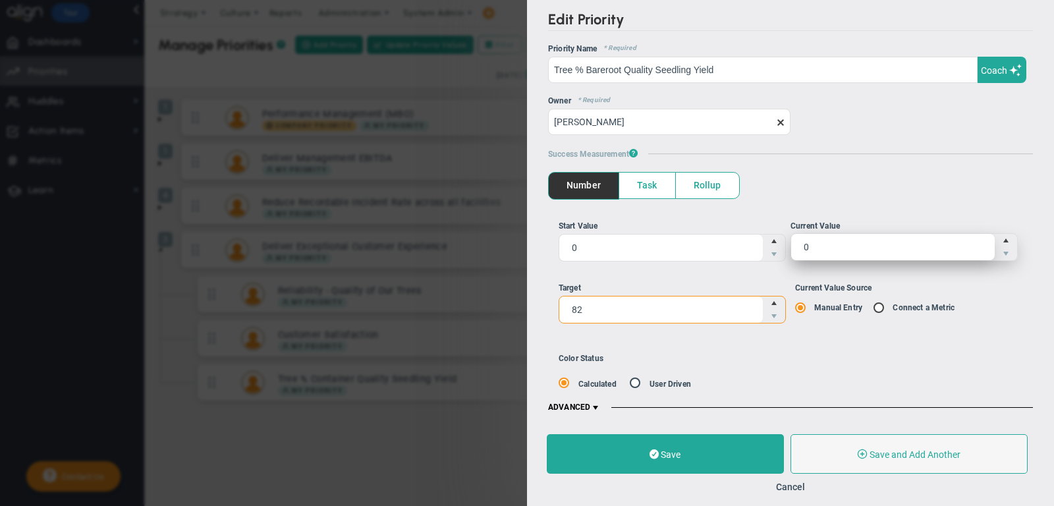
type input "82"
click at [834, 248] on span "0 0" at bounding box center [904, 247] width 227 height 28
click at [834, 248] on input "0" at bounding box center [893, 247] width 204 height 26
type input "79"
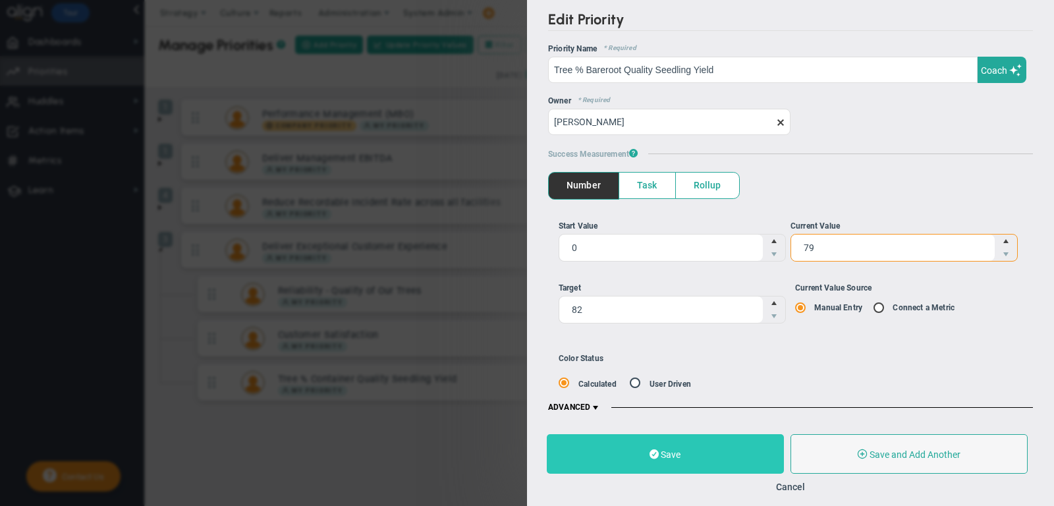
type input "79"
click at [707, 445] on button "Save" at bounding box center [665, 454] width 237 height 40
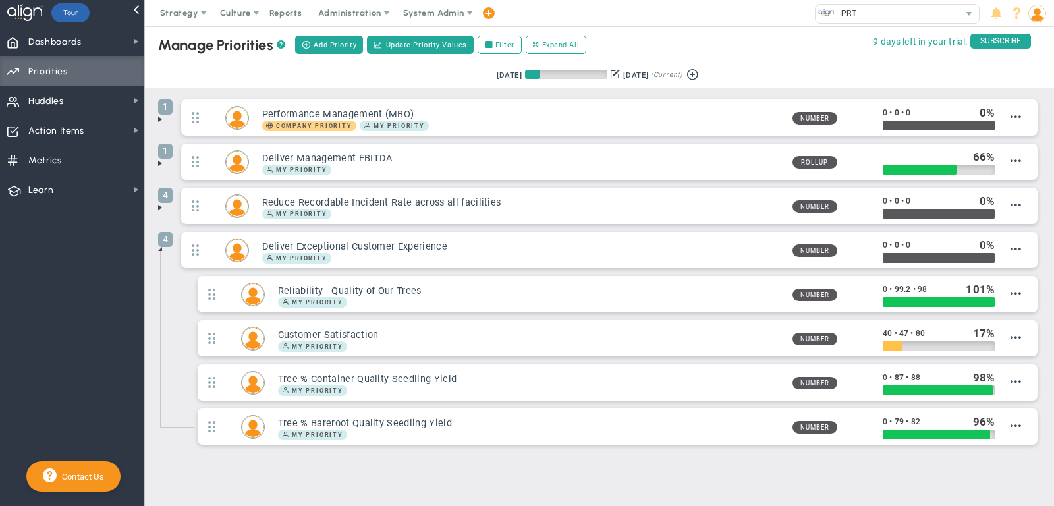
scroll to position [16, 0]
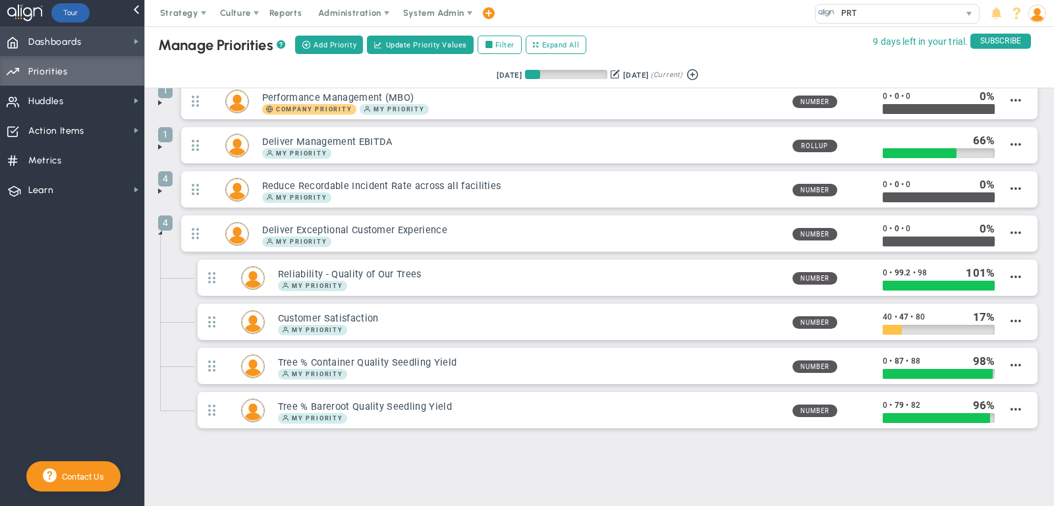
click at [82, 38] on span "Dashboards Dashboards" at bounding box center [72, 41] width 144 height 30
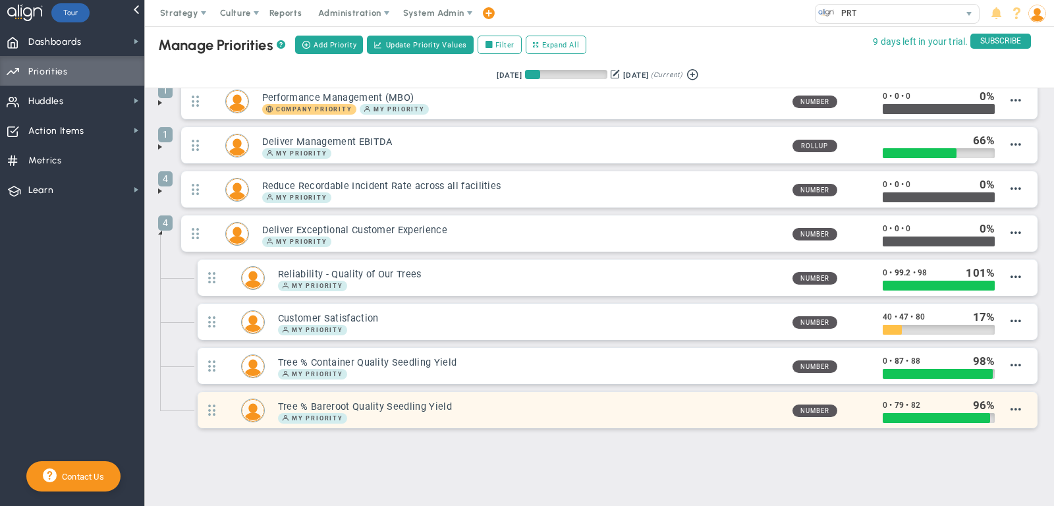
drag, startPoint x: 461, startPoint y: 400, endPoint x: 274, endPoint y: 401, distance: 187.1
click at [273, 401] on div "Tree % Bareroot Quality Seedling Yield My Priority" at bounding box center [523, 410] width 517 height 26
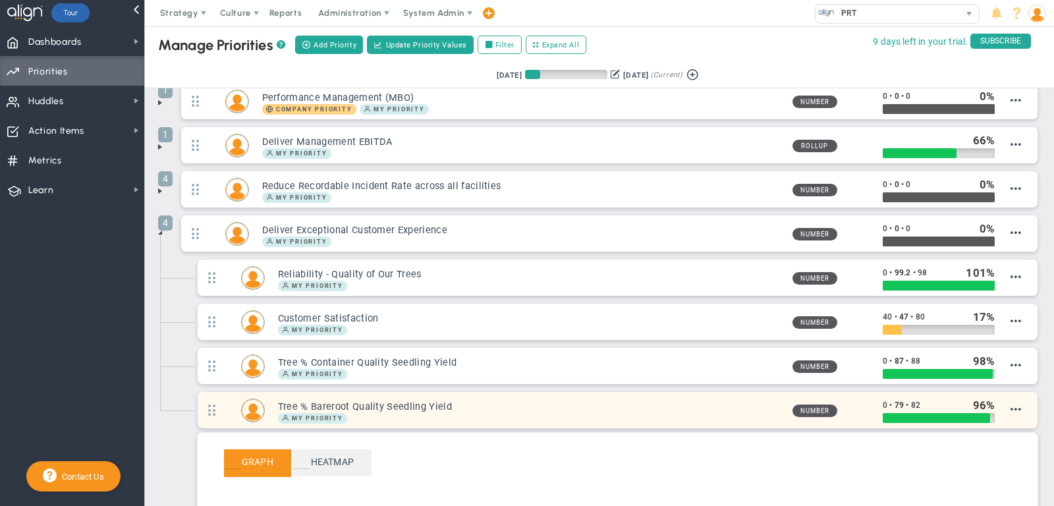
copy h3 "Tree % Bareroot Quality Seedling Yield"
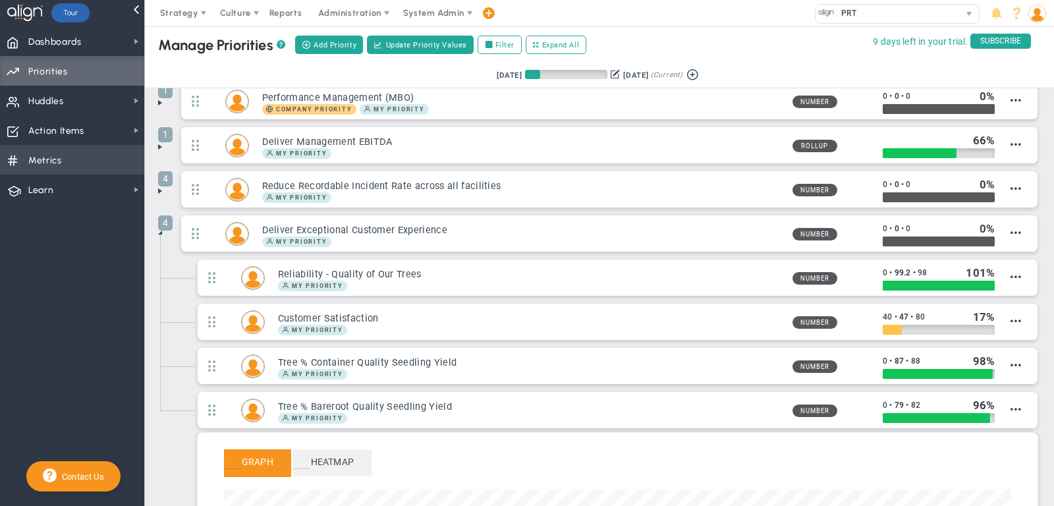
click at [72, 161] on span "Metrics Metrics" at bounding box center [72, 160] width 144 height 30
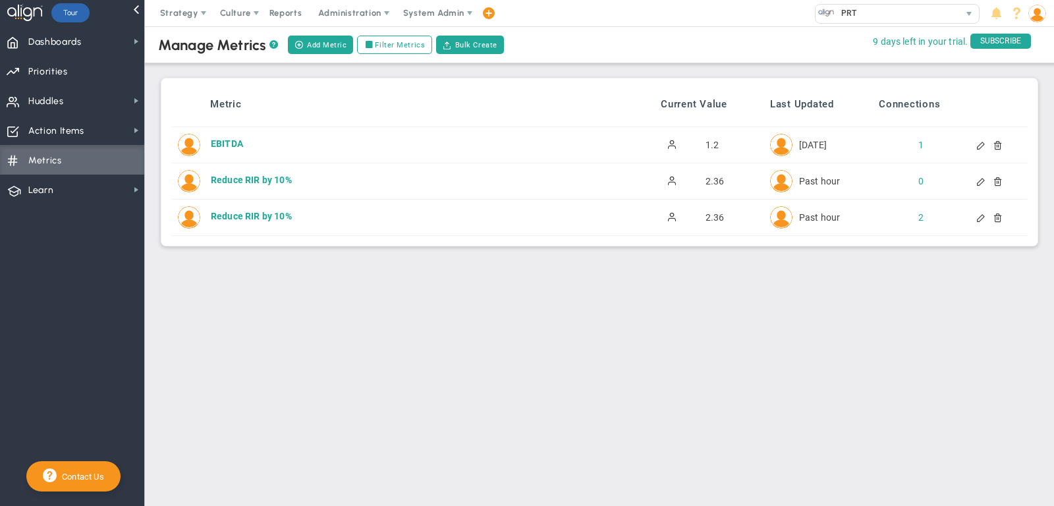
click at [996, 181] on div at bounding box center [992, 181] width 11 height 9
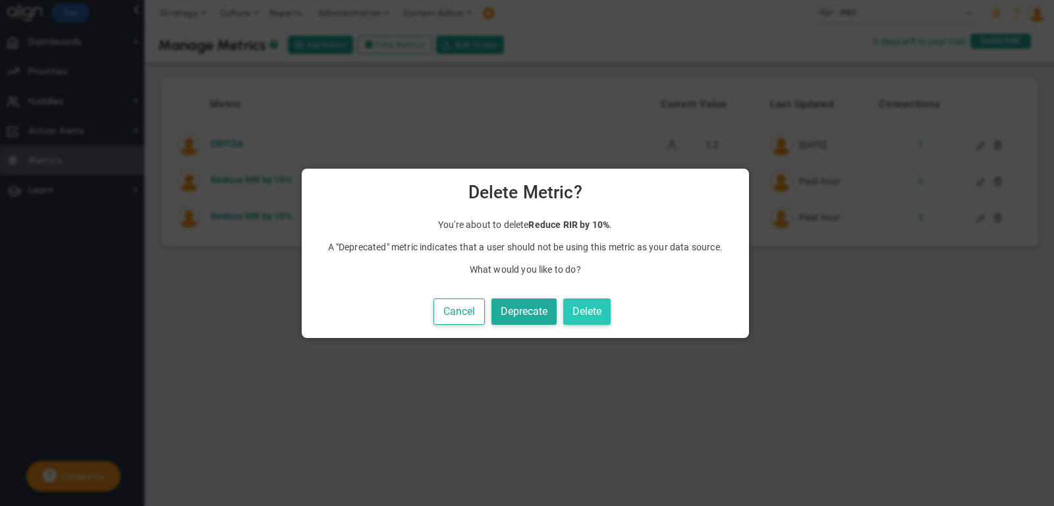
click at [576, 308] on button "Delete" at bounding box center [586, 311] width 47 height 27
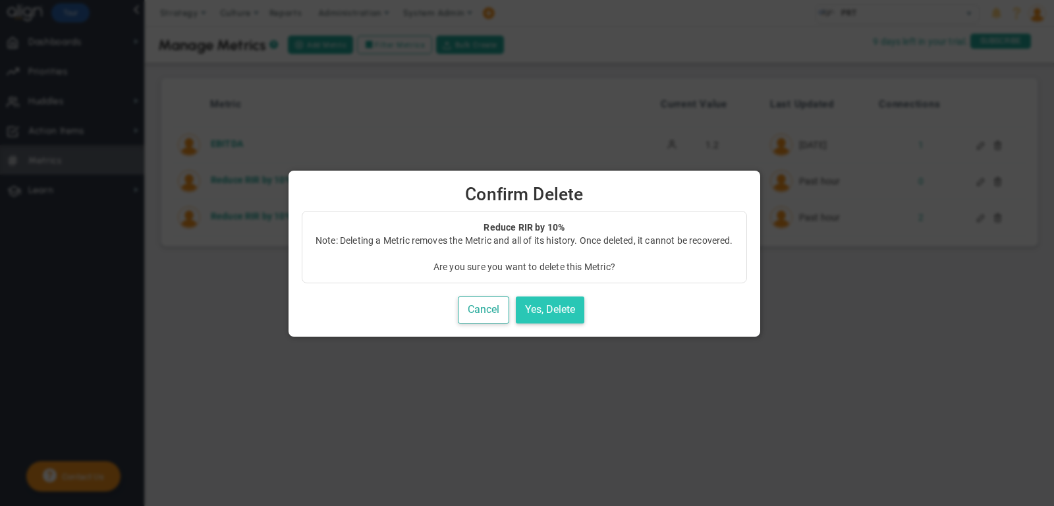
click at [546, 311] on button "Yes, Delete" at bounding box center [550, 310] width 69 height 27
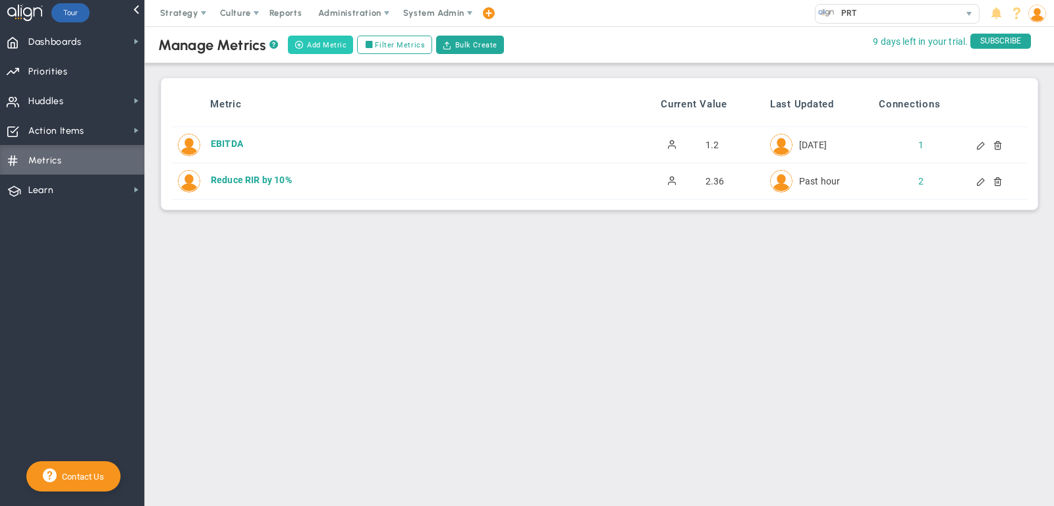
click at [330, 42] on button "Add Metric" at bounding box center [320, 45] width 65 height 18
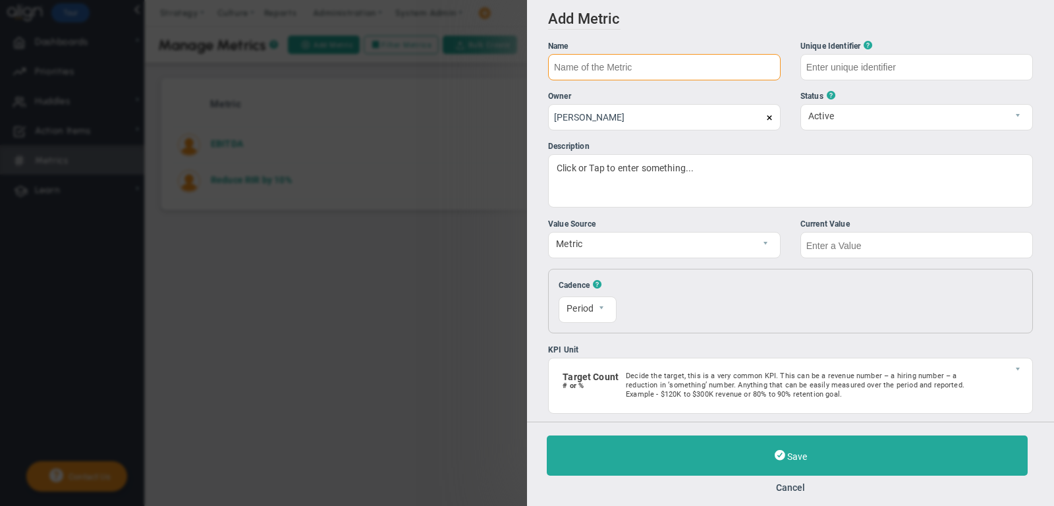
paste input "Tree % Bareroot Quality Seedling Yield"
type input "Tree % Bareroot Quality Seedling Yield"
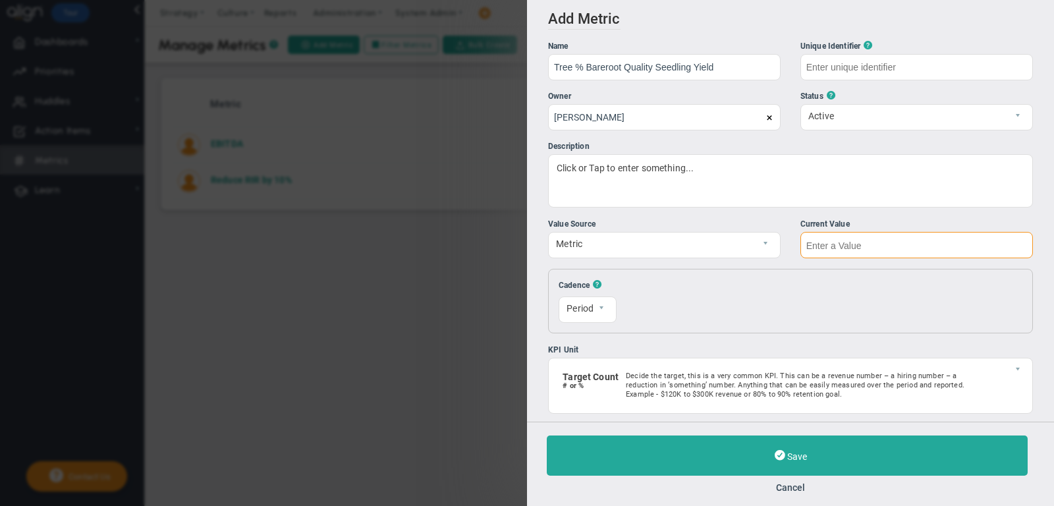
click at [839, 244] on input "text" at bounding box center [917, 245] width 233 height 26
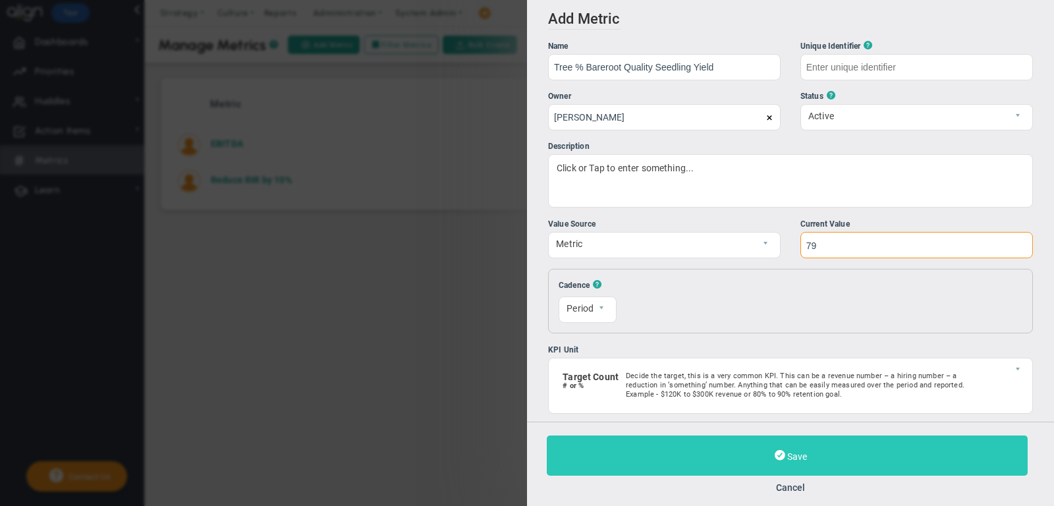
type input "79"
click at [754, 459] on button "Save" at bounding box center [787, 456] width 481 height 40
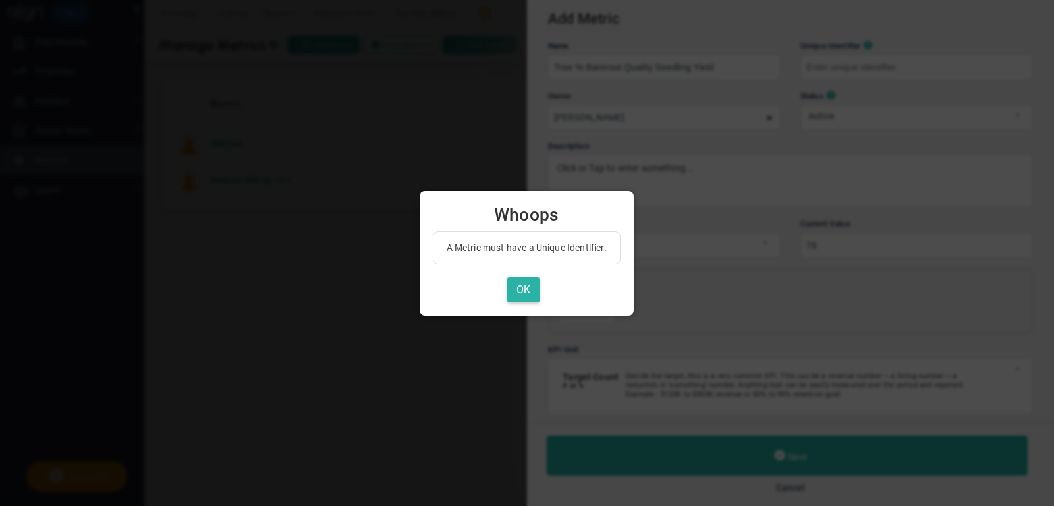
click at [536, 297] on button "OK" at bounding box center [523, 290] width 32 height 26
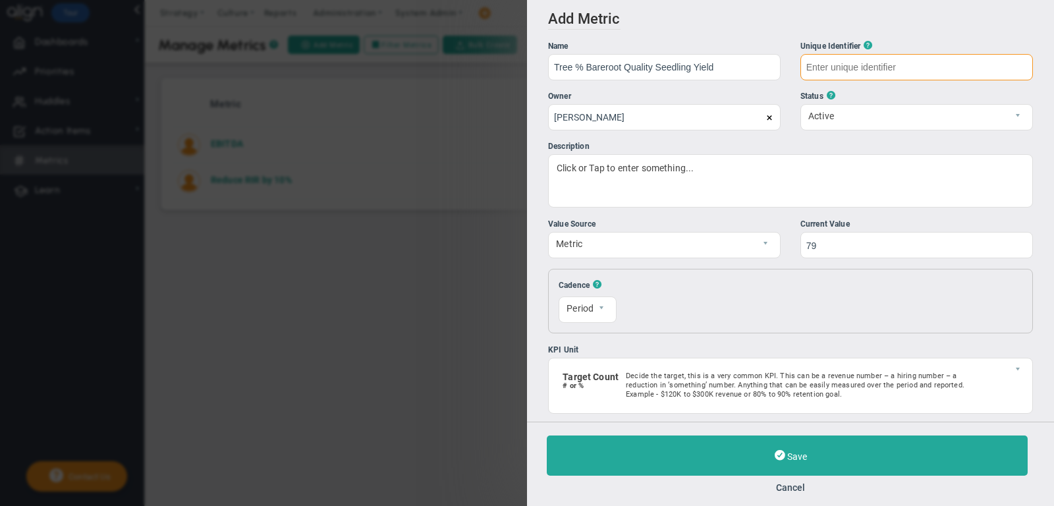
click at [878, 77] on input "text" at bounding box center [917, 67] width 233 height 26
click at [879, 90] on div "Status ?" at bounding box center [917, 96] width 233 height 13
click at [794, 289] on div "Resets On Sunday 0 The first of each month 1" at bounding box center [819, 300] width 366 height 43
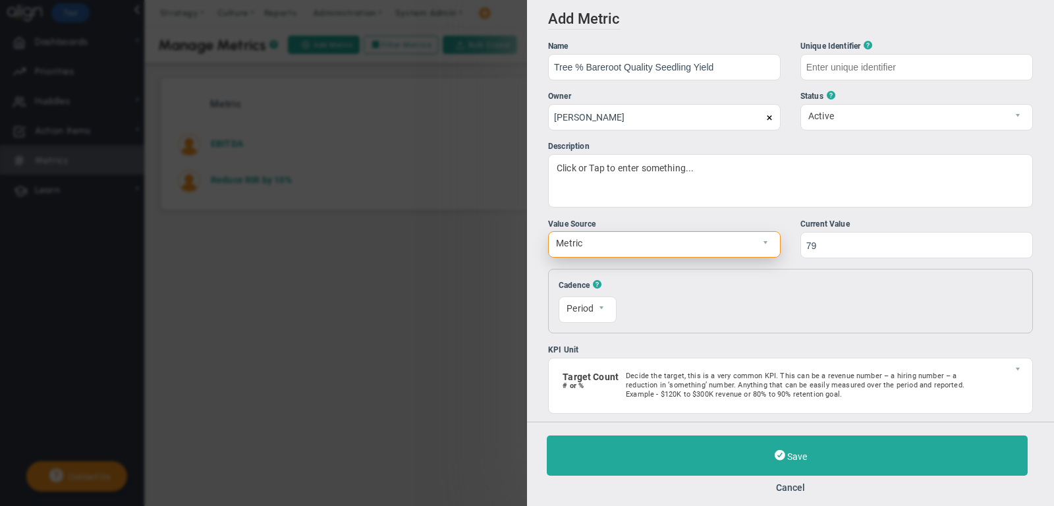
click at [714, 239] on span "Metric" at bounding box center [653, 243] width 209 height 22
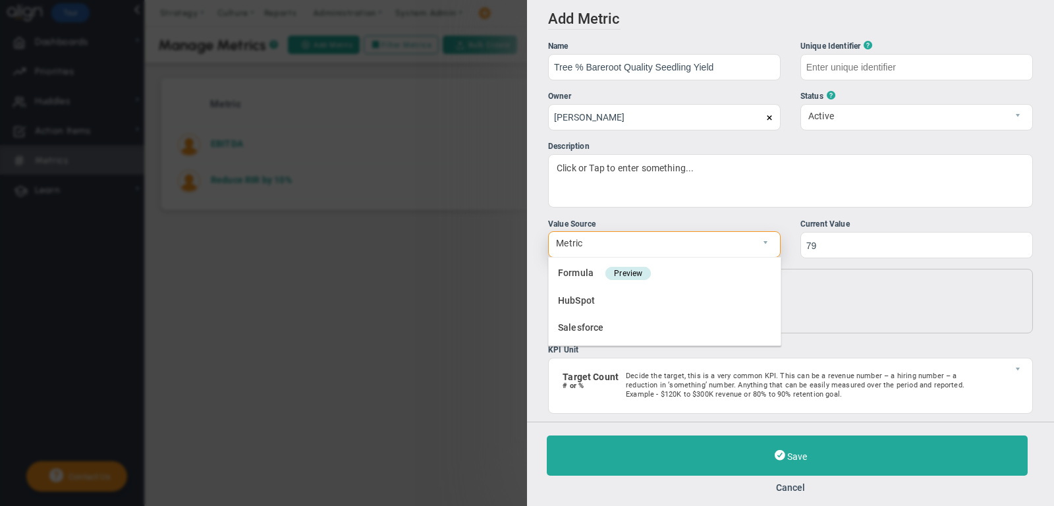
click at [714, 239] on span "Metric" at bounding box center [653, 243] width 209 height 22
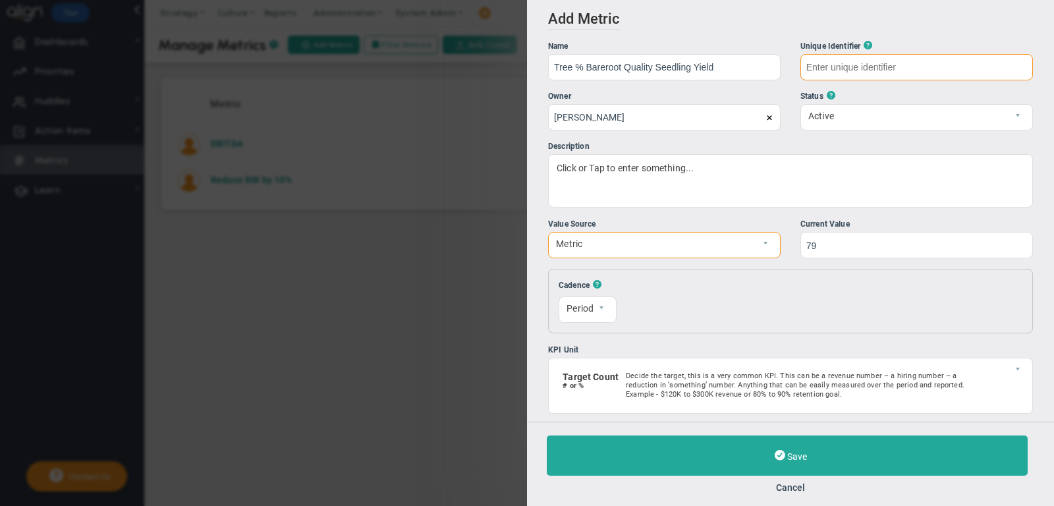
click at [855, 71] on input "text" at bounding box center [917, 67] width 233 height 26
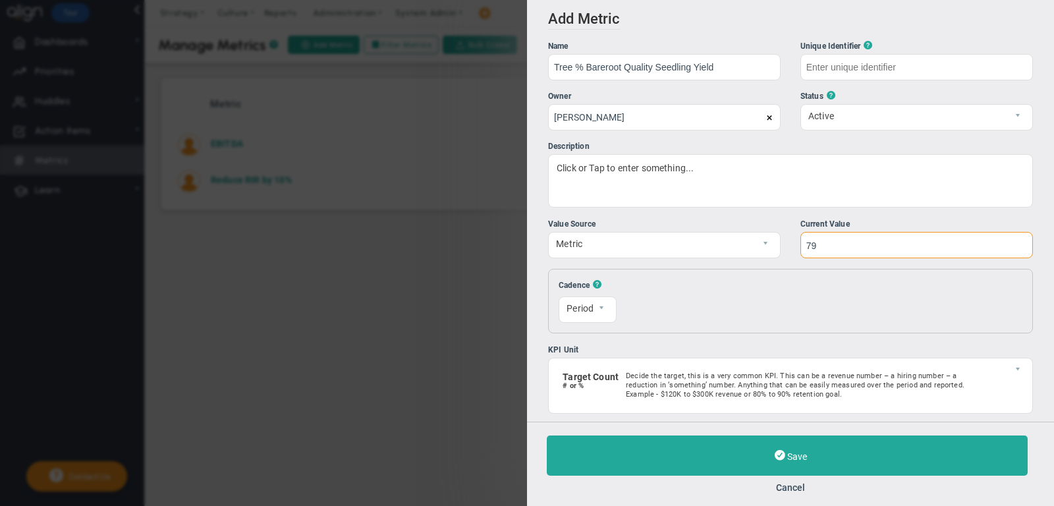
click at [835, 242] on input "79" at bounding box center [917, 245] width 233 height 26
click at [847, 298] on div "Resets On Sunday 0 The first of each month 1" at bounding box center [819, 300] width 366 height 43
click at [871, 45] on span "?" at bounding box center [868, 46] width 9 height 12
type input "Tree-%-Bareroot-Quality-Seedling-Yield"
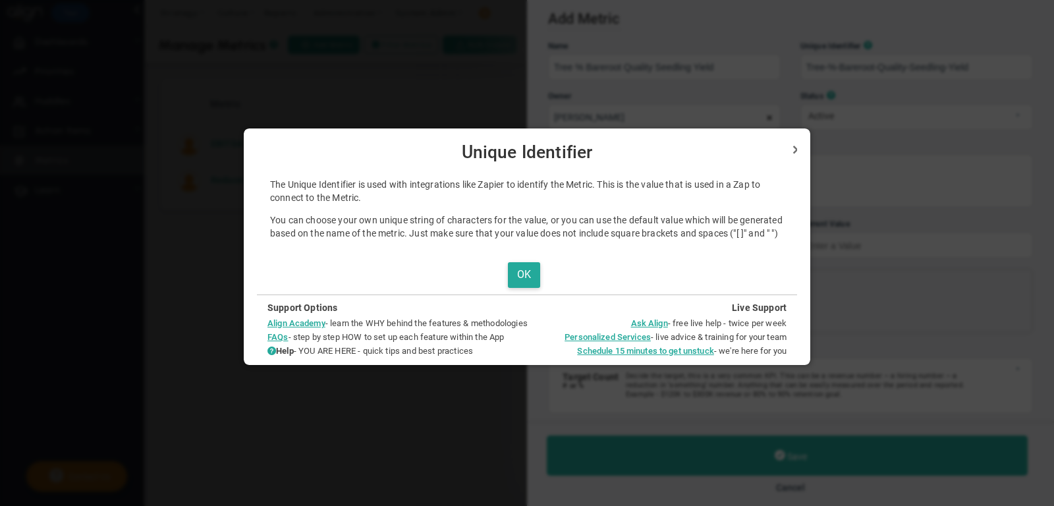
click at [524, 273] on div "The Unique Identifier is used with integrations like Zapier to identify the Met…" at bounding box center [527, 264] width 540 height 190
click at [524, 288] on button "OK" at bounding box center [524, 275] width 32 height 26
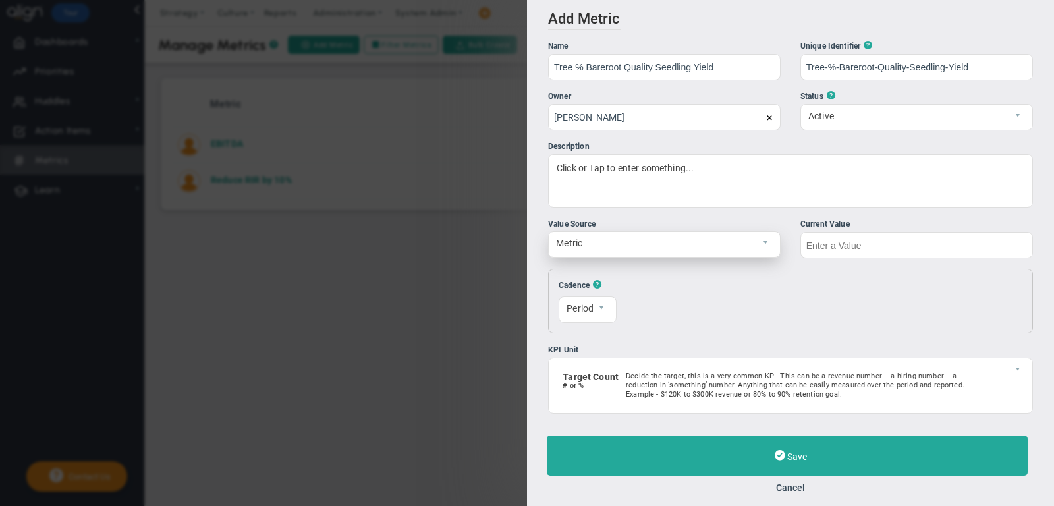
click at [646, 243] on span "Metric" at bounding box center [653, 243] width 209 height 22
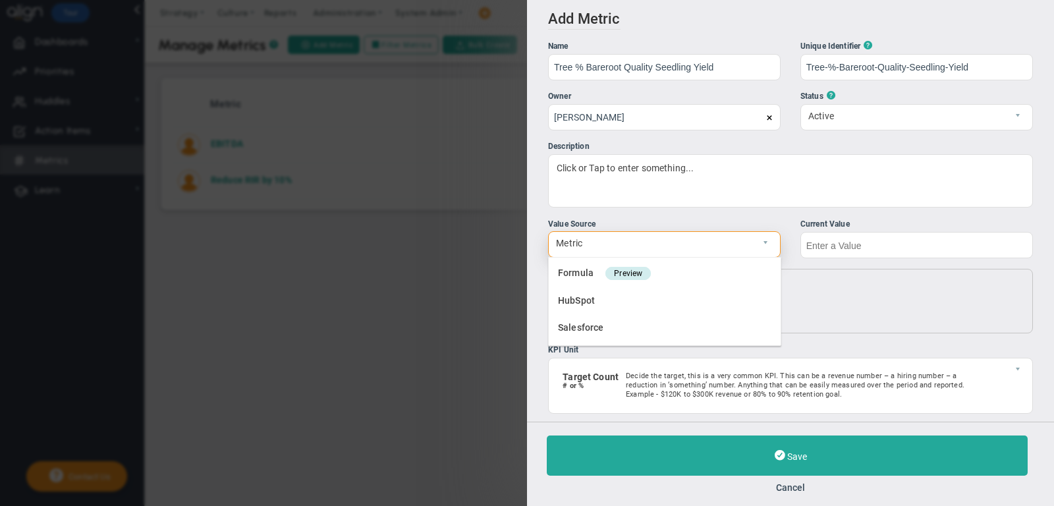
click at [645, 242] on span "Metric" at bounding box center [653, 243] width 209 height 22
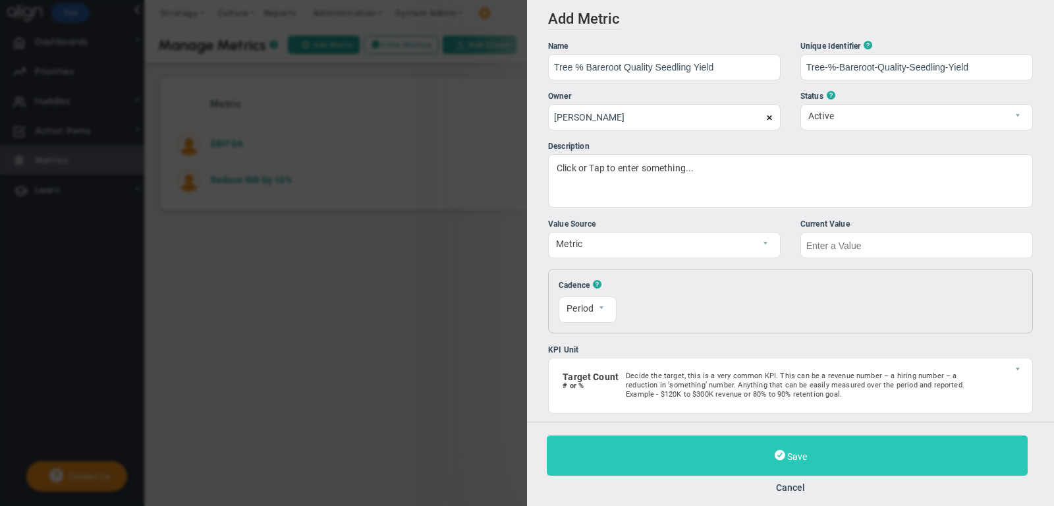
click at [717, 454] on button "Save" at bounding box center [787, 456] width 481 height 40
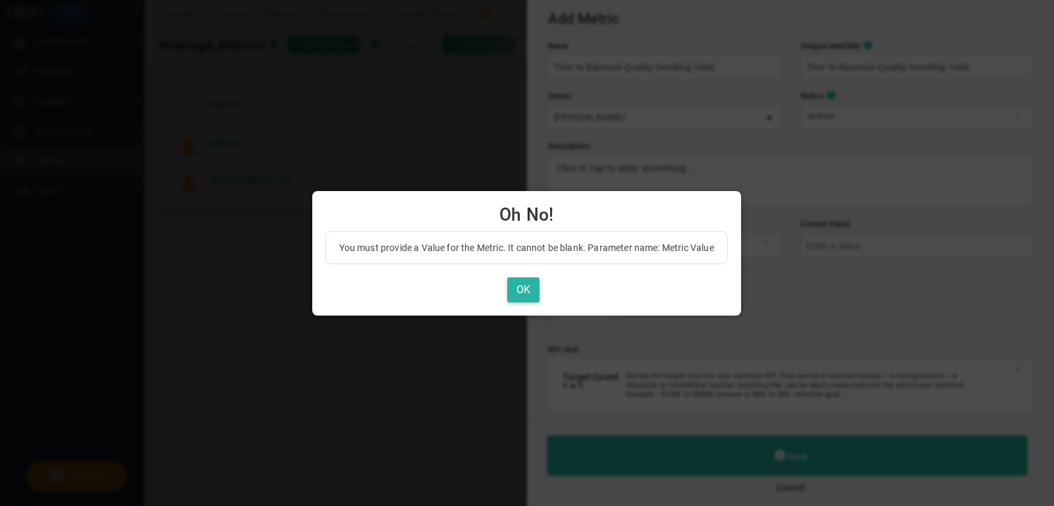
click at [528, 289] on button "OK" at bounding box center [523, 290] width 32 height 26
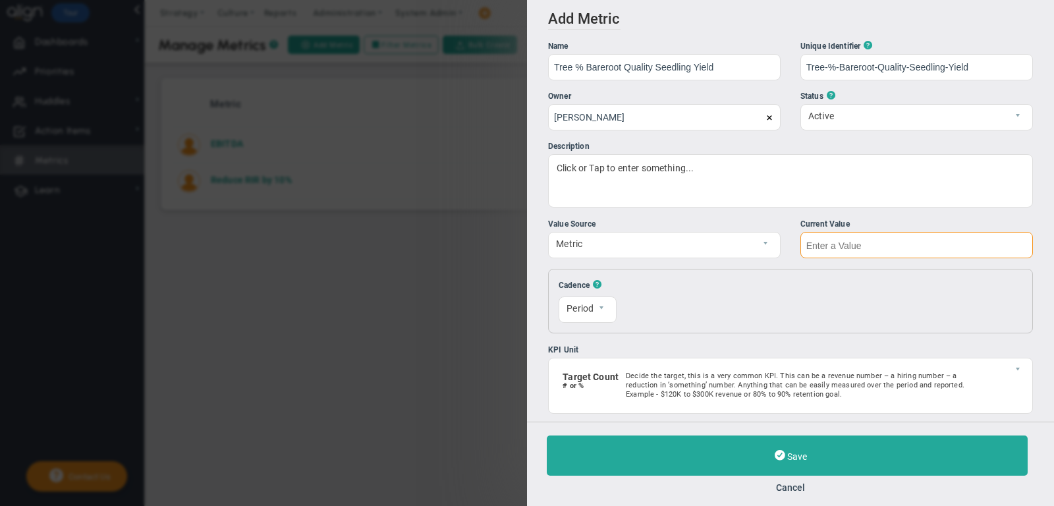
click at [843, 250] on input "text" at bounding box center [917, 245] width 233 height 26
type input "79"
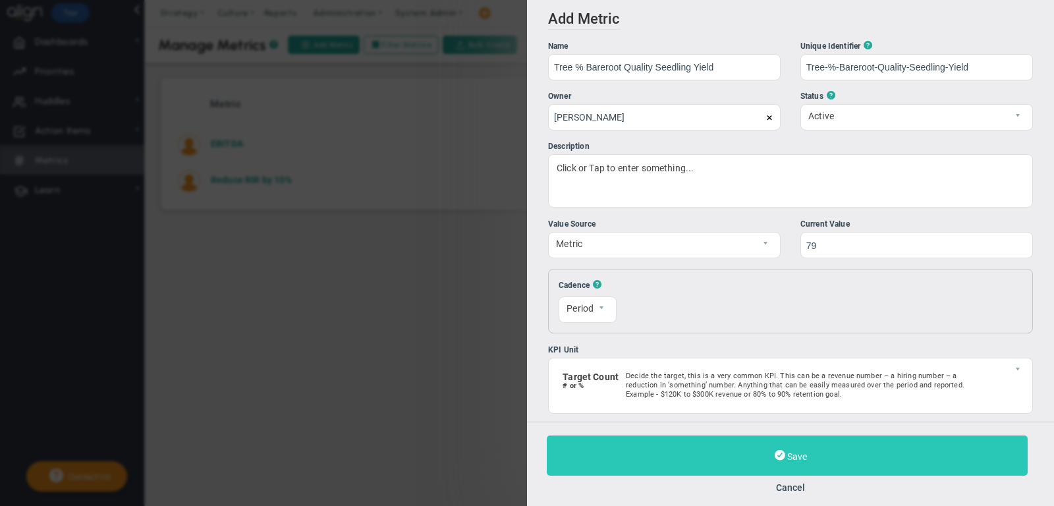
click at [787, 455] on span "Save" at bounding box center [797, 456] width 20 height 11
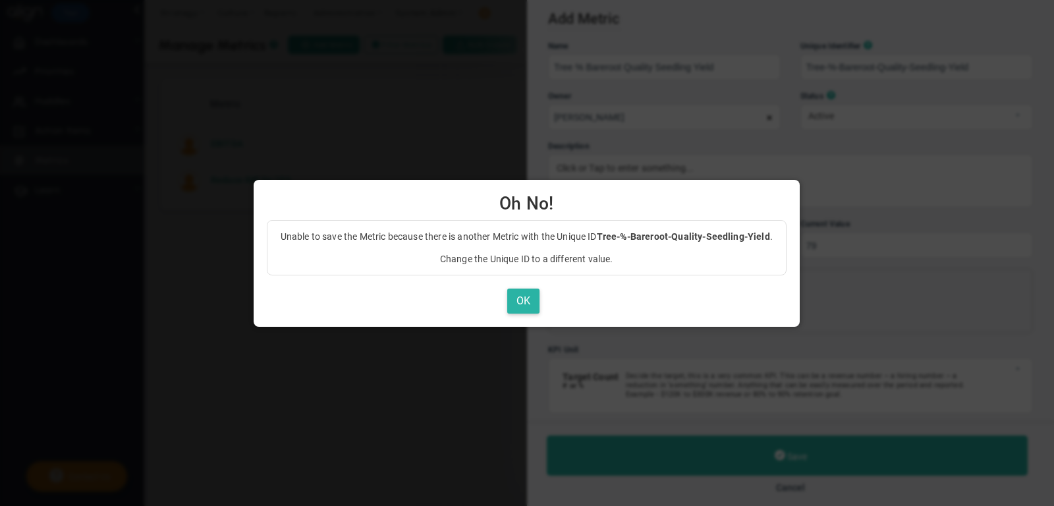
click at [533, 310] on button "OK" at bounding box center [523, 302] width 32 height 26
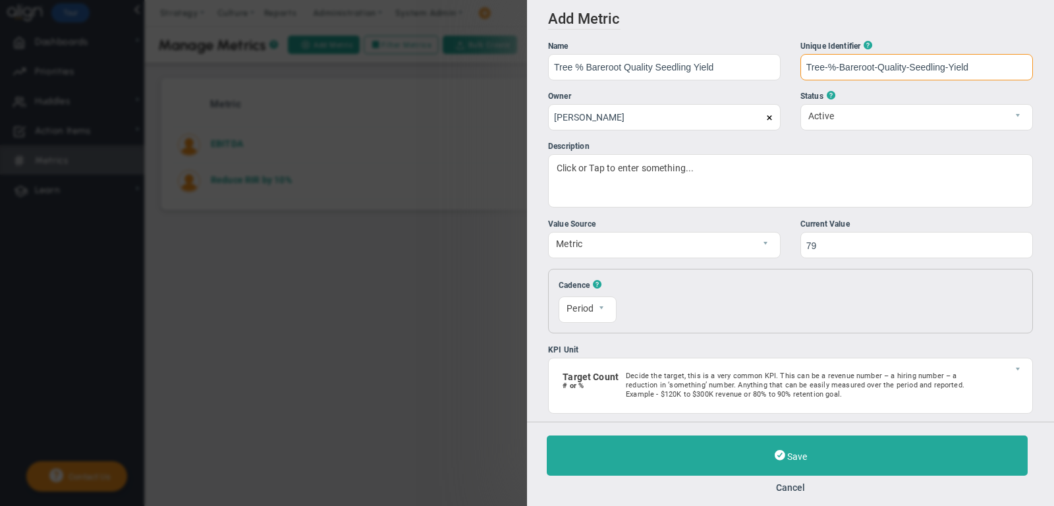
click at [836, 68] on input "Tree-%-Bareroot-Quality-Seedling-Yield" at bounding box center [917, 67] width 233 height 26
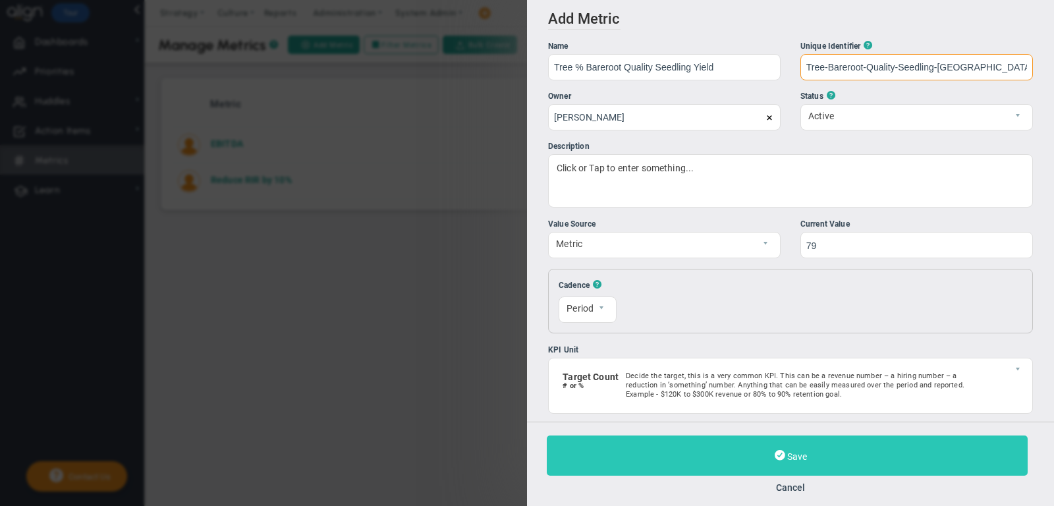
type input "Tree-Bareroot-Quality-Seedling-Yield"
click at [766, 445] on button "Save" at bounding box center [787, 456] width 481 height 40
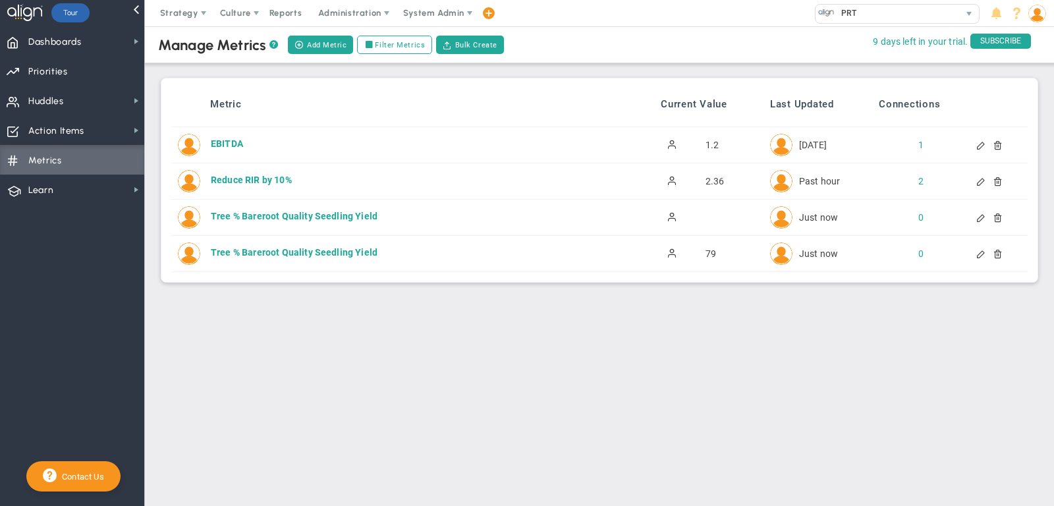
click at [998, 215] on div at bounding box center [992, 217] width 11 height 9
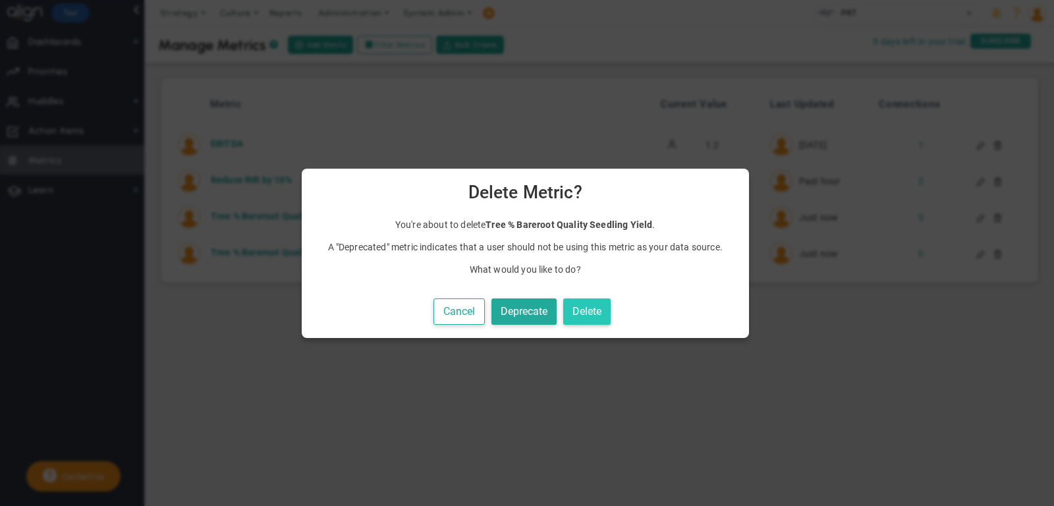
click at [594, 301] on button "Delete" at bounding box center [586, 311] width 47 height 27
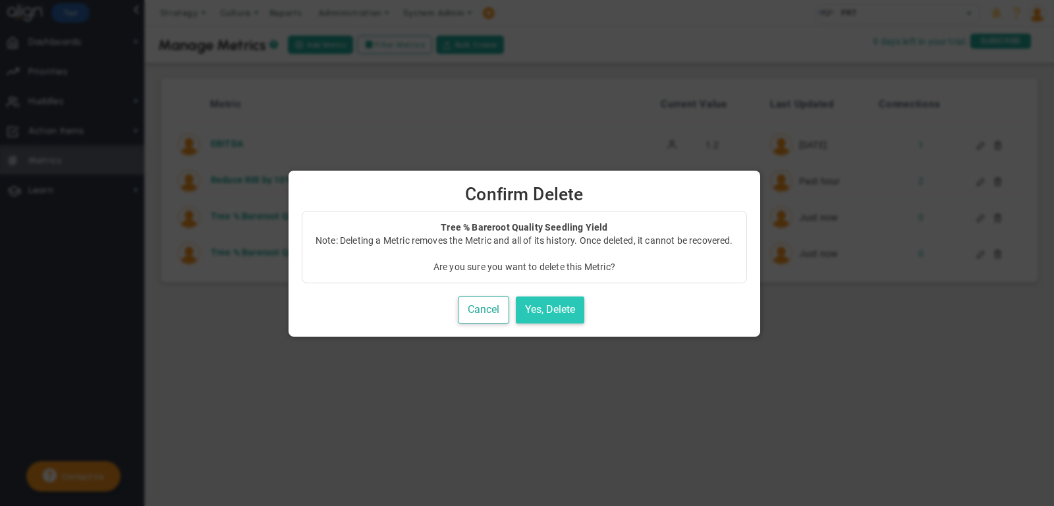
click at [577, 306] on button "Yes, Delete" at bounding box center [550, 310] width 69 height 27
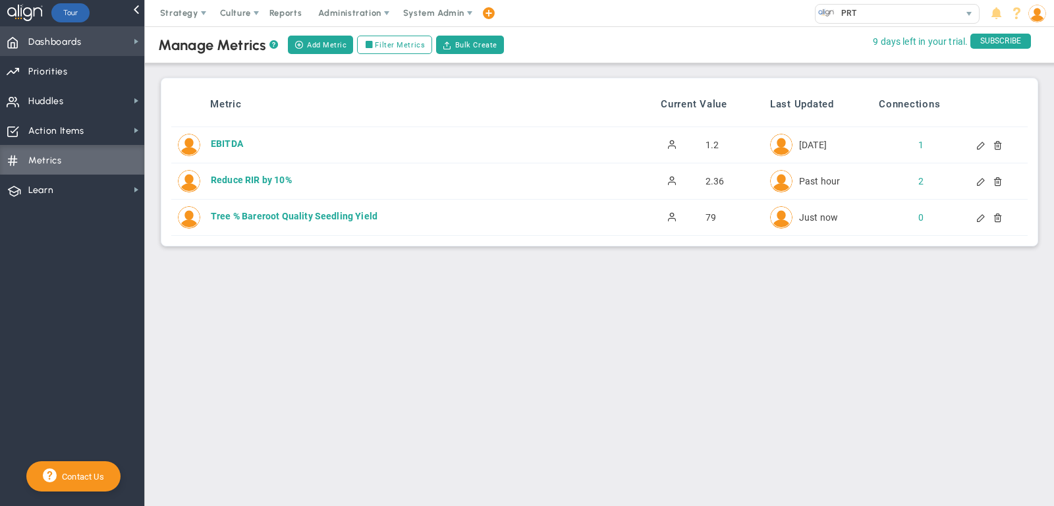
click at [120, 45] on span "Dashboards Dashboards" at bounding box center [72, 41] width 144 height 30
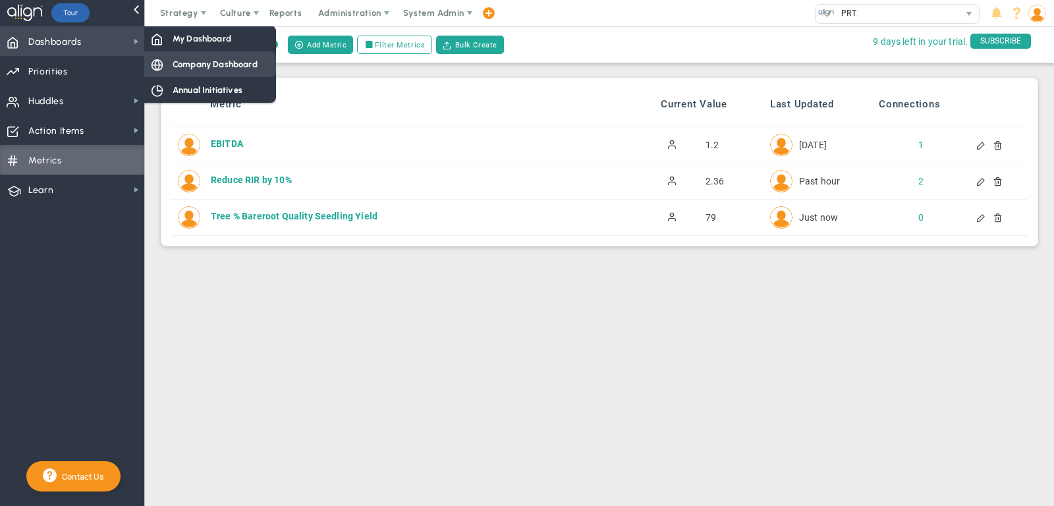
click at [219, 69] on span "Company Dashboard" at bounding box center [215, 64] width 85 height 13
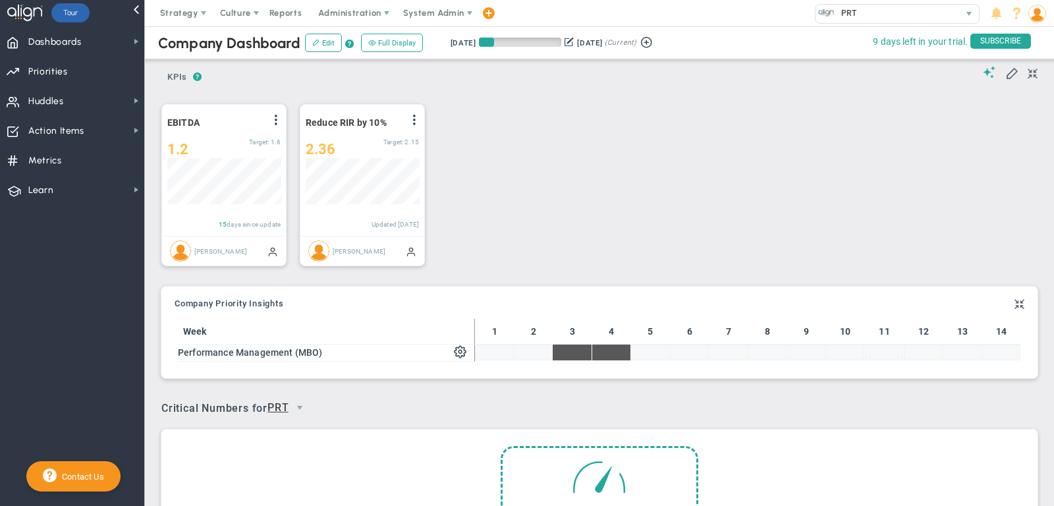
scroll to position [46, 113]
click at [1010, 74] on span at bounding box center [1011, 72] width 13 height 13
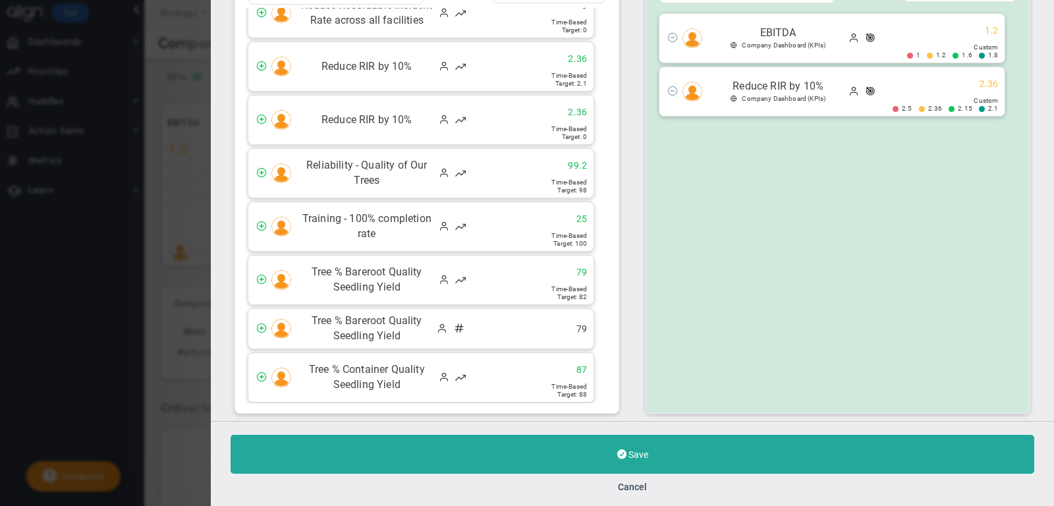
scroll to position [117, 0]
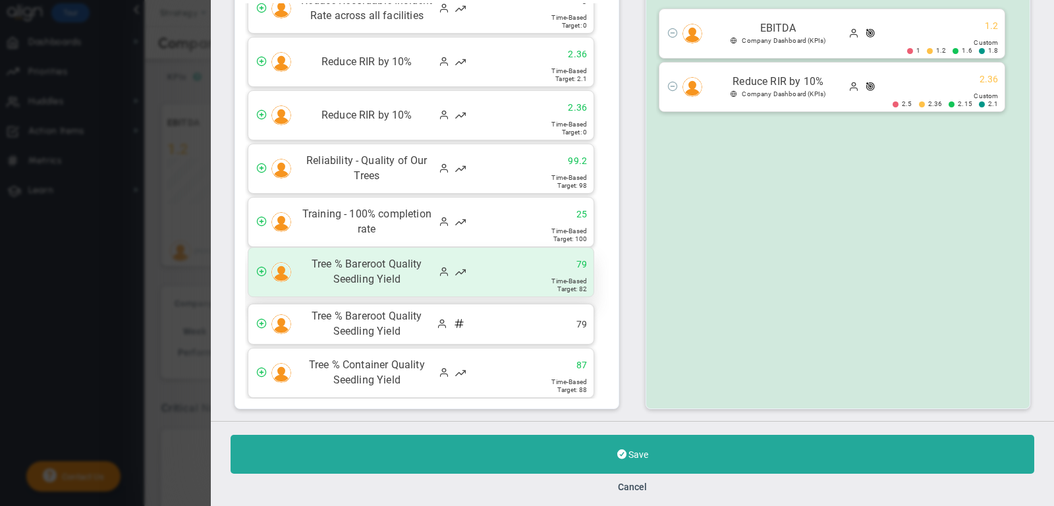
click at [260, 266] on span at bounding box center [261, 271] width 11 height 11
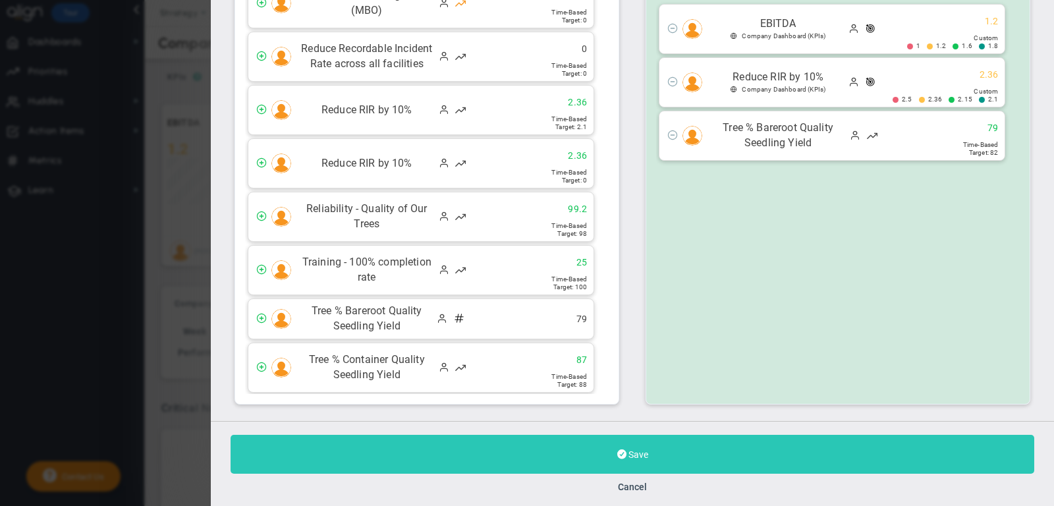
click at [591, 453] on button "Save" at bounding box center [633, 454] width 804 height 39
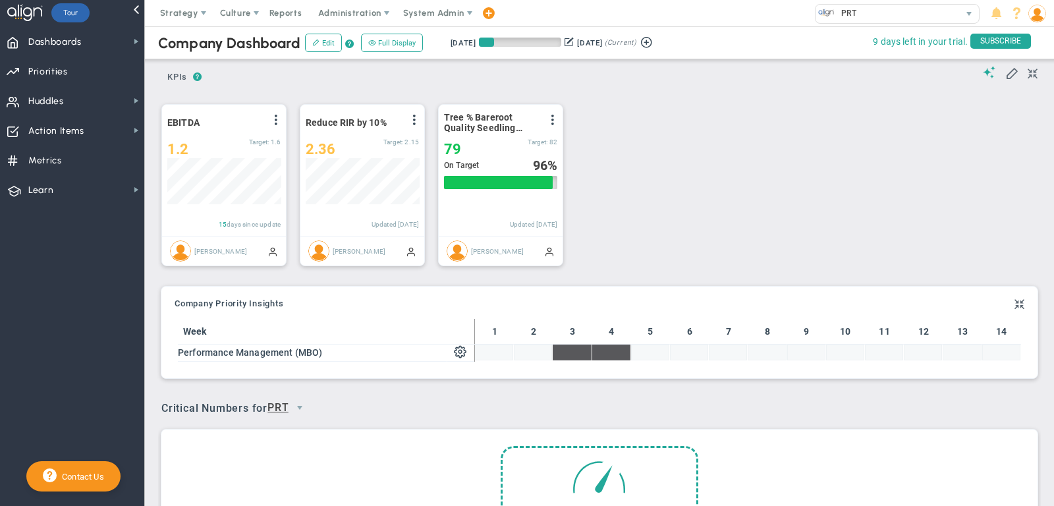
scroll to position [46, 113]
click at [554, 117] on span at bounding box center [553, 120] width 11 height 11
click at [535, 144] on li "Edit" at bounding box center [516, 146] width 94 height 16
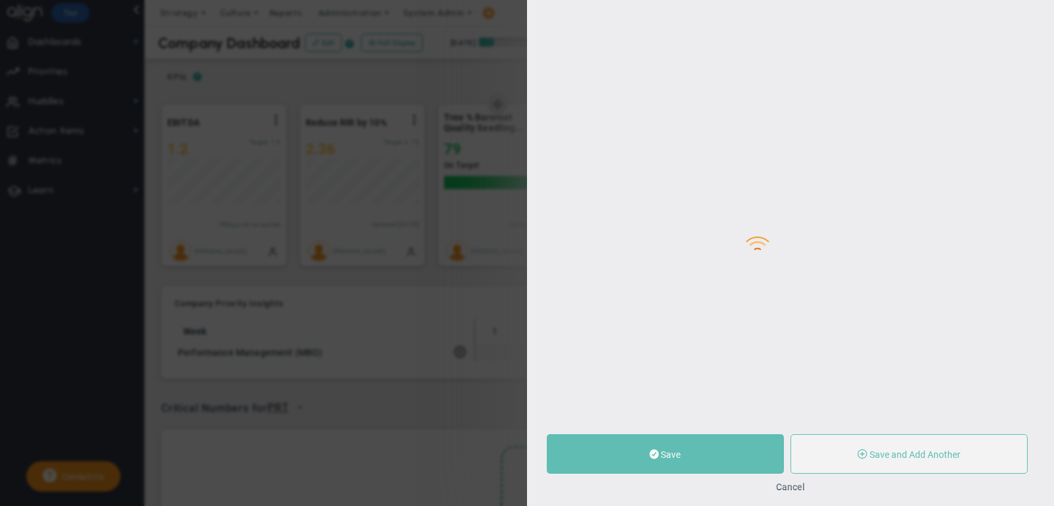
type input "Tree % Bareroot Quality Seedling Yield"
type input "0"
type input "79"
type input "82"
radio input "true"
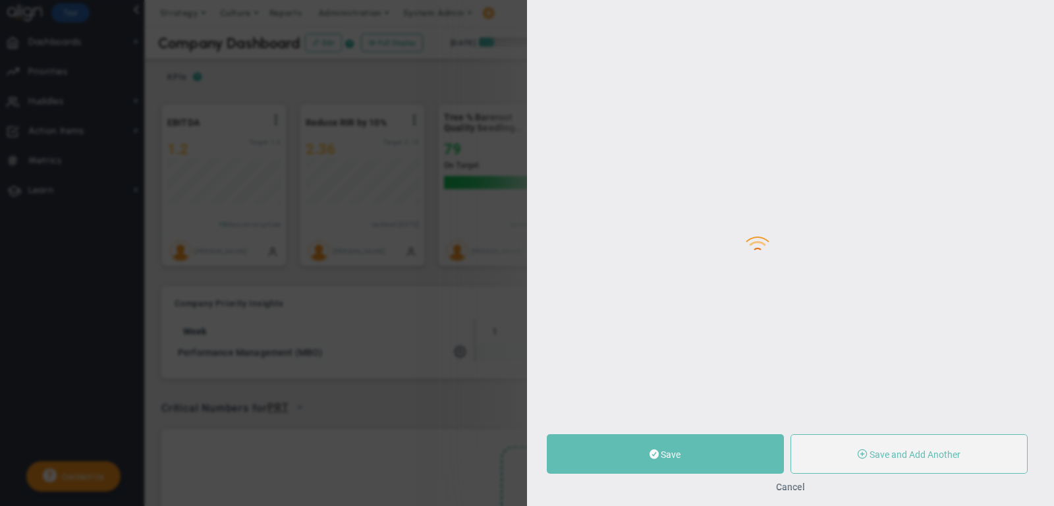
type input "[PERSON_NAME]"
type input "0"
type input "79"
type input "82"
radio input "true"
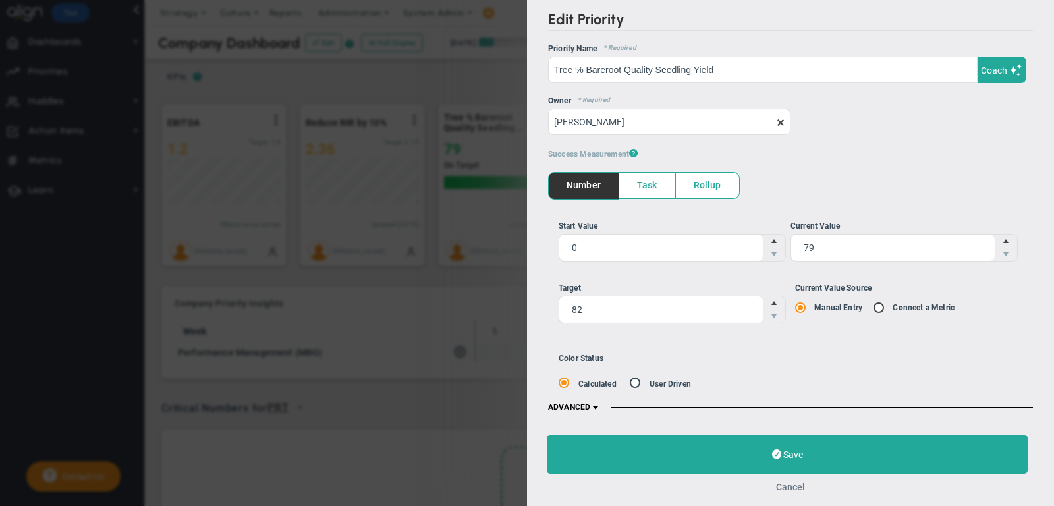
click at [789, 486] on button "Cancel" at bounding box center [790, 487] width 29 height 11
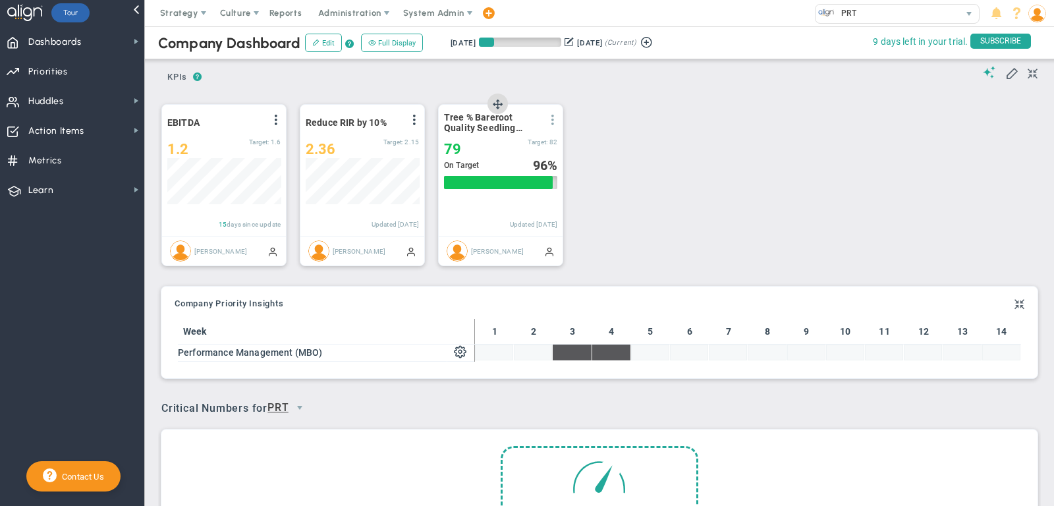
click at [557, 115] on span at bounding box center [553, 120] width 11 height 11
click at [636, 131] on div "Period EBITDA View Historical Graph Edit Make "No Change" Update Add Past Updat…" at bounding box center [594, 184] width 893 height 188
click at [43, 165] on span "Metrics" at bounding box center [45, 161] width 34 height 28
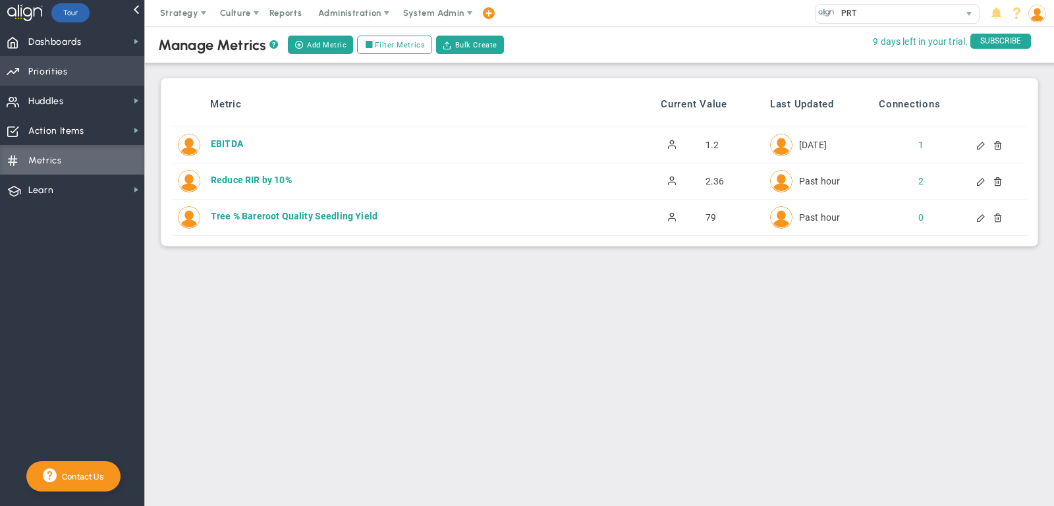
click at [73, 74] on span "Priorities Projects OKR Tree Priorities Projects OKRs" at bounding box center [72, 71] width 144 height 30
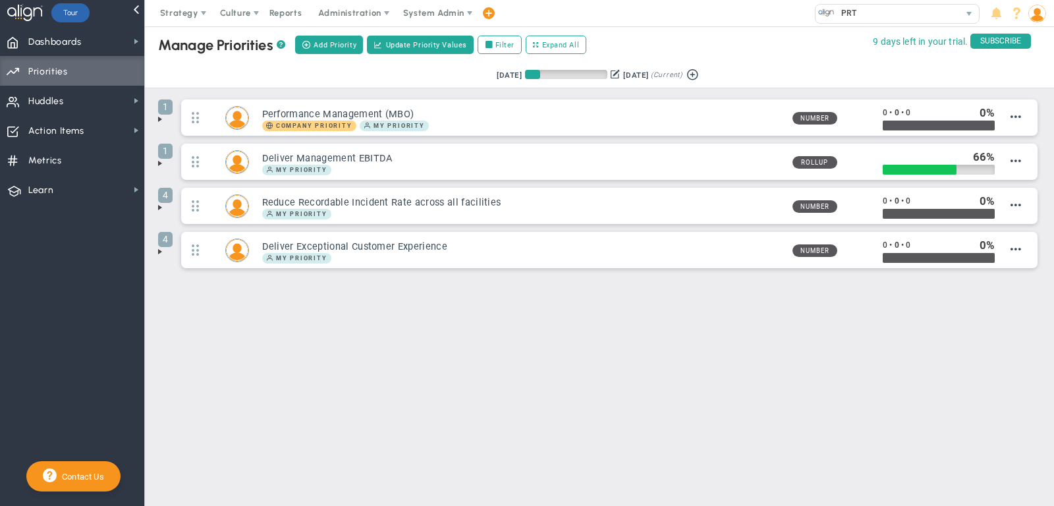
click at [160, 207] on span at bounding box center [160, 207] width 11 height 11
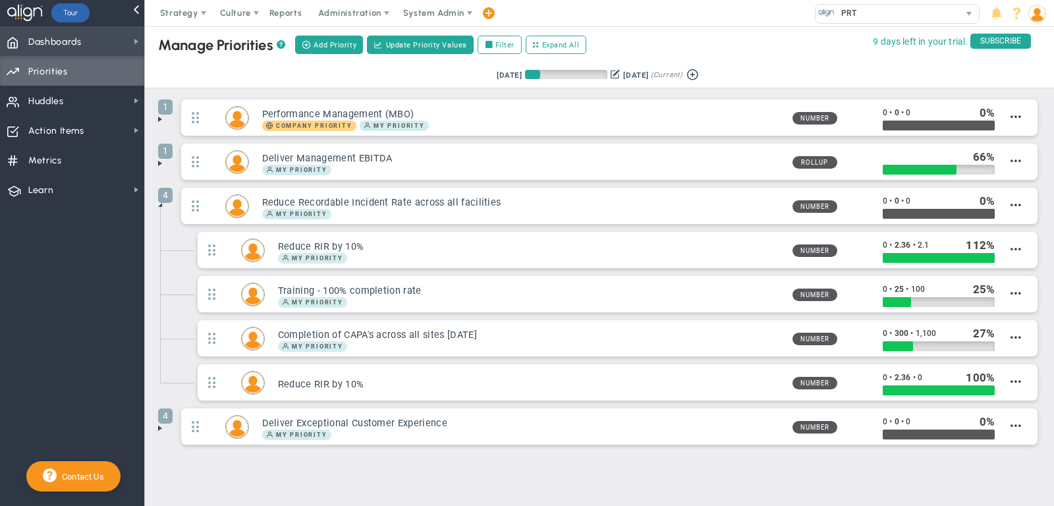
click at [75, 43] on span "Dashboards" at bounding box center [54, 42] width 53 height 28
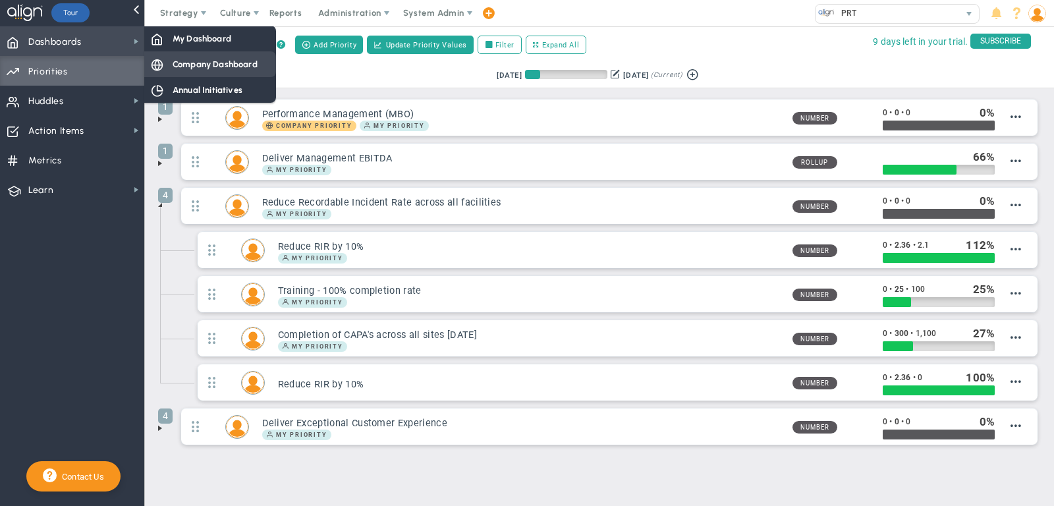
click at [192, 53] on div "Company Dashboard" at bounding box center [210, 64] width 132 height 26
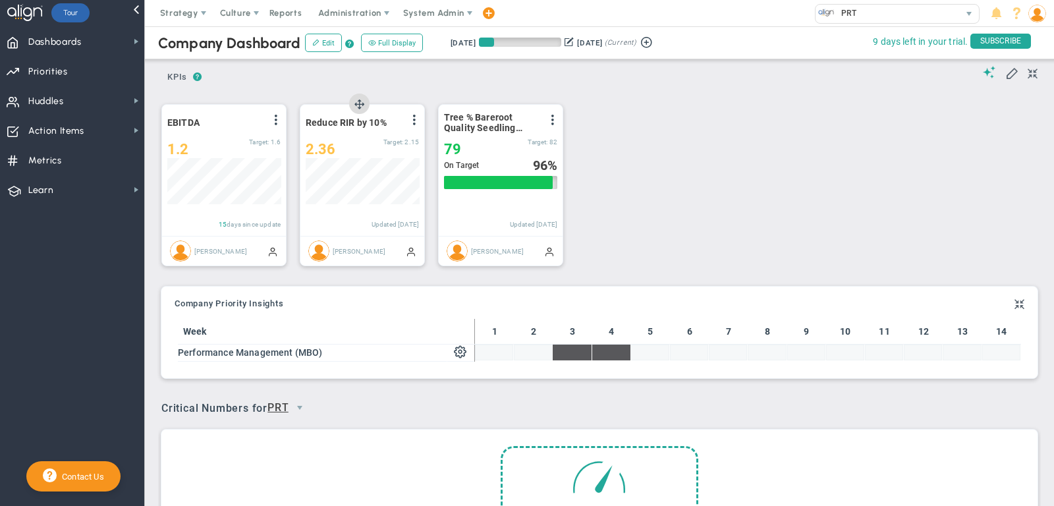
scroll to position [46, 113]
click at [103, 69] on span "Priorities Projects OKR Tree Priorities Projects OKRs" at bounding box center [72, 71] width 144 height 30
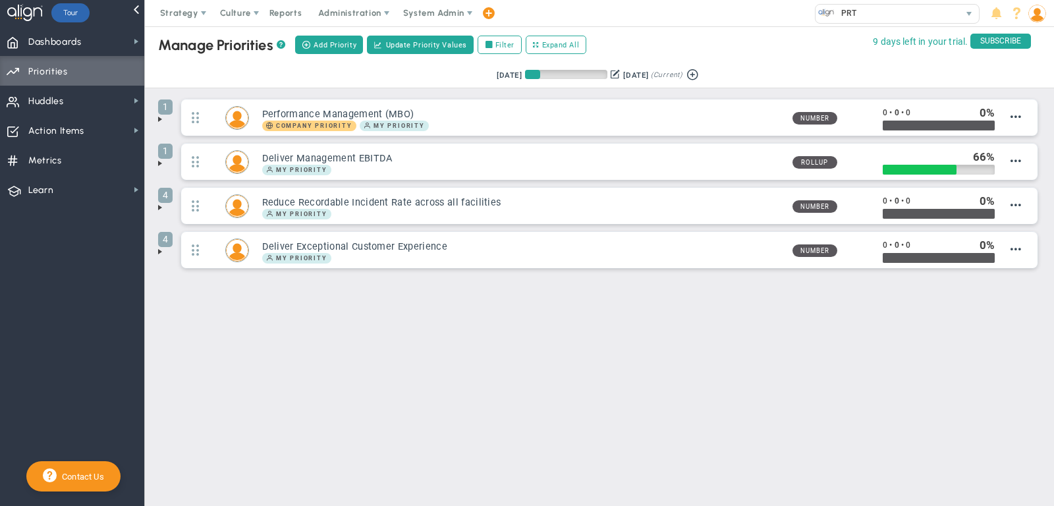
click at [159, 210] on span at bounding box center [160, 207] width 11 height 11
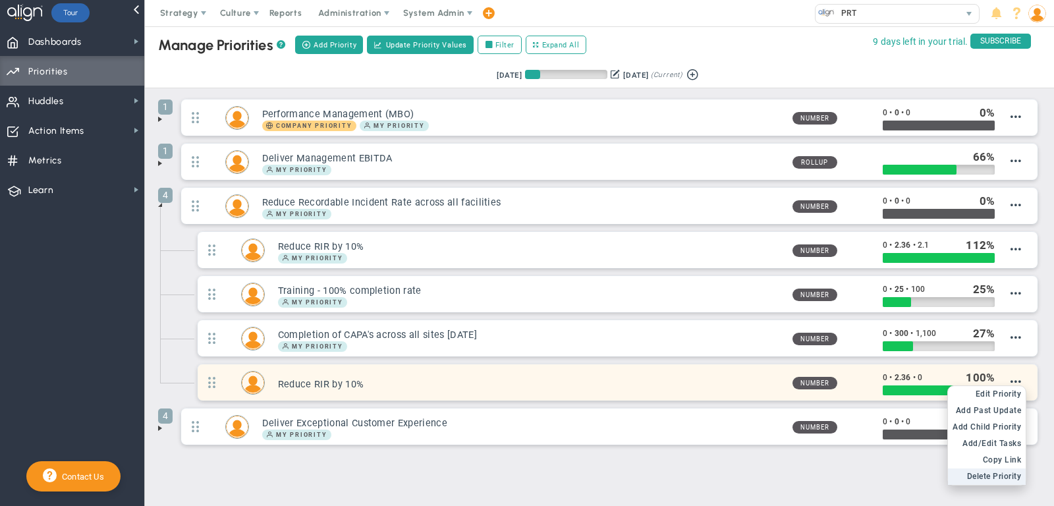
click at [1000, 472] on span "Delete Priority" at bounding box center [994, 476] width 55 height 9
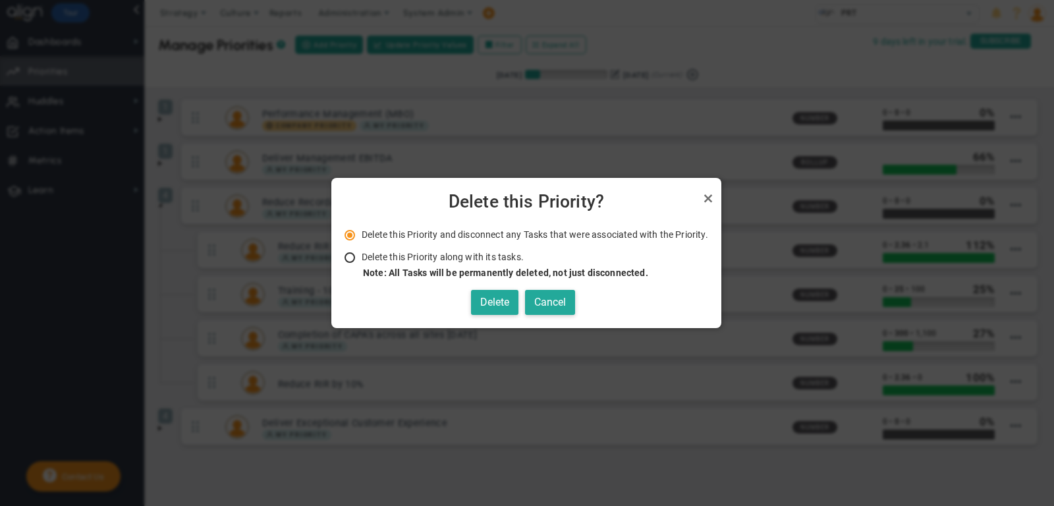
click at [427, 254] on span "Delete this Priority along with its tasks." at bounding box center [443, 257] width 162 height 11
click at [361, 254] on input "Delete this Priority along with its tasks. Note: All Tasks will be permanently …" at bounding box center [354, 258] width 13 height 11
radio input "true"
radio input "false"
click at [513, 304] on button "Delete" at bounding box center [494, 303] width 47 height 26
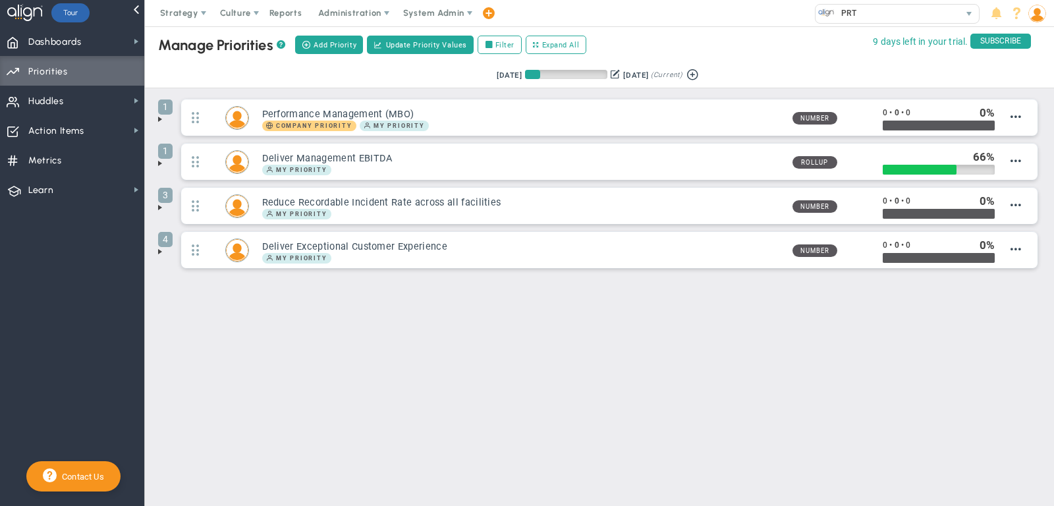
click at [162, 203] on span at bounding box center [160, 207] width 11 height 11
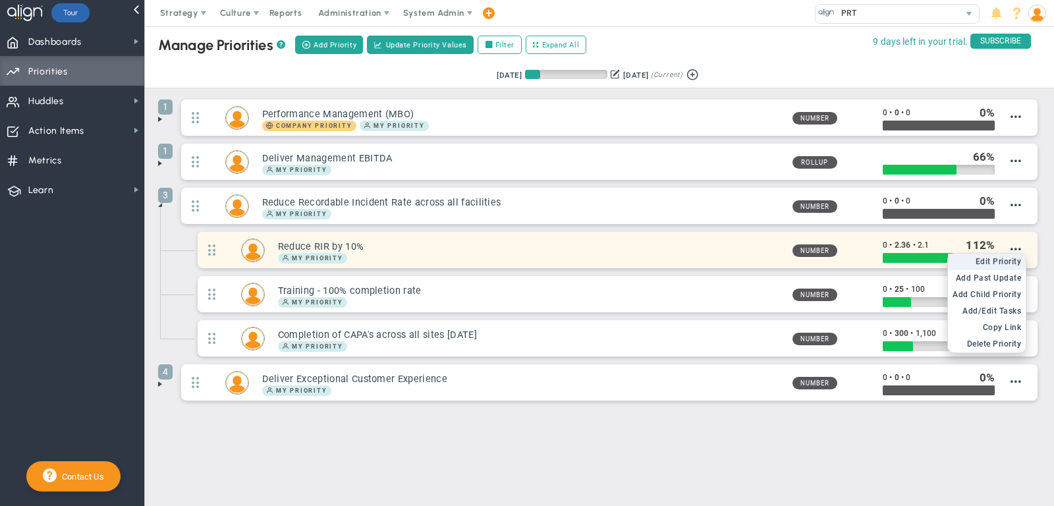
click at [999, 260] on span "Edit Priority" at bounding box center [999, 261] width 46 height 9
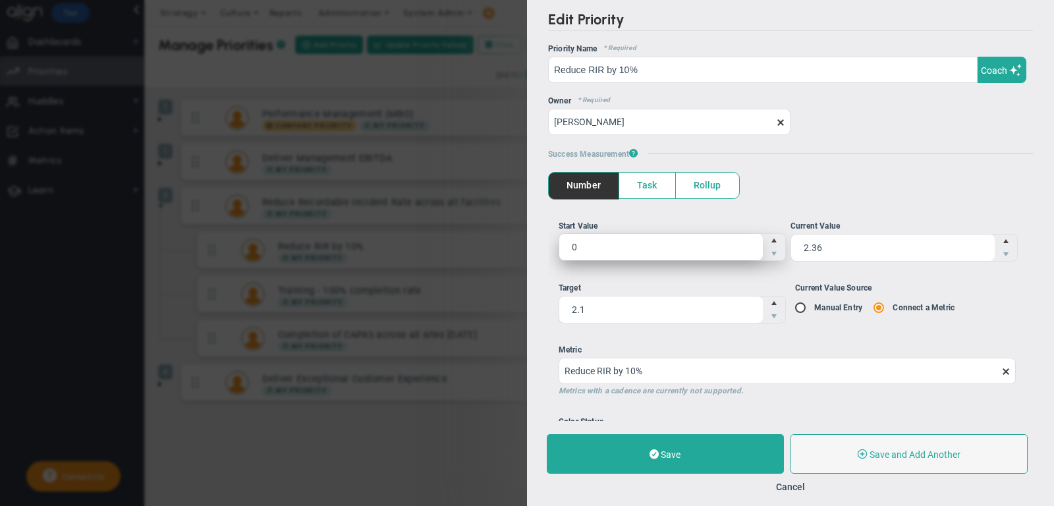
click at [710, 244] on span "0 0" at bounding box center [672, 247] width 227 height 28
click at [710, 244] on input "0" at bounding box center [661, 247] width 204 height 26
type input "2.4"
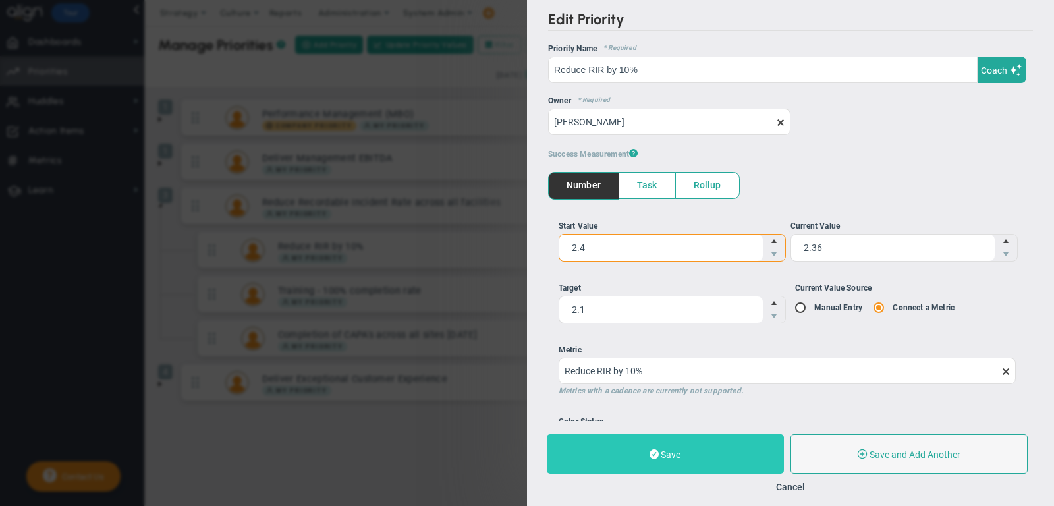
type input "2.4"
click at [662, 442] on button "Save" at bounding box center [665, 454] width 237 height 40
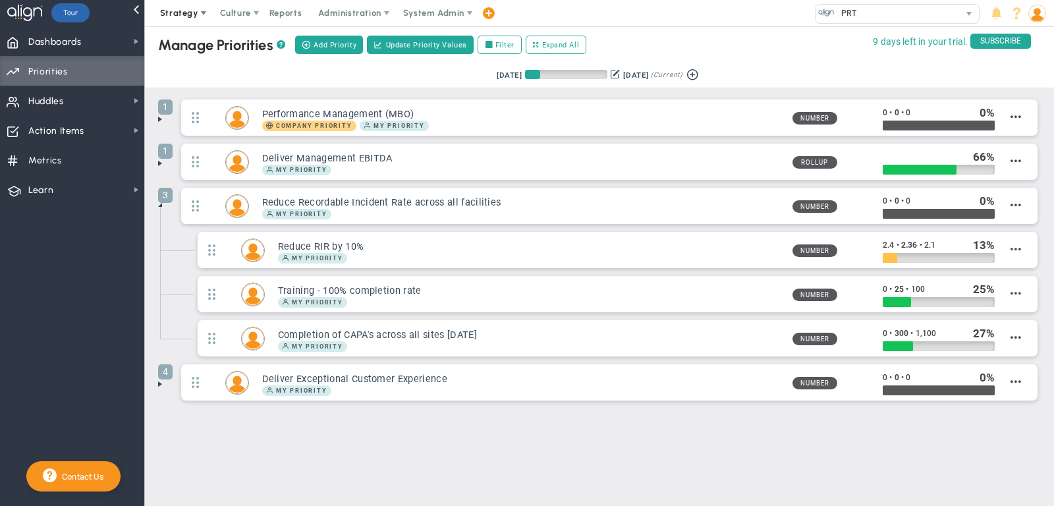
click at [175, 9] on span "Strategy" at bounding box center [179, 13] width 38 height 10
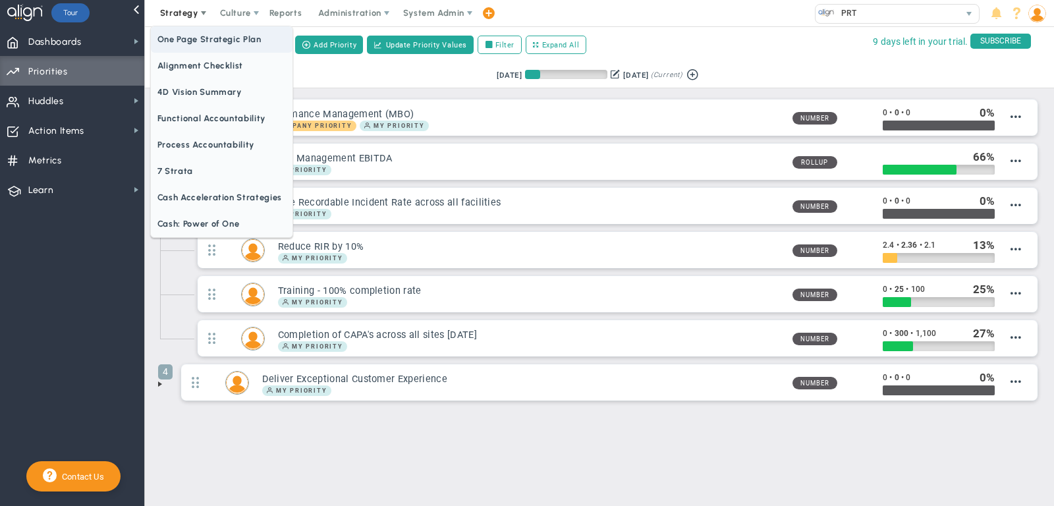
click at [185, 42] on span "One Page Strategic Plan" at bounding box center [222, 39] width 142 height 26
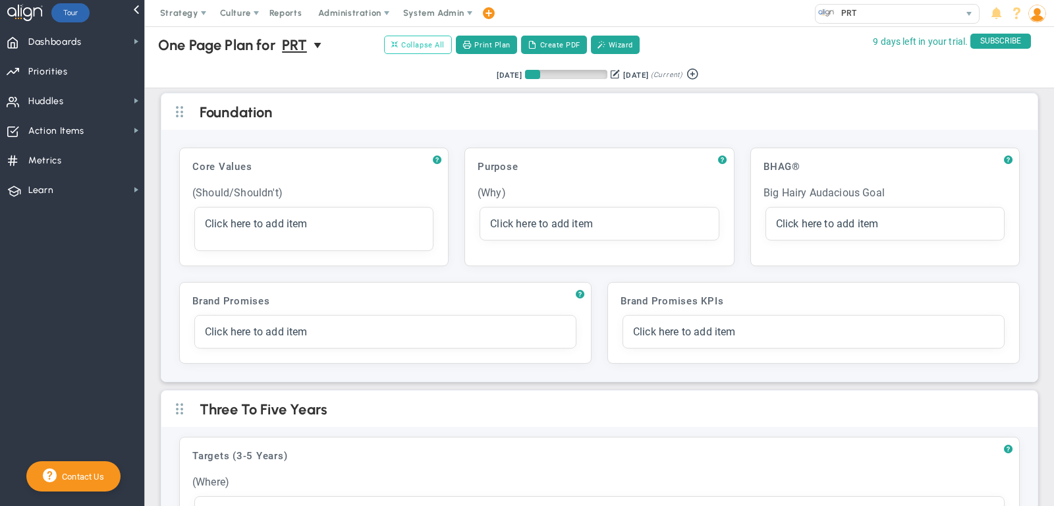
click at [436, 39] on span "Collapse All" at bounding box center [417, 45] width 53 height 12
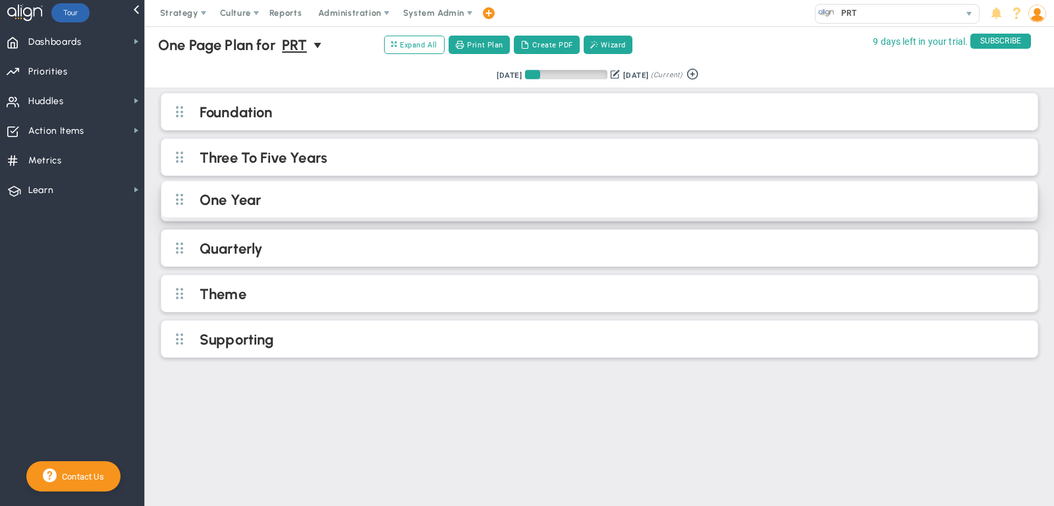
click at [337, 207] on h2 "One Year" at bounding box center [611, 201] width 822 height 20
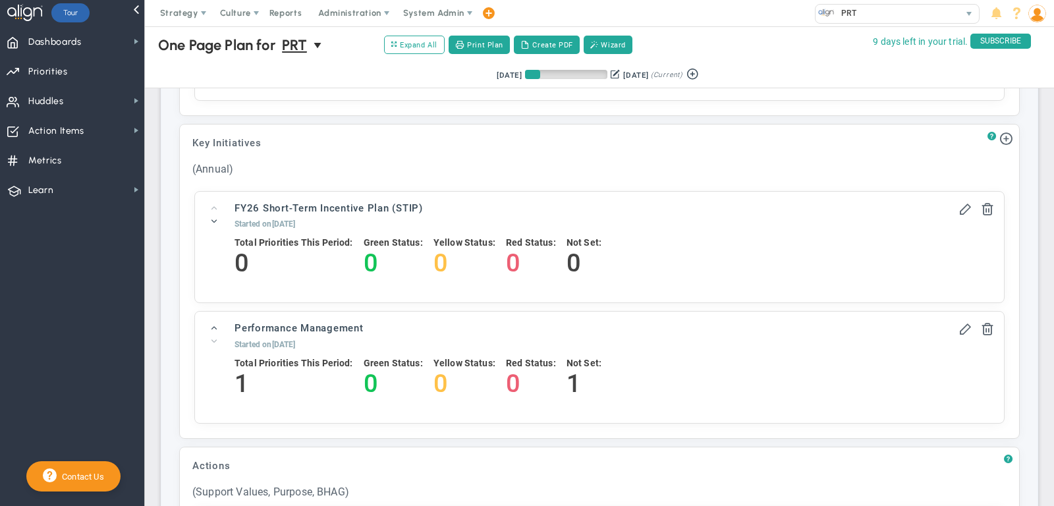
scroll to position [428, 0]
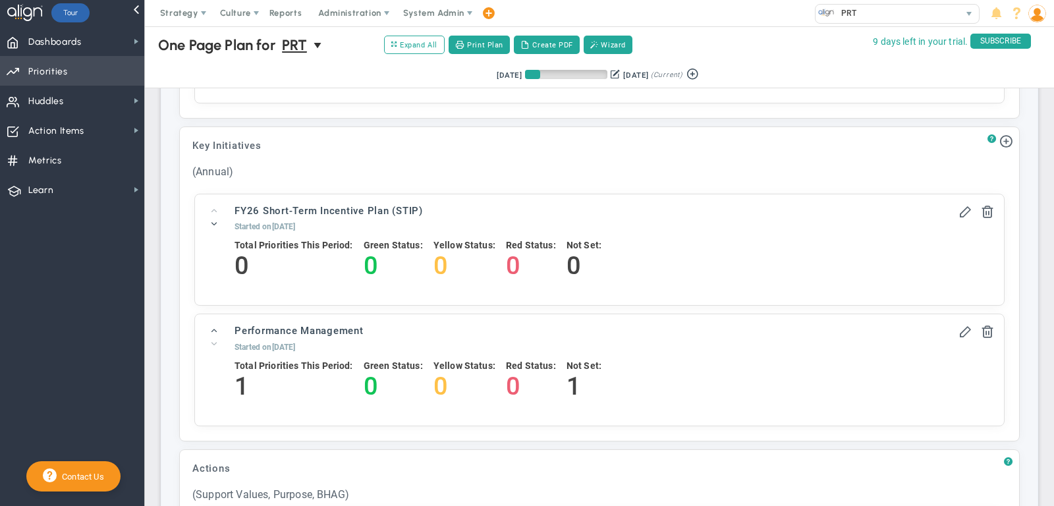
click at [89, 67] on span "Priorities Projects OKR Tree Priorities Projects OKRs" at bounding box center [72, 71] width 144 height 30
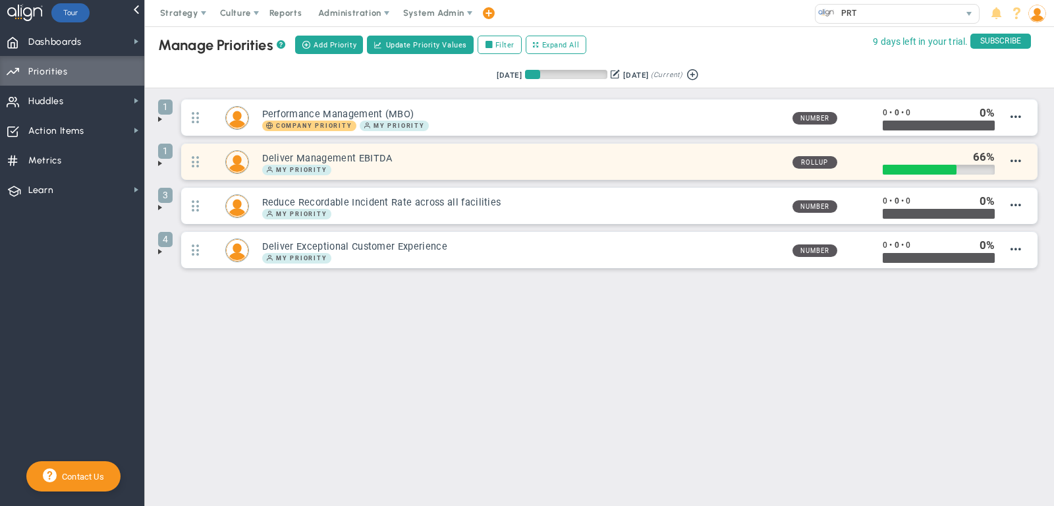
click at [706, 160] on h3 "Deliver Management EBITDA" at bounding box center [522, 158] width 520 height 13
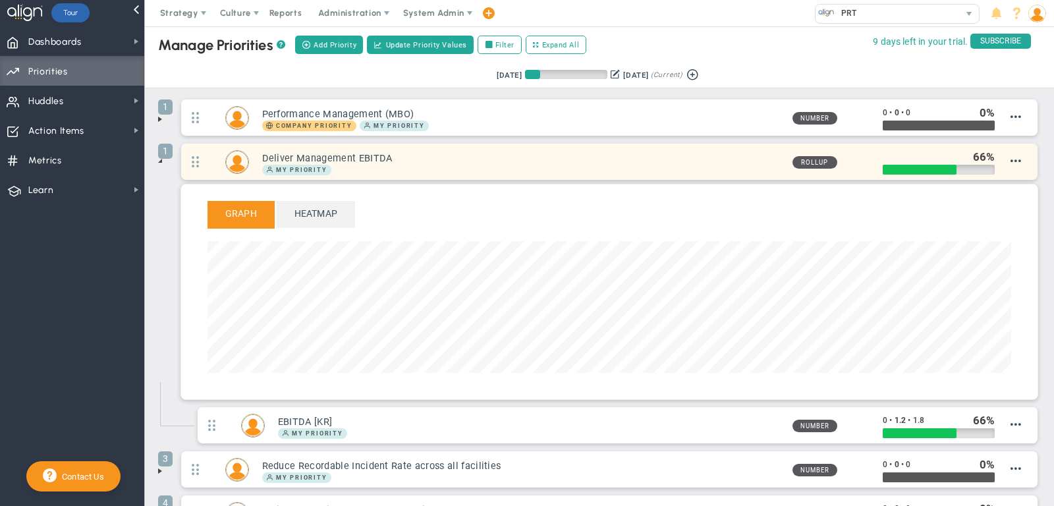
scroll to position [152, 804]
click at [706, 158] on h3 "Deliver Management EBITDA" at bounding box center [522, 158] width 520 height 13
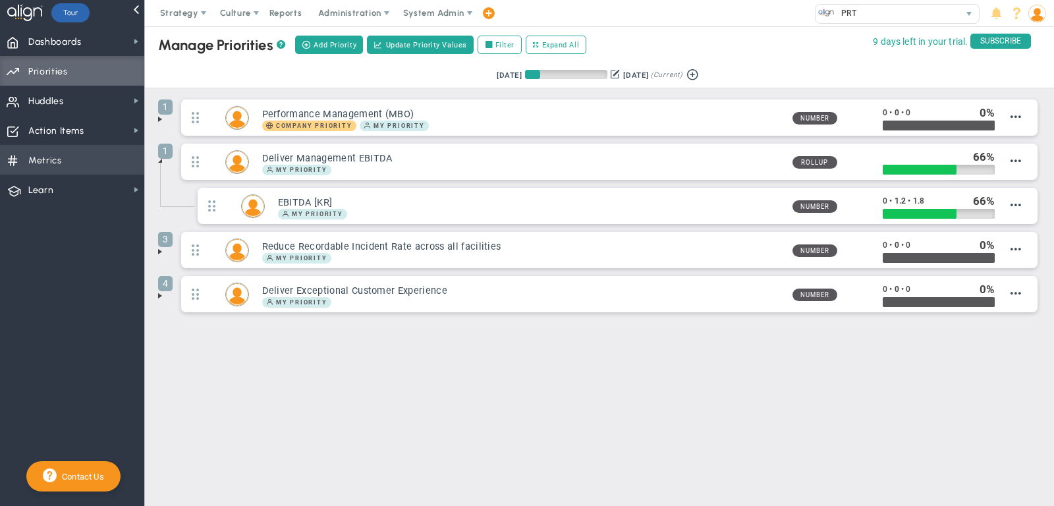
click at [71, 161] on span "Metrics Metrics" at bounding box center [72, 160] width 144 height 30
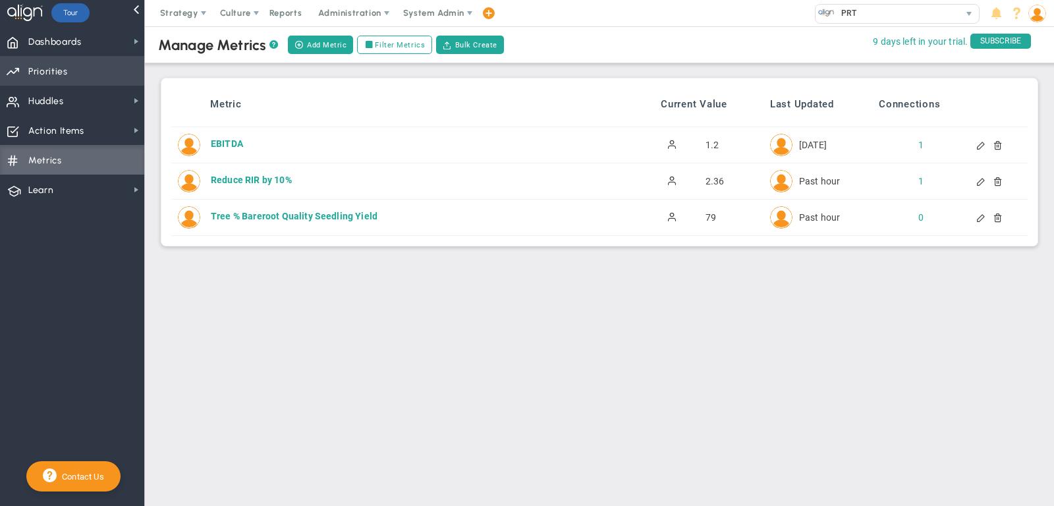
click at [64, 76] on span "Priorities" at bounding box center [48, 72] width 40 height 28
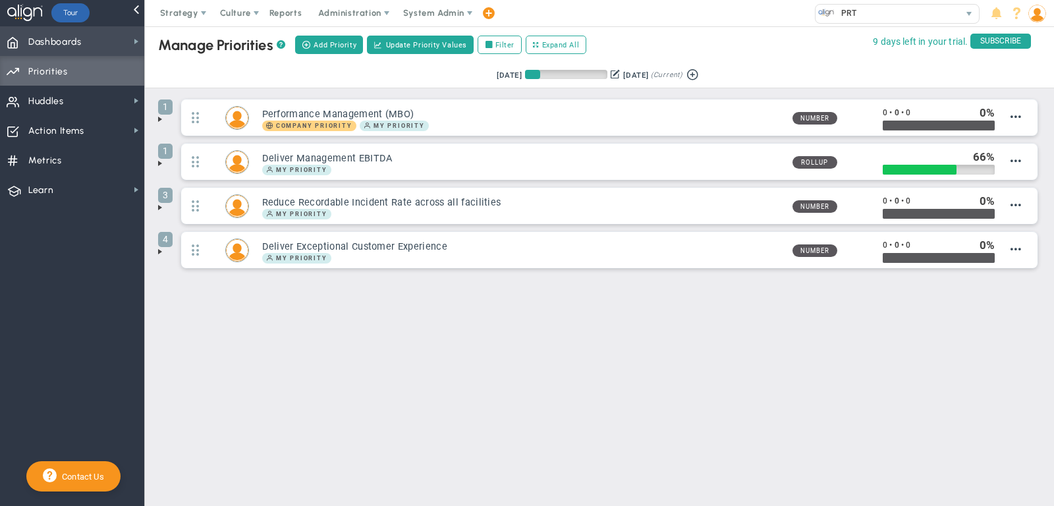
click at [69, 49] on span "Dashboards" at bounding box center [54, 42] width 53 height 28
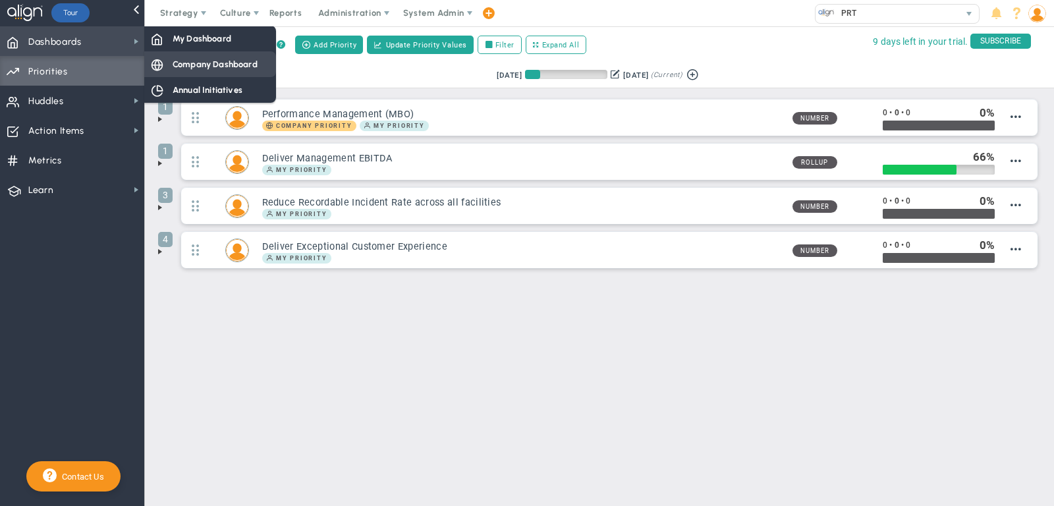
click at [159, 56] on div "Company Dashboard" at bounding box center [210, 64] width 132 height 26
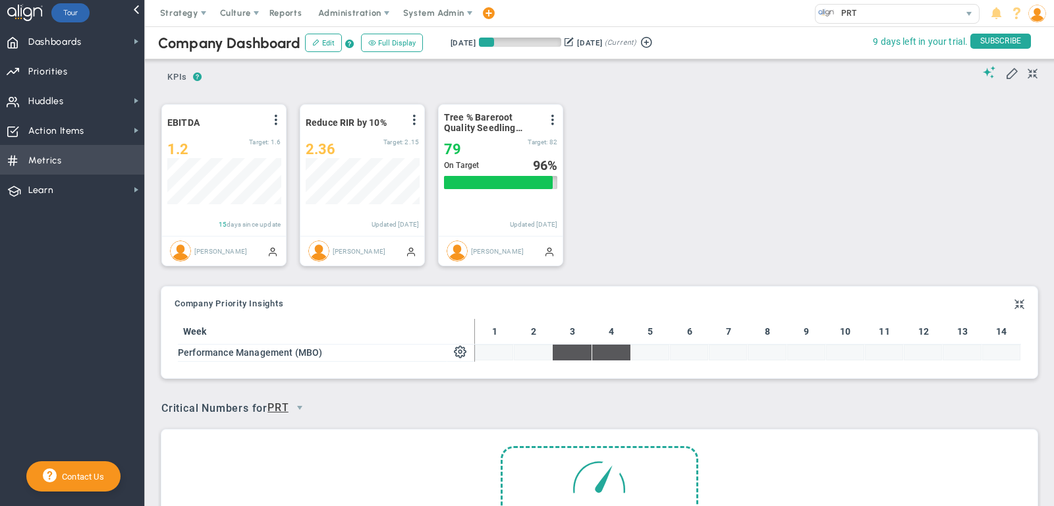
click at [115, 155] on span "Metrics Metrics" at bounding box center [72, 160] width 144 height 30
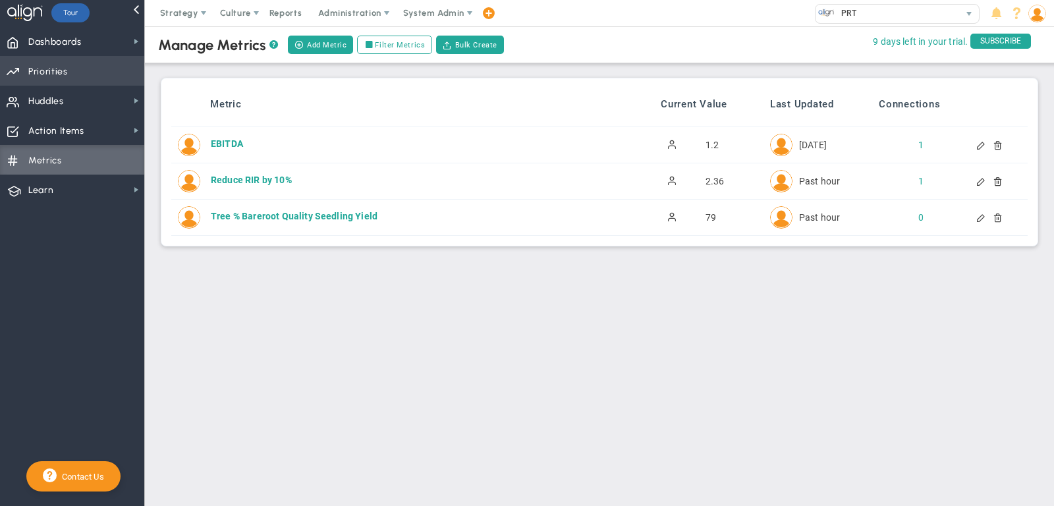
click at [98, 62] on span "Priorities Projects OKR Tree Priorities Projects OKRs" at bounding box center [72, 71] width 144 height 30
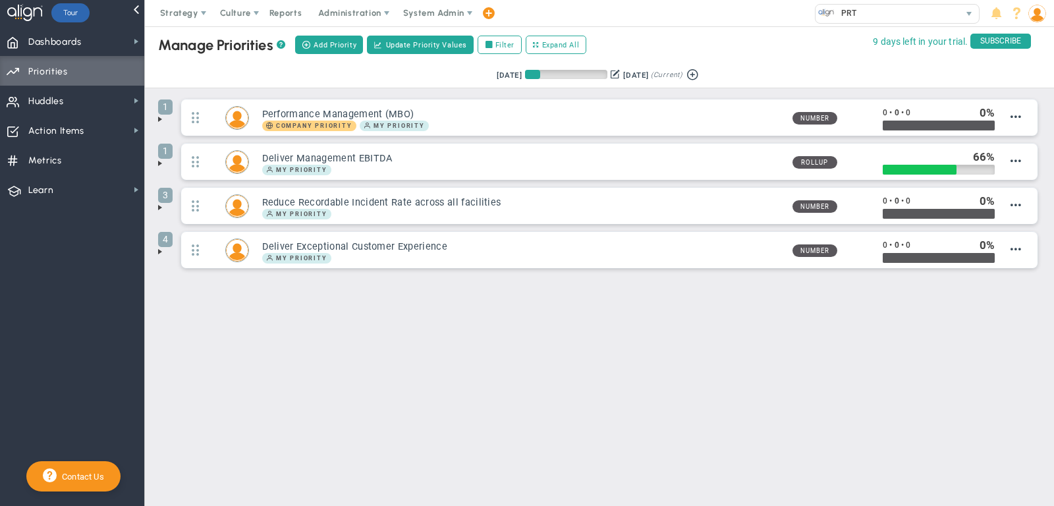
click at [159, 206] on span at bounding box center [160, 207] width 11 height 11
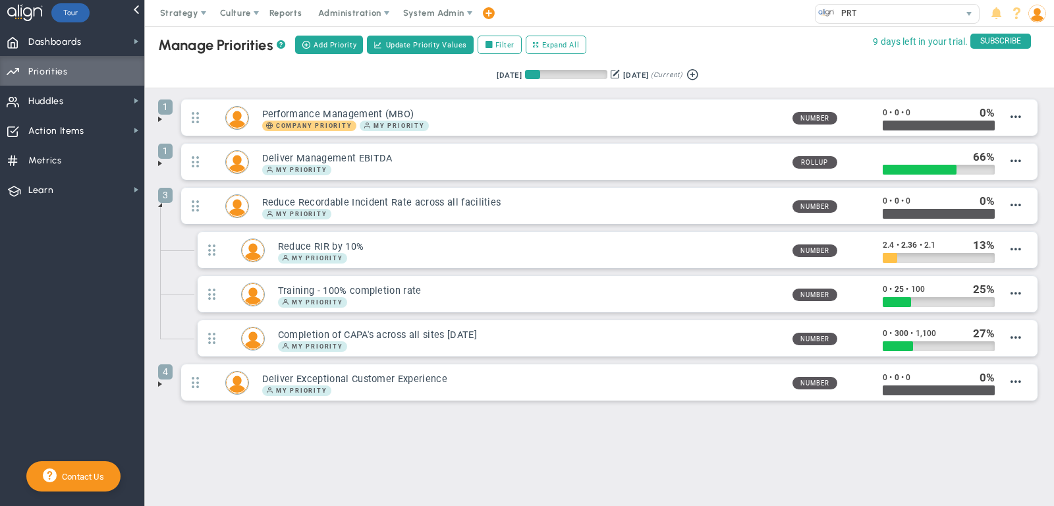
click at [162, 379] on span at bounding box center [160, 384] width 11 height 11
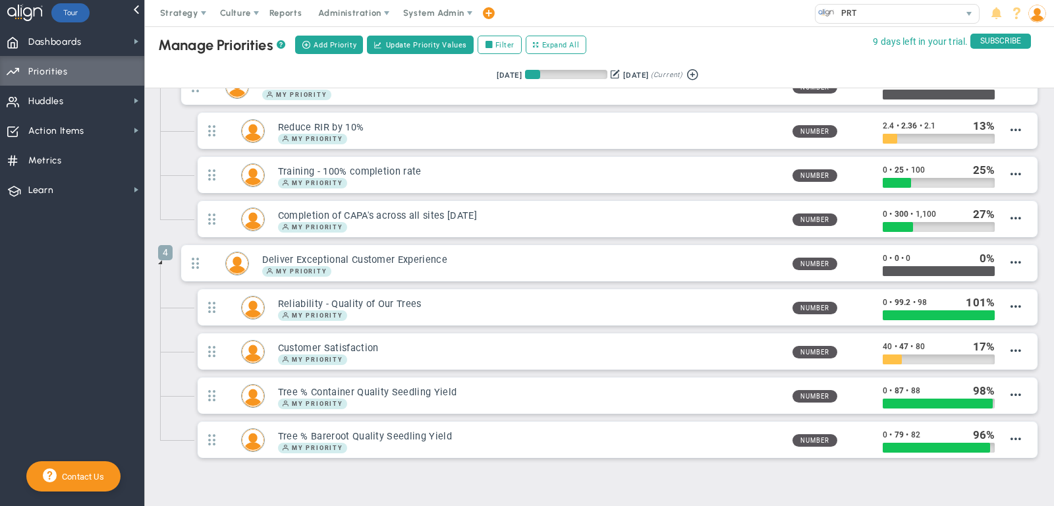
scroll to position [124, 0]
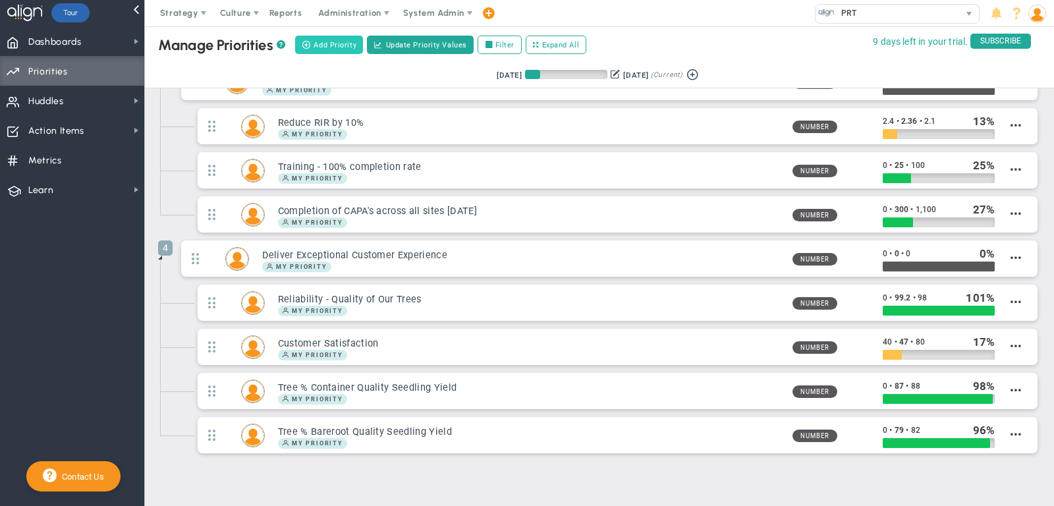
click at [341, 50] on button "Add Priority" at bounding box center [329, 45] width 68 height 18
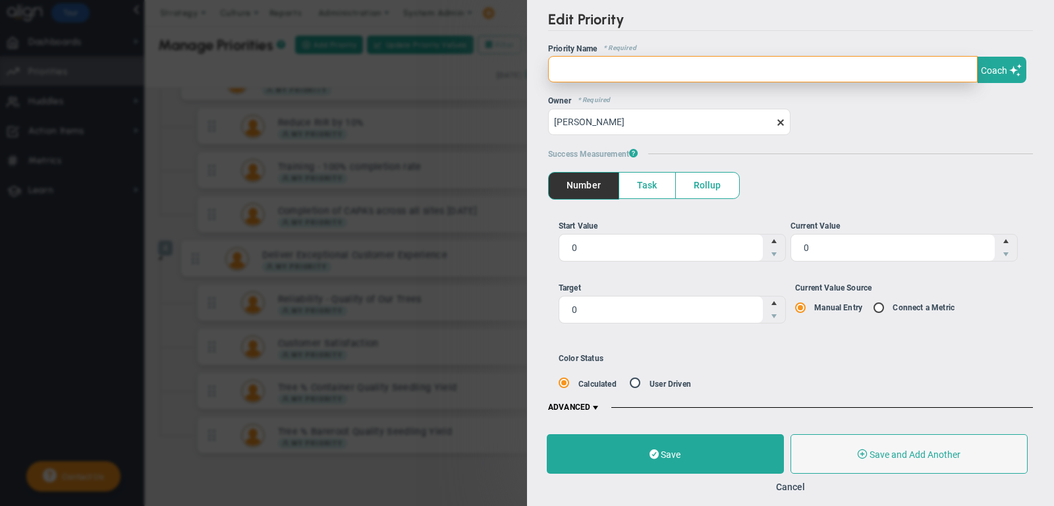
click at [731, 76] on input "text" at bounding box center [763, 69] width 430 height 26
paste input "Sales Volume - Increase volume versus budget to drive revenue"
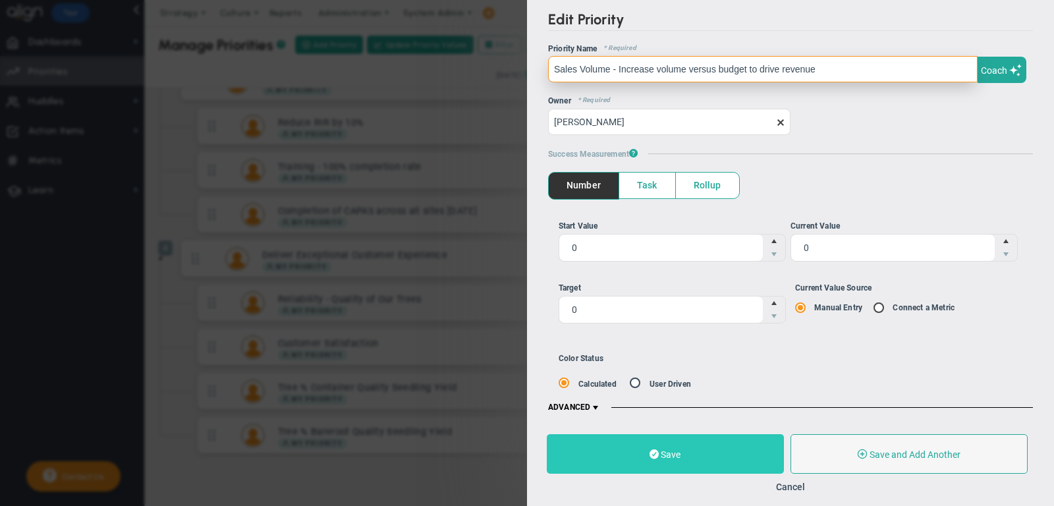
type input "Sales Volume - Increase volume versus budget to drive revenue"
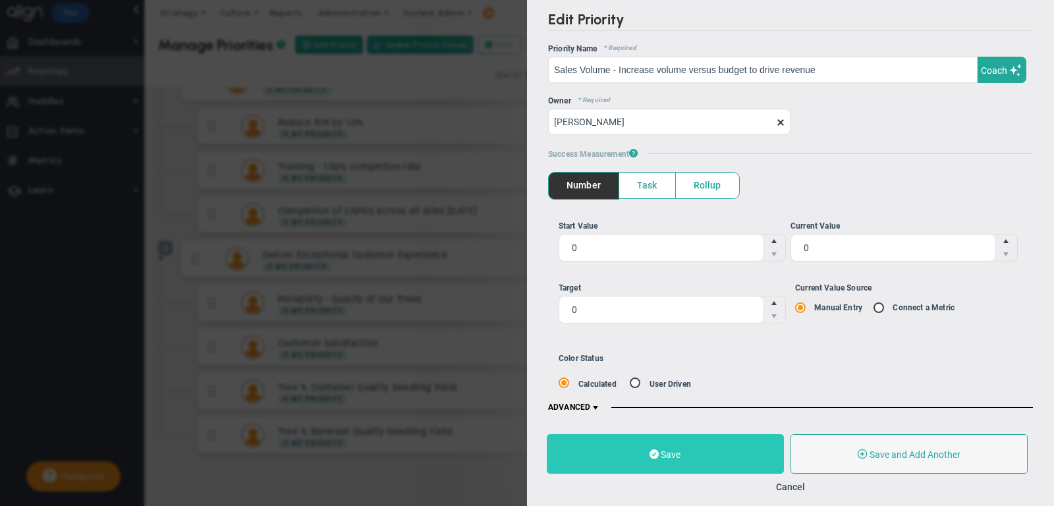
click at [687, 445] on button "Save" at bounding box center [665, 454] width 237 height 40
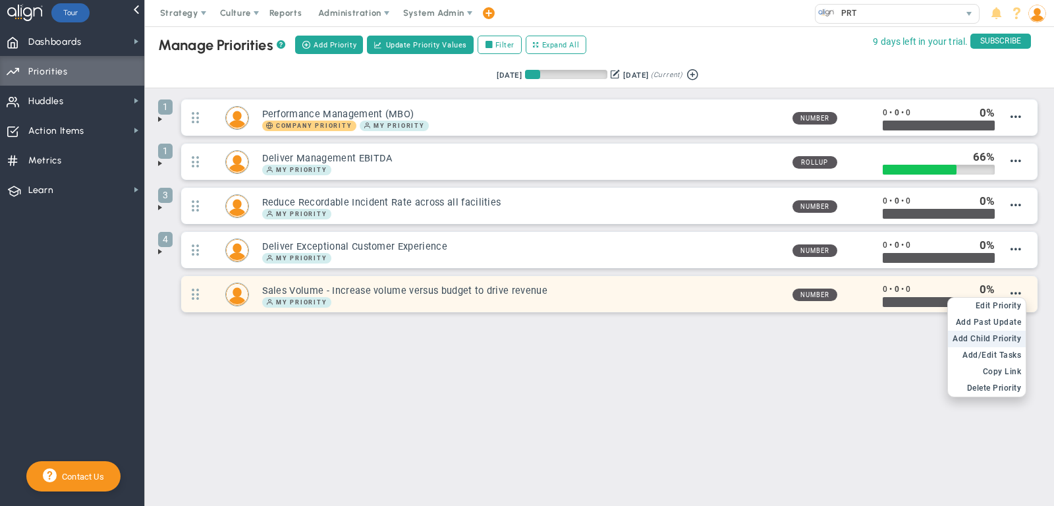
click at [1013, 334] on span "Add Child Priority" at bounding box center [987, 338] width 69 height 9
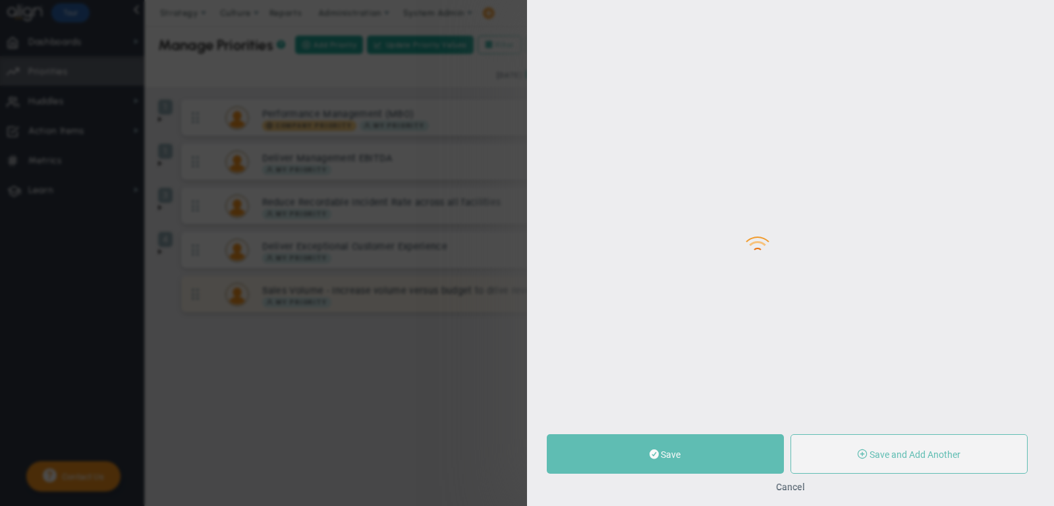
type input "0"
radio input "true"
type input "[PERSON_NAME]"
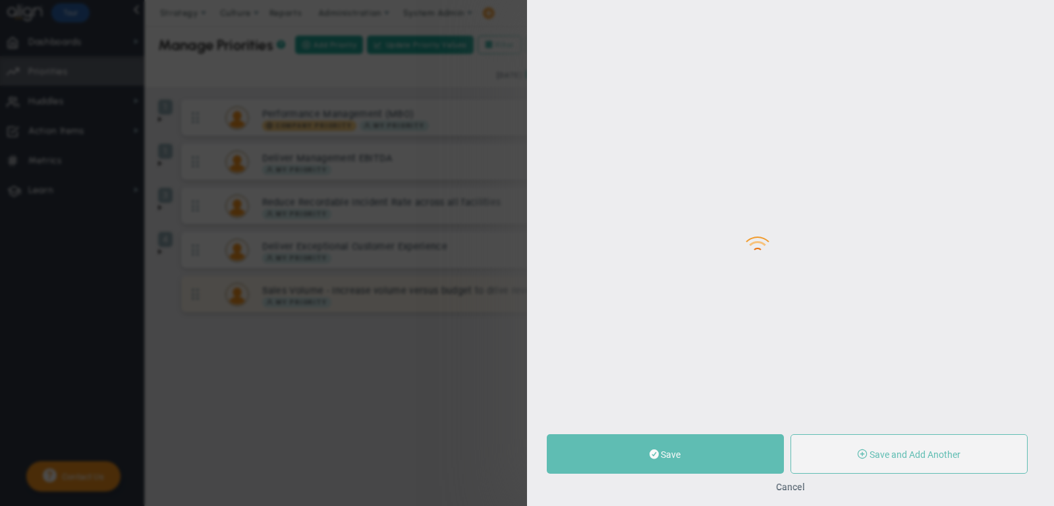
type input "0"
radio input "true"
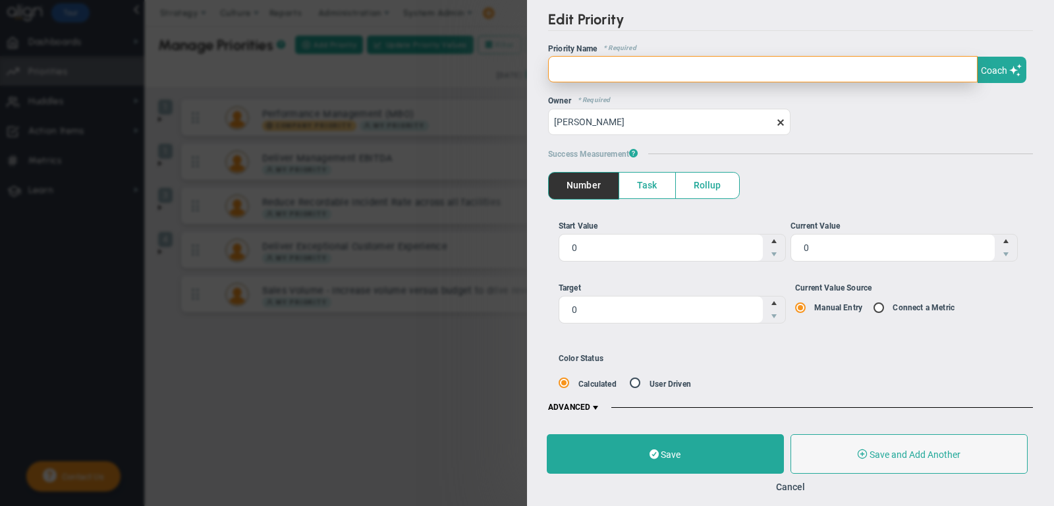
click at [725, 62] on input "text" at bounding box center [763, 69] width 430 height 26
paste input "PRT South – Budget 198M Container sales"
type input "PRT South – Budget 198M Container sales"
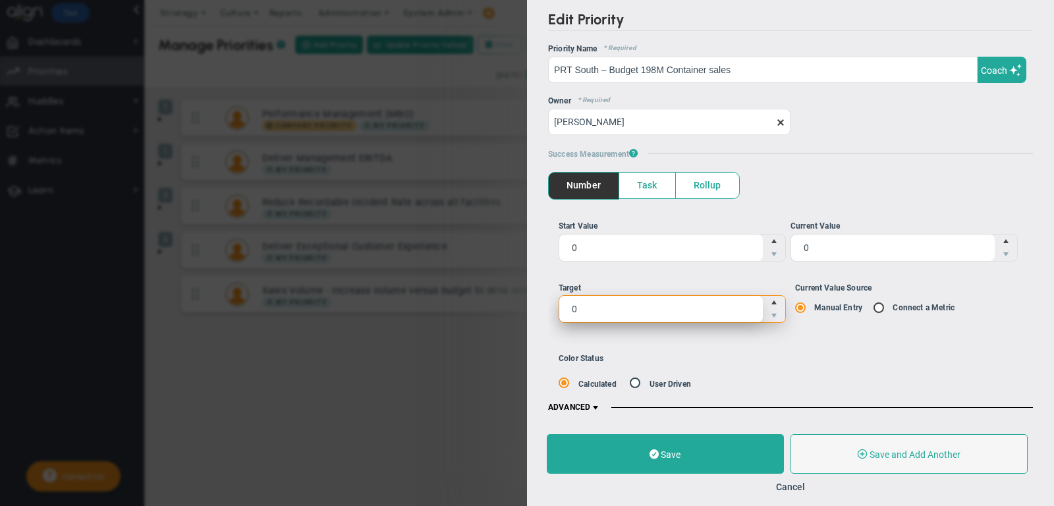
click at [638, 310] on span "0 0" at bounding box center [672, 309] width 227 height 28
click at [0, 0] on input "0" at bounding box center [0, 0] width 0 height 0
click at [638, 310] on input "0" at bounding box center [661, 309] width 204 height 26
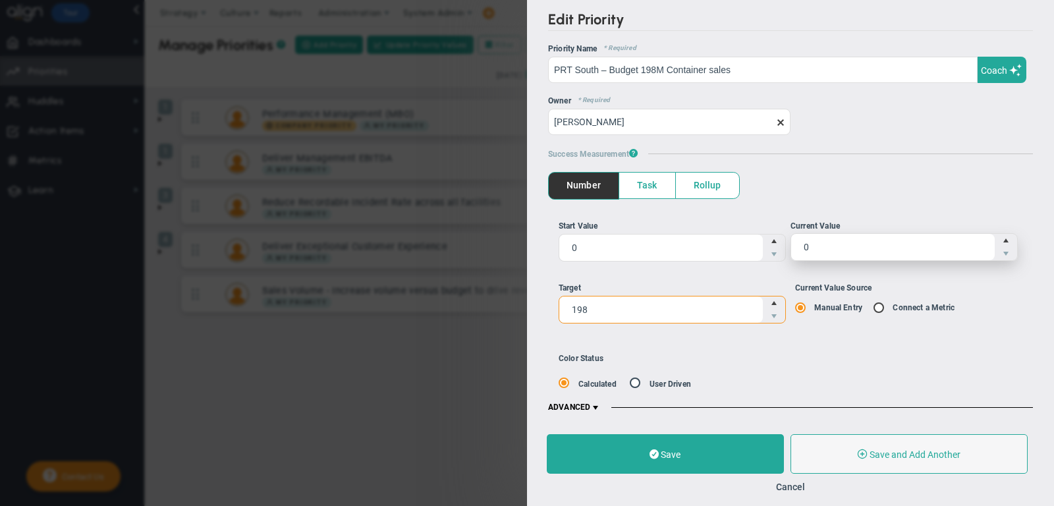
click at [867, 251] on span "0 0" at bounding box center [904, 247] width 227 height 28
click at [867, 251] on input "0" at bounding box center [893, 247] width 204 height 26
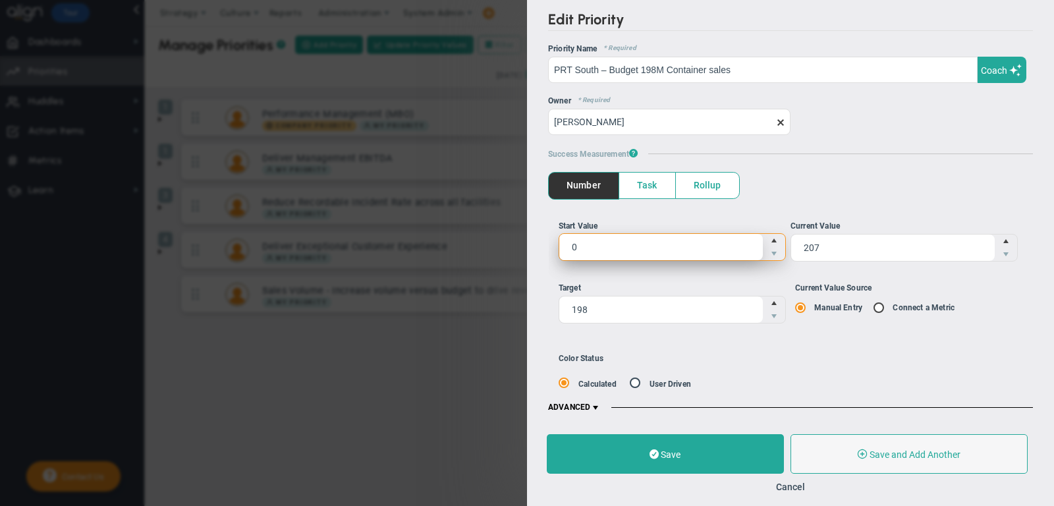
click at [664, 239] on span "0 0" at bounding box center [672, 247] width 227 height 28
click at [0, 0] on input "0" at bounding box center [0, 0] width 0 height 0
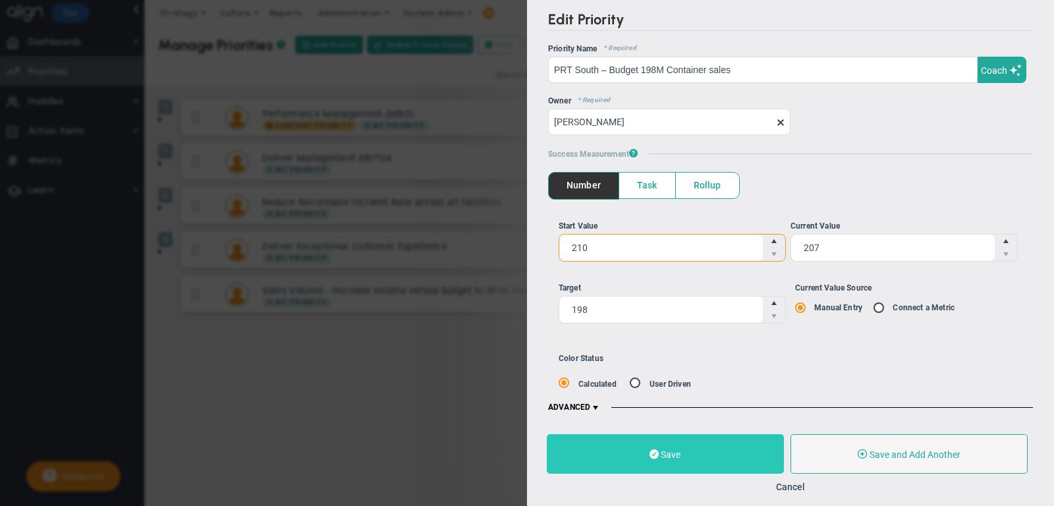
click at [658, 457] on span at bounding box center [654, 454] width 9 height 13
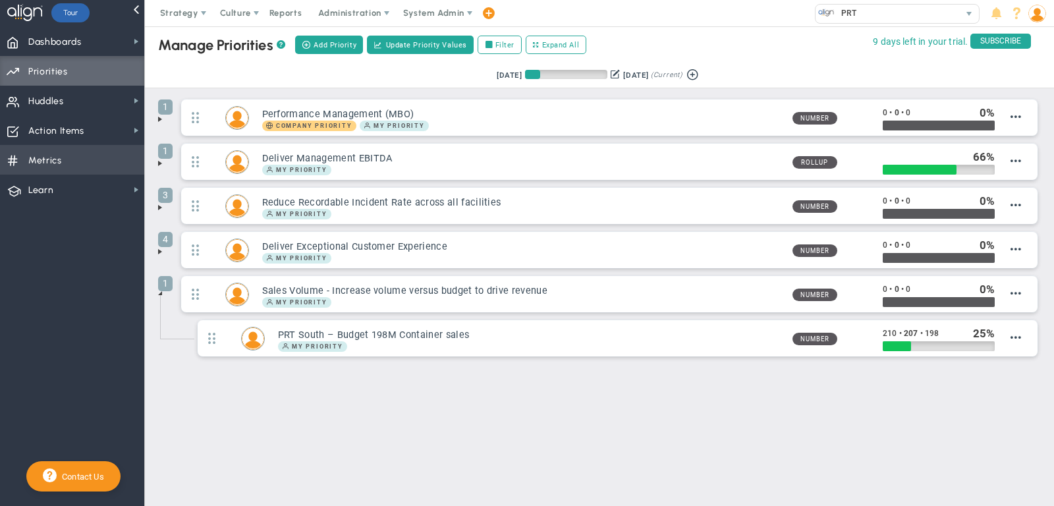
click at [80, 154] on span "Metrics Metrics" at bounding box center [72, 160] width 144 height 30
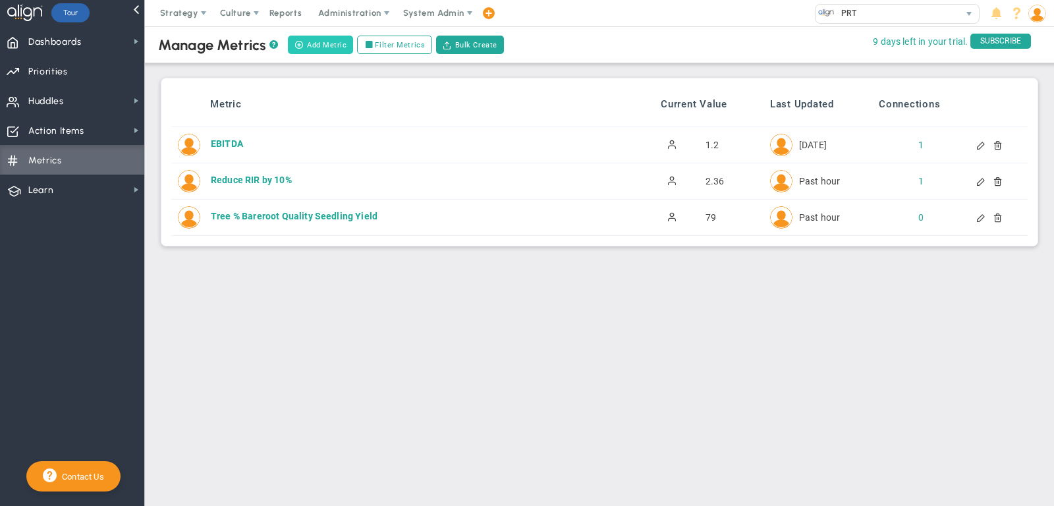
click at [318, 45] on button "Add Metric" at bounding box center [320, 45] width 65 height 18
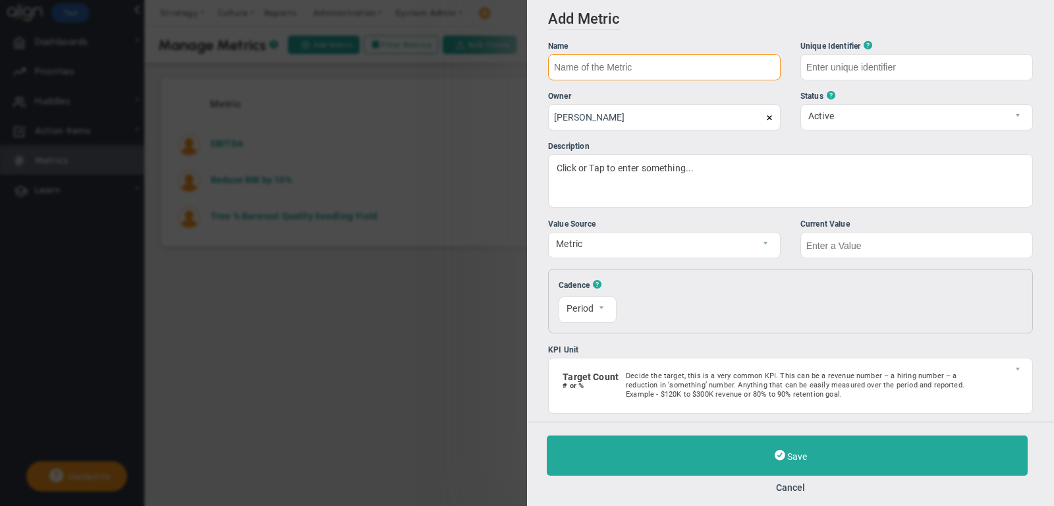
paste input "PRT North - Budget 241 817 000 seedlings"
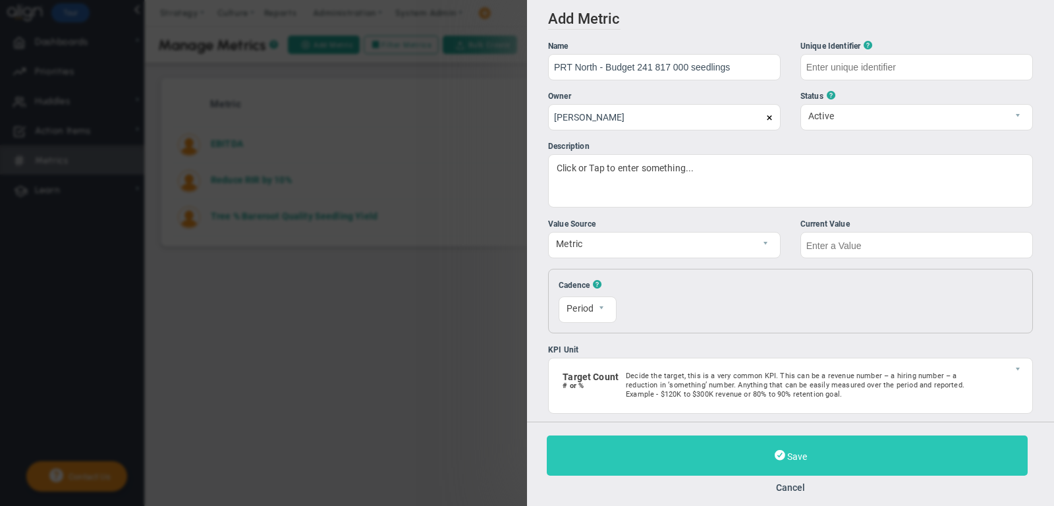
click at [760, 452] on button "Save" at bounding box center [787, 456] width 481 height 40
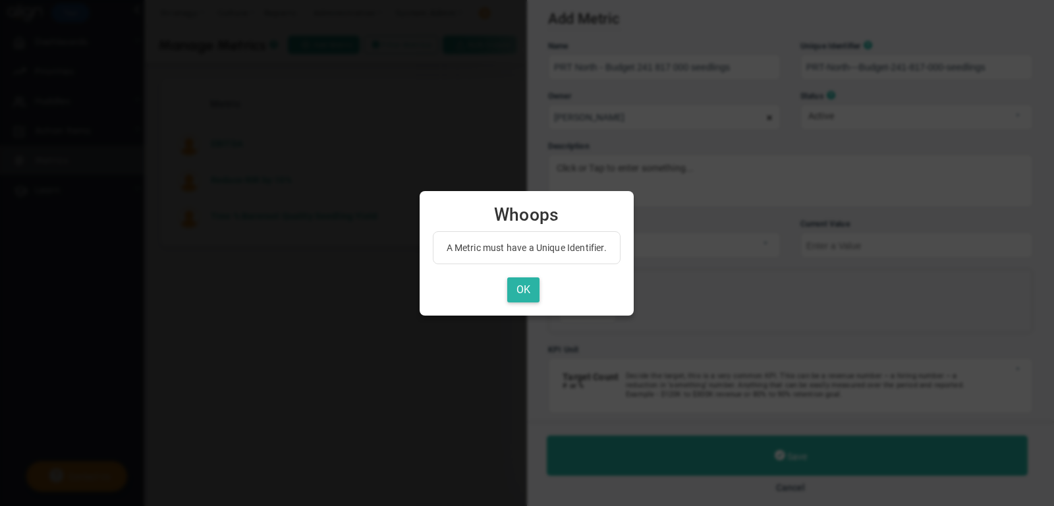
click at [521, 296] on button "OK" at bounding box center [523, 290] width 32 height 26
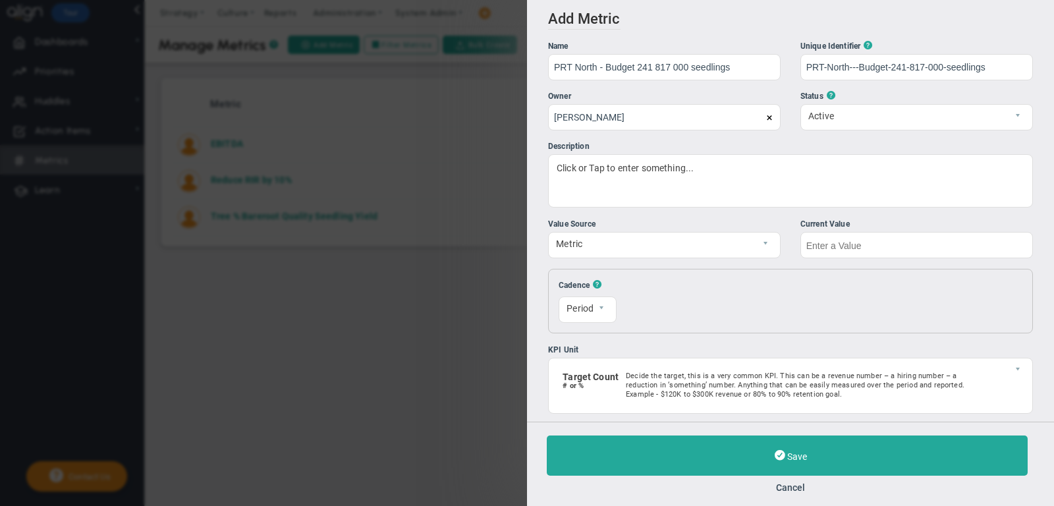
click at [788, 297] on div "Resets On Sunday 0 The first of each month 1" at bounding box center [819, 300] width 366 height 43
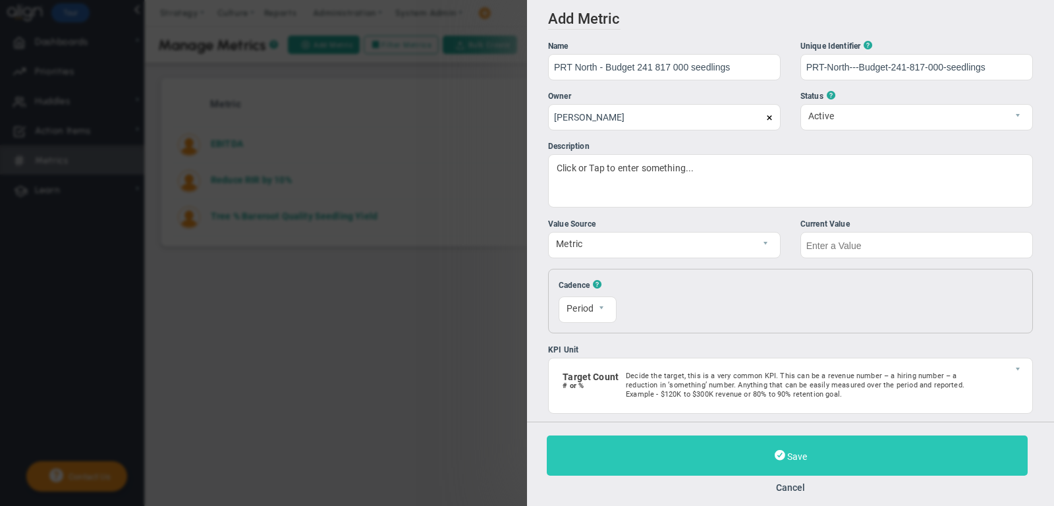
click at [800, 449] on button "Save" at bounding box center [787, 456] width 481 height 40
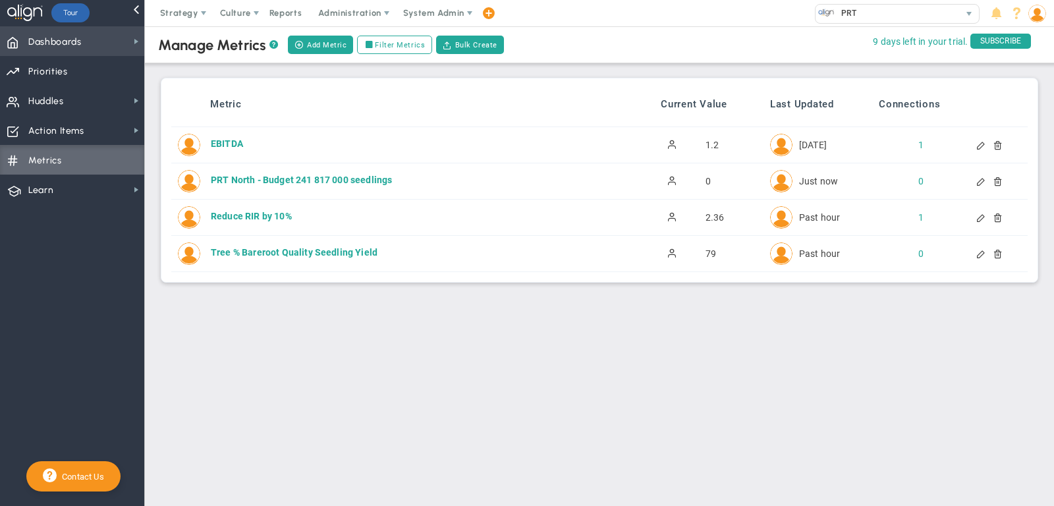
click at [80, 46] on span "Dashboards" at bounding box center [54, 42] width 53 height 28
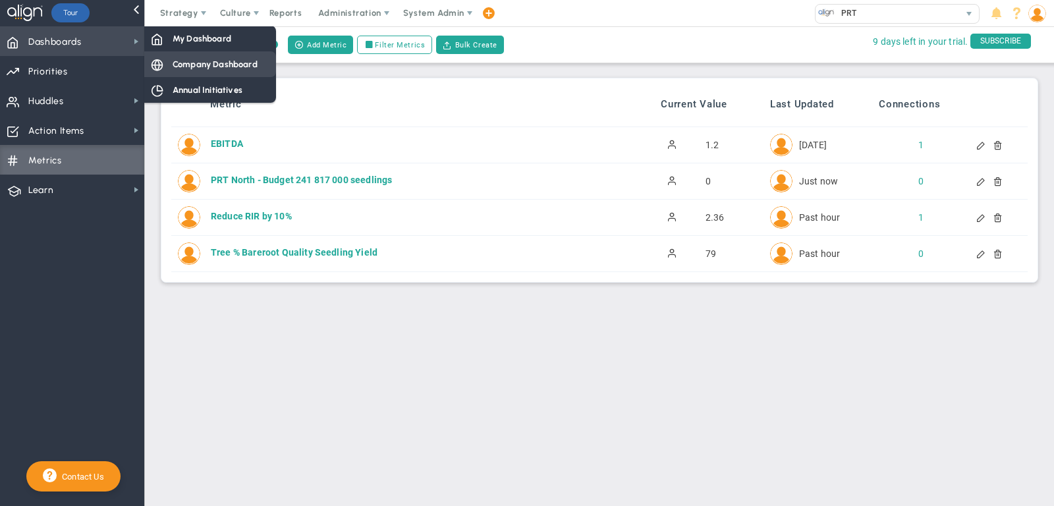
click at [201, 70] on span "Company Dashboard" at bounding box center [215, 64] width 85 height 13
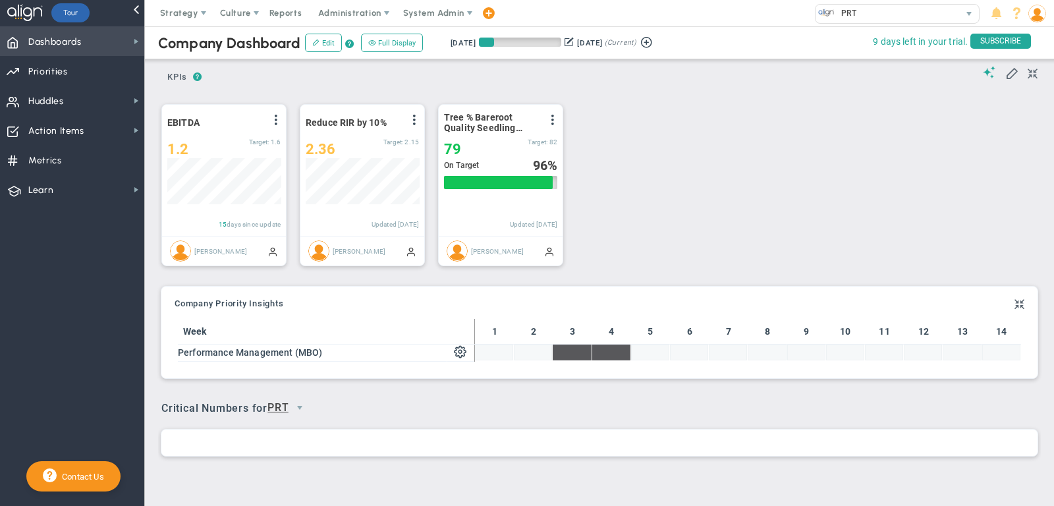
scroll to position [46, 113]
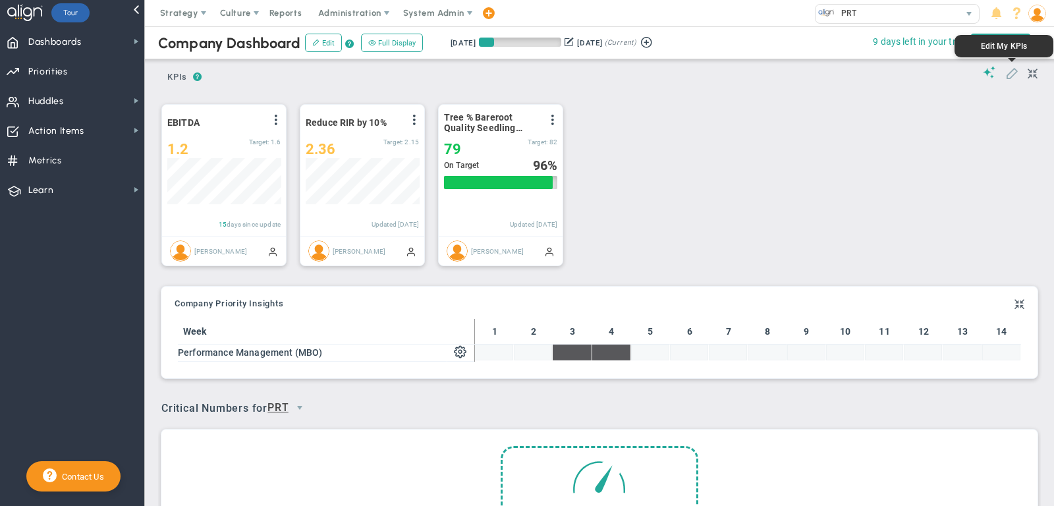
click at [1008, 75] on span at bounding box center [1011, 72] width 13 height 13
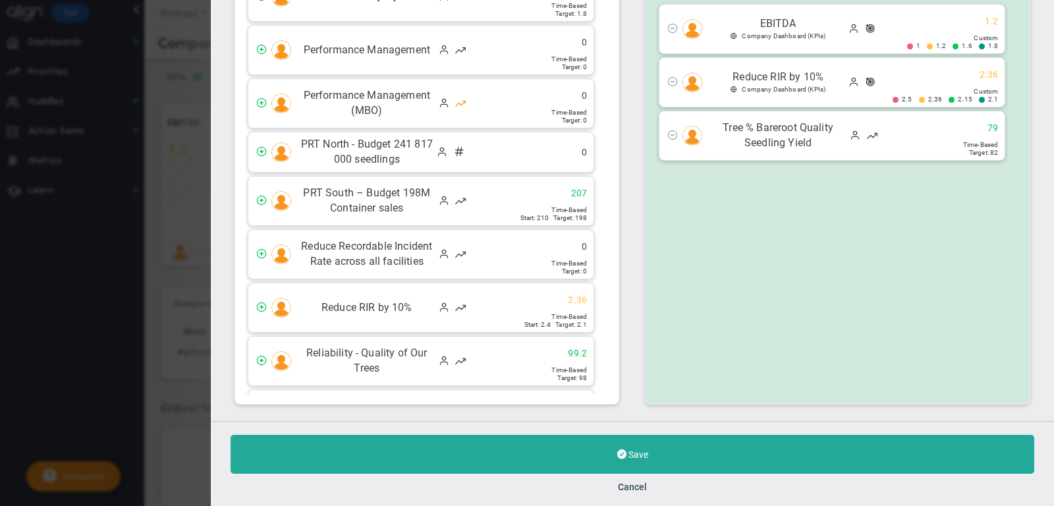
scroll to position [247, 0]
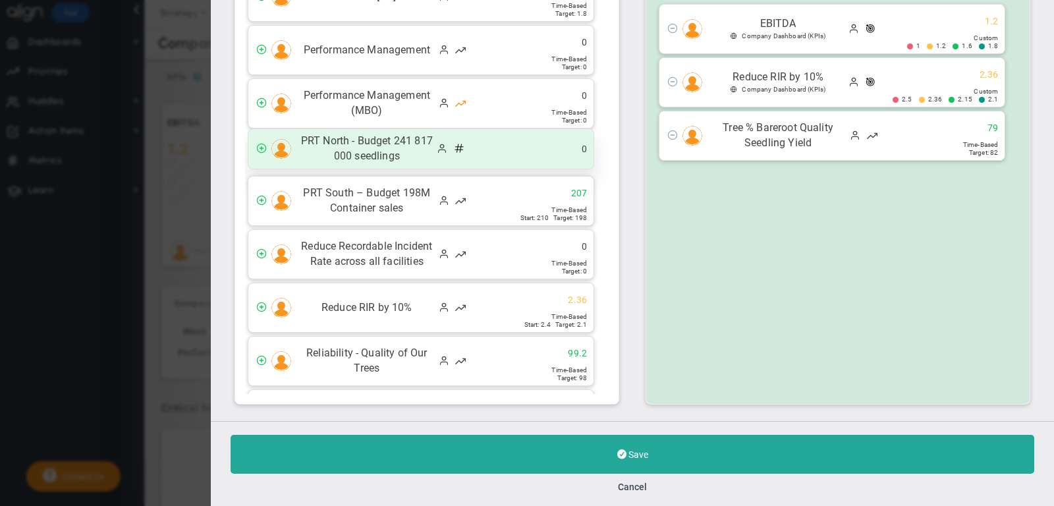
click at [320, 153] on span "PRT North - Budget 241 817 000 seedlings" at bounding box center [367, 149] width 138 height 30
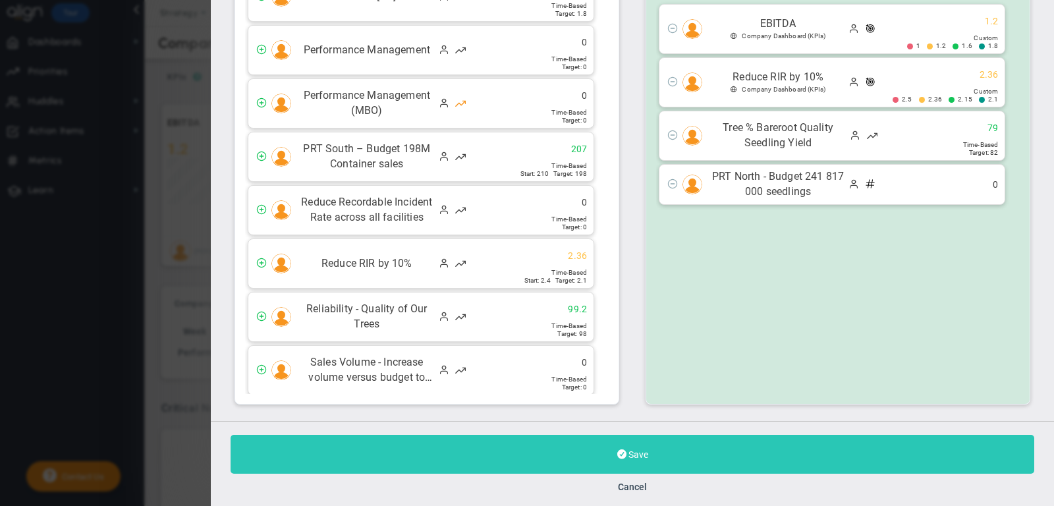
click at [706, 459] on button "Save" at bounding box center [633, 454] width 804 height 39
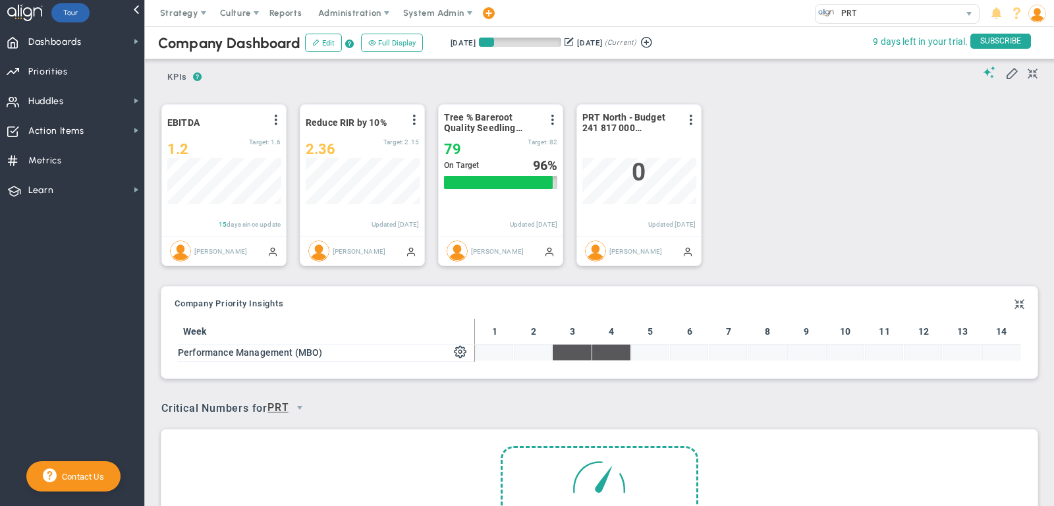
scroll to position [46, 113]
click at [691, 121] on span at bounding box center [691, 120] width 11 height 11
click at [681, 142] on li "Edit" at bounding box center [654, 146] width 94 height 16
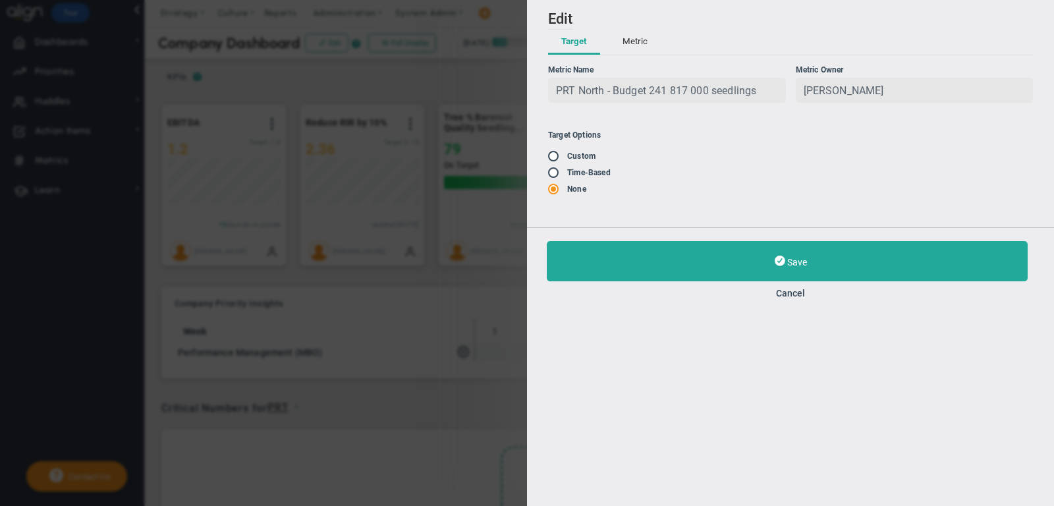
click at [555, 155] on input "radio" at bounding box center [557, 157] width 13 height 11
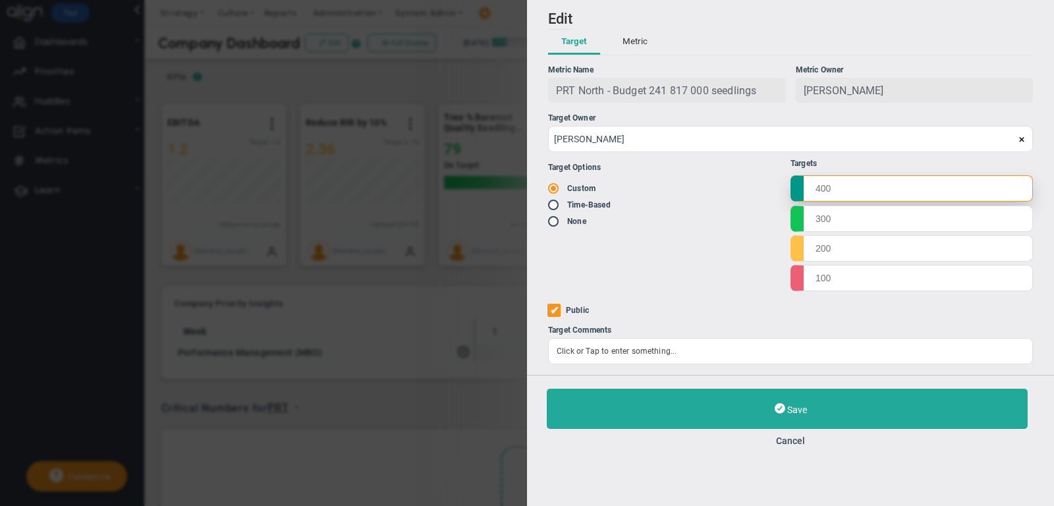
click at [837, 188] on input "text" at bounding box center [912, 188] width 242 height 26
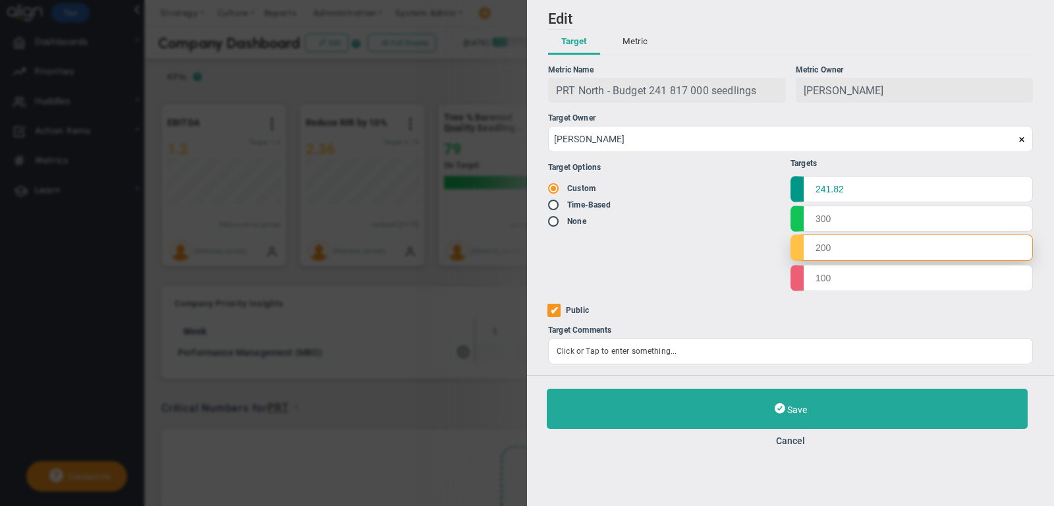
click at [840, 255] on input "text" at bounding box center [912, 248] width 242 height 26
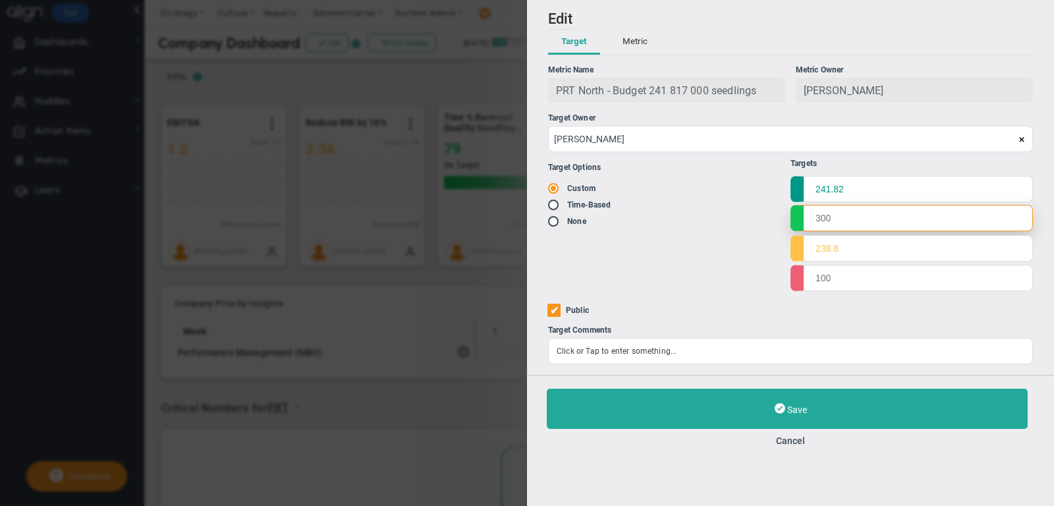
click at [832, 223] on input "text" at bounding box center [912, 218] width 242 height 26
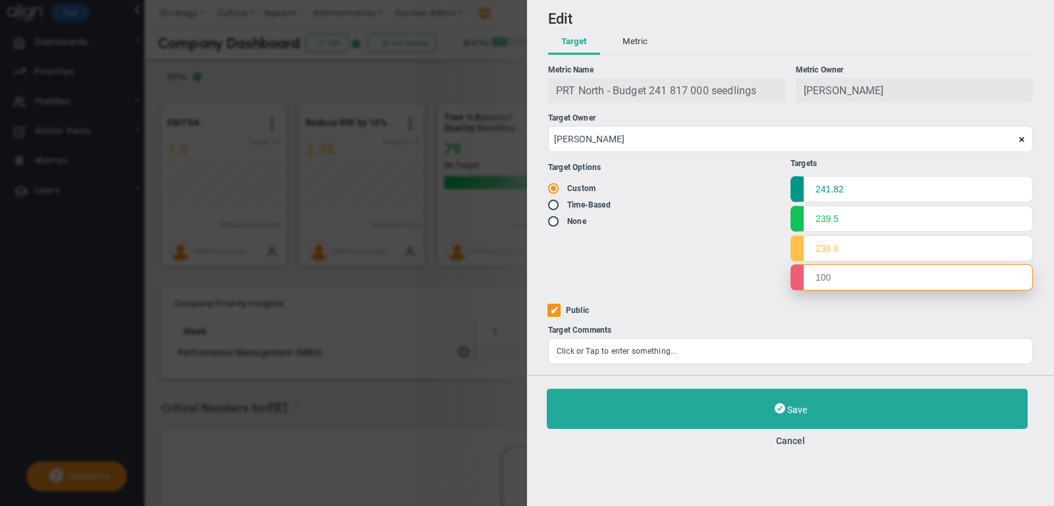
click at [842, 283] on input "text" at bounding box center [912, 277] width 242 height 26
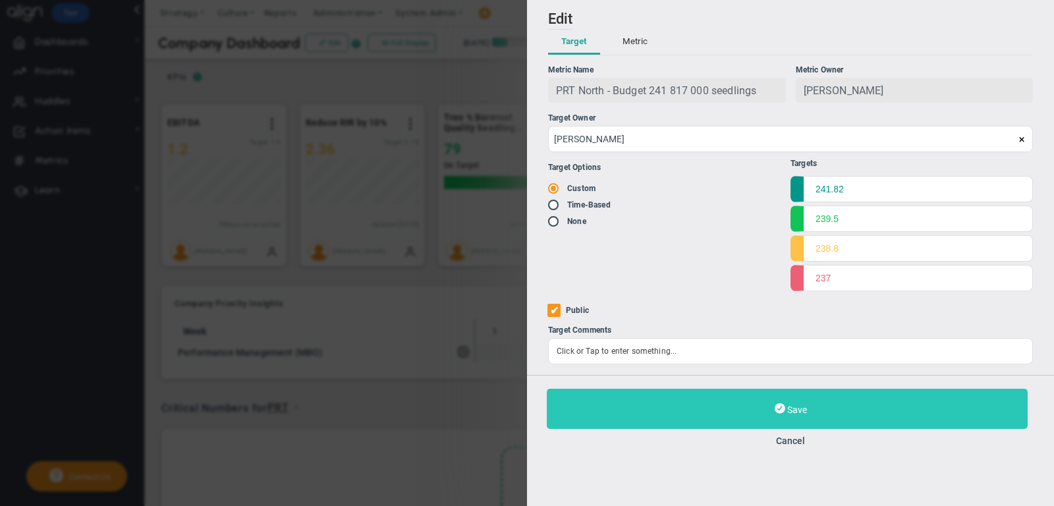
click at [815, 410] on button "Save" at bounding box center [787, 409] width 481 height 40
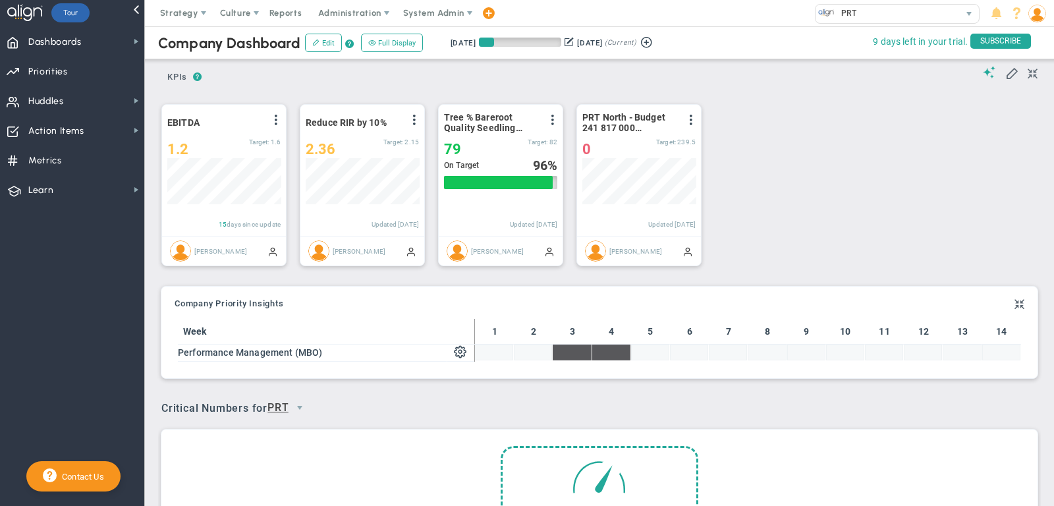
scroll to position [46, 113]
click at [690, 119] on span at bounding box center [691, 120] width 11 height 11
click at [682, 145] on li "Edit" at bounding box center [654, 146] width 94 height 16
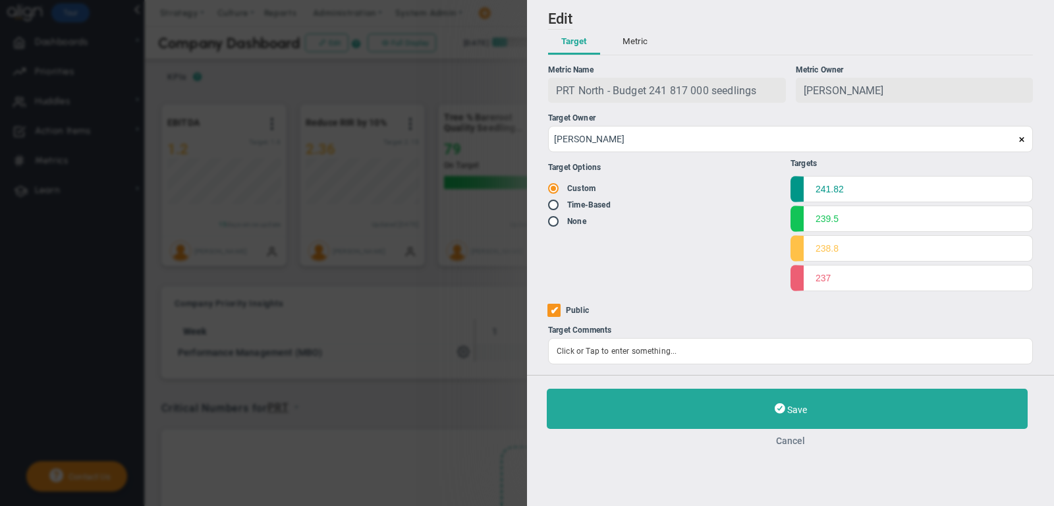
click at [795, 438] on button "Cancel" at bounding box center [791, 441] width 488 height 11
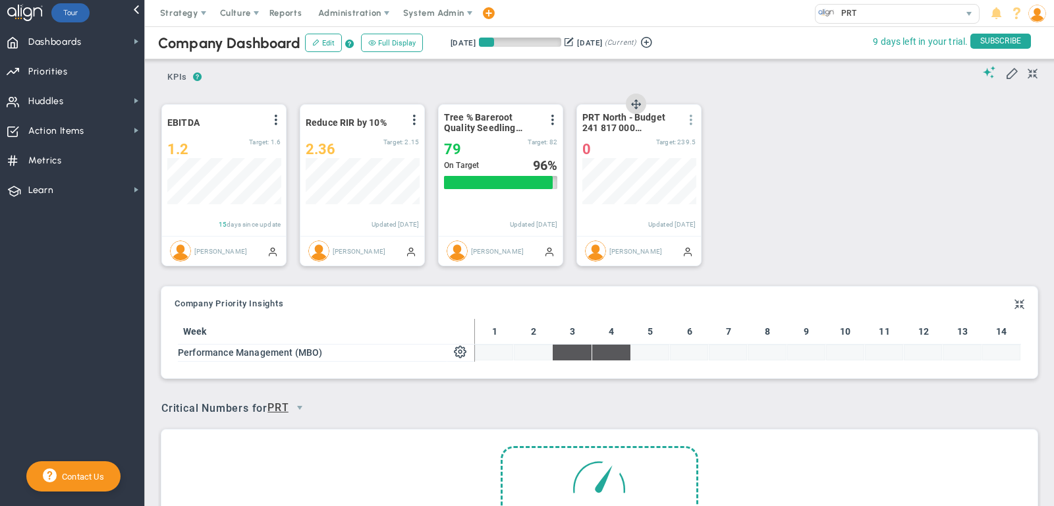
click at [691, 123] on span at bounding box center [691, 120] width 11 height 11
click at [685, 140] on li "Edit" at bounding box center [654, 146] width 94 height 16
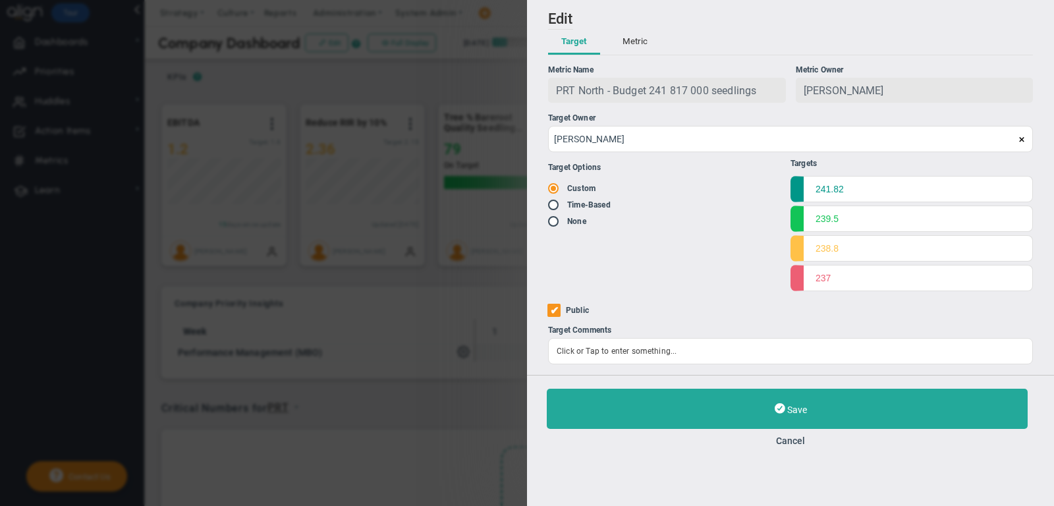
click at [641, 40] on button "Metric" at bounding box center [634, 42] width 51 height 25
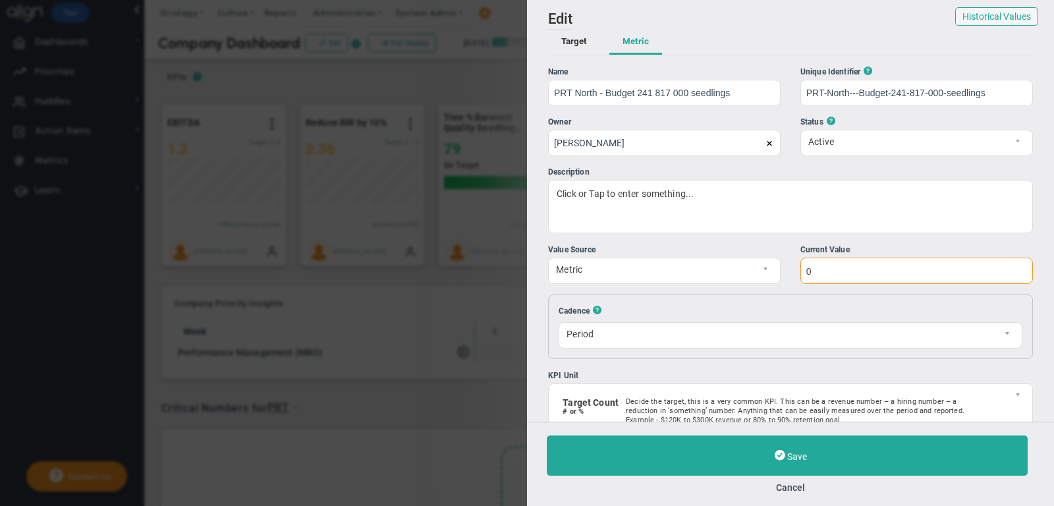
click at [870, 264] on input "0" at bounding box center [917, 271] width 233 height 26
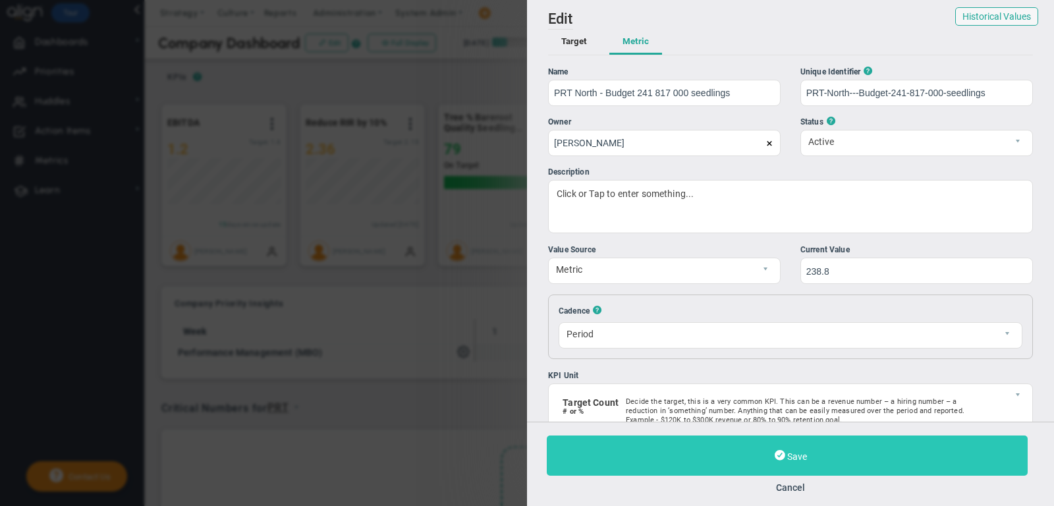
click at [751, 457] on button "Save" at bounding box center [787, 456] width 481 height 40
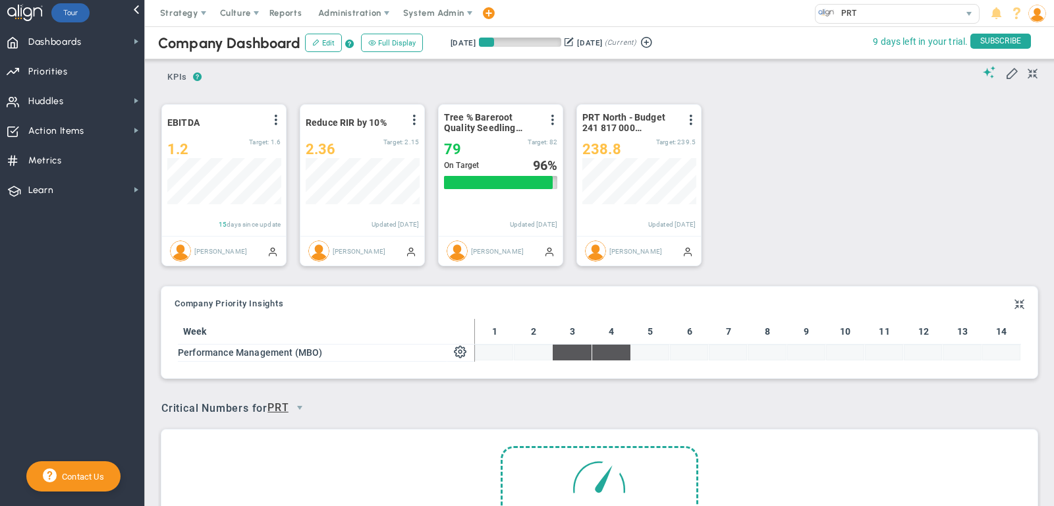
scroll to position [46, 113]
